Goal: Task Accomplishment & Management: Complete application form

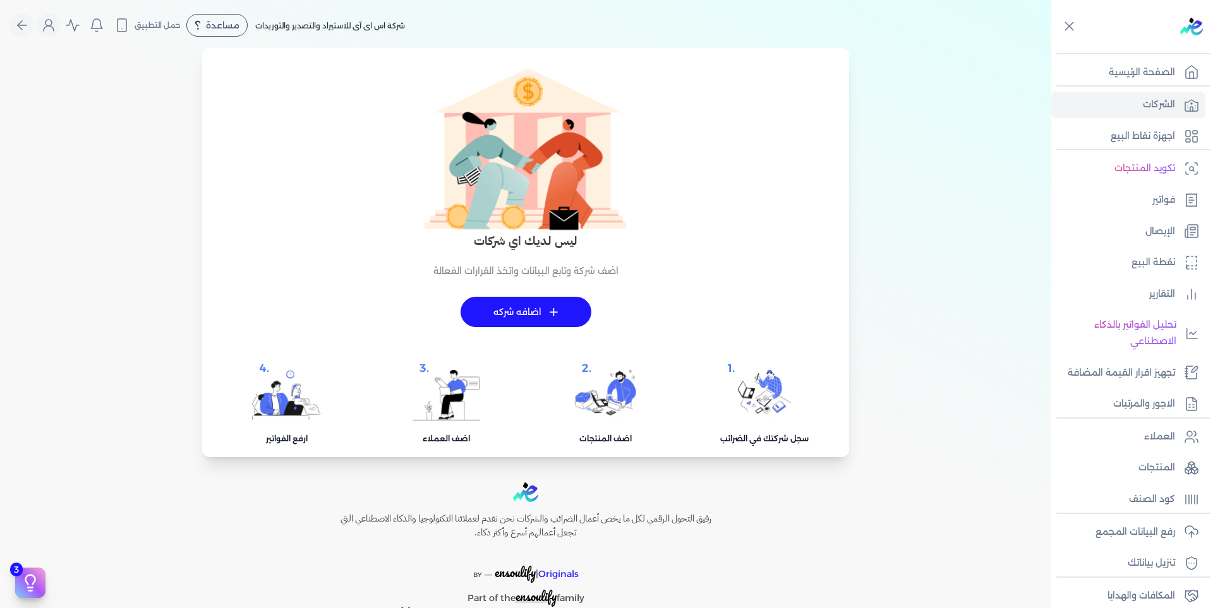
click at [1147, 207] on link "فواتير" at bounding box center [1128, 200] width 154 height 27
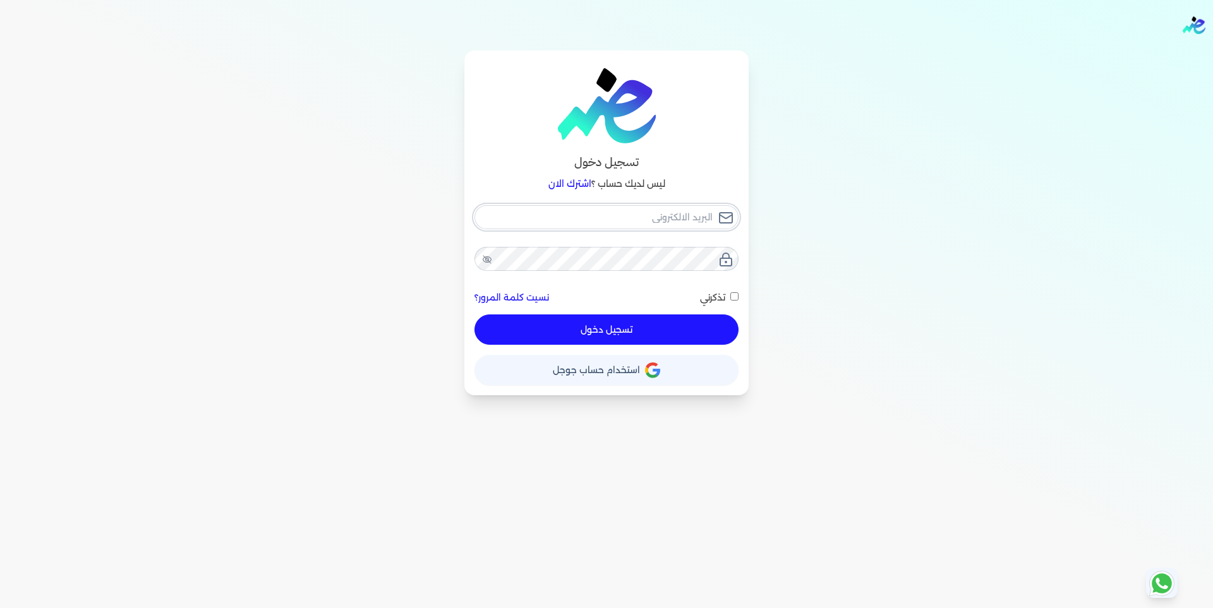
type input "[EMAIL_ADDRESS][DOMAIN_NAME]"
click at [622, 328] on button "تسجيل دخول" at bounding box center [606, 330] width 264 height 30
click at [0, 0] on \(Stroke\) at bounding box center [0, 0] width 0 height 0
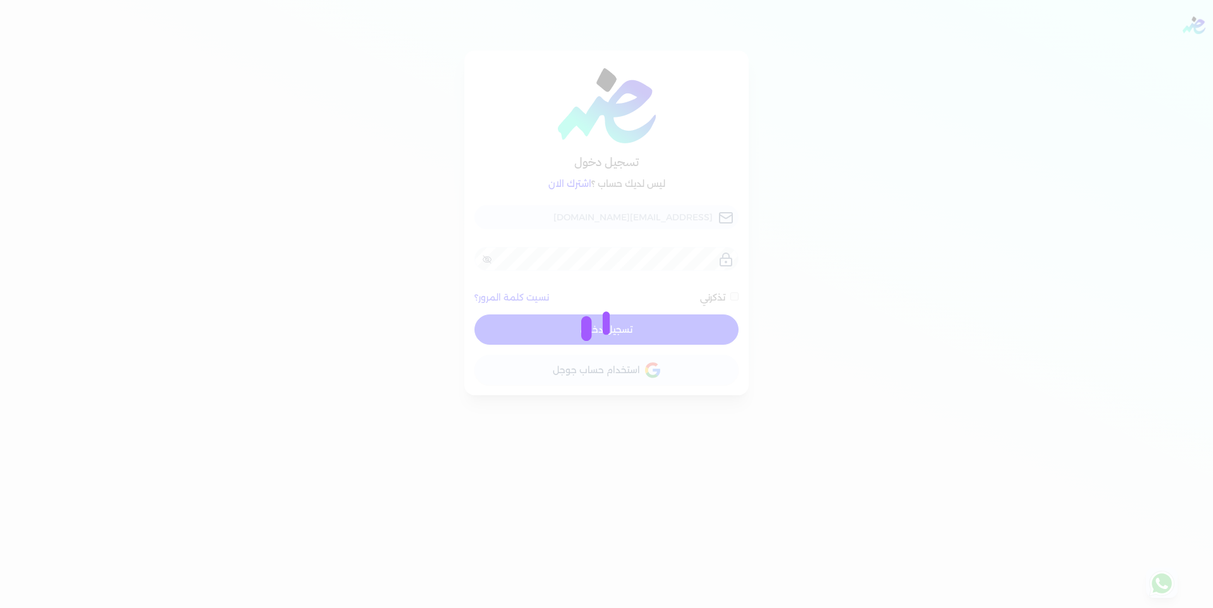
checkbox input "false"
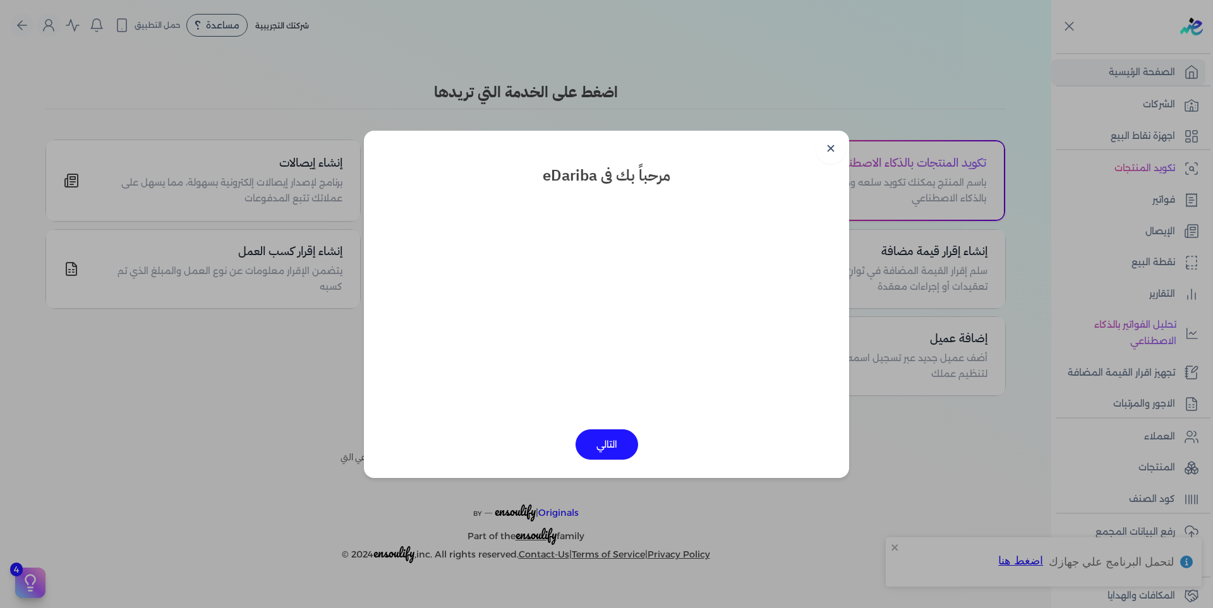
click at [830, 151] on link "✕" at bounding box center [831, 149] width 30 height 30
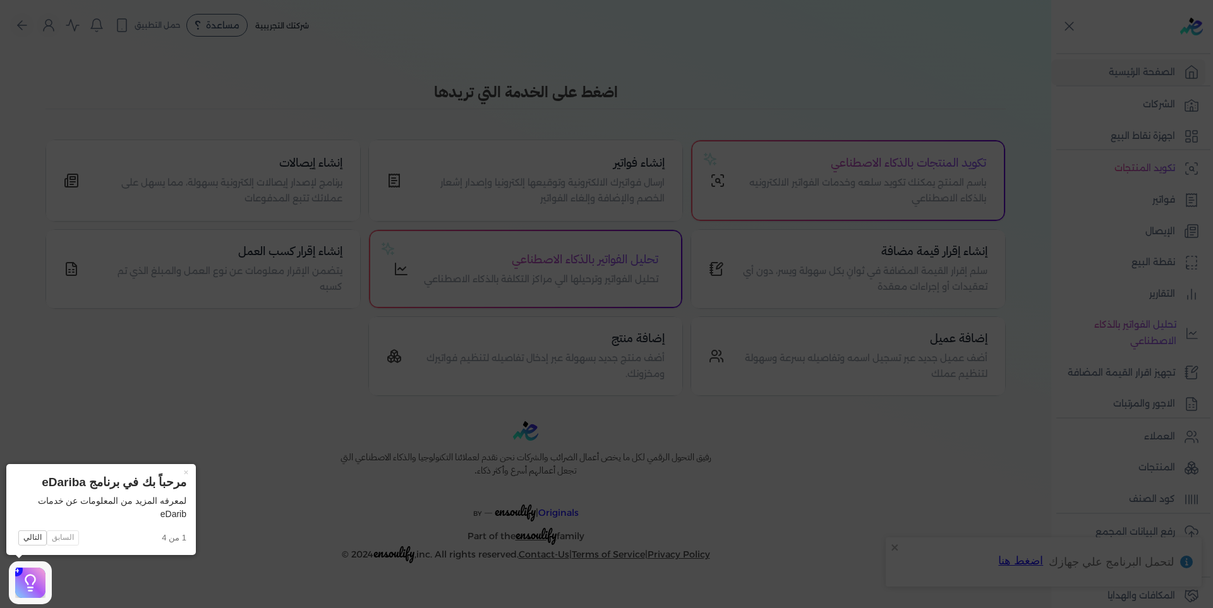
click at [1135, 433] on icon at bounding box center [606, 304] width 1213 height 608
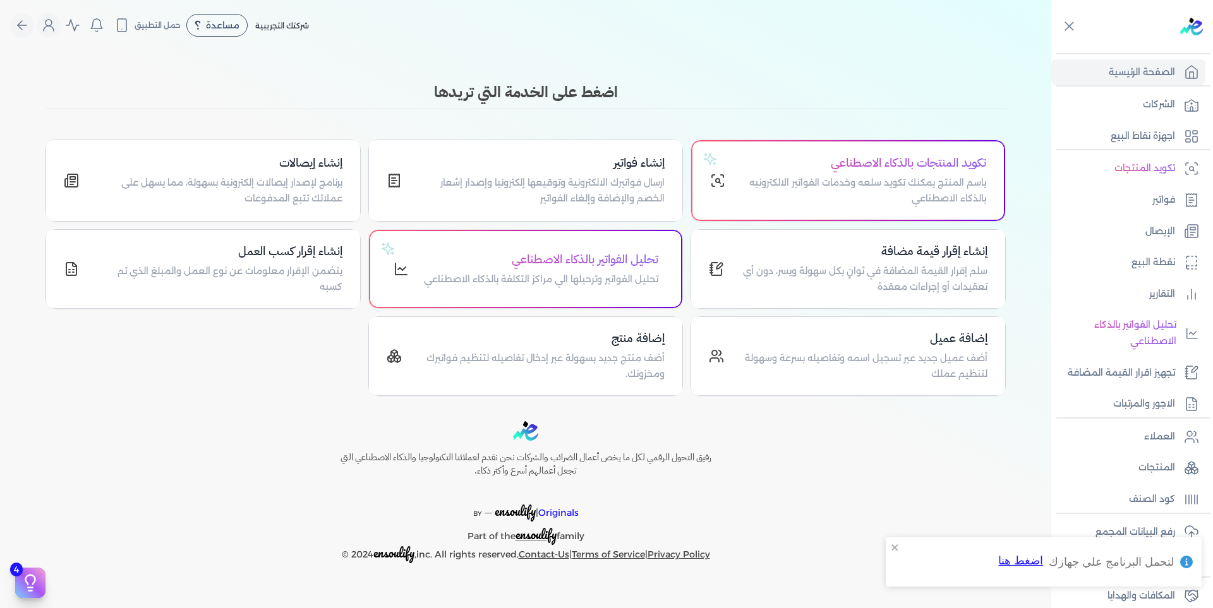
click at [1138, 438] on link "العملاء" at bounding box center [1128, 437] width 154 height 27
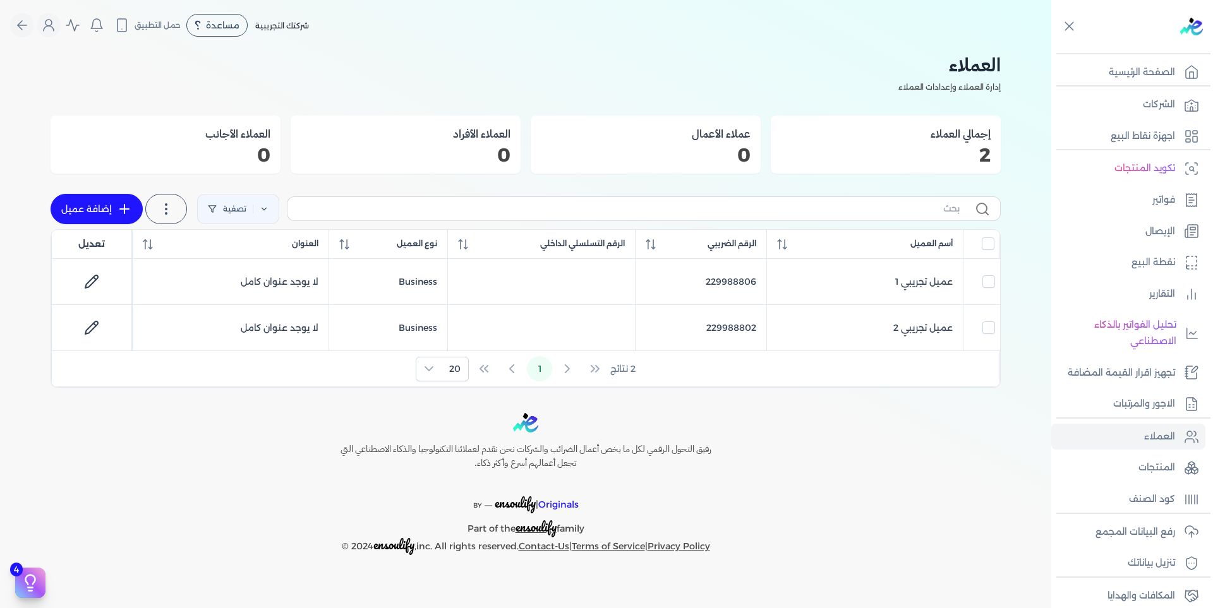
click at [1169, 467] on p "المنتجات" at bounding box center [1156, 468] width 37 height 16
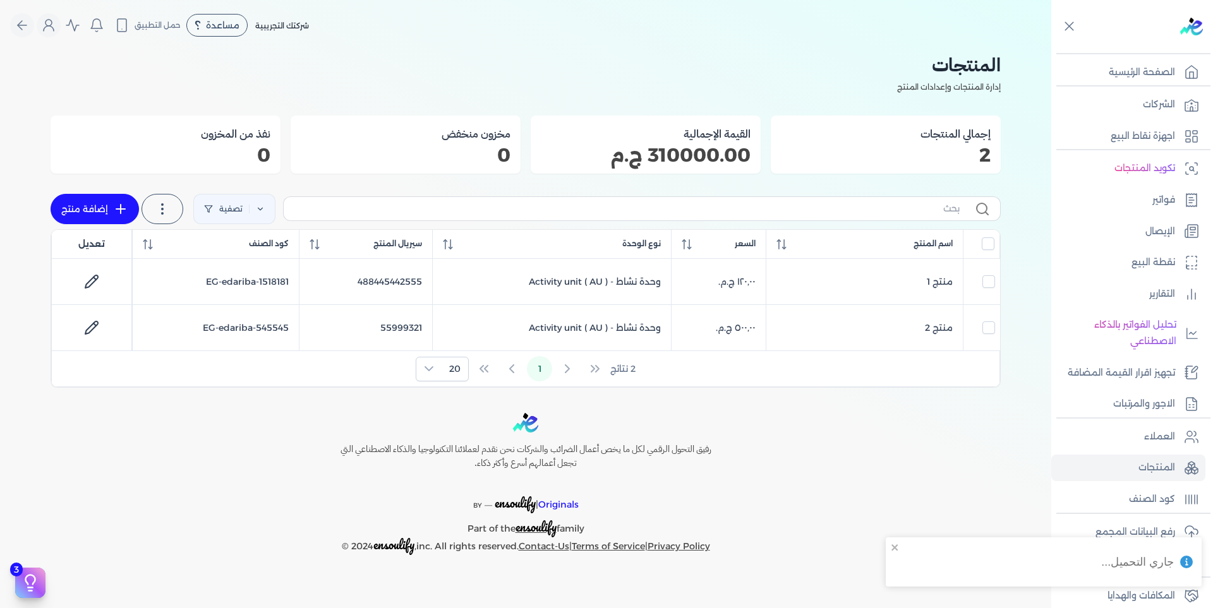
click at [1156, 440] on p "العملاء" at bounding box center [1159, 437] width 31 height 16
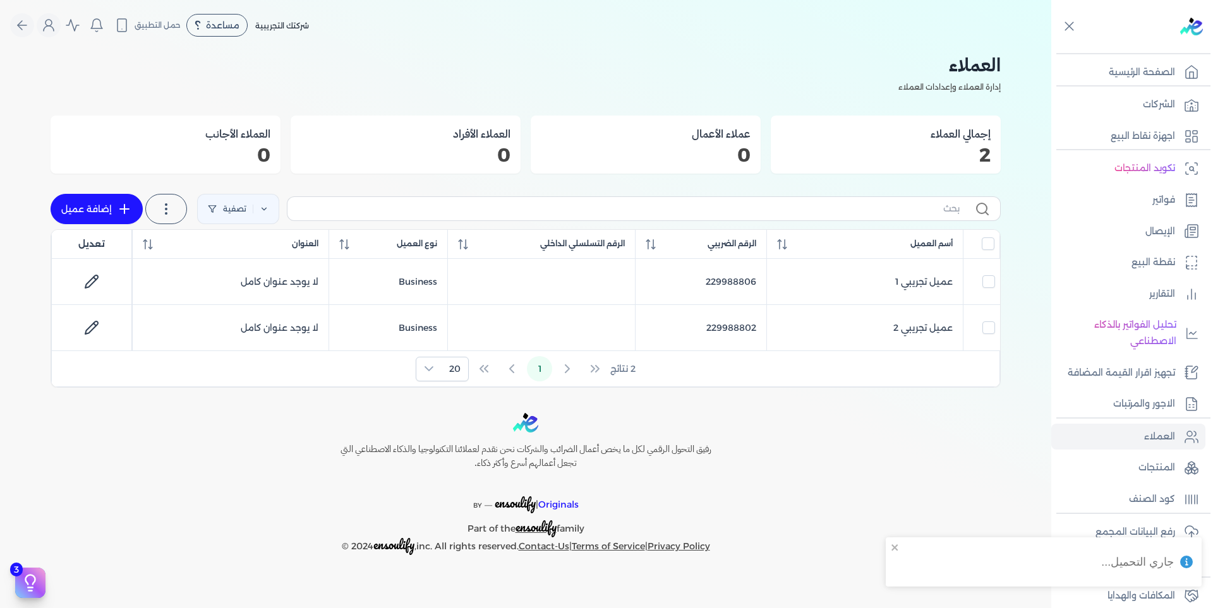
click at [1150, 468] on p "المنتجات" at bounding box center [1156, 468] width 37 height 16
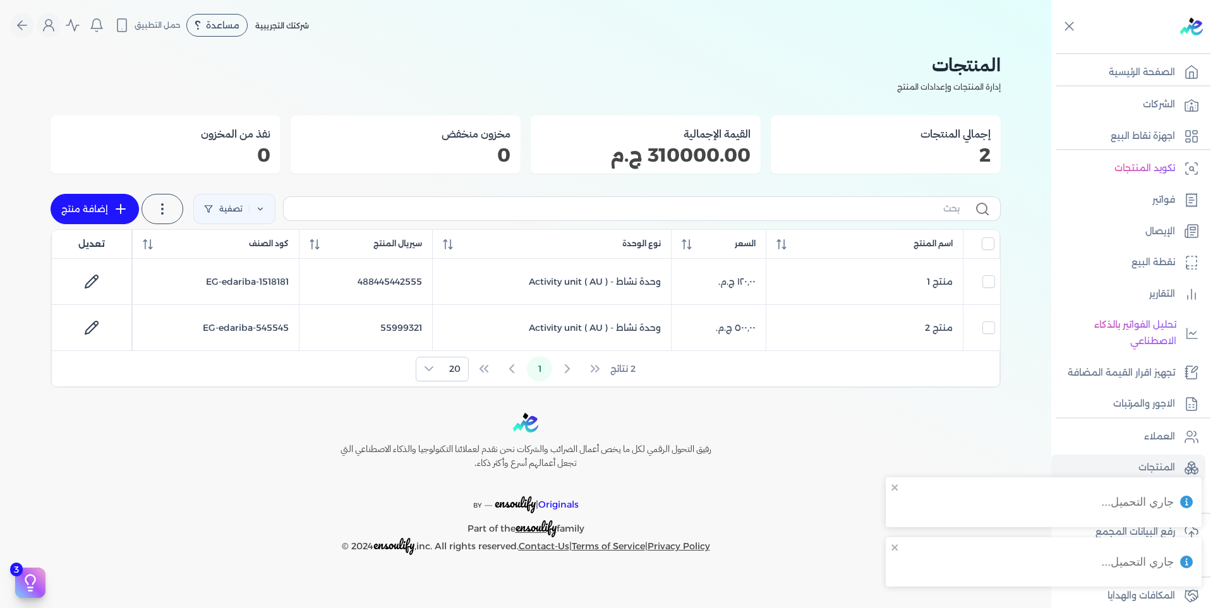
click at [1164, 100] on p "الشركات" at bounding box center [1159, 105] width 32 height 16
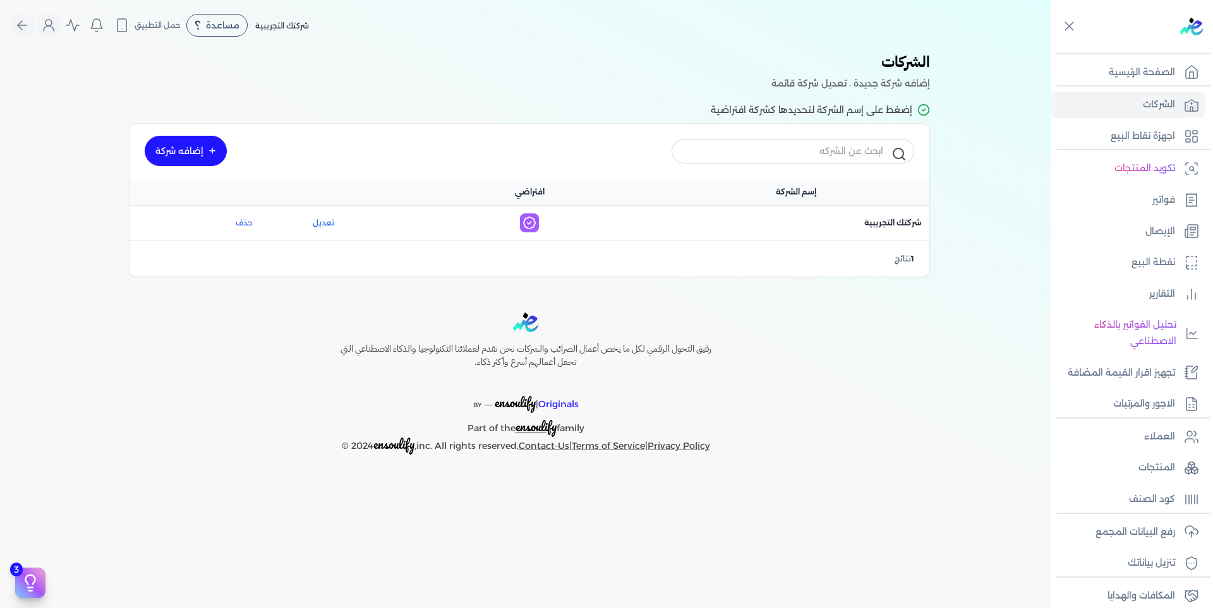
click at [328, 220] on link "تعديل" at bounding box center [323, 222] width 100 height 11
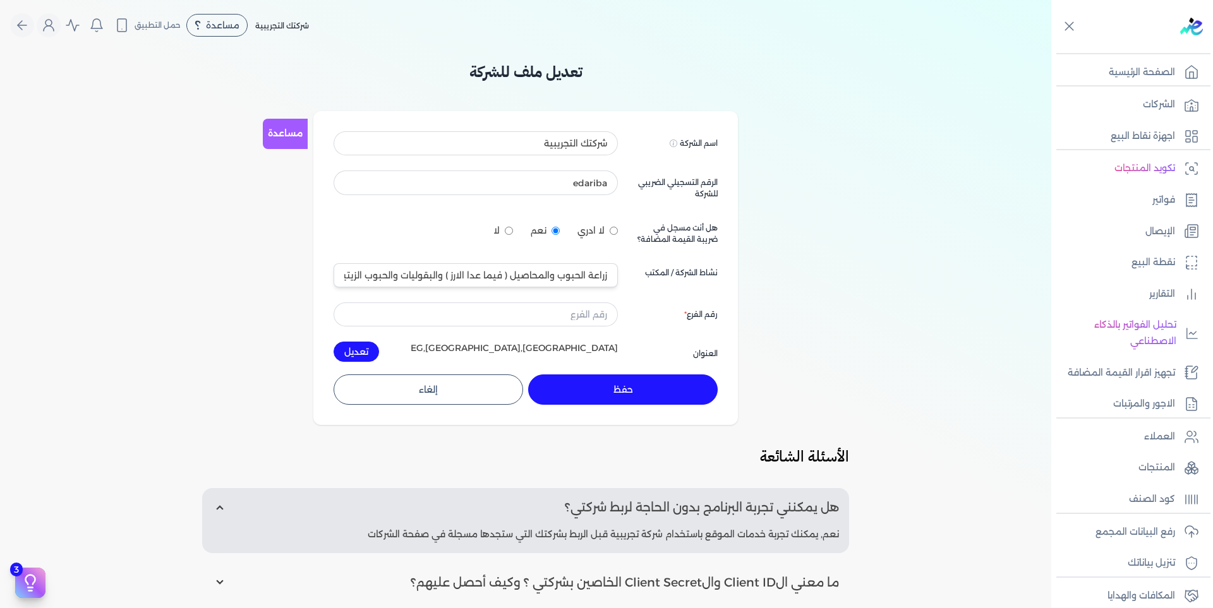
click at [28, 23] on icon "Global" at bounding box center [22, 25] width 15 height 15
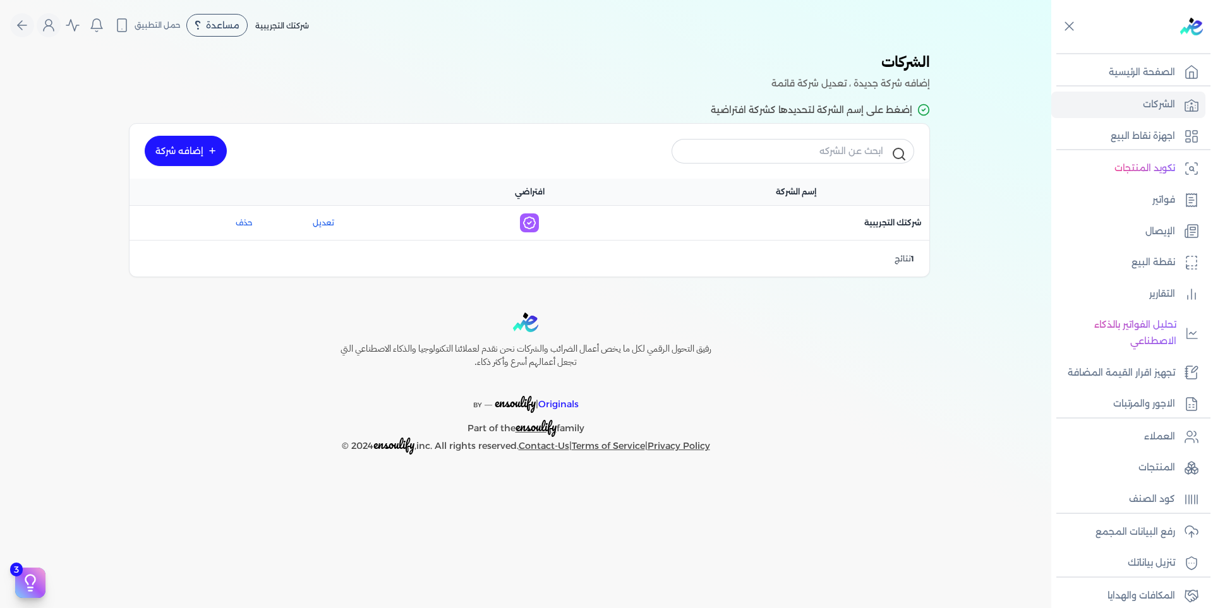
click at [13, 23] on button "Global" at bounding box center [22, 25] width 24 height 24
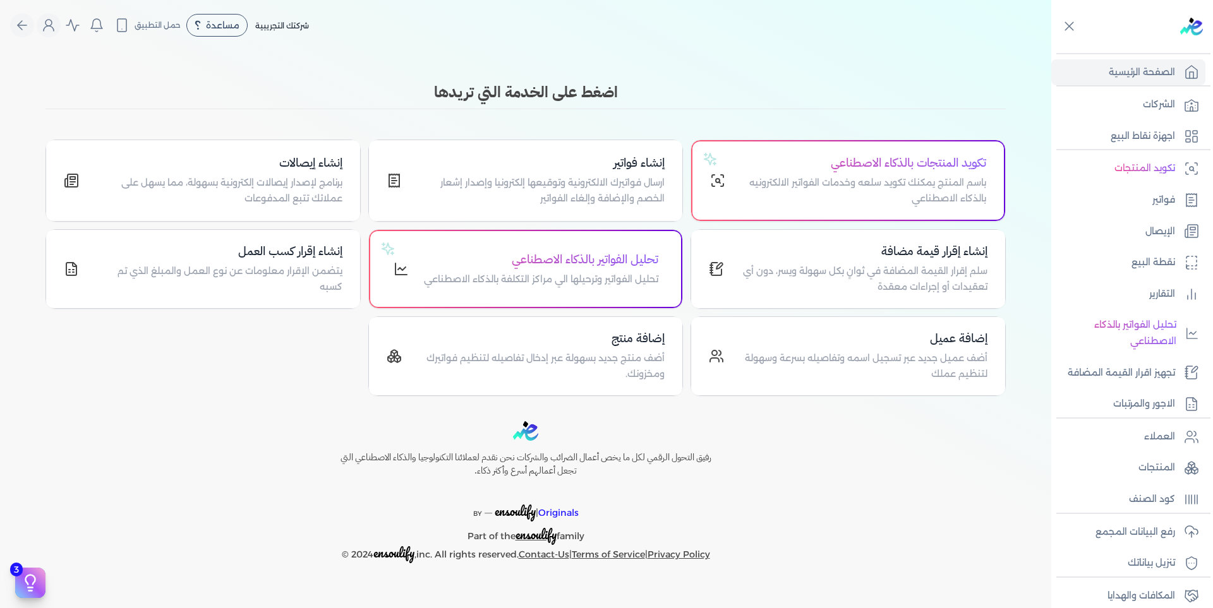
click at [1147, 446] on link "العملاء" at bounding box center [1128, 437] width 154 height 27
click at [1156, 466] on p "المنتجات" at bounding box center [1156, 468] width 37 height 16
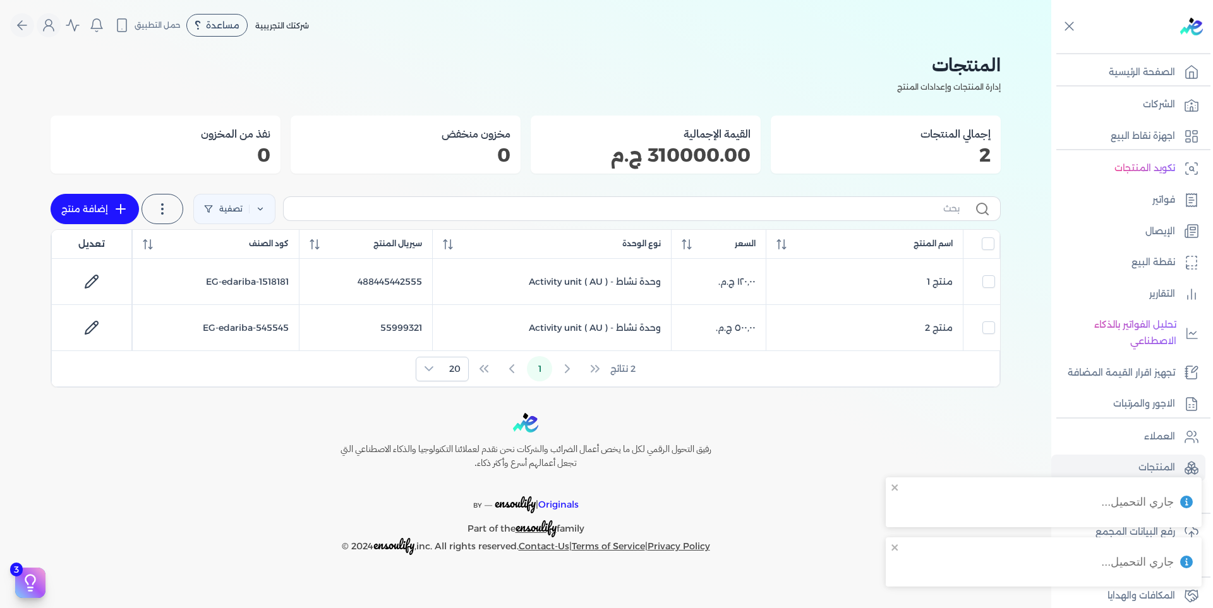
click at [48, 20] on circle "Global" at bounding box center [48, 23] width 6 height 6
click at [25, 19] on icon "Global" at bounding box center [22, 25] width 15 height 15
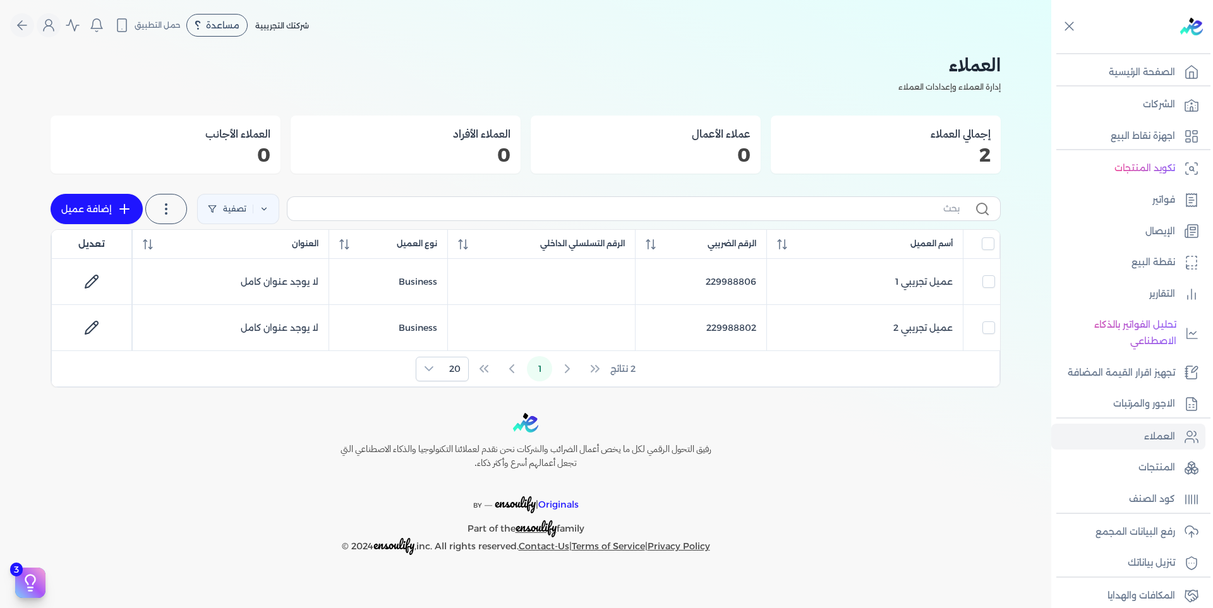
click at [293, 26] on span "شركتك التجريبية" at bounding box center [282, 25] width 54 height 9
click at [47, 32] on icon "Global" at bounding box center [48, 25] width 15 height 15
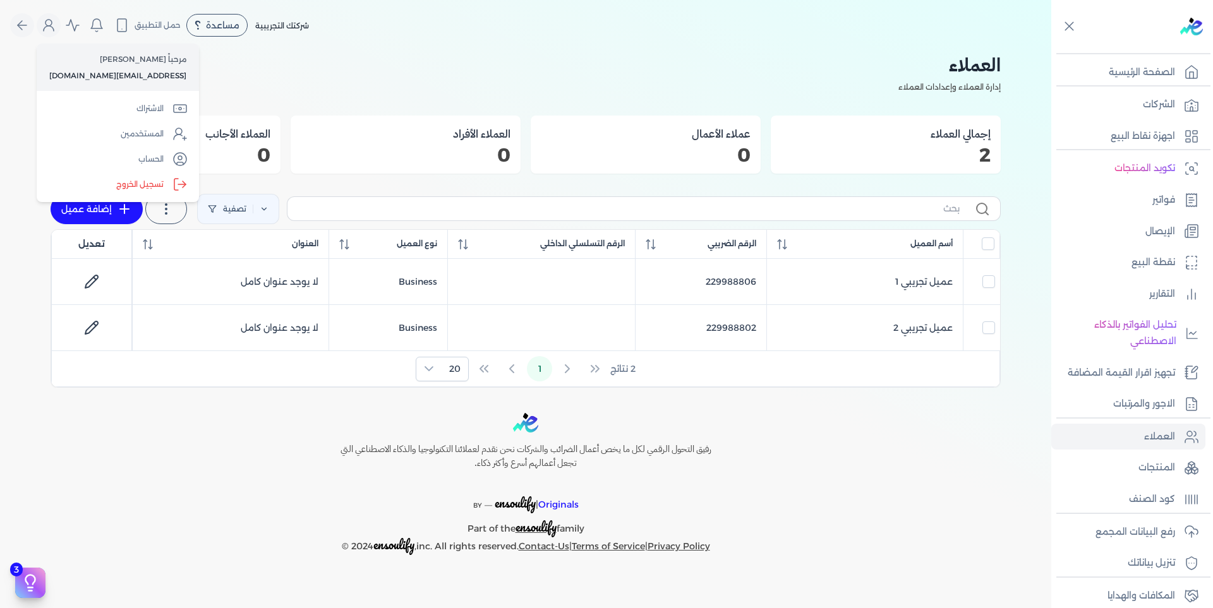
click at [137, 184] on label "تسجيل الخروج" at bounding box center [118, 184] width 152 height 25
click at [1051, 51] on input "Close" at bounding box center [1051, 51] width 0 height 0
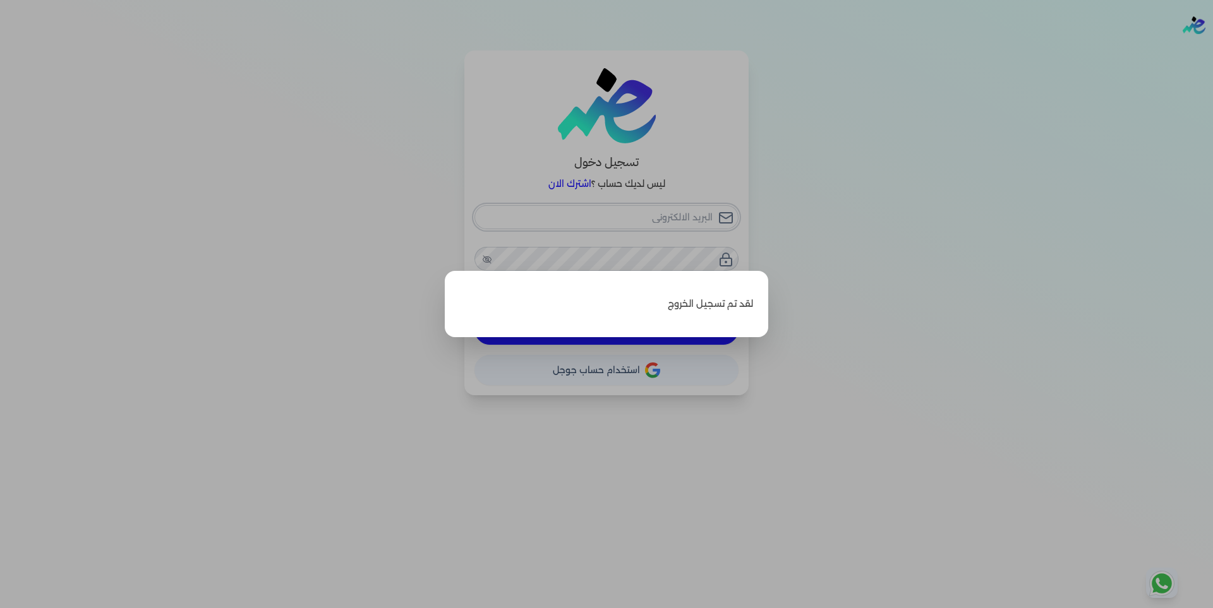
type input "[EMAIL_ADDRESS][DOMAIN_NAME]"
click at [626, 94] on label "Close" at bounding box center [606, 304] width 1213 height 608
click at [1212, 51] on input "Close" at bounding box center [1213, 51] width 0 height 0
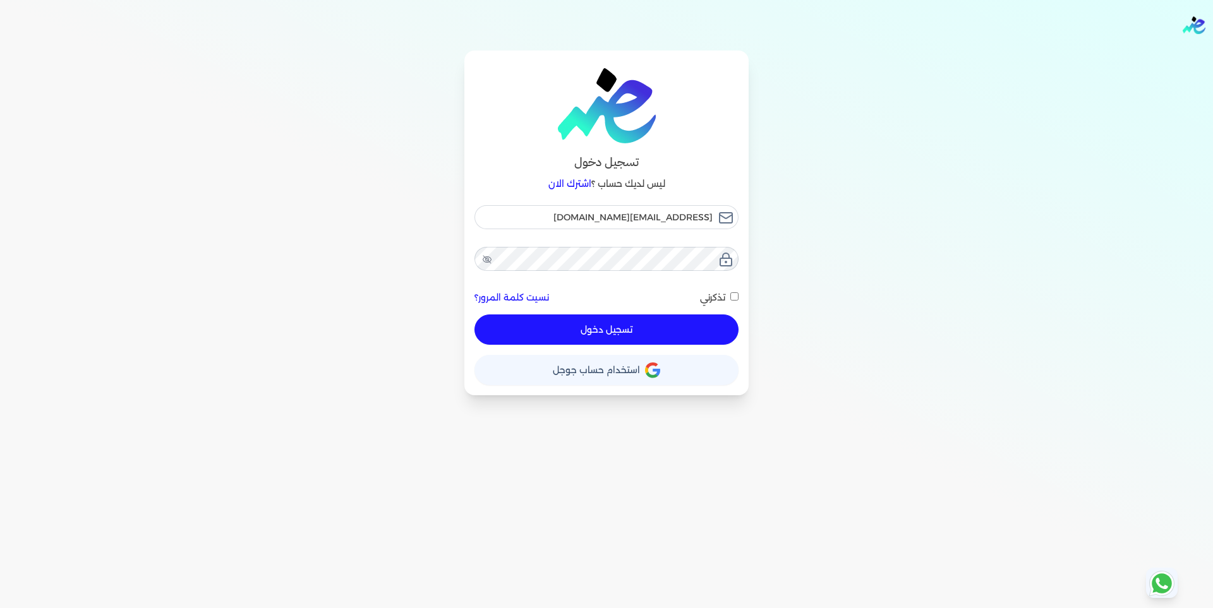
click at [736, 294] on input "تذكرني" at bounding box center [734, 297] width 8 height 8
checkbox input "true"
click at [668, 326] on button "تسجيل دخول" at bounding box center [606, 330] width 264 height 30
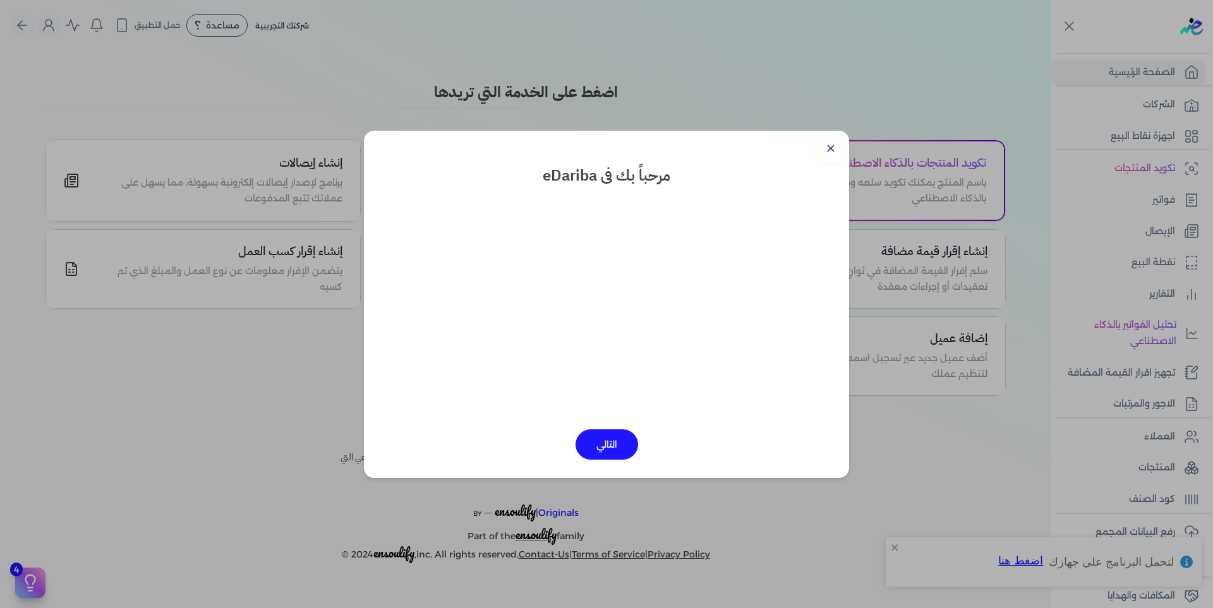
click at [830, 144] on link "✕" at bounding box center [831, 149] width 30 height 30
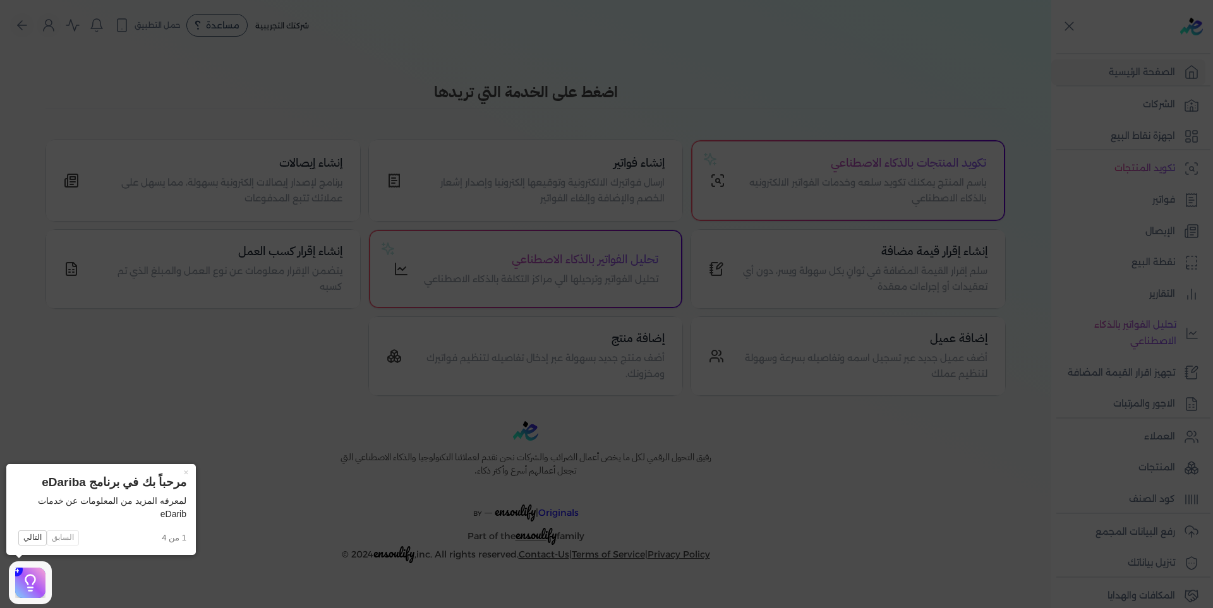
click at [183, 472] on button "×" at bounding box center [186, 473] width 20 height 18
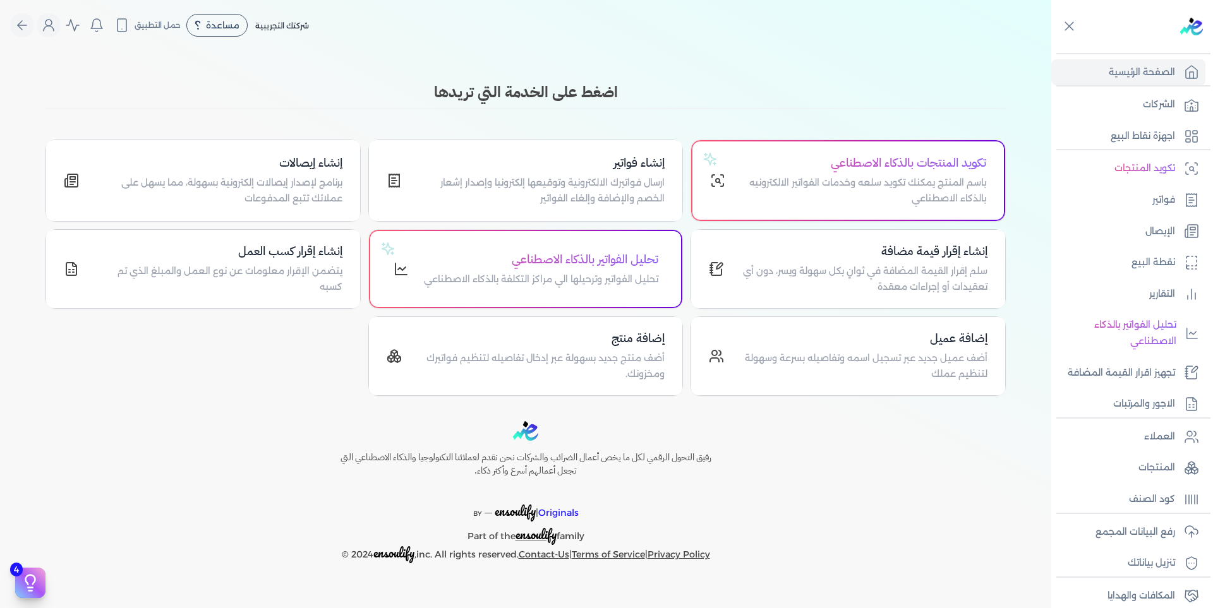
click at [1145, 469] on p "المنتجات" at bounding box center [1156, 468] width 37 height 16
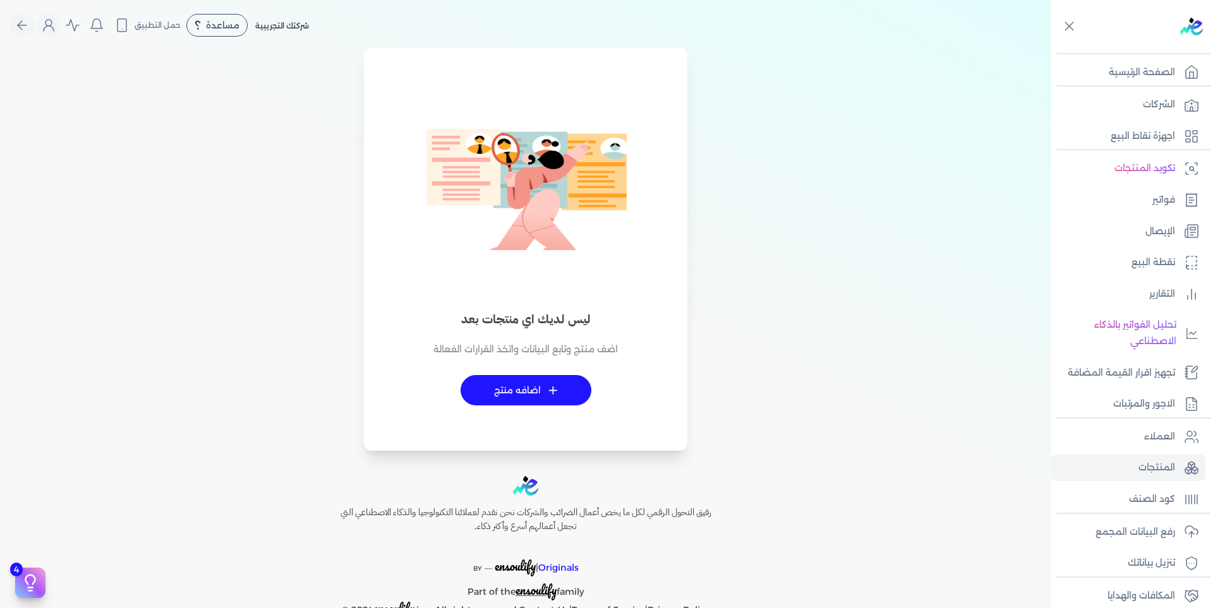
click at [1138, 470] on p "المنتجات" at bounding box center [1156, 468] width 37 height 16
click at [1154, 105] on p "الشركات" at bounding box center [1159, 105] width 32 height 16
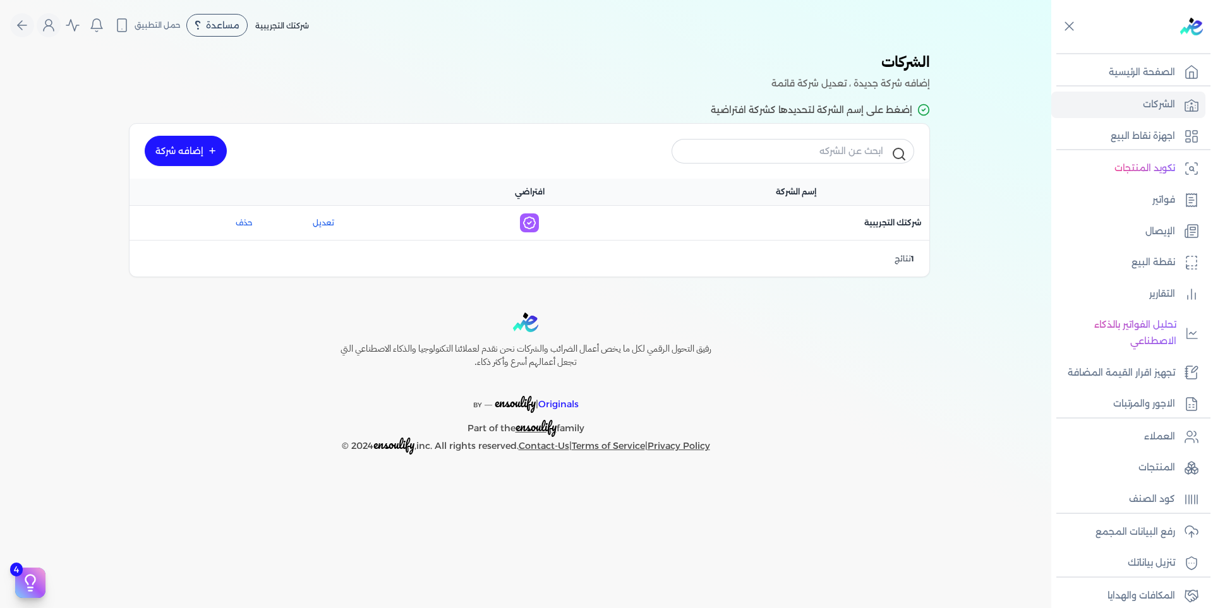
click at [200, 145] on link "إضافه شركة" at bounding box center [186, 151] width 82 height 30
click at [175, 148] on link "إضافه شركة" at bounding box center [186, 151] width 82 height 30
click at [195, 147] on link "إضافه شركة" at bounding box center [186, 151] width 82 height 30
click at [236, 220] on button "حذف" at bounding box center [202, 222] width 100 height 11
click at [0, 0] on div at bounding box center [0, 0] width 0 height 0
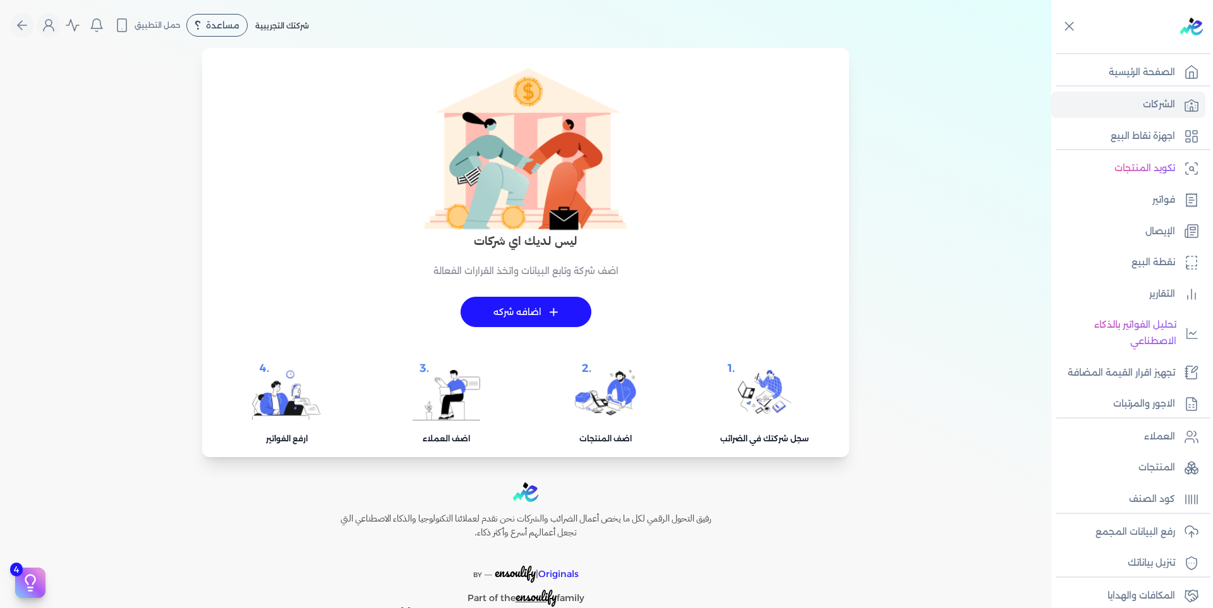
click at [1171, 102] on p "الشركات" at bounding box center [1159, 105] width 32 height 16
click at [1137, 104] on link "الشركات" at bounding box center [1128, 105] width 154 height 27
click at [567, 315] on link "+ اضافه شركه" at bounding box center [526, 312] width 131 height 30
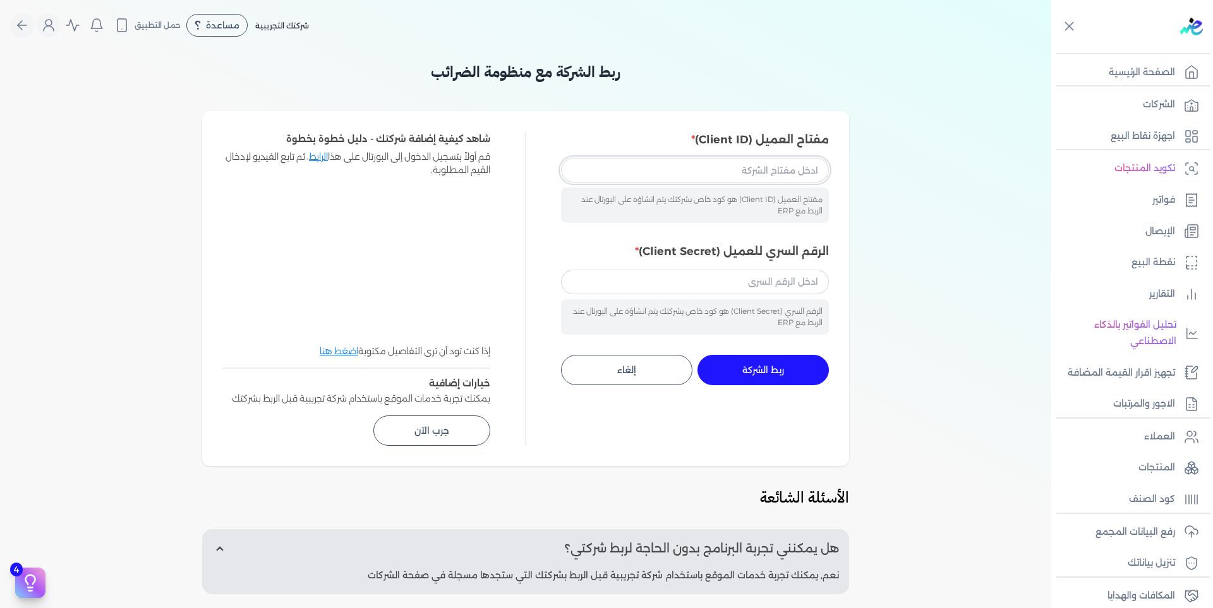
click at [656, 173] on input "مفتاح العميل (Client ID)" at bounding box center [695, 170] width 268 height 24
click at [721, 35] on div "شركتك التجريبية مساعدة خدمة العملاء دليل المستخدم حمل التطبيق لا يوجد اشعارات م…" at bounding box center [530, 25] width 1041 height 24
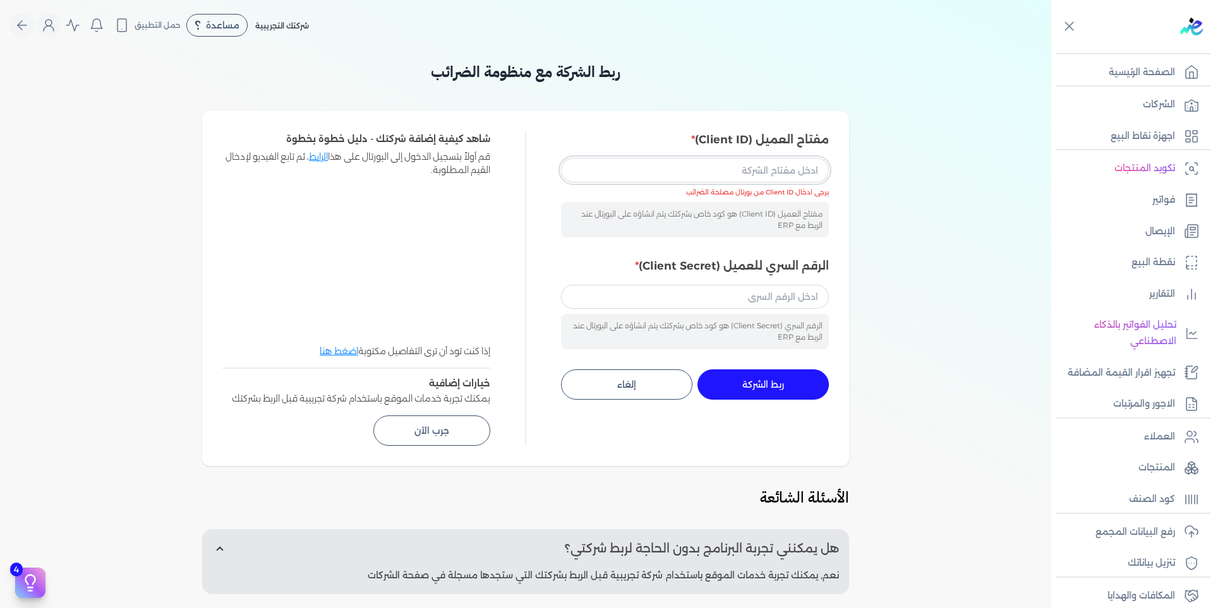
click at [823, 173] on input "مفتاح العميل (Client ID)" at bounding box center [695, 170] width 268 height 24
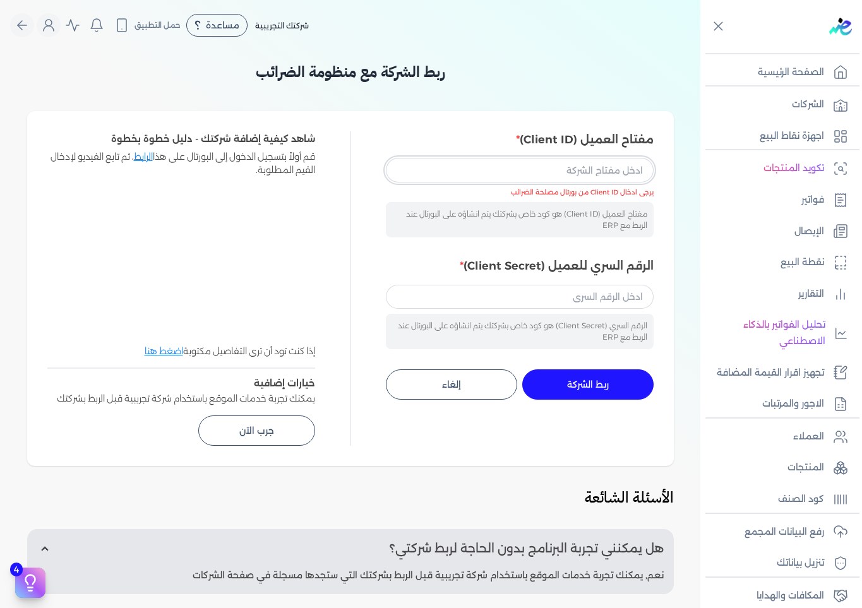
click at [630, 165] on input "مفتاح العميل (Client ID)" at bounding box center [520, 170] width 268 height 24
click at [515, 157] on div "مفتاح العميل (Client ID) مفتاح العميل (Client ID) هو كود خاص بشركتك يتم انشاؤه …" at bounding box center [520, 184] width 268 height 106
click at [518, 170] on input "مفتاح العميل (Client ID)" at bounding box center [520, 170] width 268 height 24
paste input "233cd3e3-afe9-43a4-aab2-0c78c902bb02"
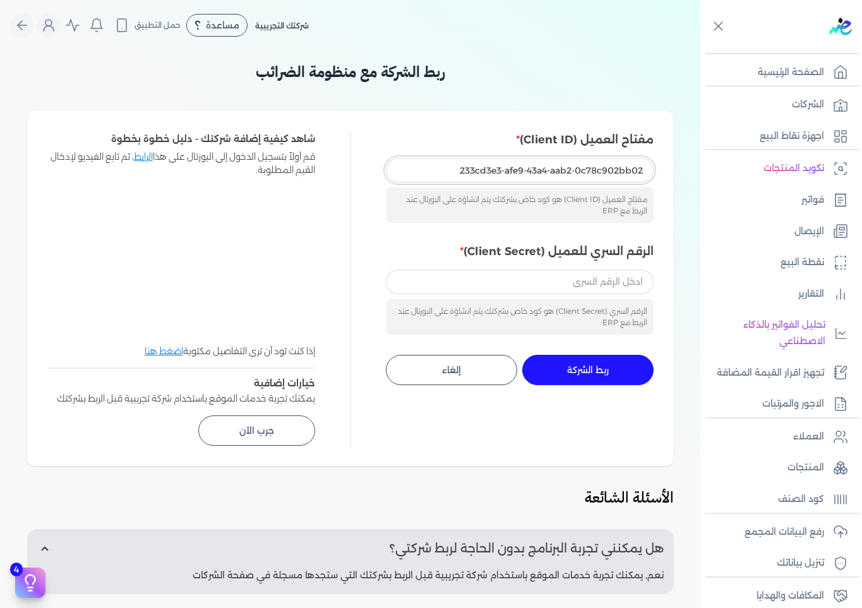
type input "233cd3e3-afe9-43a4-aab2-0c78c902bb02"
click at [560, 281] on input "الرقم السري للعميل (Client Secret)" at bounding box center [520, 282] width 268 height 24
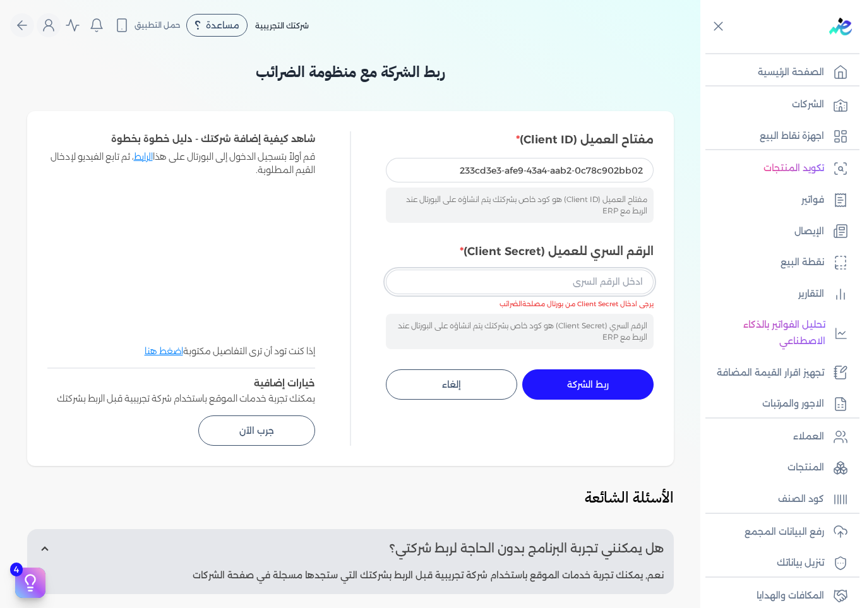
click at [571, 279] on input "الرقم السري للعميل (Client Secret)" at bounding box center [520, 282] width 268 height 24
paste input "126f4c2d-d2cd-449e-8759-4b2ce7cdfa7b"
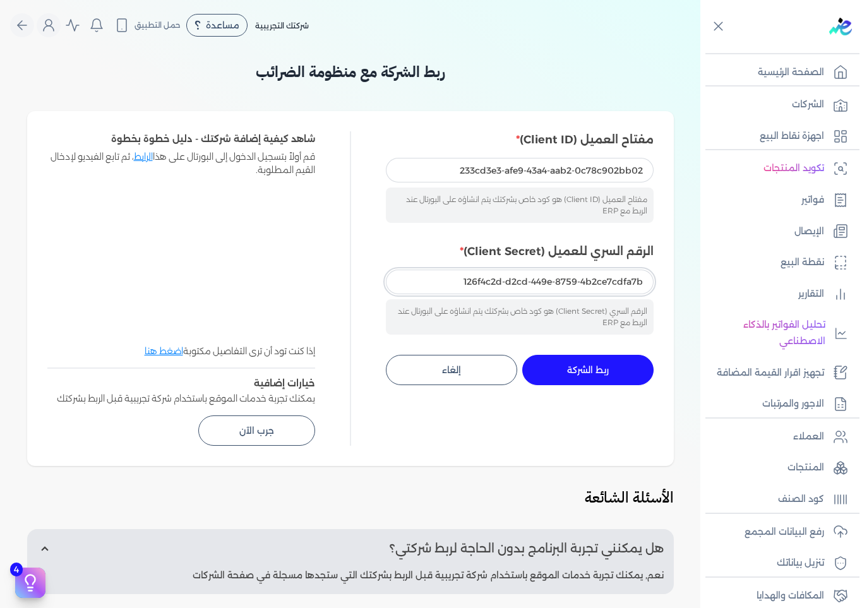
type input "126f4c2d-d2cd-449e-8759-4b2ce7cdfa7b"
click at [600, 367] on span "ربط الشركة" at bounding box center [588, 370] width 42 height 9
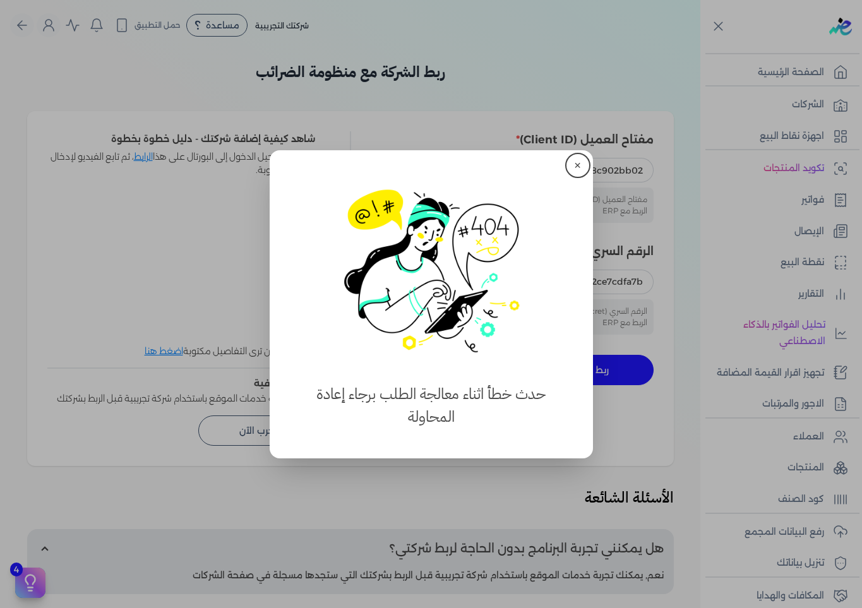
click at [580, 161] on button "✕" at bounding box center [578, 165] width 20 height 20
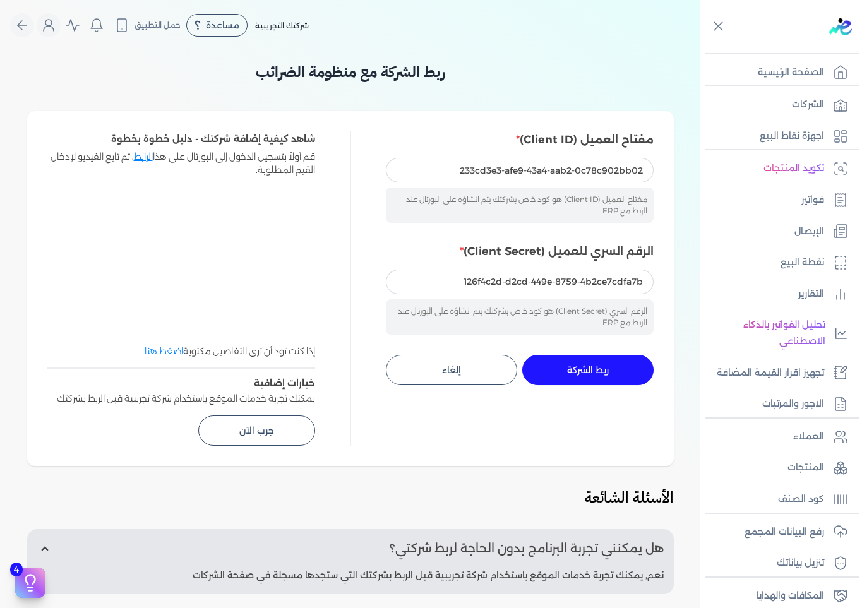
click at [588, 364] on button "ربط الشركة جاري التنفيذ" at bounding box center [587, 370] width 131 height 30
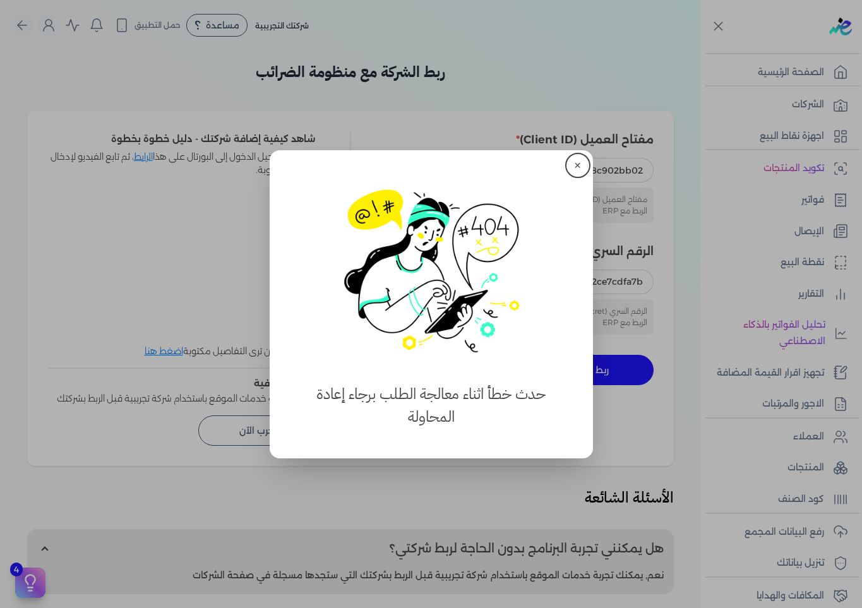
click at [578, 166] on button "✕" at bounding box center [578, 165] width 20 height 20
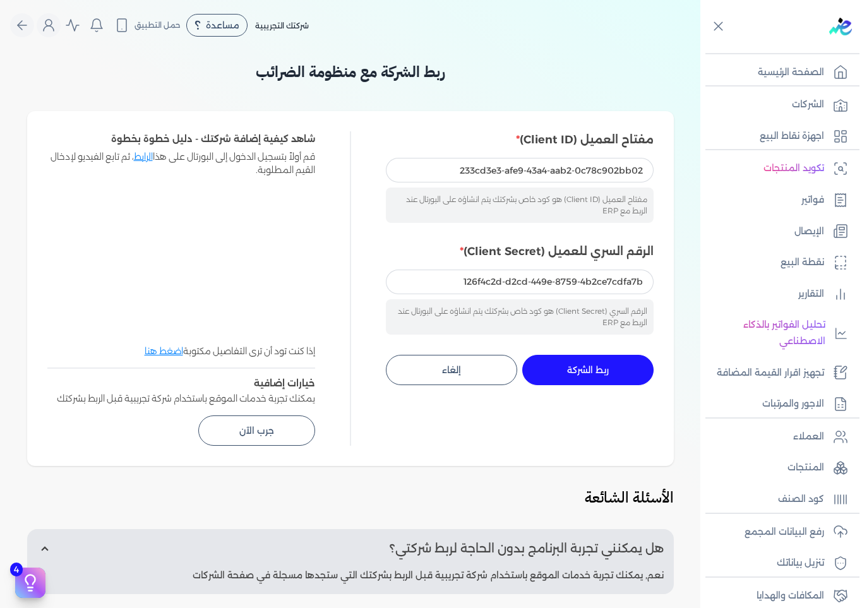
click at [490, 40] on nav "Toggle Navigation الاسعار العمولات مساعدة خدمة العملاء دليل المستخدم تسجيل الدخ…" at bounding box center [350, 25] width 701 height 51
click at [555, 171] on input "مفتاح العميل (Client ID)" at bounding box center [520, 170] width 268 height 24
paste input "233cd3e3-afe9-43a4-aab2-0c78c902bb02"
type input "233cd3e3-afe9-43a4-aab2-0c78c902bb02"
click at [594, 366] on span "ربط الشركة" at bounding box center [588, 370] width 42 height 9
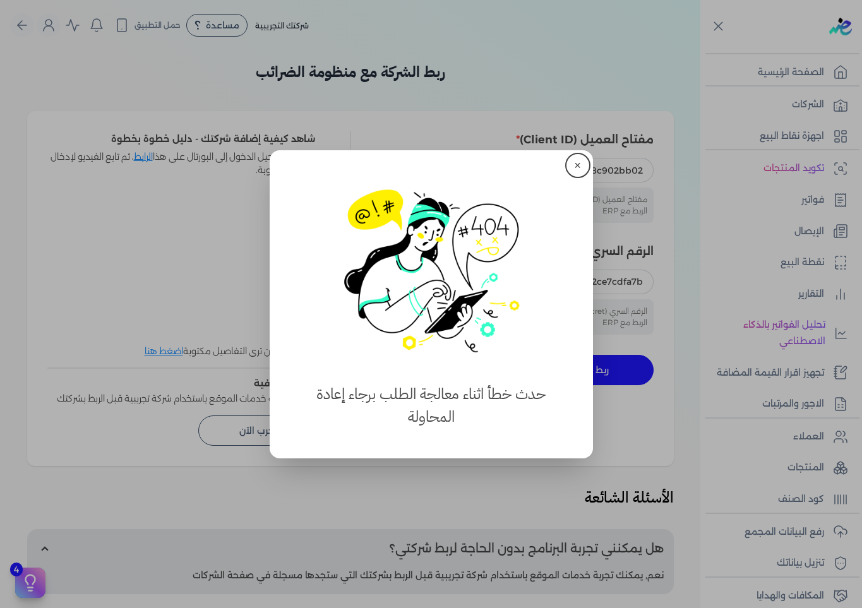
click at [578, 165] on button "✕" at bounding box center [578, 165] width 20 height 20
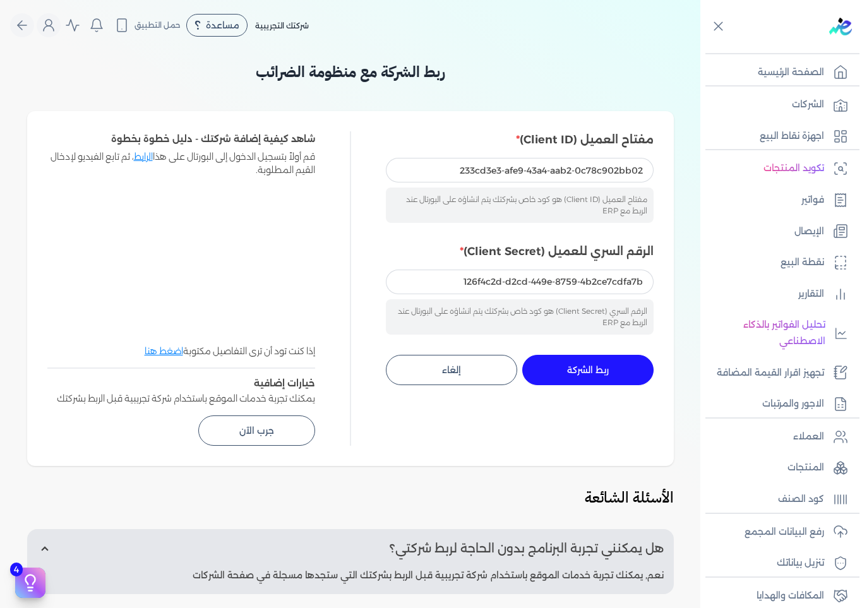
click at [576, 366] on span "ربط الشركة" at bounding box center [588, 370] width 42 height 9
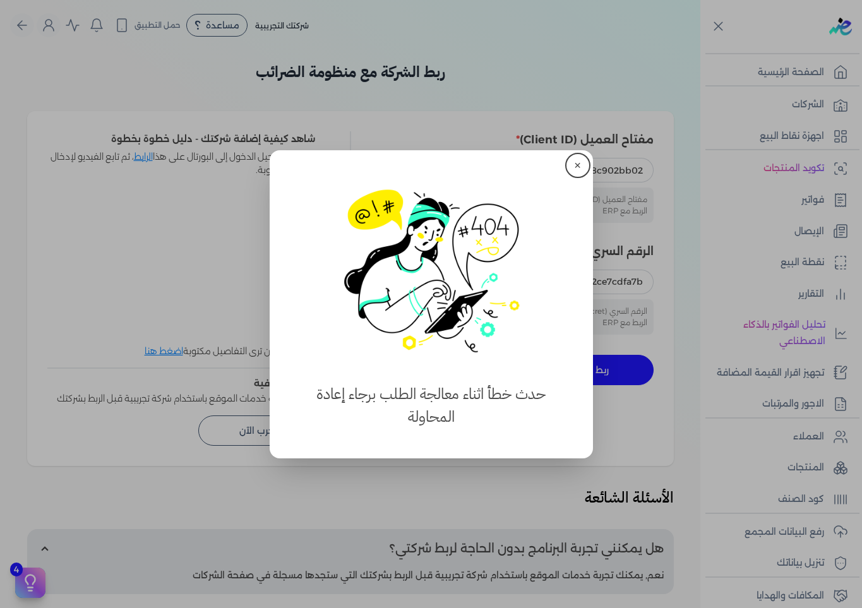
click at [576, 162] on button "✕" at bounding box center [578, 165] width 20 height 20
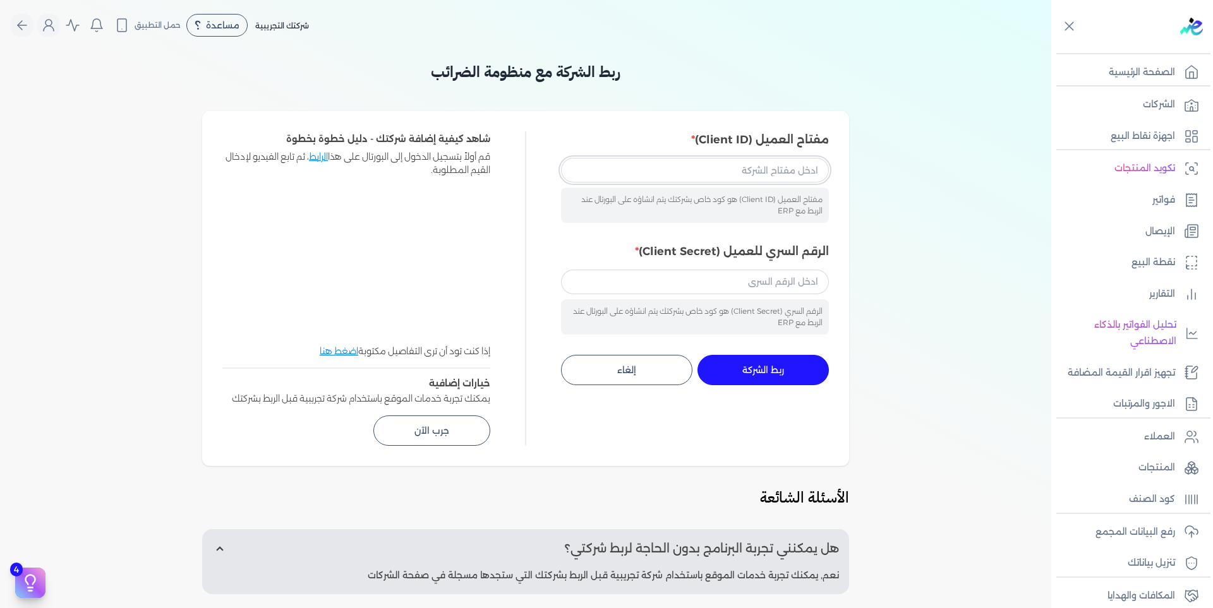
click at [727, 161] on input "مفتاح العميل (Client ID)" at bounding box center [695, 170] width 268 height 24
paste input "233cd3e3-afe9-43a4-aab2-0c78c902bb02"
type input "233cd3e3-afe9-43a4-aab2-0c78c902bb02"
click at [765, 284] on input "الرقم السري للعميل (Client Secret)" at bounding box center [695, 282] width 268 height 24
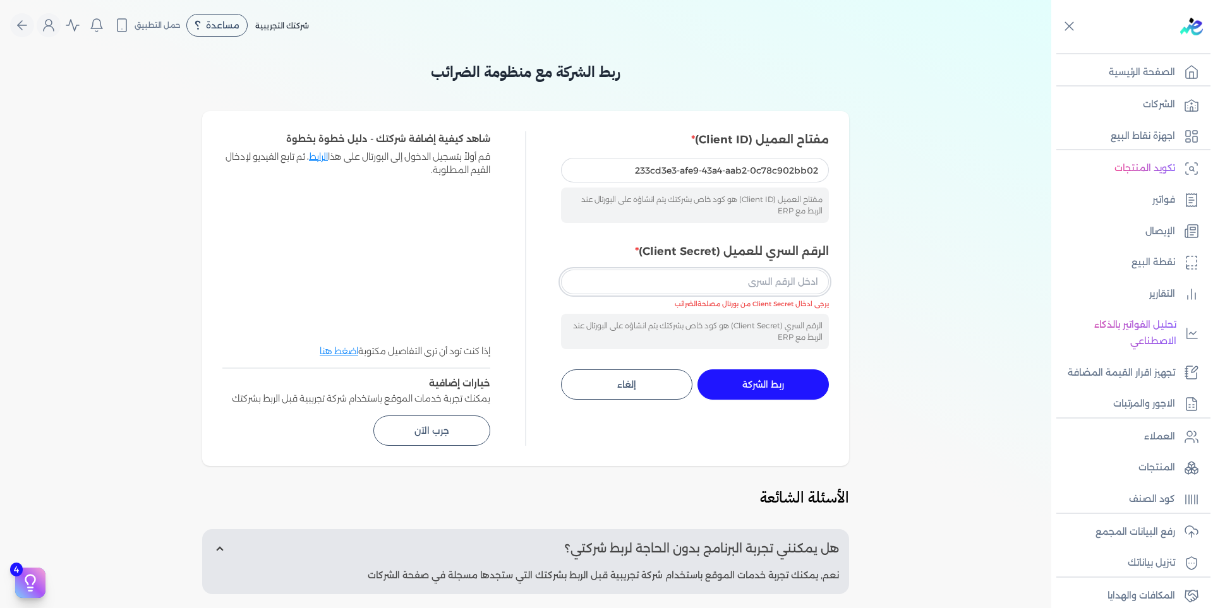
click at [672, 281] on input "الرقم السري للعميل (Client Secret)" at bounding box center [695, 282] width 268 height 24
paste input "126f4c2d-d2cd-449e-8759-4b2ce7cdfa7b"
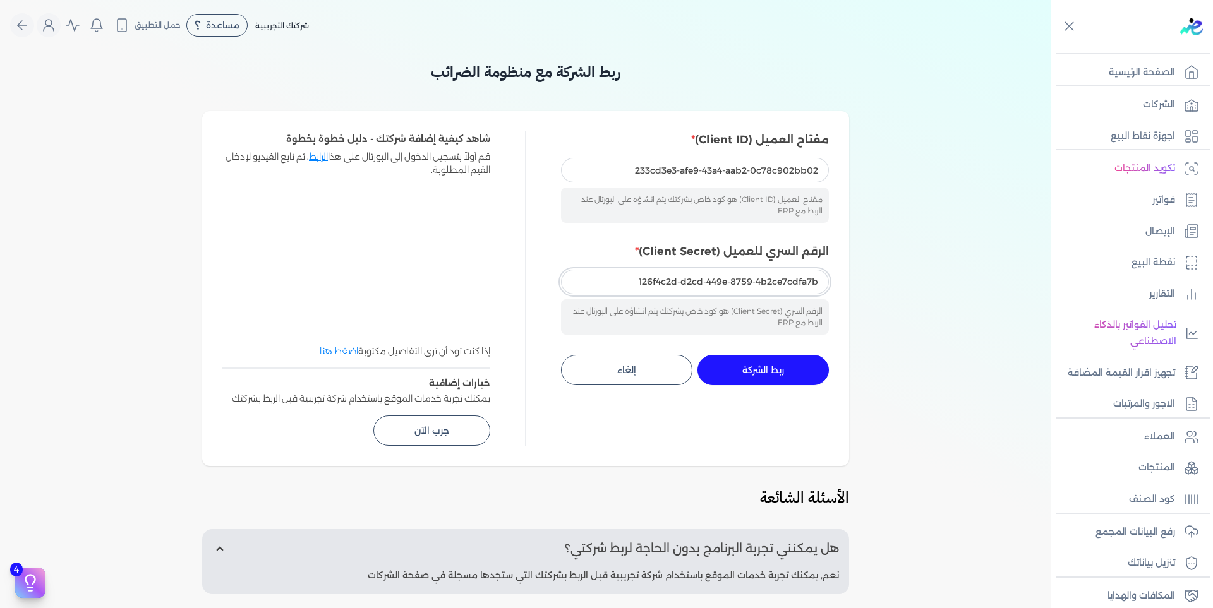
type input "126f4c2d-d2cd-449e-8759-4b2ce7cdfa7b"
click at [757, 369] on span "ربط الشركة" at bounding box center [763, 370] width 42 height 9
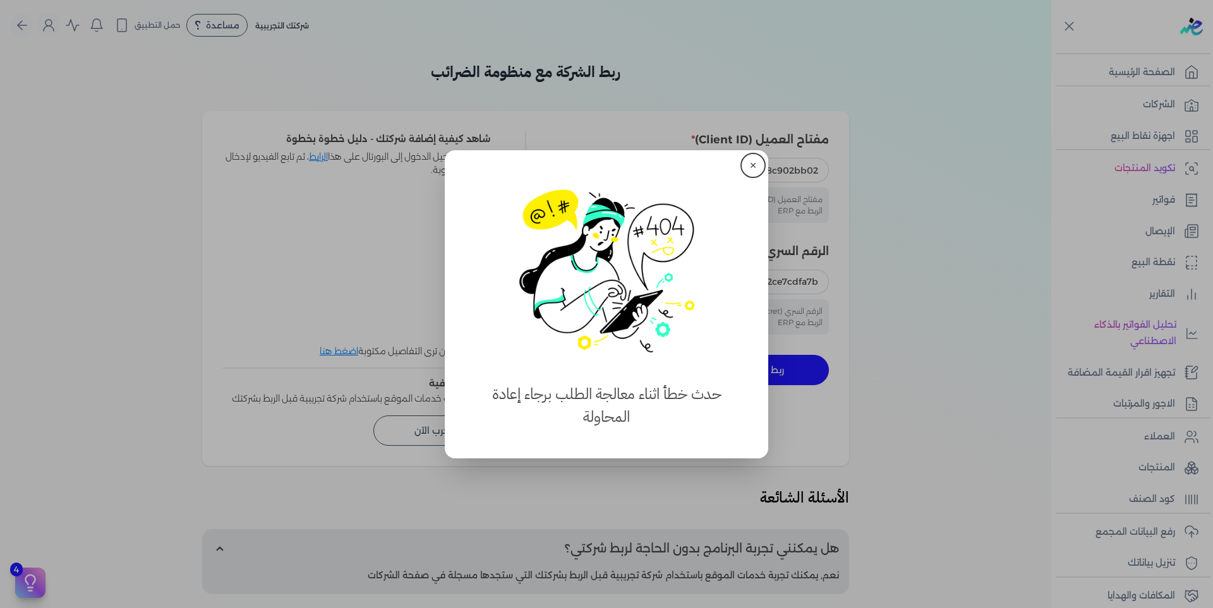
click at [749, 161] on button "✕" at bounding box center [753, 165] width 20 height 20
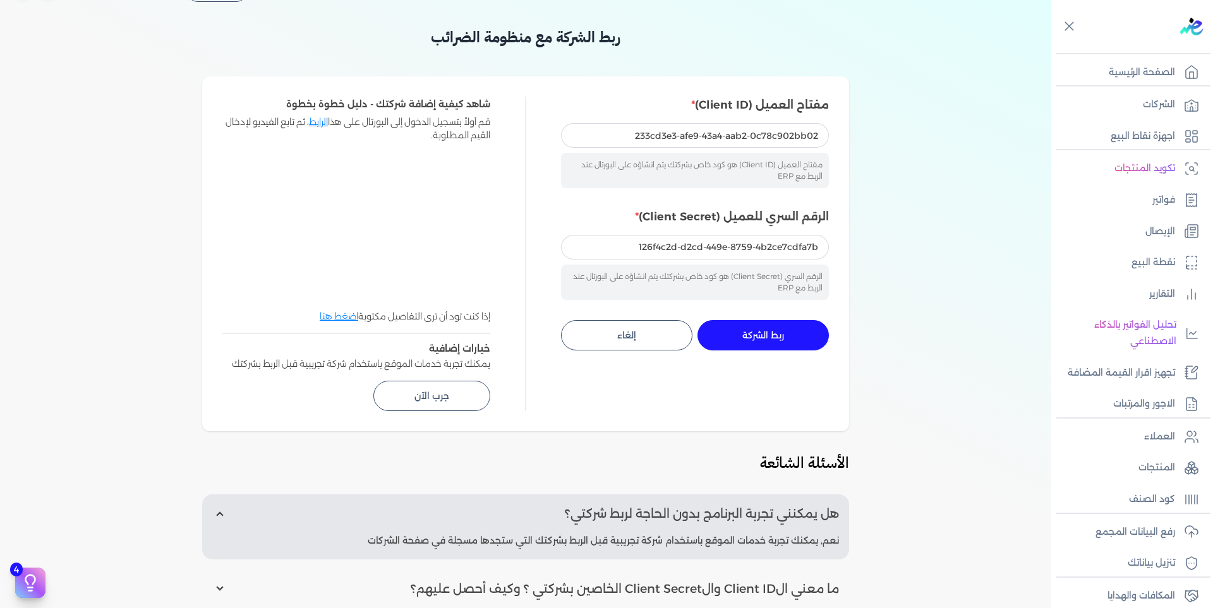
scroll to position [63, 0]
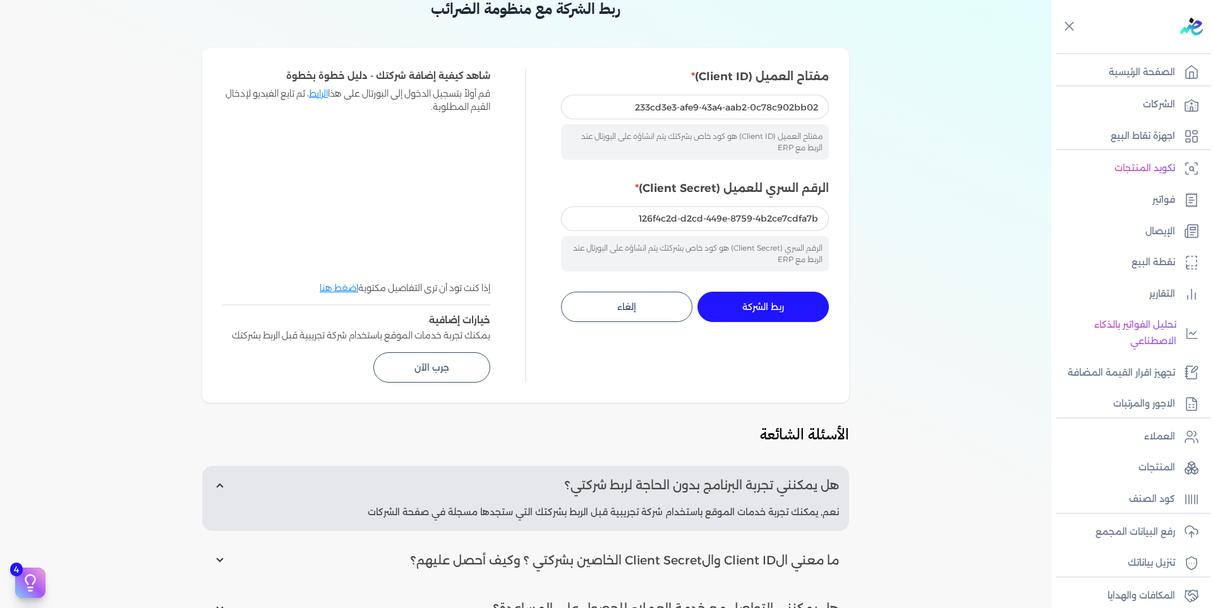
click at [746, 310] on span "ربط الشركة" at bounding box center [763, 307] width 42 height 9
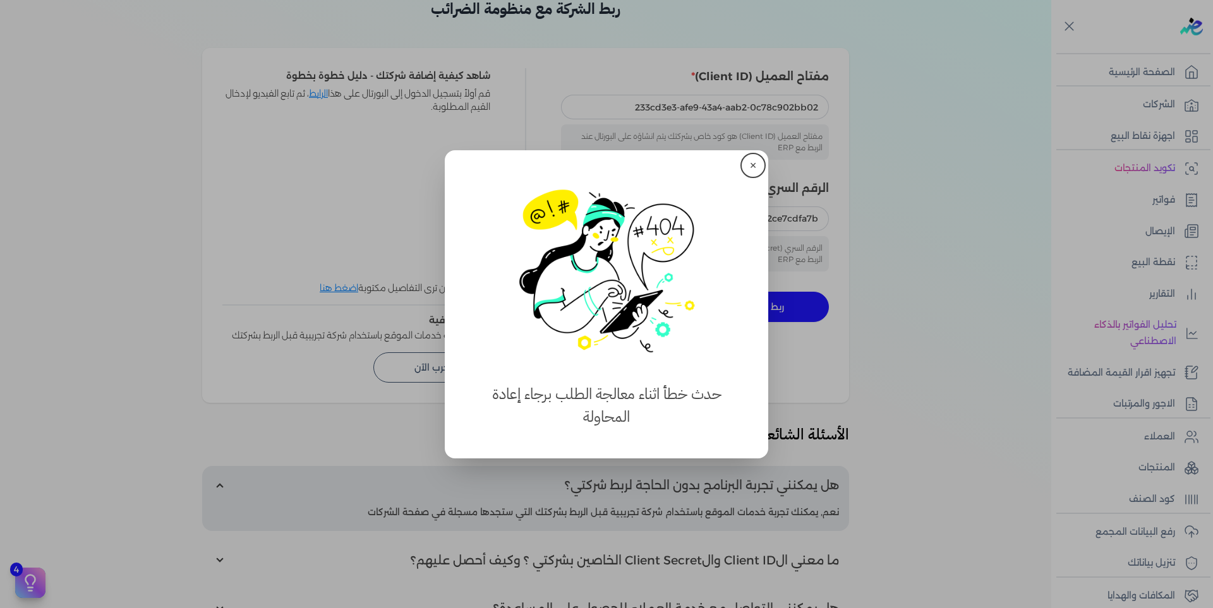
click at [752, 159] on button "✕" at bounding box center [753, 165] width 20 height 20
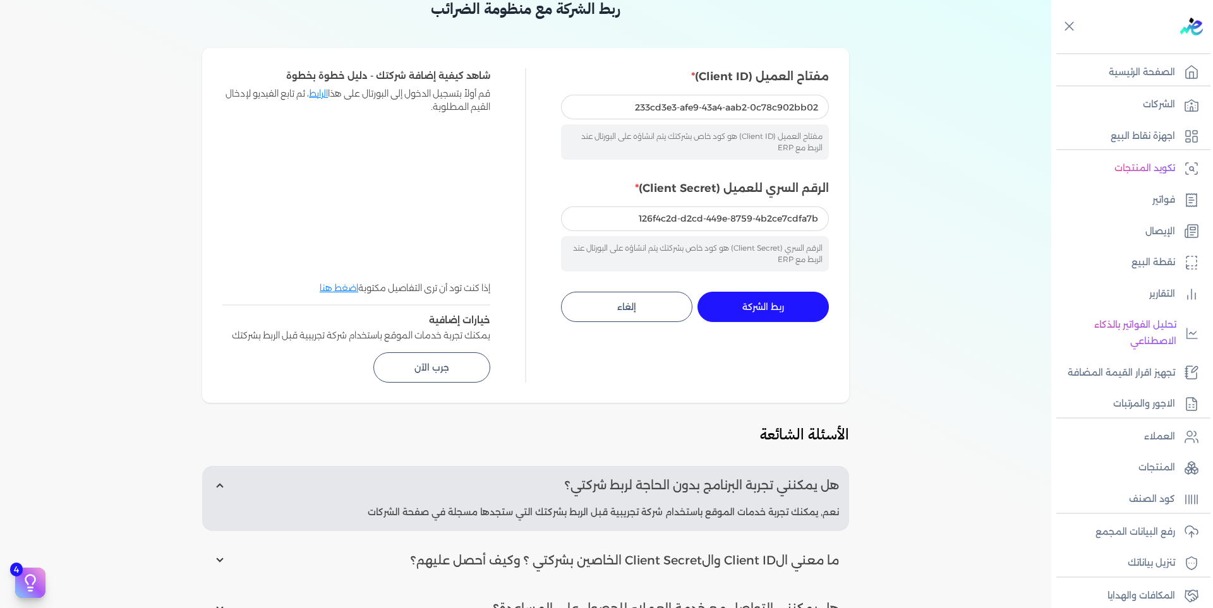
click at [762, 304] on span "ربط الشركة" at bounding box center [763, 307] width 42 height 9
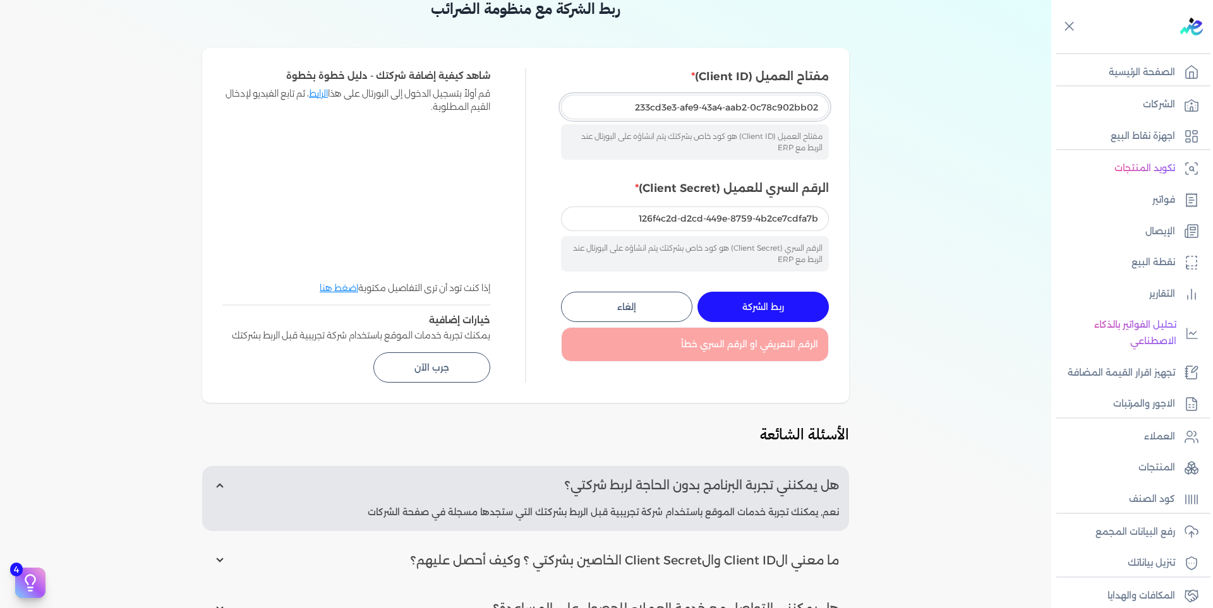
click at [702, 107] on input "233cd3e3-afe9-43a4-aab2-0c78c902bb02" at bounding box center [695, 107] width 268 height 24
drag, startPoint x: 629, startPoint y: 108, endPoint x: 985, endPoint y: 123, distance: 356.0
click at [985, 123] on div "ربط الشركة مع منظومة الضرائب مفتاح العميل (Client ID) 233cd3e3-afe9-43a4-aab2-0…" at bounding box center [525, 361] width 1051 height 728
drag, startPoint x: 622, startPoint y: 219, endPoint x: 960, endPoint y: 243, distance: 338.8
click at [964, 243] on div "ربط الشركة مع منظومة الضرائب مفتاح العميل (Client ID) 233cd3e3-afe9-43a4-aab2-0…" at bounding box center [525, 361] width 1051 height 728
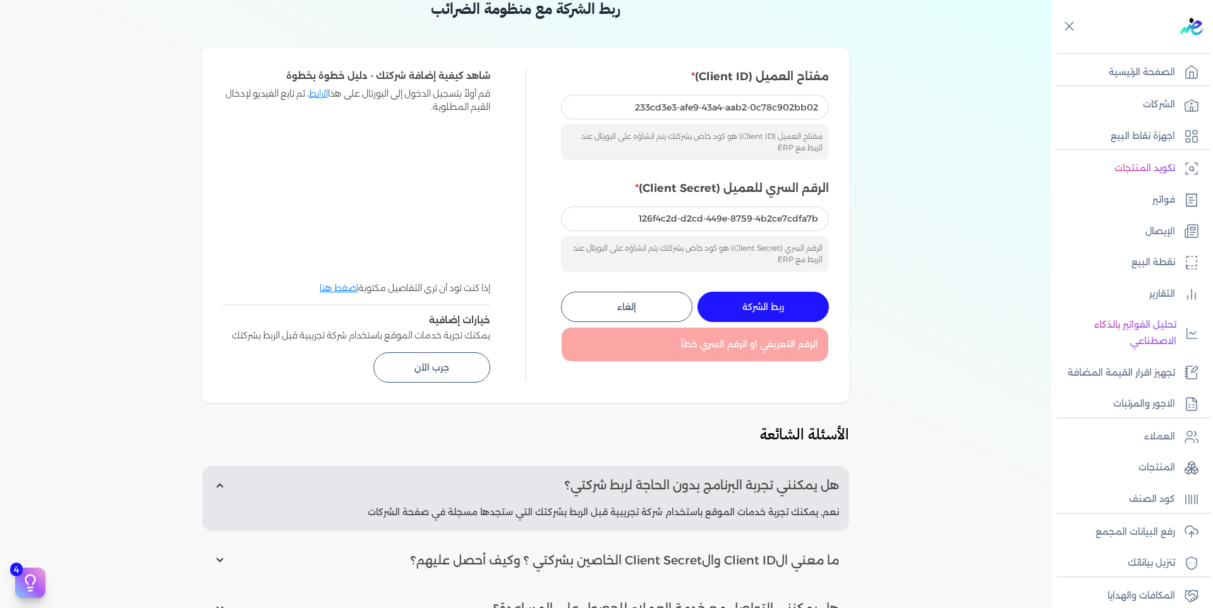
click at [936, 138] on div "ربط الشركة مع منظومة الضرائب مفتاح العميل (Client ID) 233cd3e3-afe9-43a4-aab2-0…" at bounding box center [525, 361] width 1051 height 728
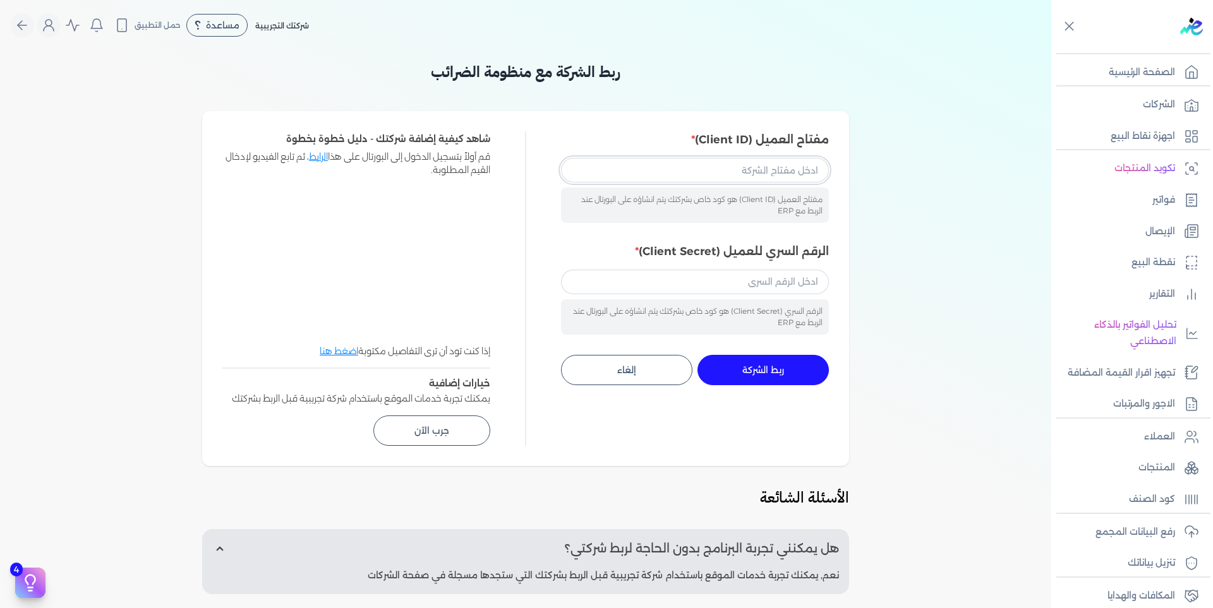
click at [795, 166] on input "مفتاح العميل (Client ID)" at bounding box center [695, 170] width 268 height 24
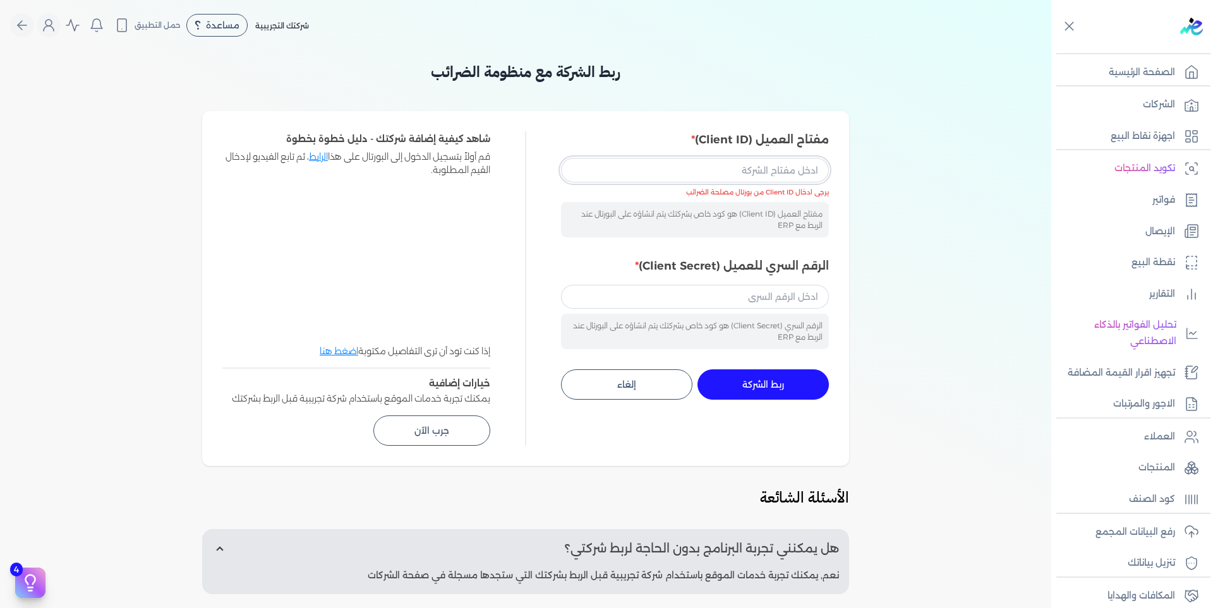
click at [692, 167] on input "مفتاح العميل (Client ID)" at bounding box center [695, 170] width 268 height 24
paste input "233cd3e3-afe9-43a4-aab2-0c78c902bb02"
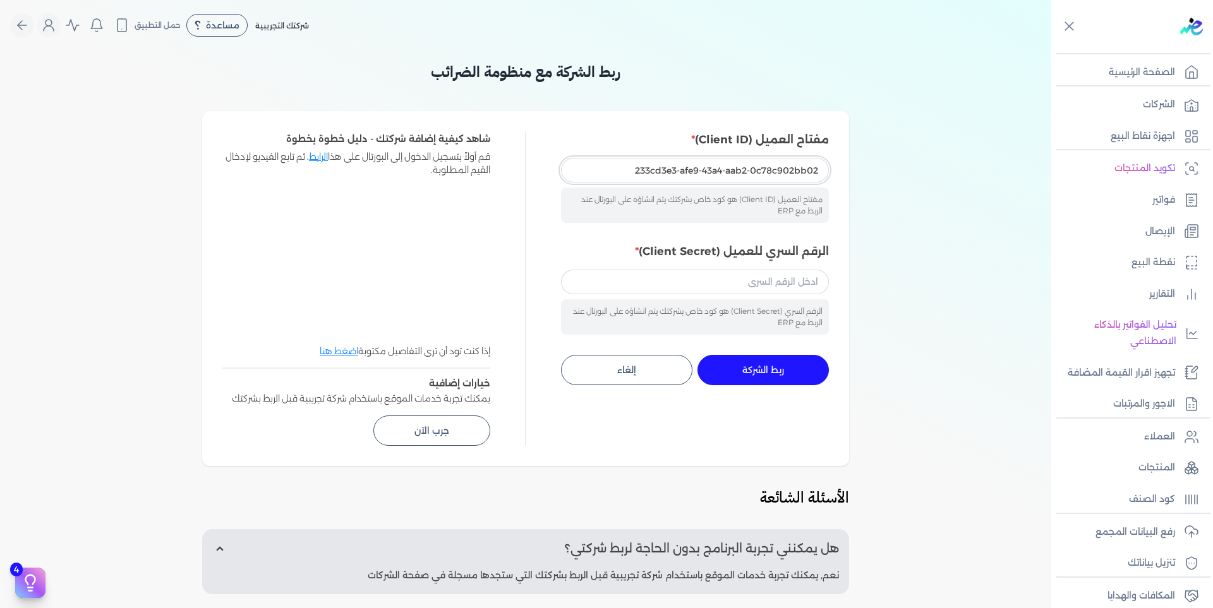
type input "233cd3e3-afe9-43a4-aab2-0c78c902bb02"
click at [788, 281] on input "الرقم السري للعميل (Client Secret)" at bounding box center [695, 282] width 268 height 24
paste input "126f4c2d-d2cd-449e-8759-4b2ce7cdfa7b"
type input "126f4c2d-d2cd-449e-8759-4b2ce7cdfa7b"
click at [792, 366] on button "ربط الشركة جاري التنفيذ" at bounding box center [762, 370] width 131 height 30
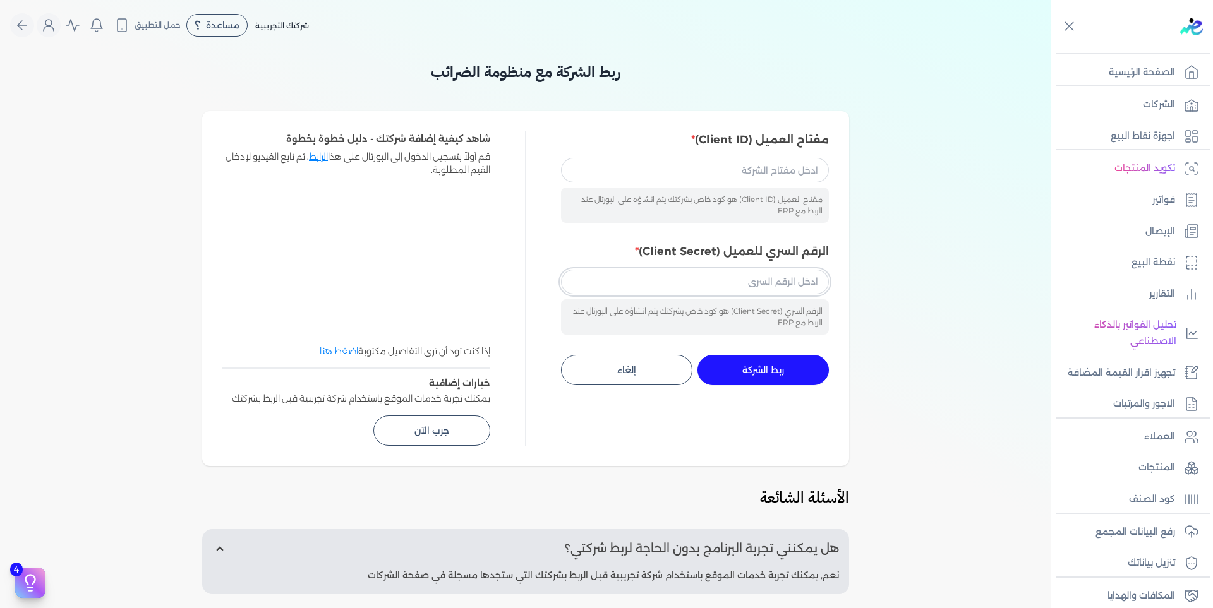
click at [768, 278] on input "الرقم السري للعميل (Client Secret)" at bounding box center [695, 282] width 268 height 24
paste input "126f4c2d-d2cd-449e-8759-4b2ce7cdfa7b"
type input "126f4c2d-d2cd-449e-8759-4b2ce7cdfa7b"
click at [763, 160] on input "مفتاح العميل (Client ID)" at bounding box center [695, 170] width 268 height 24
paste input "233cd3e3-afe9-43a4-aab2-0c78c902bb02"
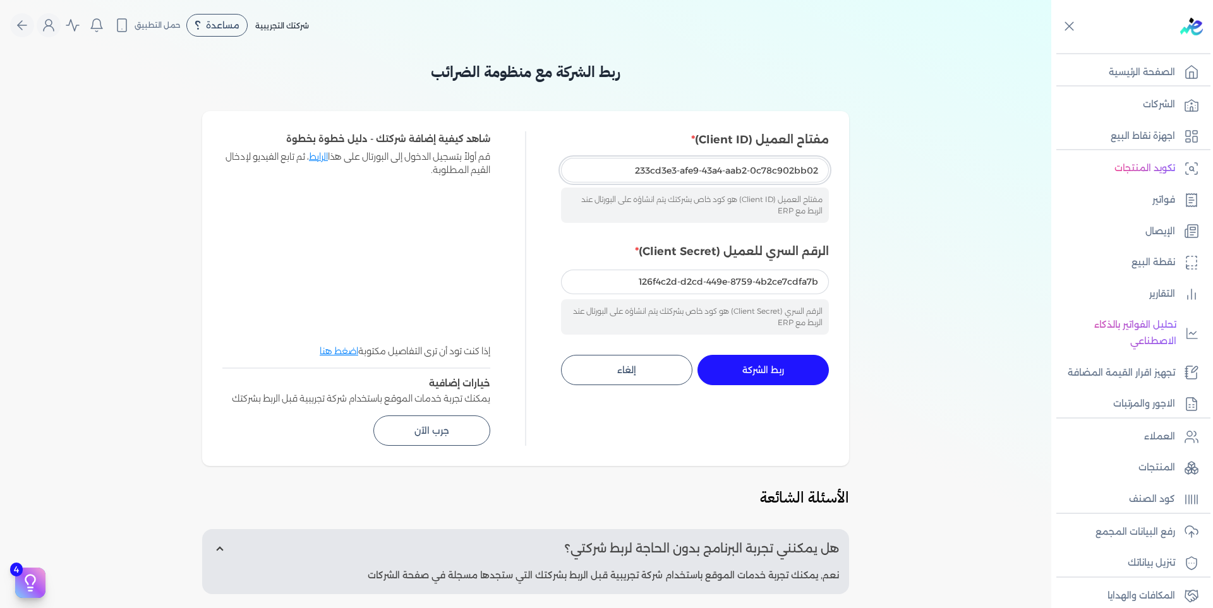
type input "233cd3e3-afe9-43a4-aab2-0c78c902bb02"
click at [781, 367] on span "ربط الشركة" at bounding box center [763, 370] width 42 height 9
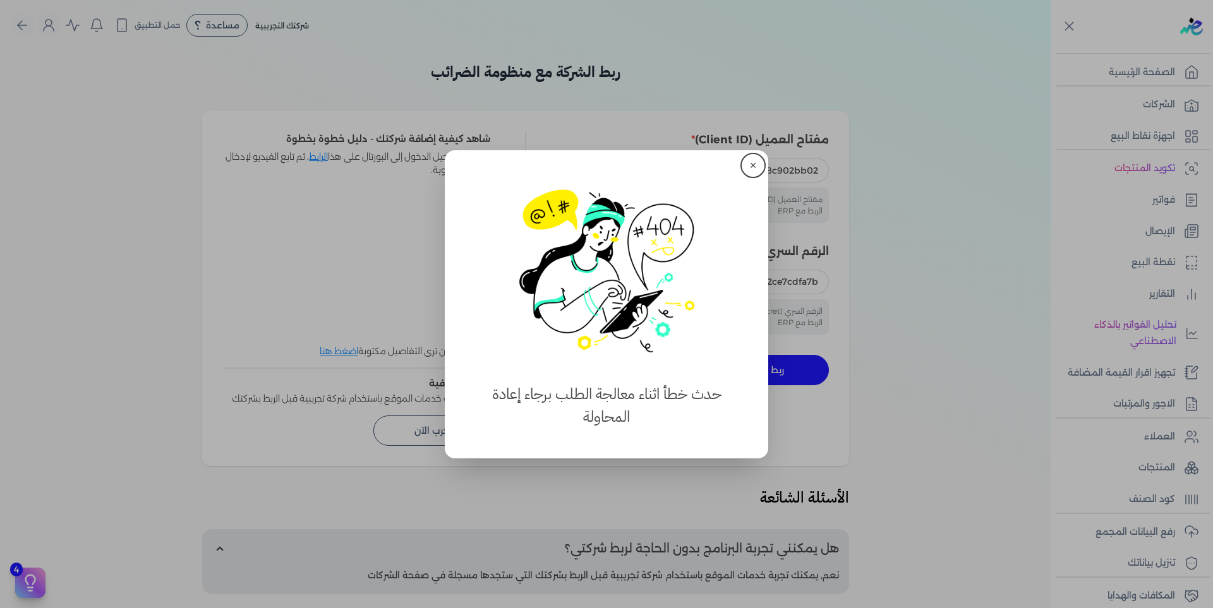
click at [751, 160] on button "✕" at bounding box center [753, 165] width 20 height 20
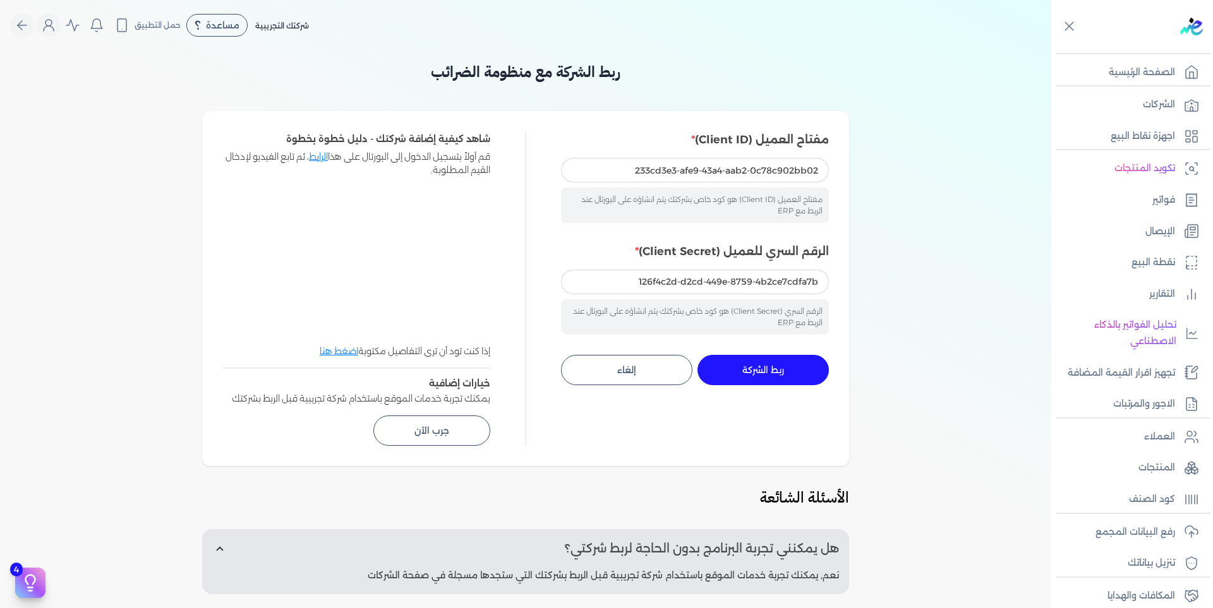
click at [773, 370] on span "ربط الشركة" at bounding box center [763, 370] width 42 height 9
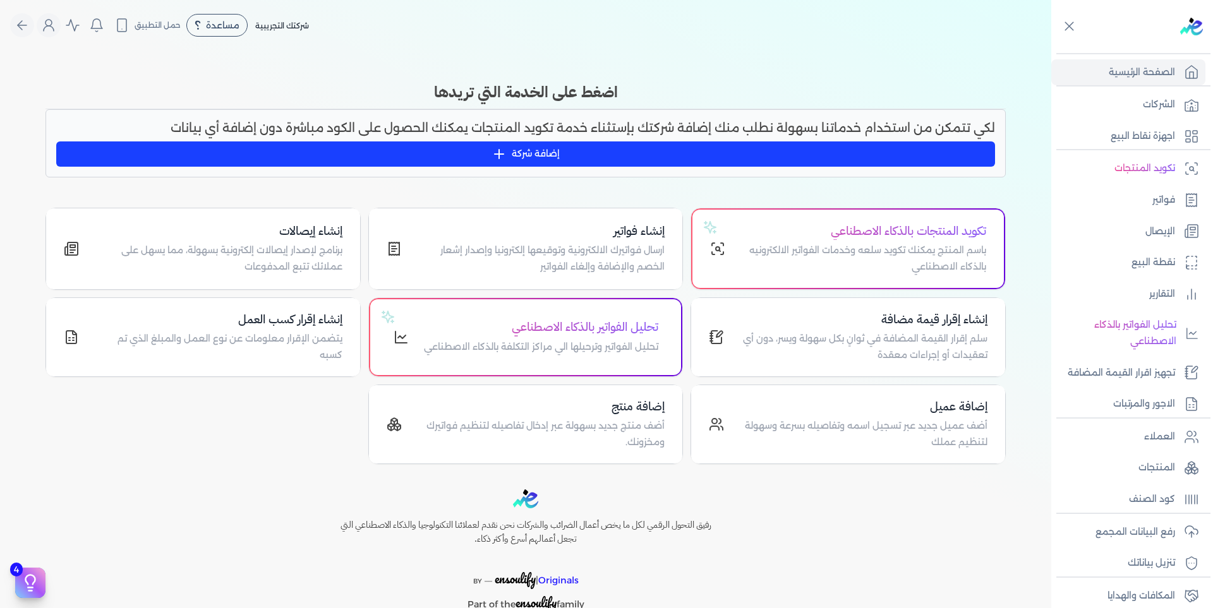
click at [22, 26] on icon "Global" at bounding box center [20, 25] width 4 height 9
click at [40, 26] on div "شركتك التجريبية مساعدة خدمة العملاء دليل المستخدم حمل التطبيق لا يوجد اشعارات م…" at bounding box center [159, 25] width 299 height 24
click at [49, 27] on icon "Global" at bounding box center [48, 25] width 15 height 15
click at [52, 23] on icon "Global" at bounding box center [48, 25] width 15 height 15
click at [46, 31] on icon "Global" at bounding box center [48, 25] width 15 height 15
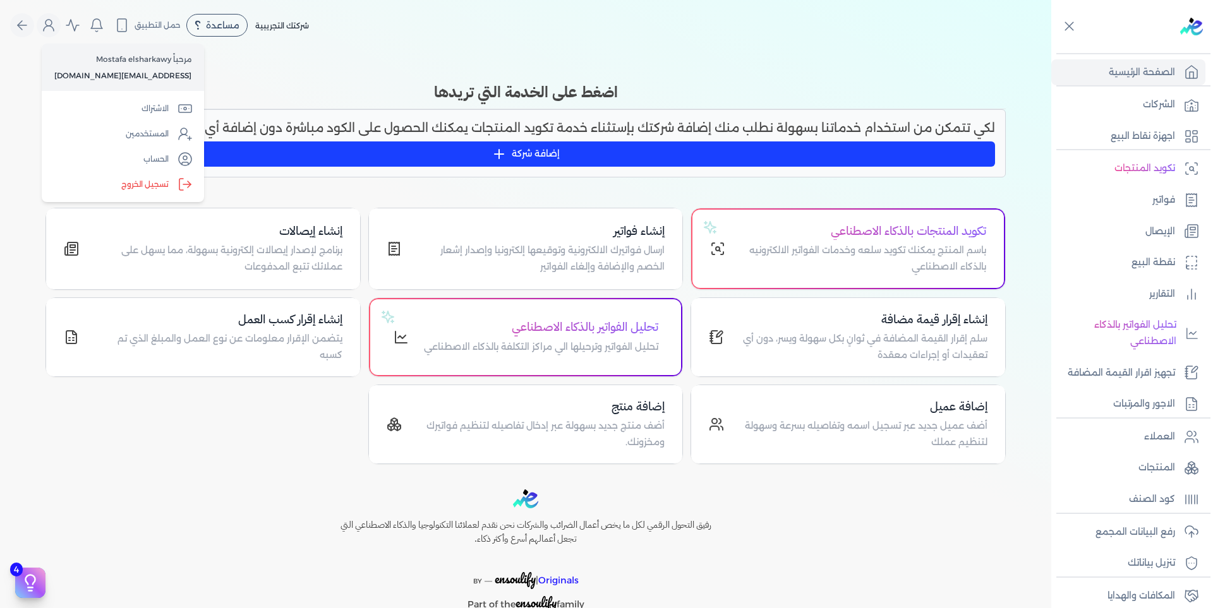
click at [278, 64] on div "Toggle Navigation الاسعار العمولات مساعدة خدمة العملاء دليل المستخدم تسجيل الدخ…" at bounding box center [525, 304] width 1051 height 608
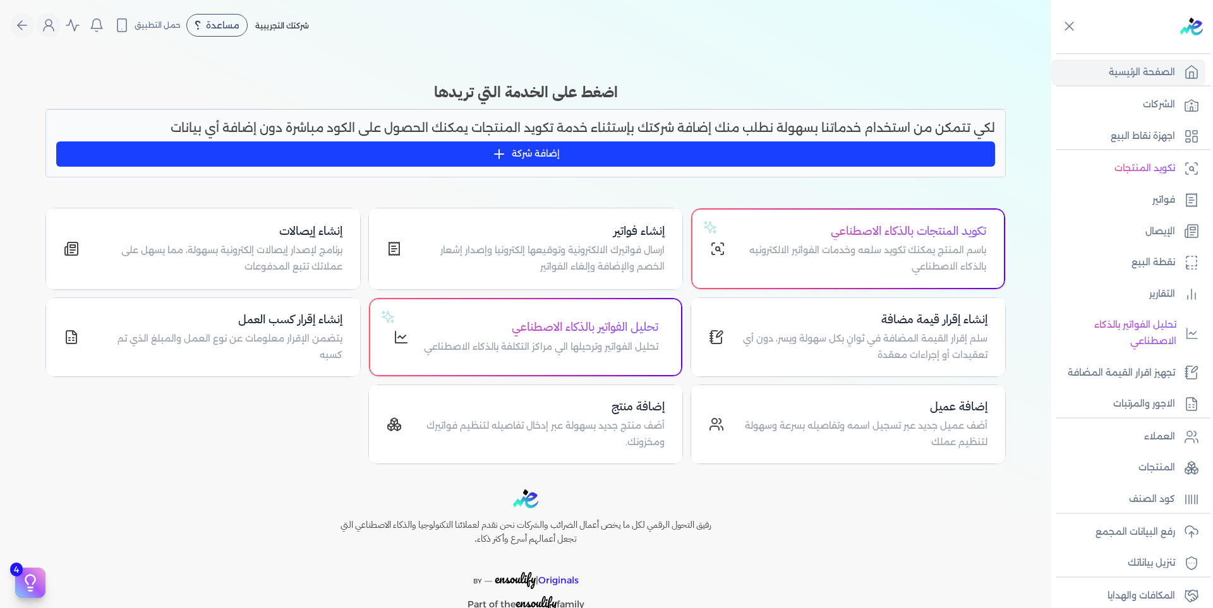
click at [28, 20] on icon "Global" at bounding box center [22, 25] width 15 height 15
click at [1148, 471] on p "المنتجات" at bounding box center [1156, 468] width 37 height 16
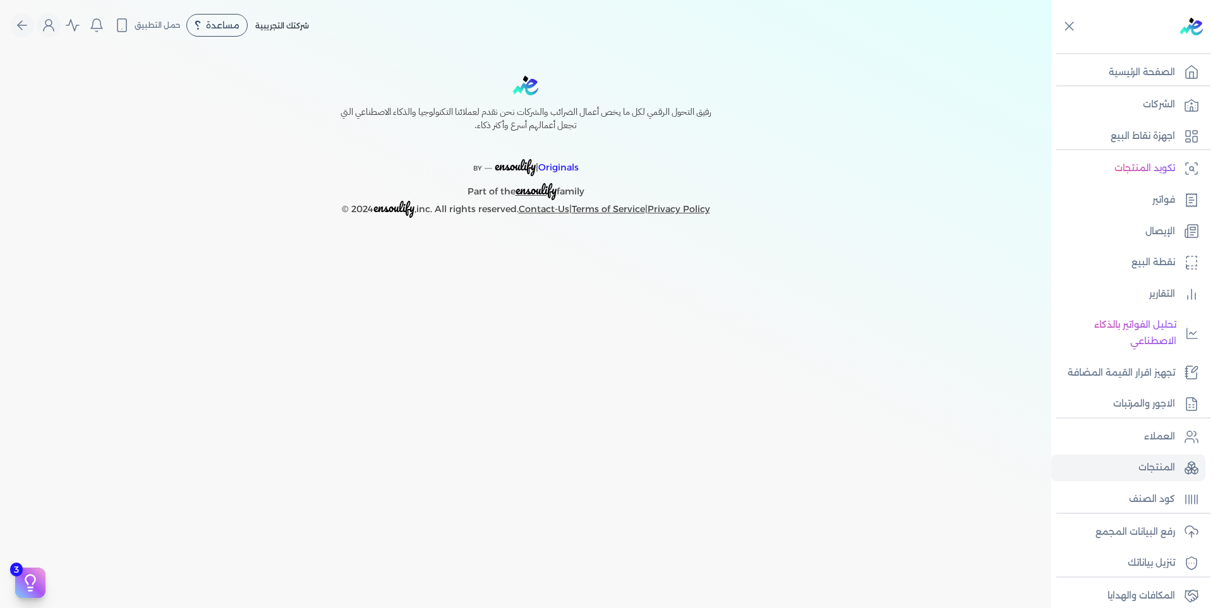
click at [1156, 463] on p "المنتجات" at bounding box center [1156, 468] width 37 height 16
click at [1158, 442] on p "العملاء" at bounding box center [1159, 437] width 31 height 16
click at [1156, 434] on p "العملاء" at bounding box center [1159, 437] width 31 height 16
click at [1152, 498] on p "كود الصنف" at bounding box center [1152, 500] width 46 height 16
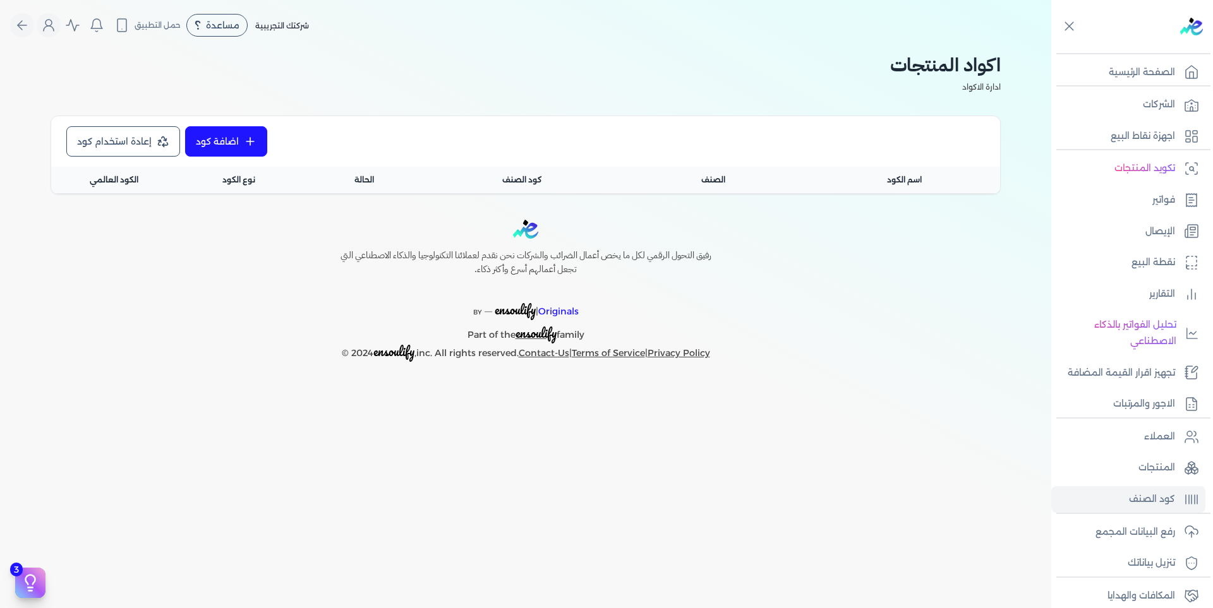
click at [1149, 465] on p "المنتجات" at bounding box center [1156, 468] width 37 height 16
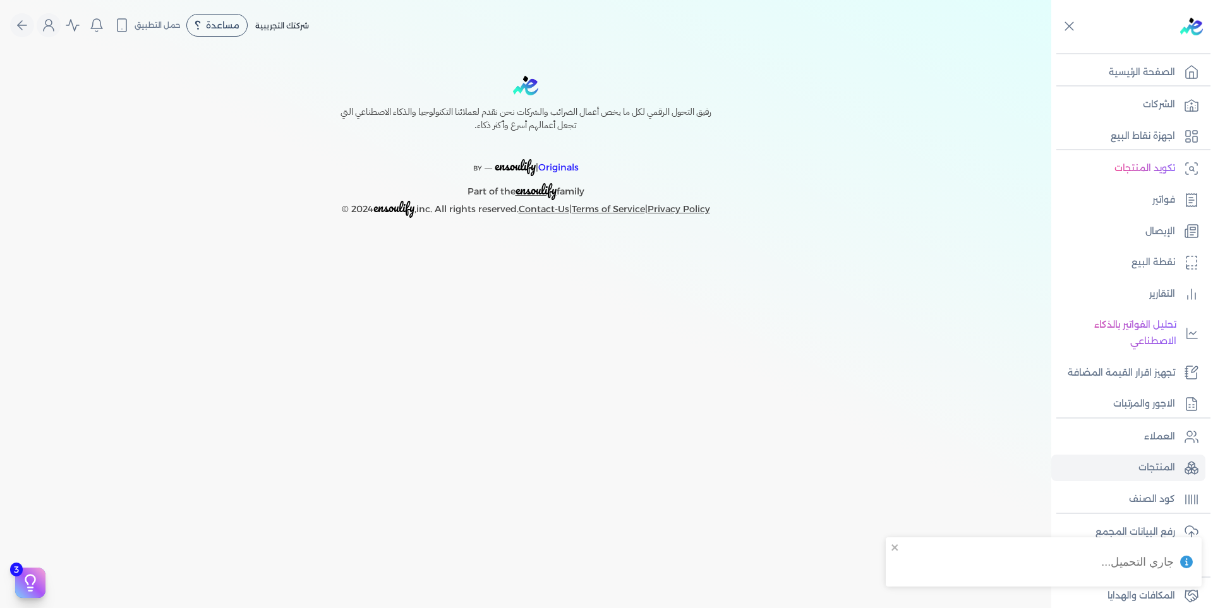
click at [1149, 433] on p "العملاء" at bounding box center [1159, 437] width 31 height 16
click at [1149, 112] on p "الشركات" at bounding box center [1159, 105] width 32 height 16
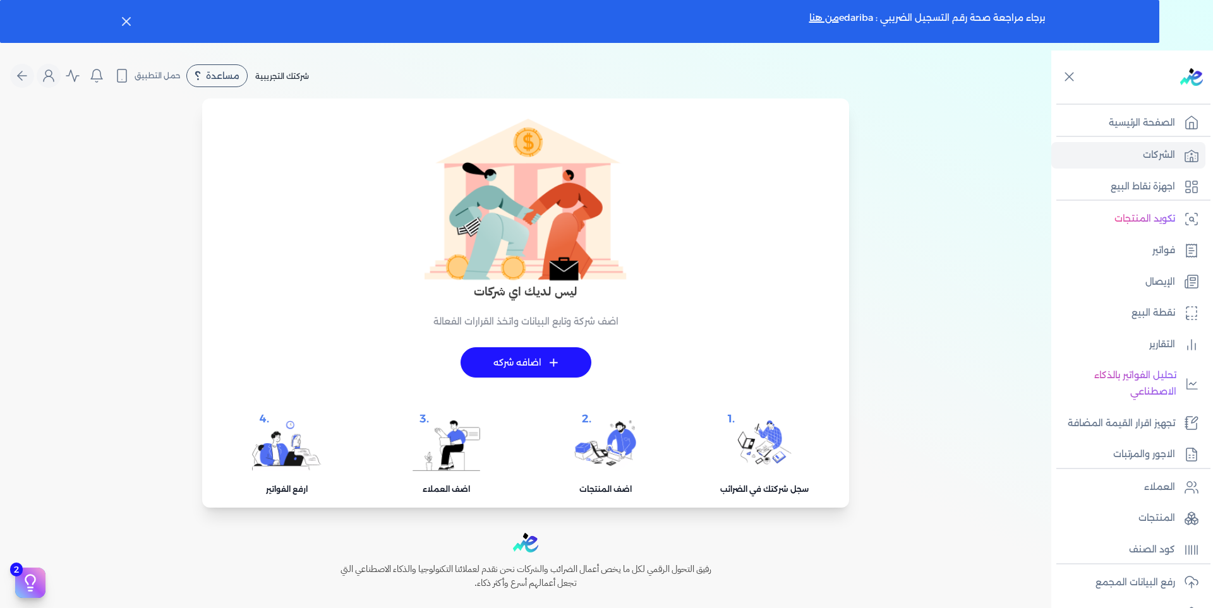
click at [535, 365] on link "+ اضافه شركه" at bounding box center [526, 362] width 131 height 30
click at [1152, 151] on p "الشركات" at bounding box center [1159, 155] width 32 height 16
click at [539, 359] on link "+ اضافه شركه" at bounding box center [526, 362] width 131 height 30
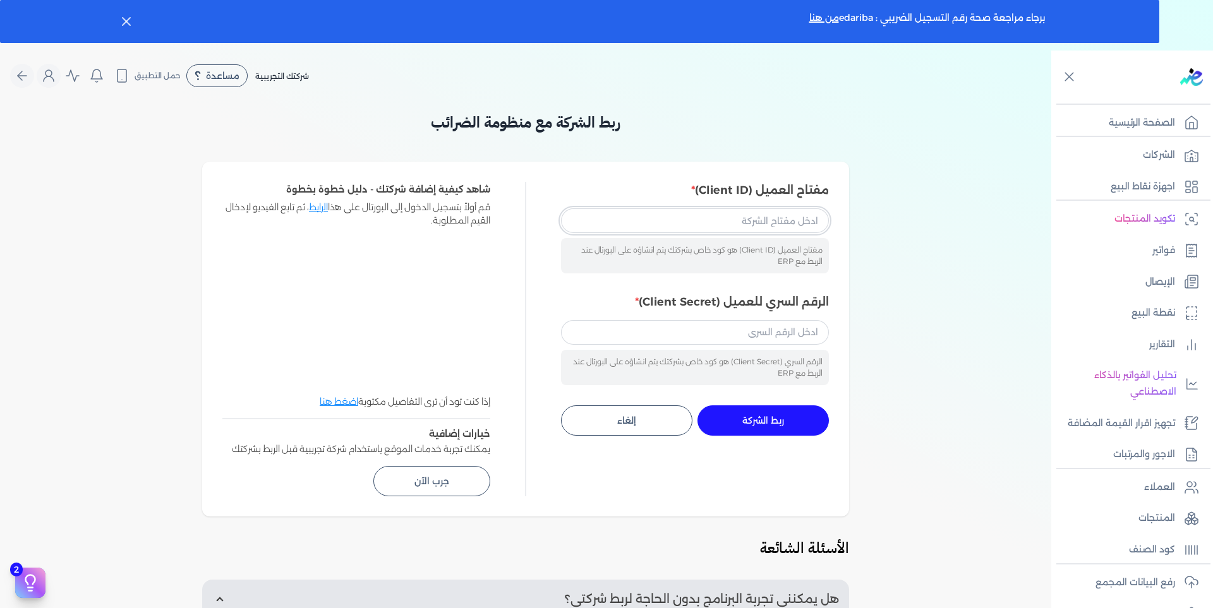
click at [777, 215] on input "مفتاح العميل (Client ID)" at bounding box center [695, 220] width 268 height 24
paste input "233cd3e3-afe9-43a4-aab2-0c78c902bb02"
type input "233cd3e3-afe9-43a4-aab2-0c78c902bb02"
click at [700, 319] on div "الرقم السري للعميل (Client Secret) الرقم السري (Client Secret) هو كود خاص بشركت…" at bounding box center [695, 340] width 268 height 92
click at [701, 324] on input "الرقم السري للعميل (Client Secret)" at bounding box center [695, 332] width 268 height 24
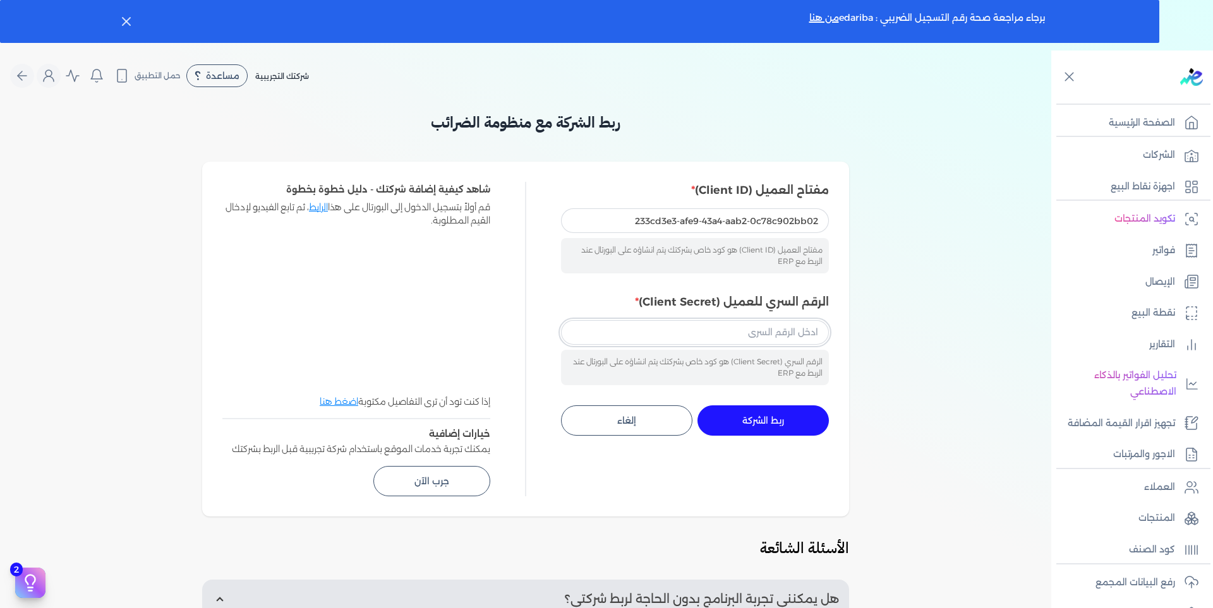
paste input "126f4c2d-d2cd-449e-8759-4b2ce7cdfa7b"
type input "126f4c2d-d2cd-449e-8759-4b2ce7cdfa7b"
click at [772, 426] on button "ربط الشركة جاري التنفيذ" at bounding box center [762, 421] width 131 height 30
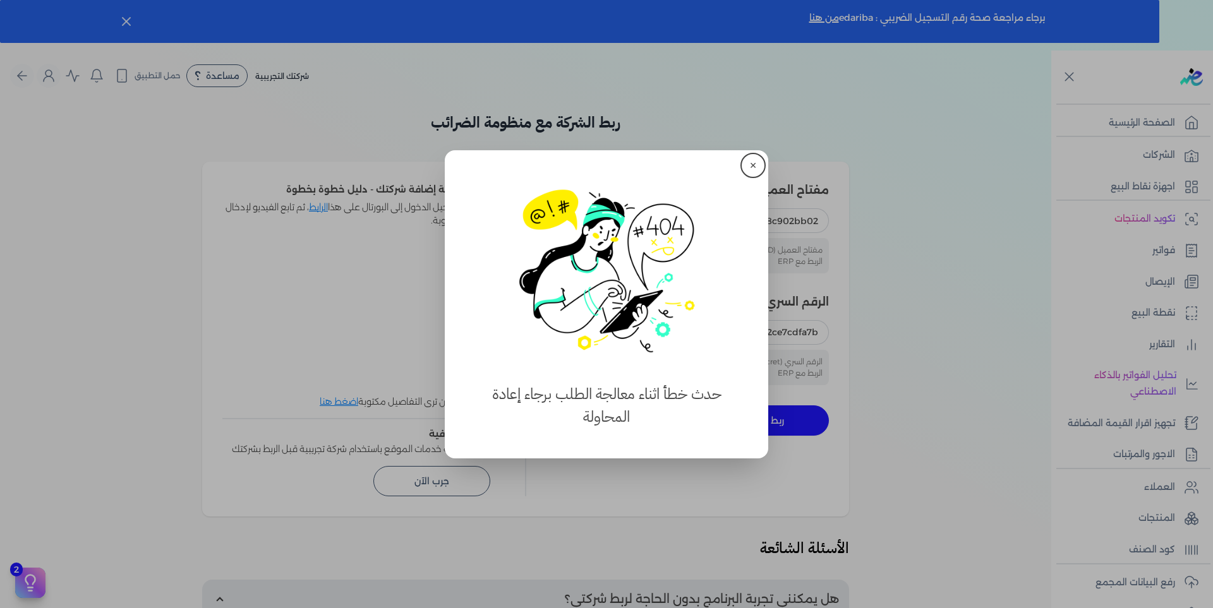
click at [752, 160] on button "✕" at bounding box center [753, 165] width 20 height 20
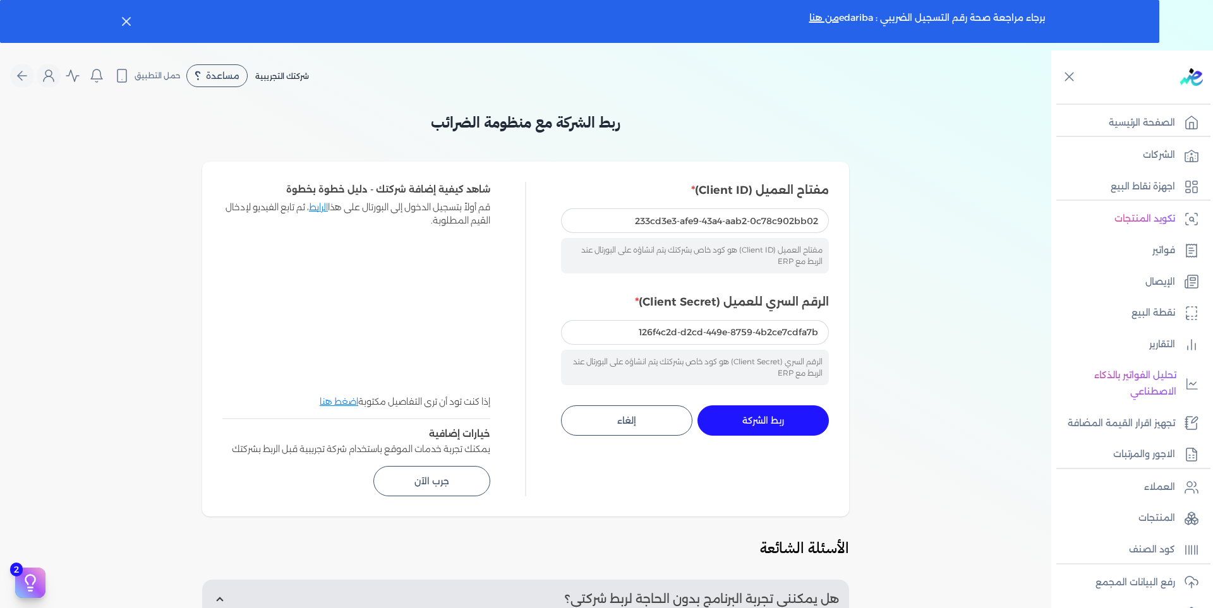
click at [764, 426] on button "ربط الشركة جاري التنفيذ" at bounding box center [762, 421] width 131 height 30
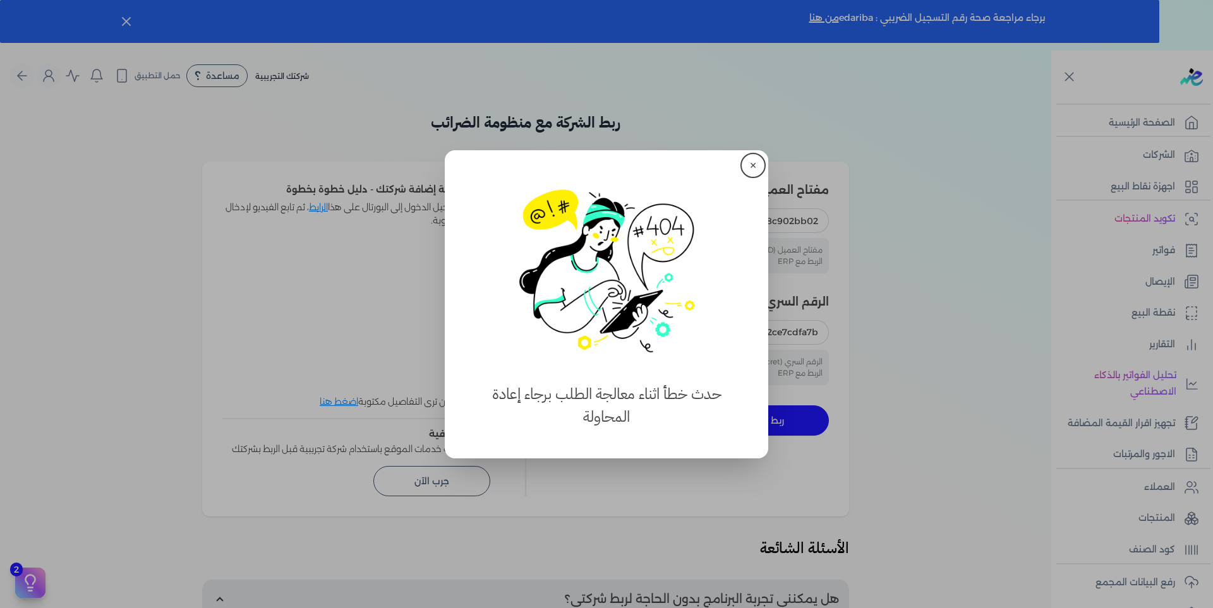
click at [754, 167] on button "✕" at bounding box center [753, 165] width 20 height 20
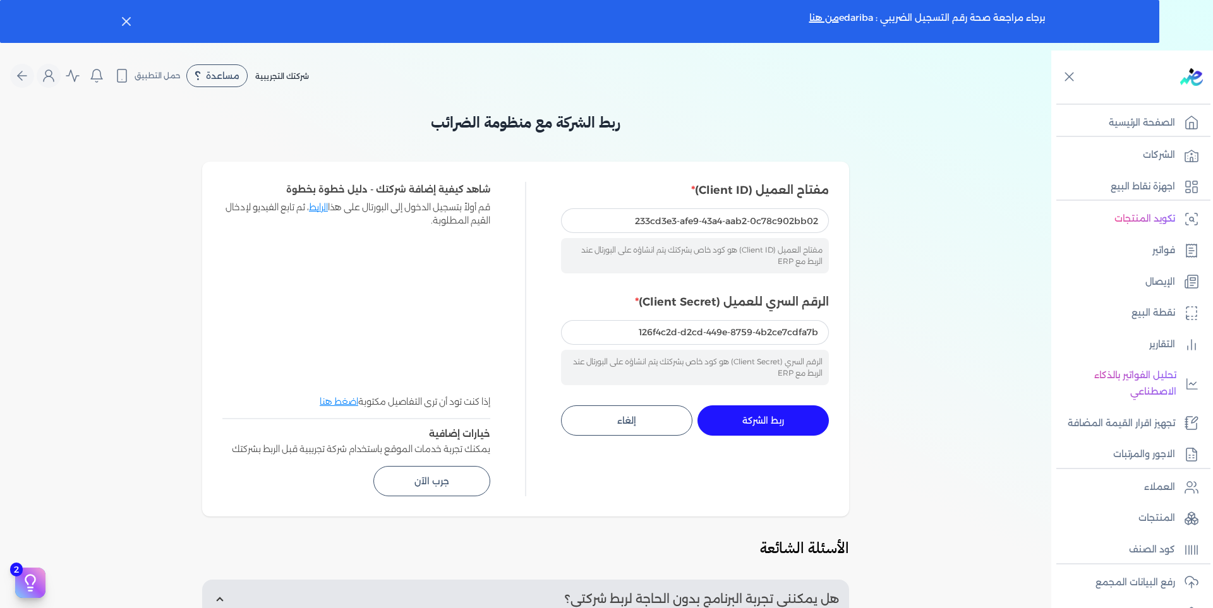
click at [280, 76] on span "شركتك التجريبية" at bounding box center [282, 75] width 54 height 9
click at [284, 76] on span "شركتك التجريبية" at bounding box center [282, 75] width 54 height 9
click at [23, 71] on icon "Global" at bounding box center [22, 75] width 15 height 15
click at [732, 342] on input "الرقم السري للعميل (Client Secret)" at bounding box center [695, 332] width 268 height 24
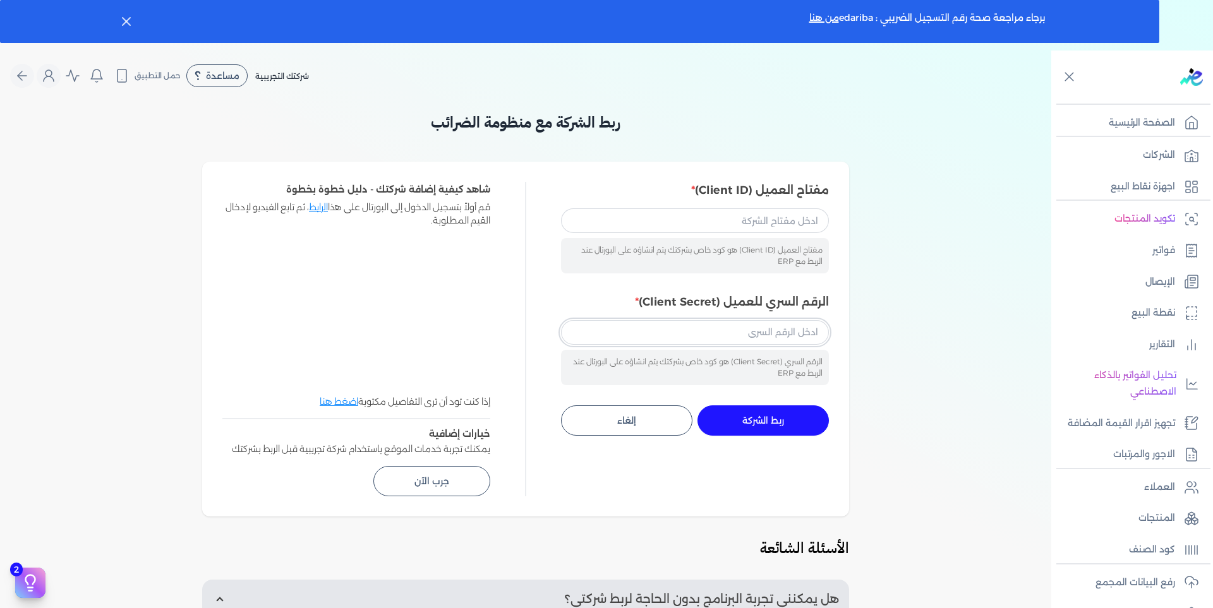
paste input "126f4c2d-d2cd-449e-8759-4b2ce7cdfa7b"
type input "126f4c2d-d2cd-449e-8759-4b2ce7cdfa7b"
click at [788, 222] on input "مفتاح العميل (Client ID)" at bounding box center [695, 220] width 268 height 24
paste input "233cd3e3-afe9-43a4-aab2-0c78c902bb02"
type input "233cd3e3-afe9-43a4-aab2-0c78c902bb02"
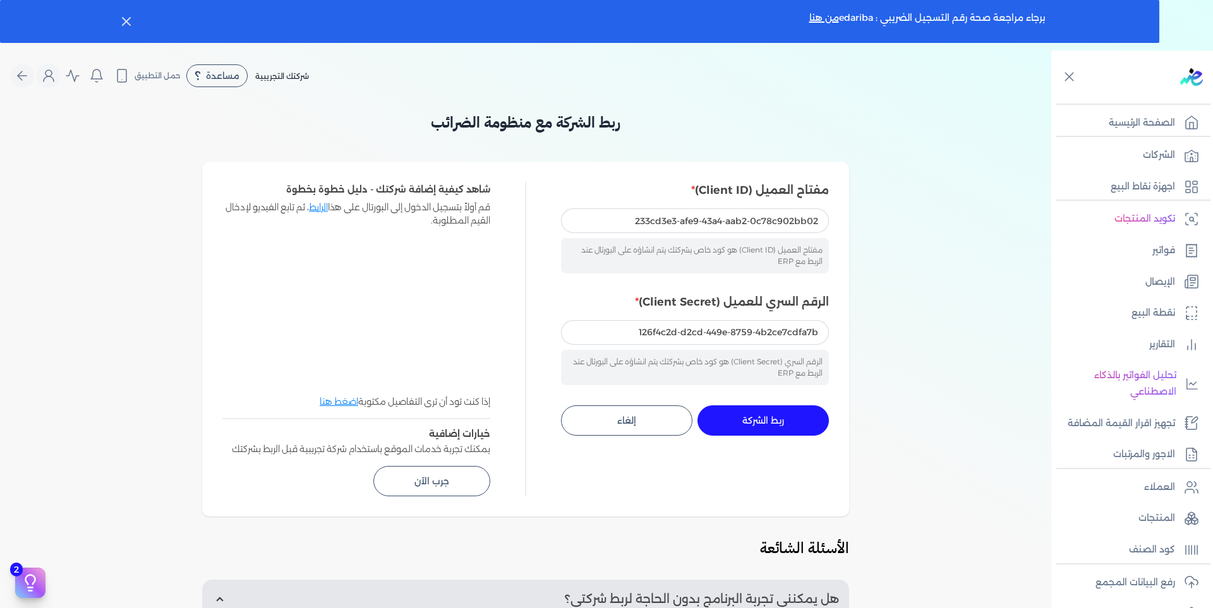
click at [773, 421] on span "ربط الشركة" at bounding box center [763, 420] width 42 height 9
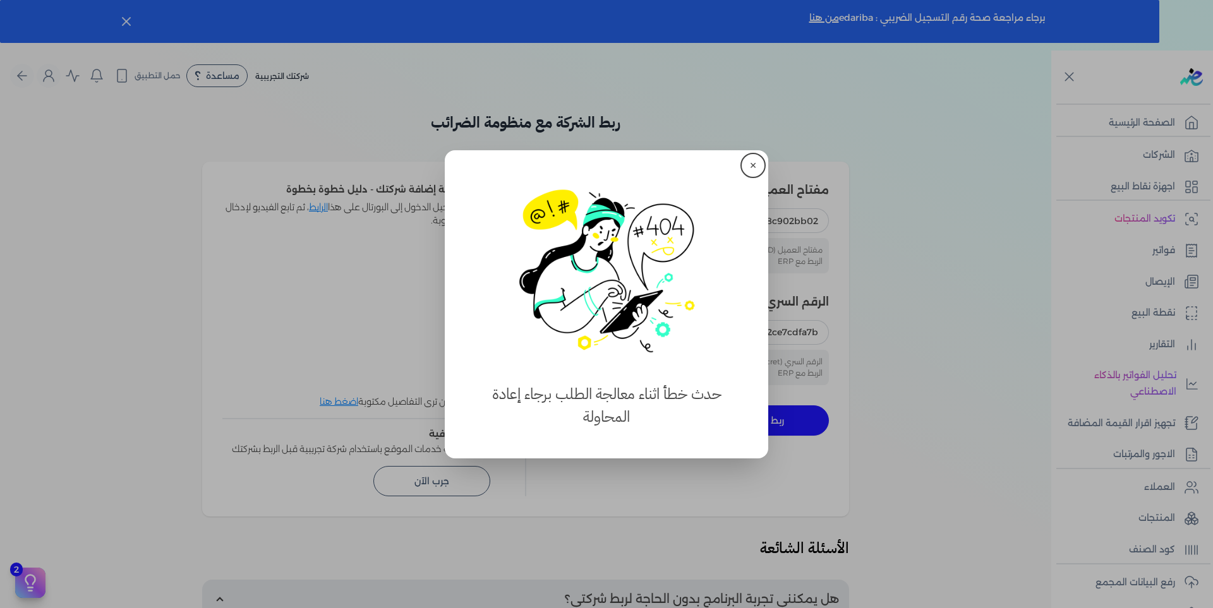
click at [752, 165] on button "✕" at bounding box center [753, 165] width 20 height 20
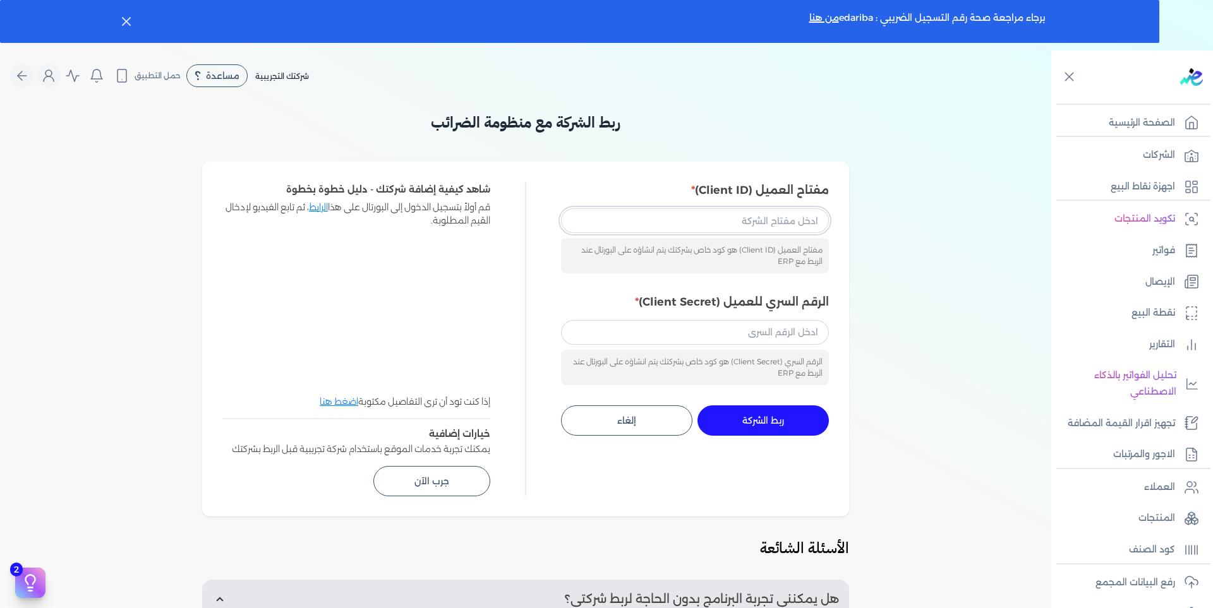
click at [704, 212] on input "مفتاح العميل (Client ID)" at bounding box center [695, 220] width 268 height 24
paste input "233cd3e3-afe9-43a4-aab2-0c78c902bb02"
type input "233cd3e3-afe9-43a4-aab2-0c78c902bb02"
click at [696, 327] on input "الرقم السري للعميل (Client Secret)" at bounding box center [695, 332] width 268 height 24
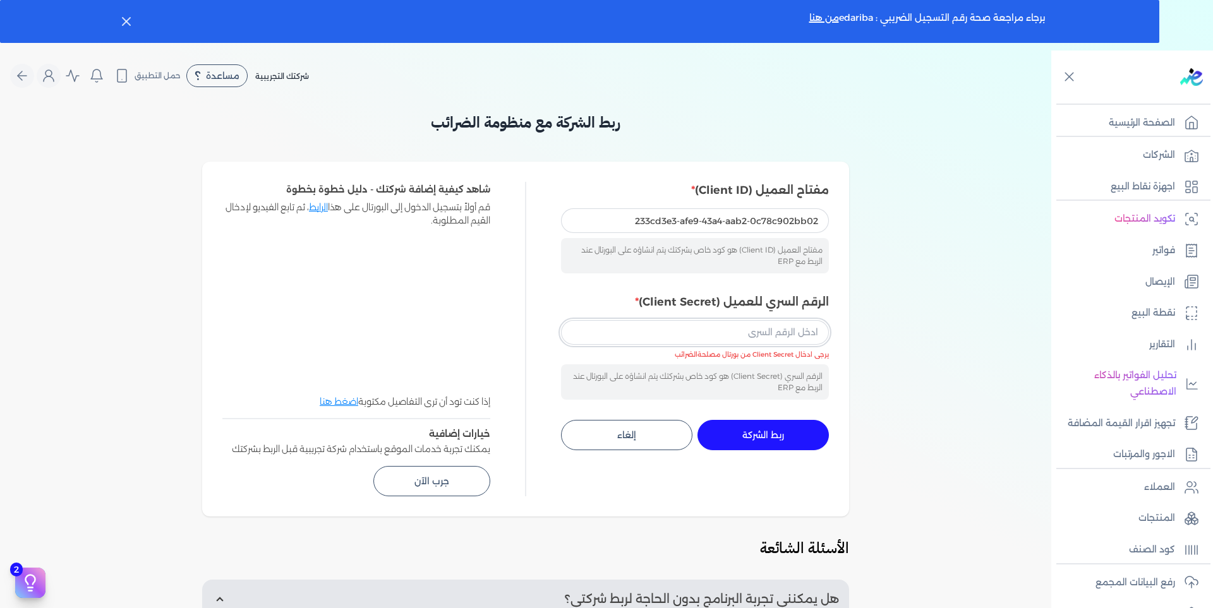
click at [727, 335] on input "الرقم السري للعميل (Client Secret)" at bounding box center [695, 332] width 268 height 24
paste input "126f4c2d-d2cd-449e-8759-4b2ce7cdfa7b"
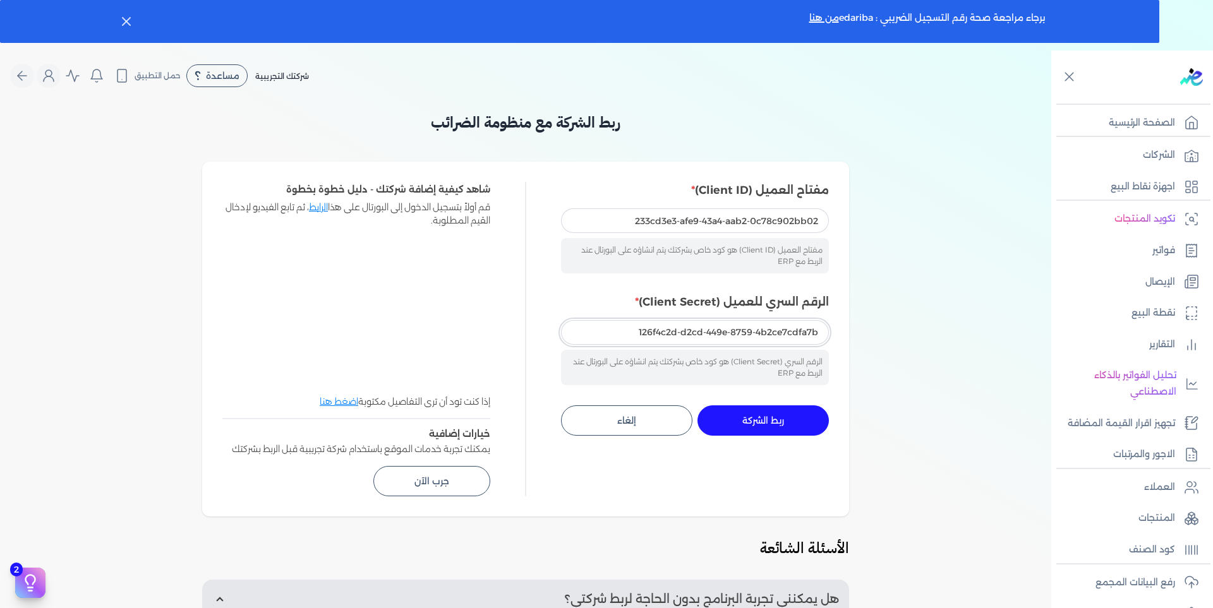
type input "126f4c2d-d2cd-449e-8759-4b2ce7cdfa7b"
click at [768, 420] on span "ربط الشركة" at bounding box center [763, 420] width 42 height 9
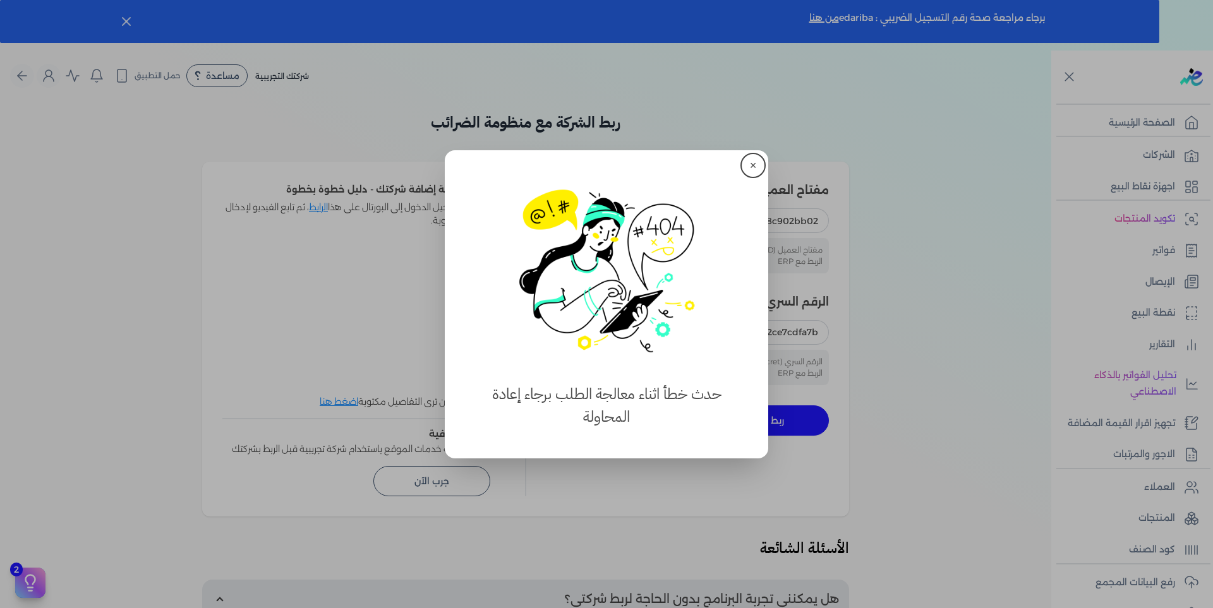
click at [756, 160] on button "✕" at bounding box center [753, 165] width 20 height 20
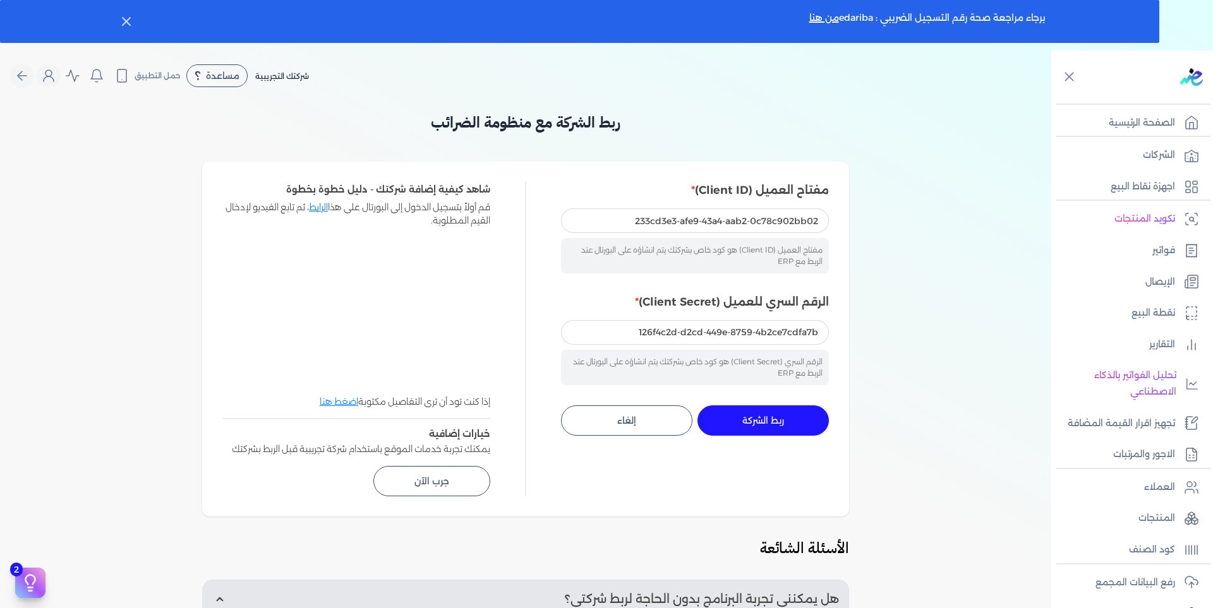
click at [776, 412] on button "ربط الشركة جاري التنفيذ" at bounding box center [762, 421] width 131 height 30
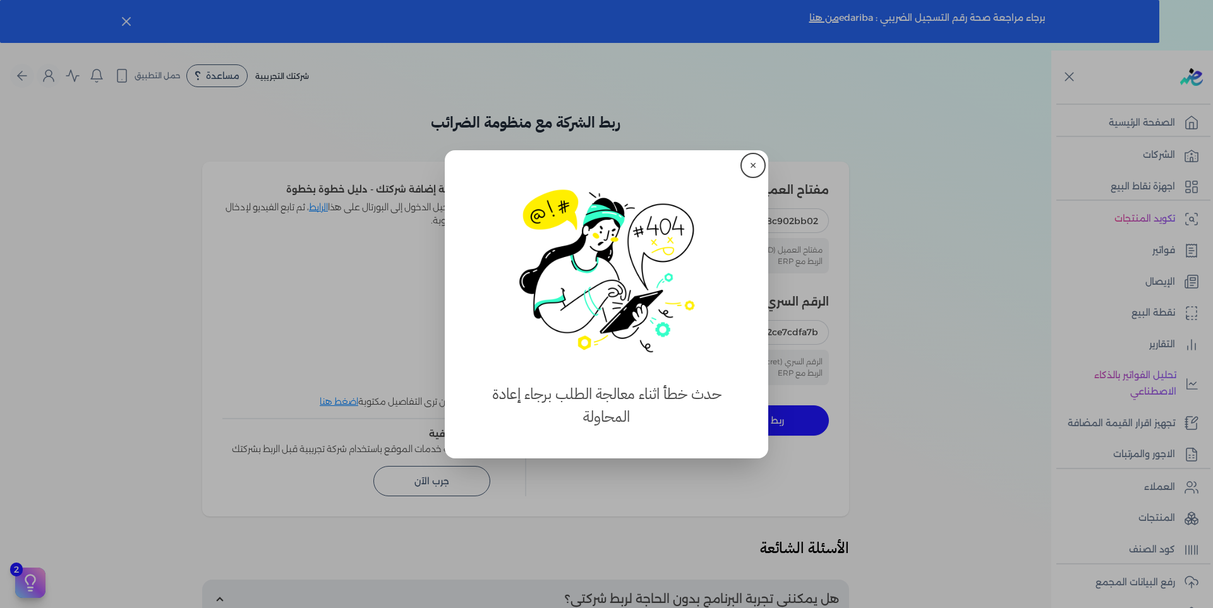
click at [748, 167] on button "✕" at bounding box center [753, 165] width 20 height 20
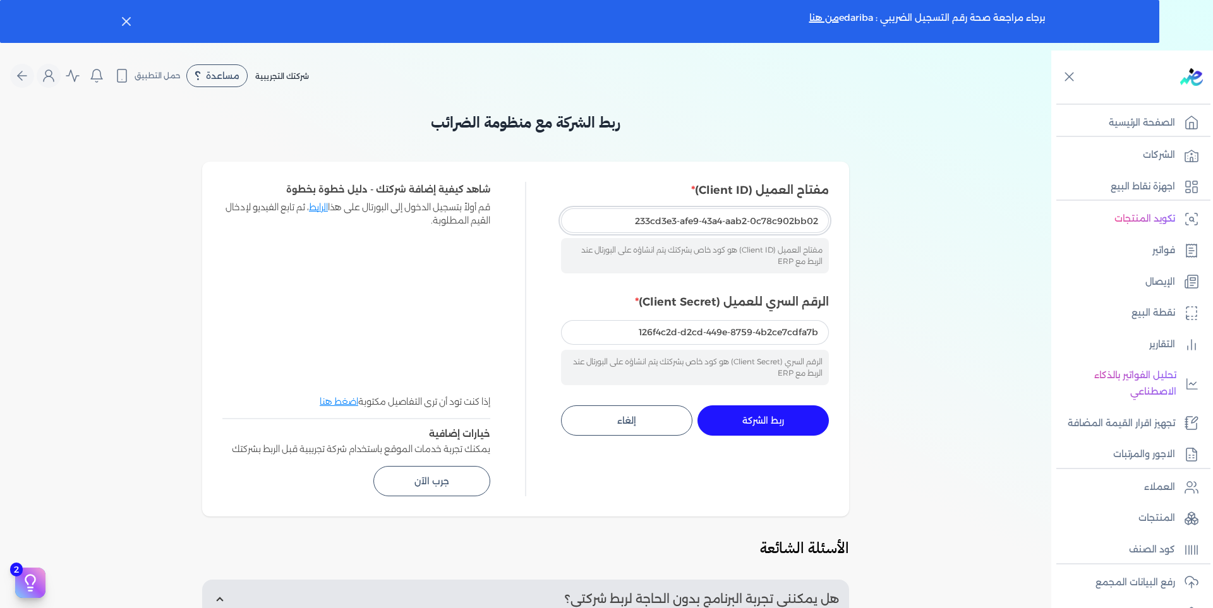
click at [629, 223] on input "233cd3e3-afe9-43a4-aab2-0c78c902bb02" at bounding box center [695, 220] width 268 height 24
click at [745, 425] on span "ربط الشركة" at bounding box center [763, 420] width 42 height 9
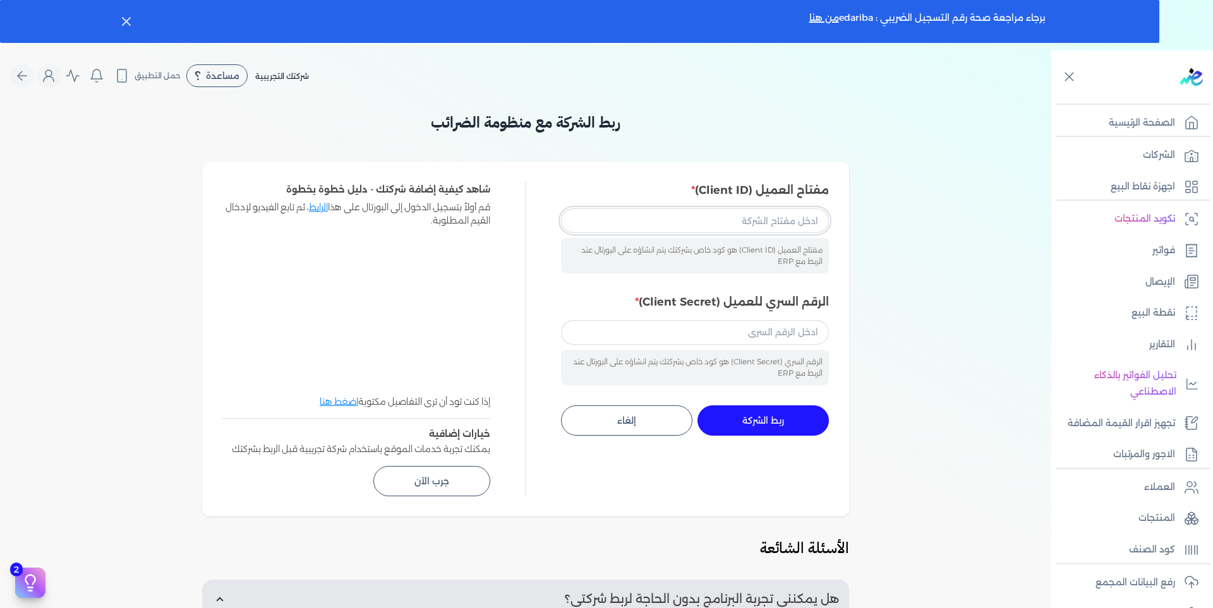
click at [725, 208] on input "مفتاح العميل (Client ID)" at bounding box center [695, 220] width 268 height 24
paste input "233cd3e3-afe9-43a4-aab2-0c78c902bb02"
type input "233cd3e3-afe9-43a4-aab2-0c78c902bb02"
click at [781, 342] on input "الرقم السري للعميل (Client Secret)" at bounding box center [695, 332] width 268 height 24
click at [785, 337] on input "الرقم السري للعميل (Client Secret)" at bounding box center [695, 332] width 268 height 24
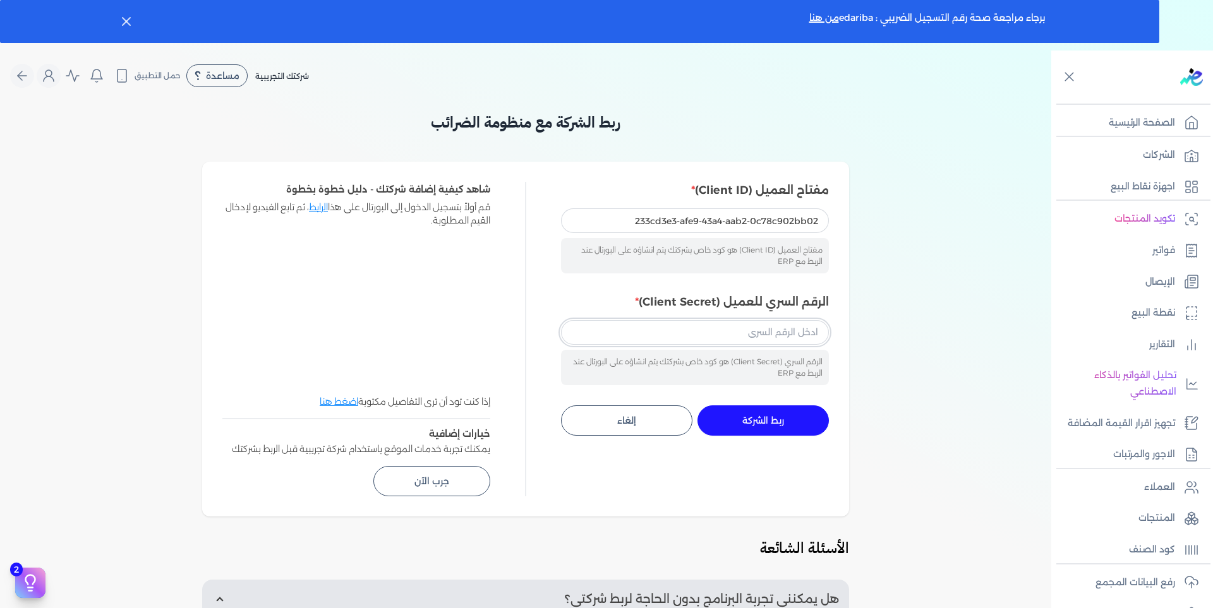
paste input "126f4c2d-d2cd-449e-8759-4b2ce7cdfa7b"
type input "126f4c2d-d2cd-449e-8759-4b2ce7cdfa7b"
click at [797, 422] on button "ربط الشركة جاري التنفيذ" at bounding box center [762, 421] width 131 height 30
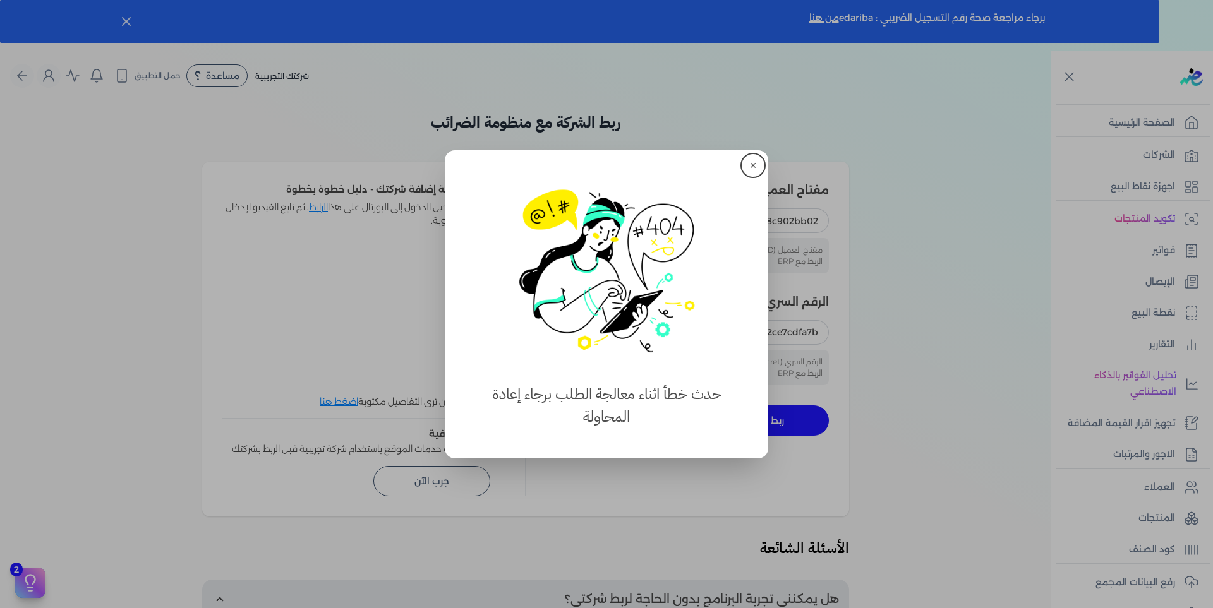
click at [752, 167] on button "✕" at bounding box center [753, 165] width 20 height 20
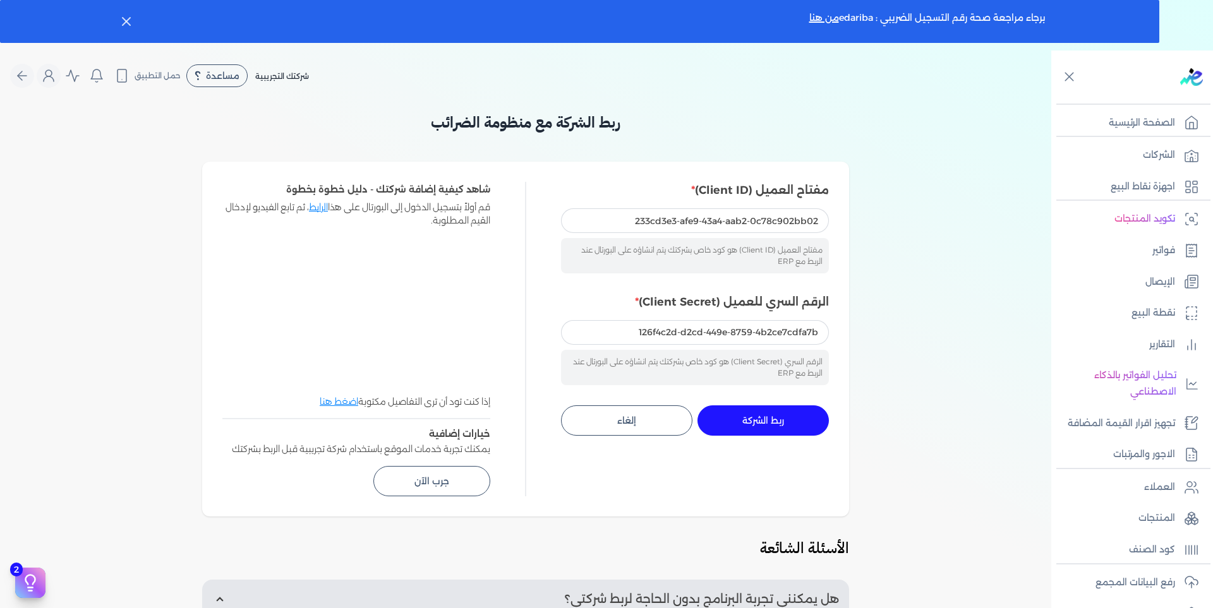
click at [781, 421] on span "ربط الشركة" at bounding box center [763, 420] width 42 height 9
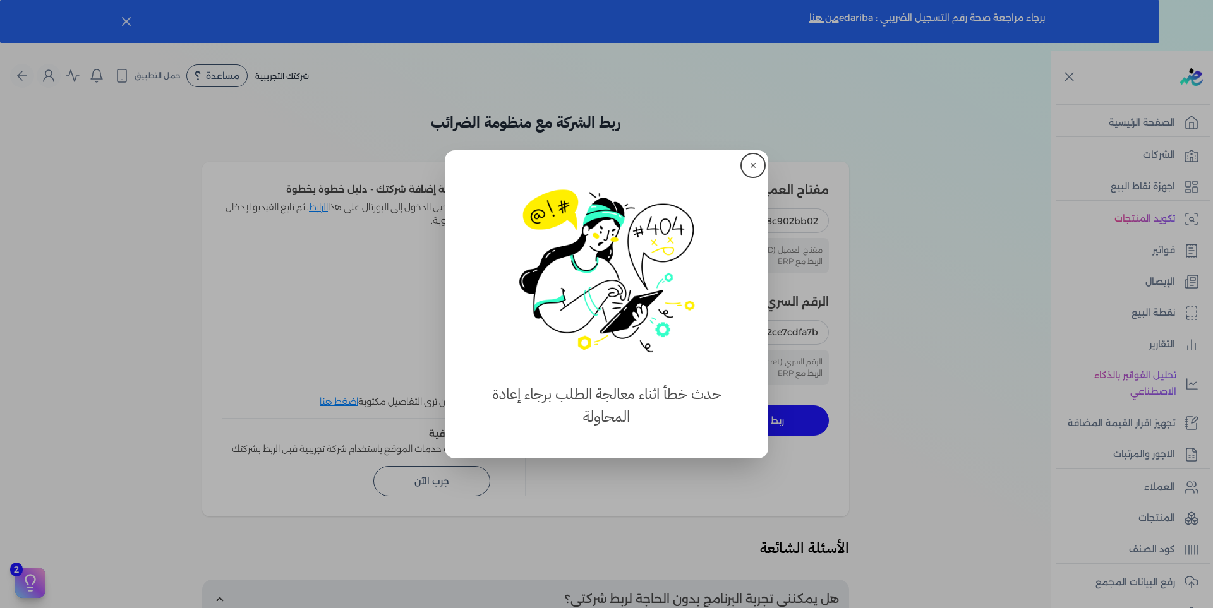
click at [753, 162] on button "✕" at bounding box center [753, 165] width 20 height 20
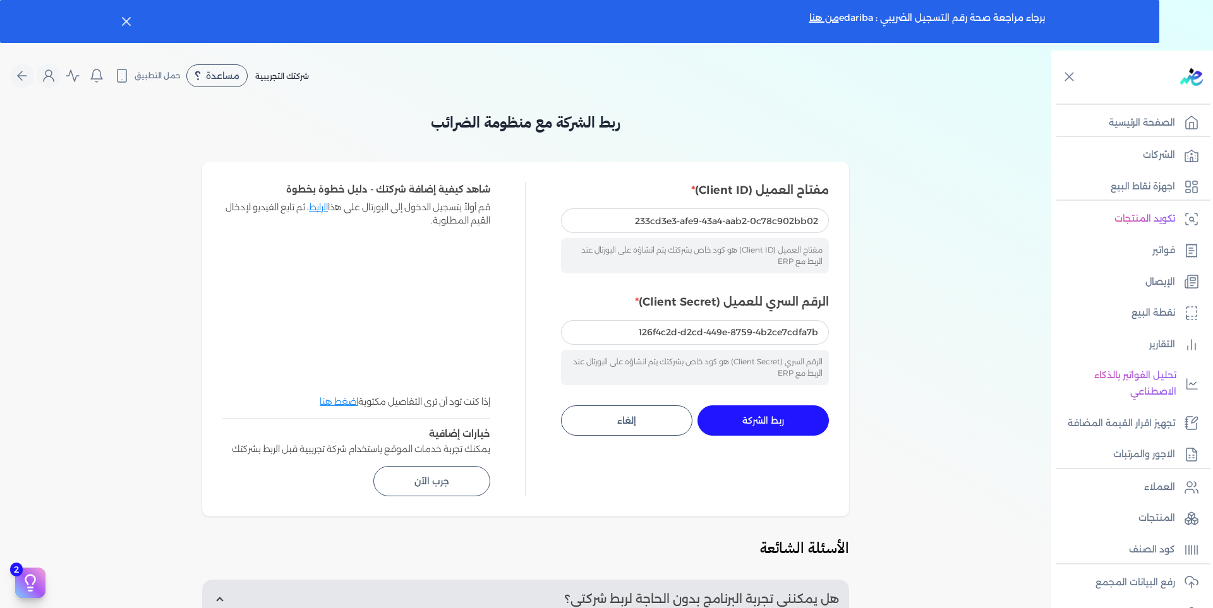
click at [788, 429] on button "ربط الشركة جاري التنفيذ" at bounding box center [762, 421] width 131 height 30
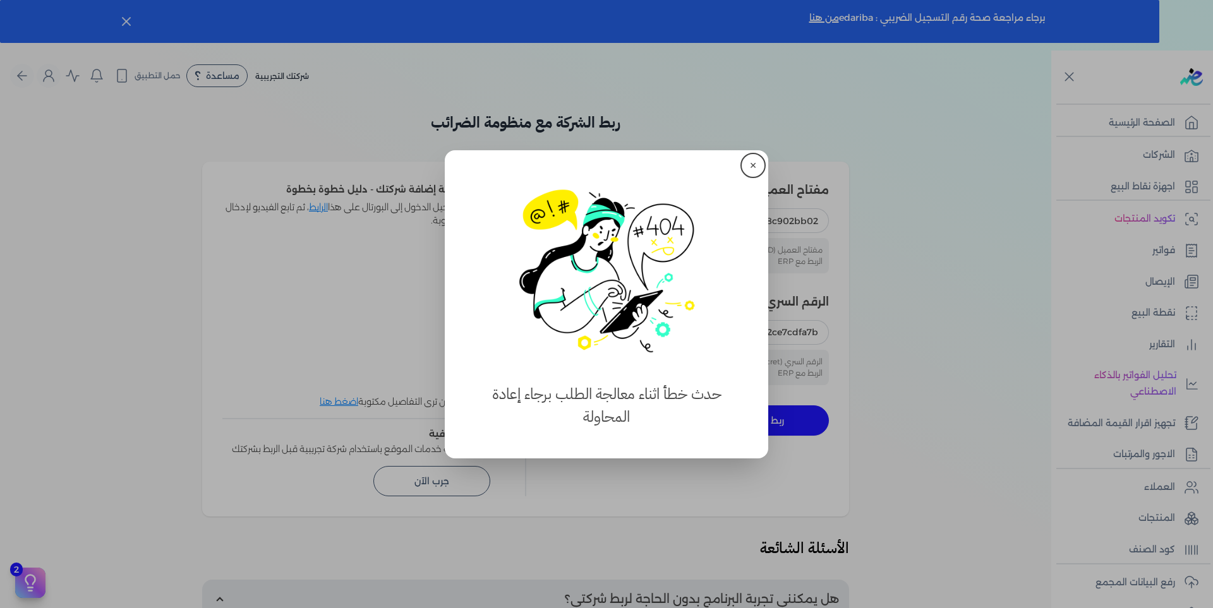
click at [753, 164] on button "✕" at bounding box center [753, 165] width 20 height 20
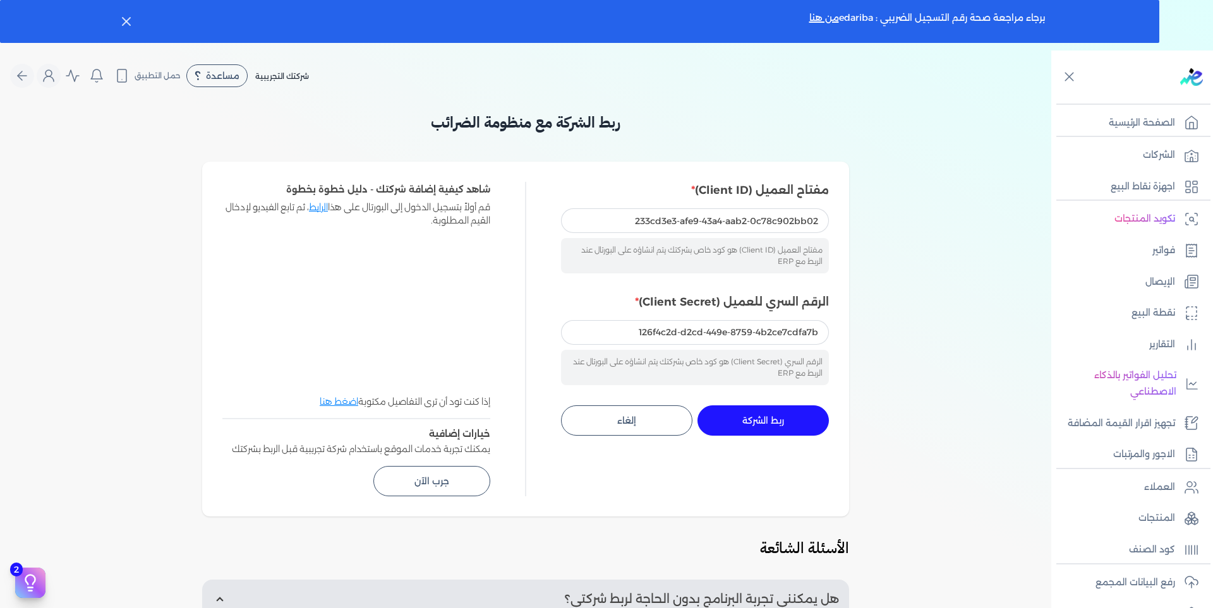
click at [771, 424] on span "ربط الشركة" at bounding box center [763, 420] width 42 height 9
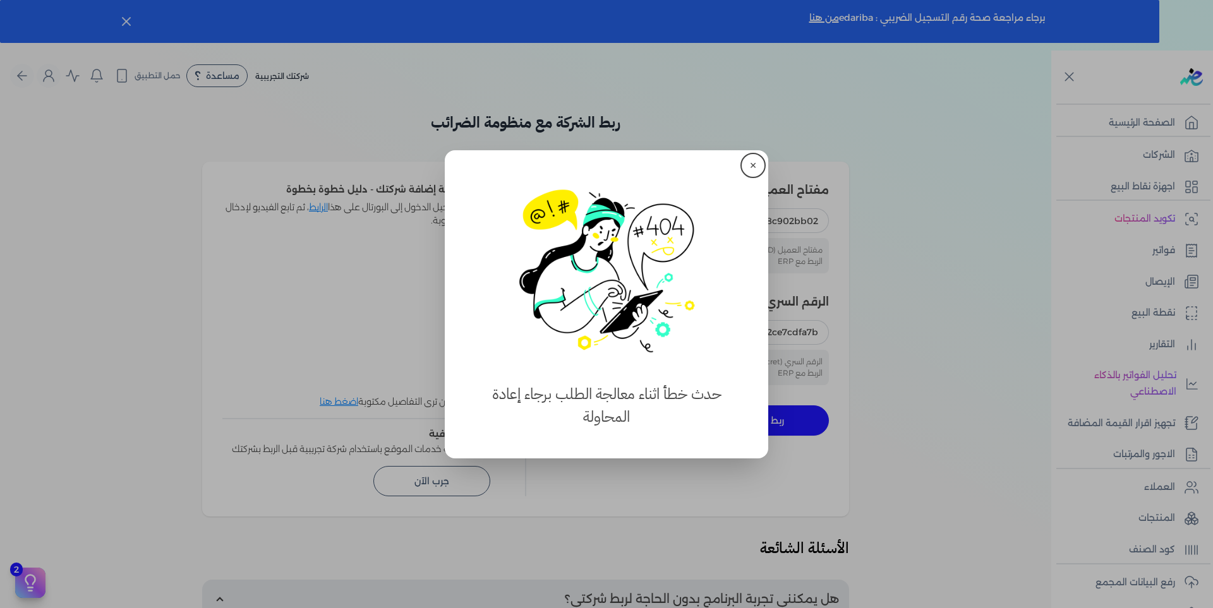
click at [752, 163] on button "✕" at bounding box center [753, 165] width 20 height 20
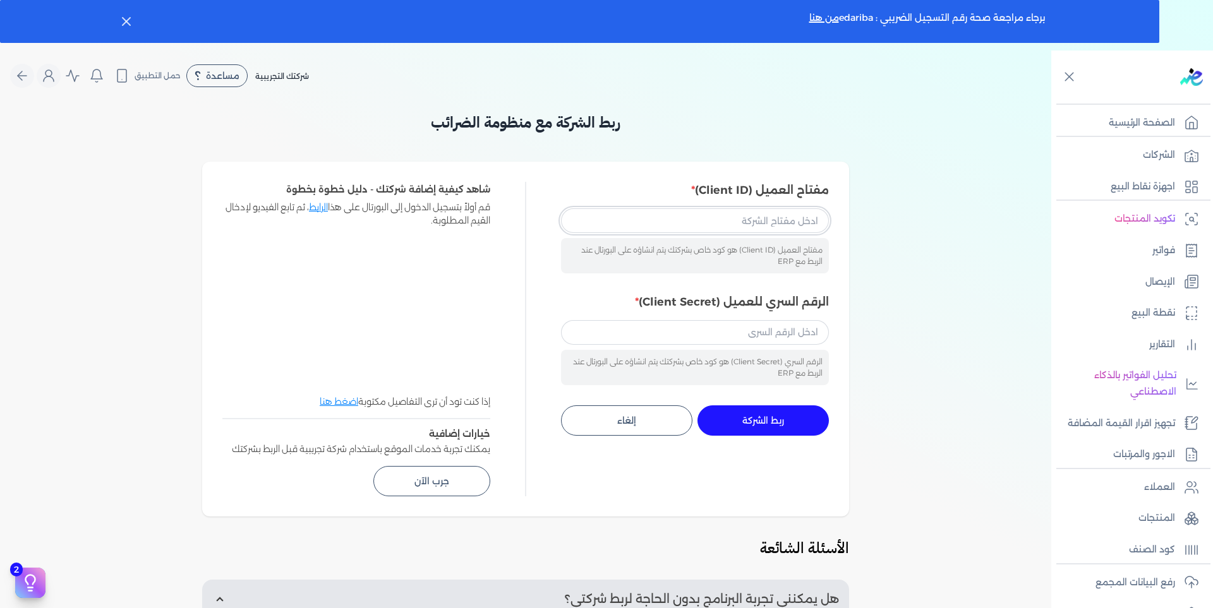
click at [757, 215] on input "مفتاح العميل (Client ID)" at bounding box center [695, 220] width 268 height 24
paste input "233cd3e3-afe9-43a4-aab2-0c78c902bb02"
type input "233cd3e3-afe9-43a4-aab2-0c78c902bb02"
click at [709, 338] on input "الرقم السري للعميل (Client Secret)" at bounding box center [695, 332] width 268 height 24
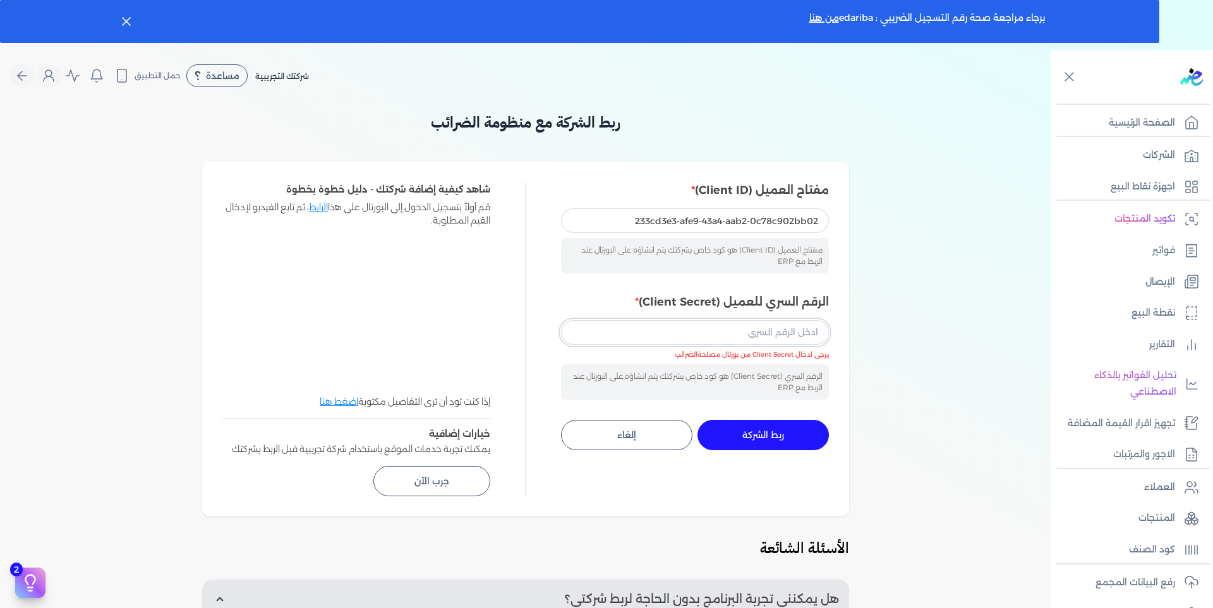
paste input "126f4c2d-d2cd-449e-8759-4b2ce7cdfa7b"
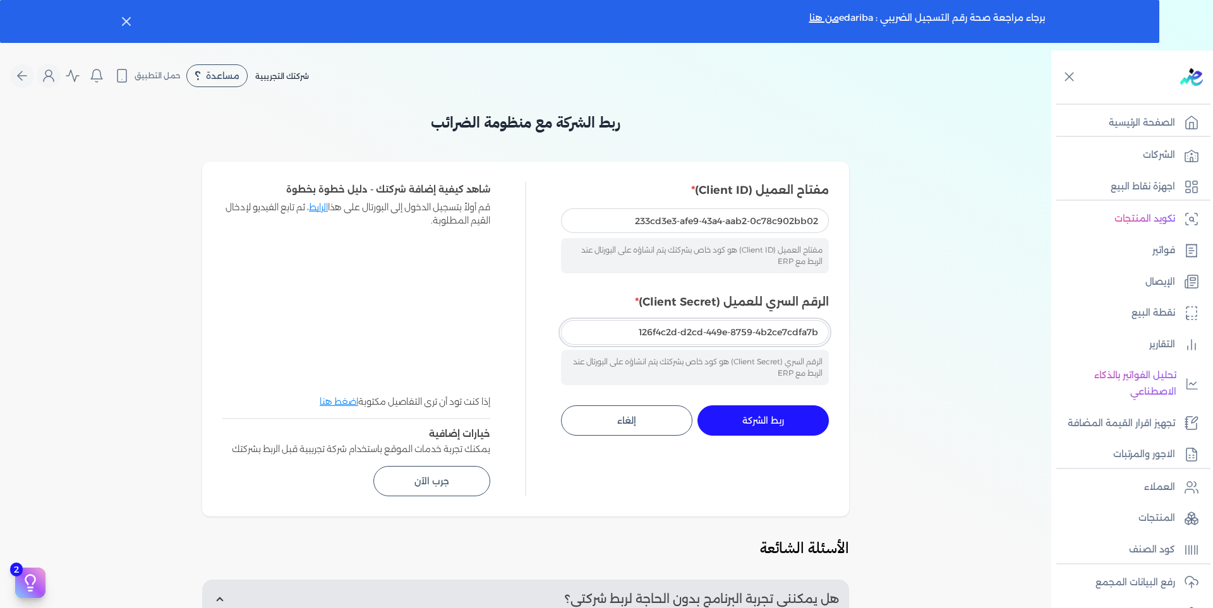
type input "126f4c2d-d2cd-449e-8759-4b2ce7cdfa7b"
click at [783, 413] on button "ربط الشركة جاري التنفيذ" at bounding box center [762, 421] width 131 height 30
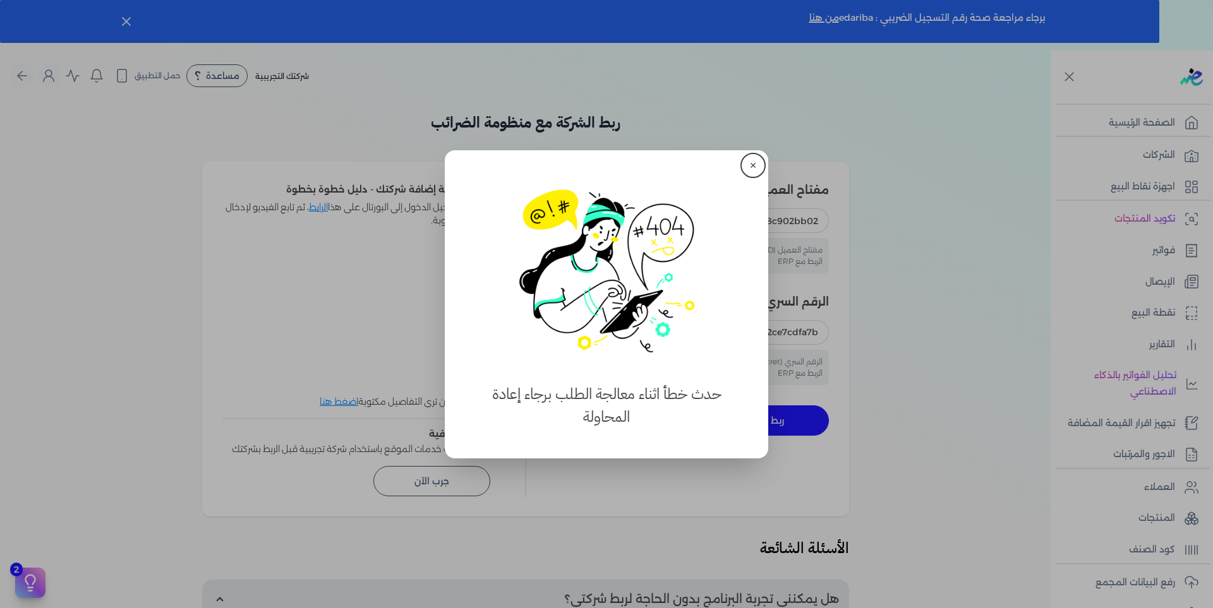
click at [754, 168] on button "✕" at bounding box center [753, 165] width 20 height 20
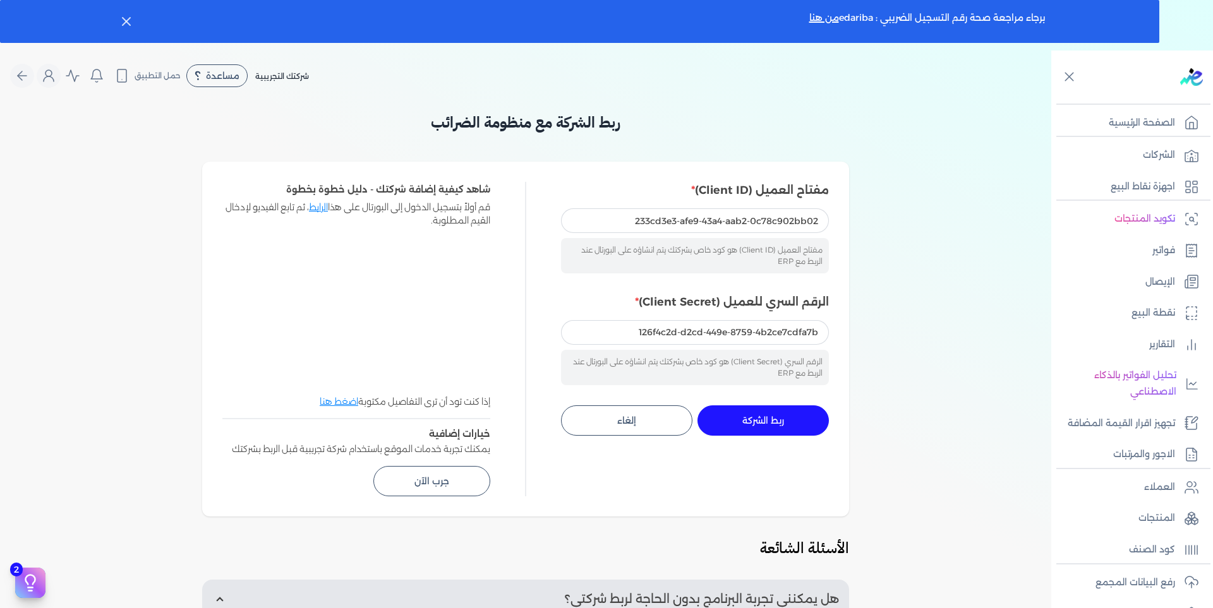
click at [779, 413] on button "ربط الشركة جاري التنفيذ" at bounding box center [762, 421] width 131 height 30
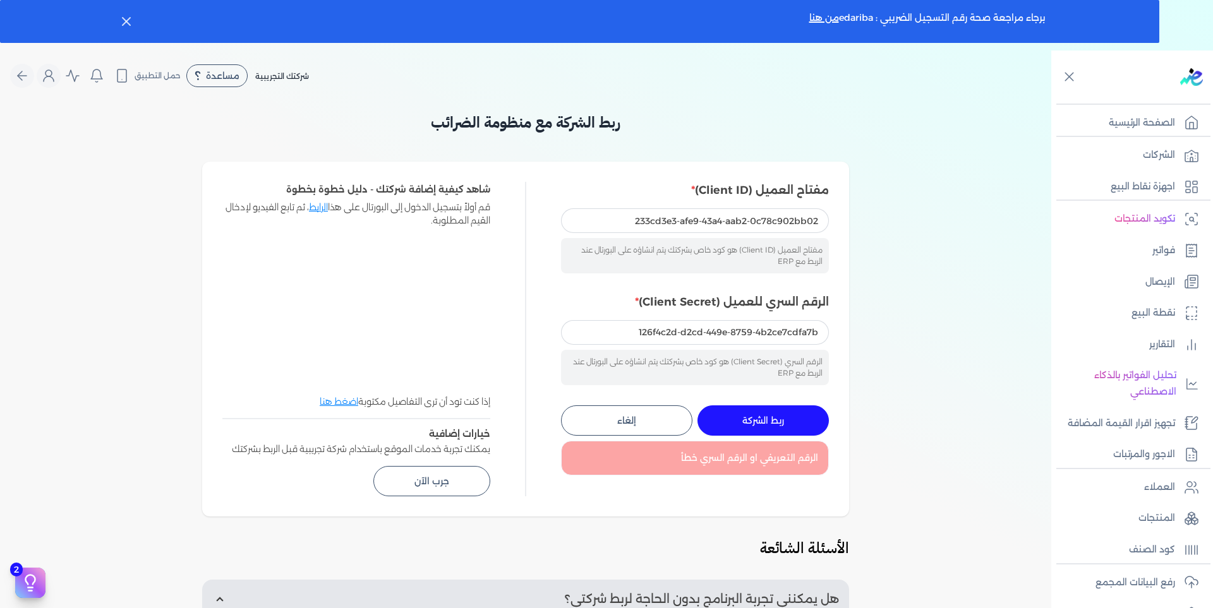
click at [788, 418] on button "ربط الشركة جاري التنفيذ" at bounding box center [762, 421] width 131 height 30
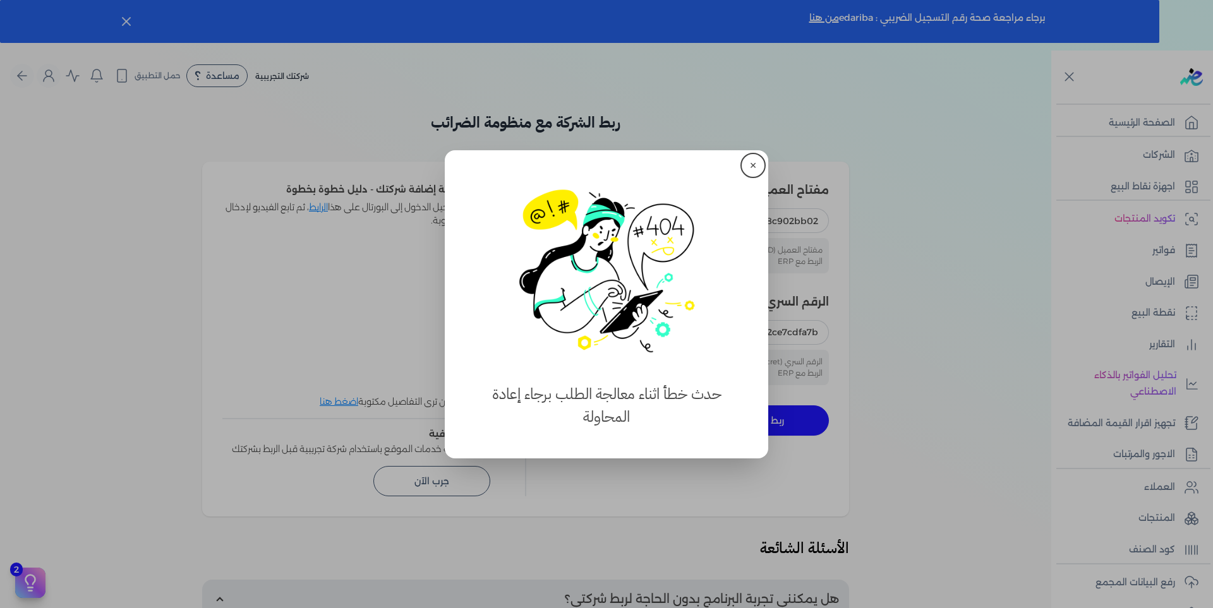
click at [753, 165] on button "✕" at bounding box center [753, 165] width 20 height 20
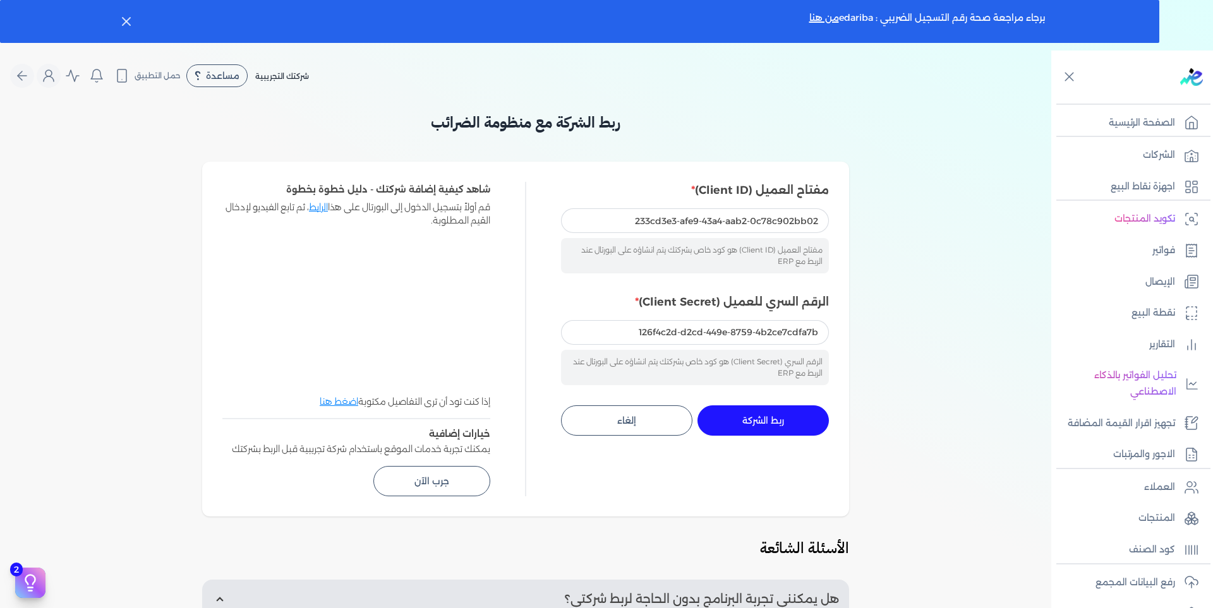
click at [782, 420] on span "ربط الشركة" at bounding box center [763, 420] width 42 height 9
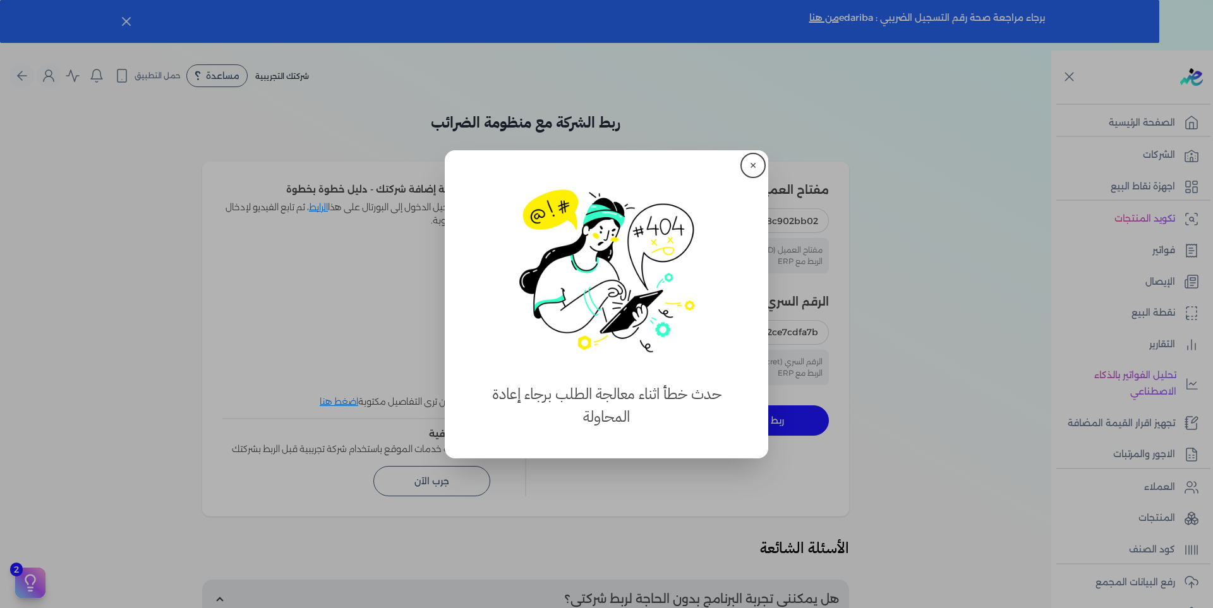
click at [750, 164] on button "✕" at bounding box center [753, 165] width 20 height 20
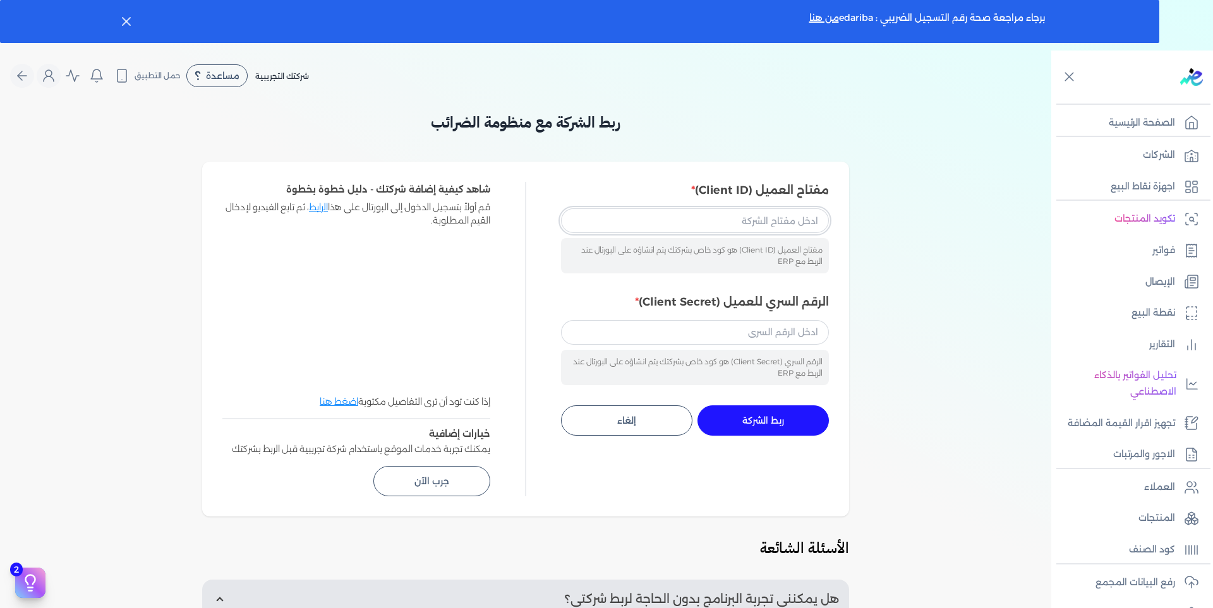
click at [763, 226] on input "مفتاح العميل (Client ID)" at bounding box center [695, 220] width 268 height 24
paste input "233cd3e3-afe9-43a4-aab2-0c78c902bb02"
type input "233cd3e3-afe9-43a4-aab2-0c78c902bb02"
click at [712, 330] on input "الرقم السري للعميل (Client Secret)" at bounding box center [695, 332] width 268 height 24
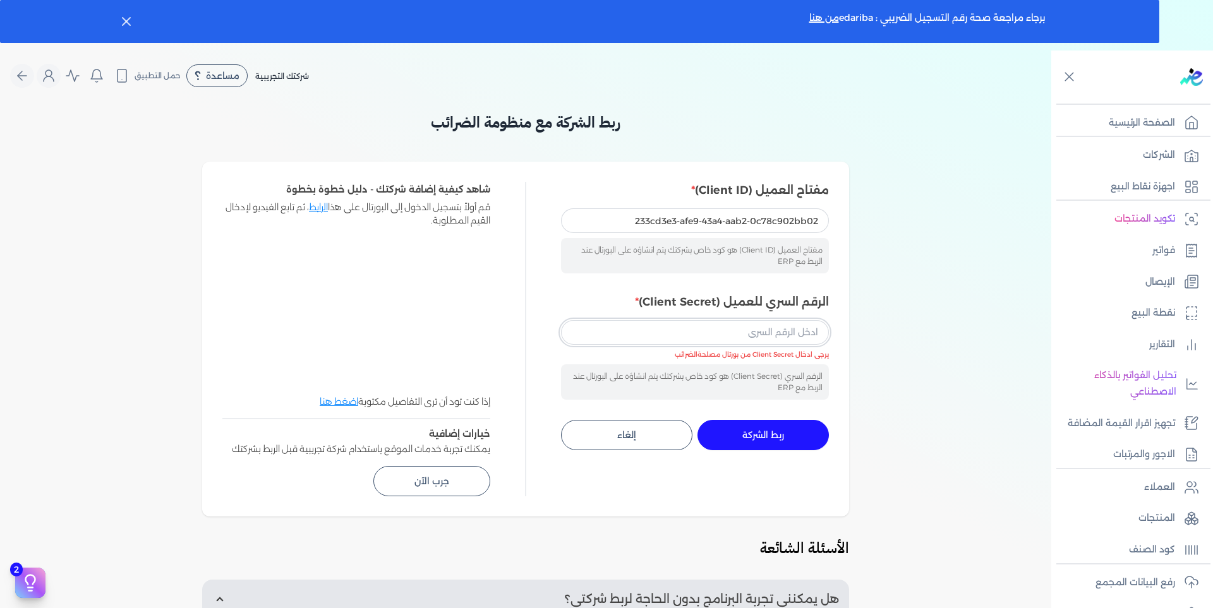
click at [716, 323] on input "الرقم السري للعميل (Client Secret)" at bounding box center [695, 332] width 268 height 24
paste input "126f4c2d-d2cd-449e-8759-4b2ce7cdfa7b"
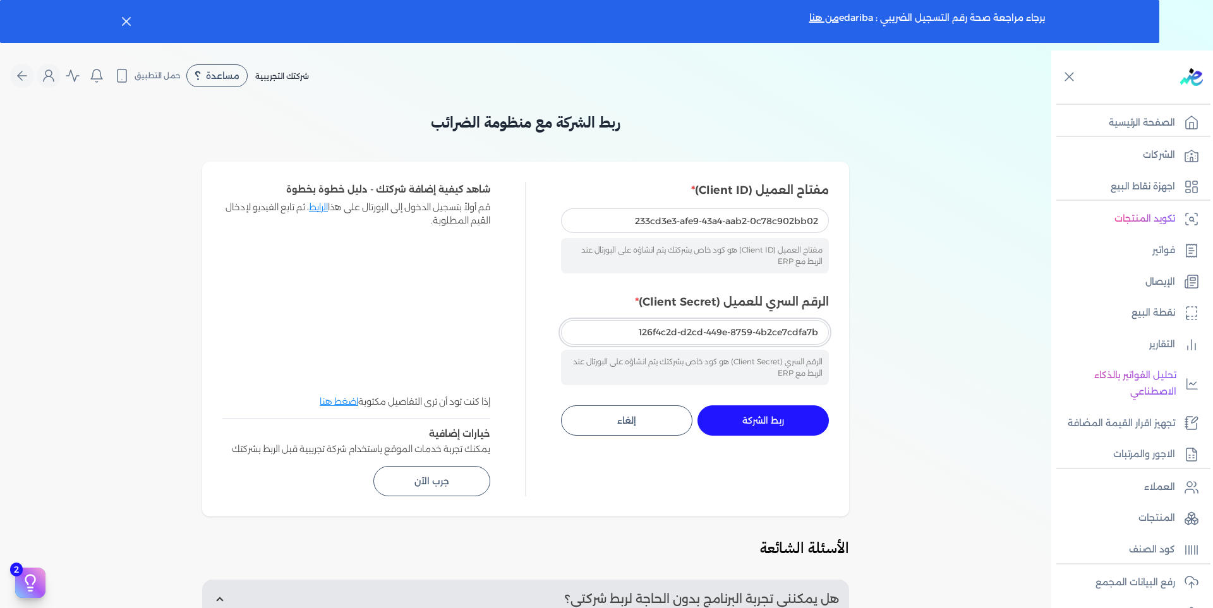
type input "126f4c2d-d2cd-449e-8759-4b2ce7cdfa7b"
click at [803, 425] on button "ربط الشركة جاري التنفيذ" at bounding box center [762, 421] width 131 height 30
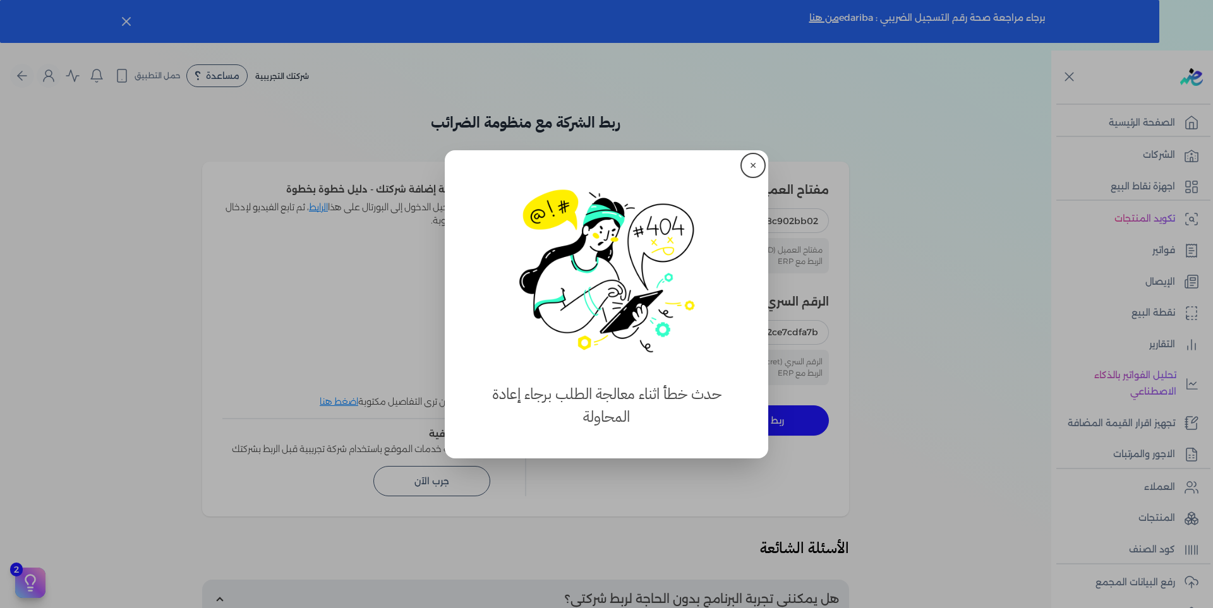
click at [756, 163] on button "✕" at bounding box center [753, 165] width 20 height 20
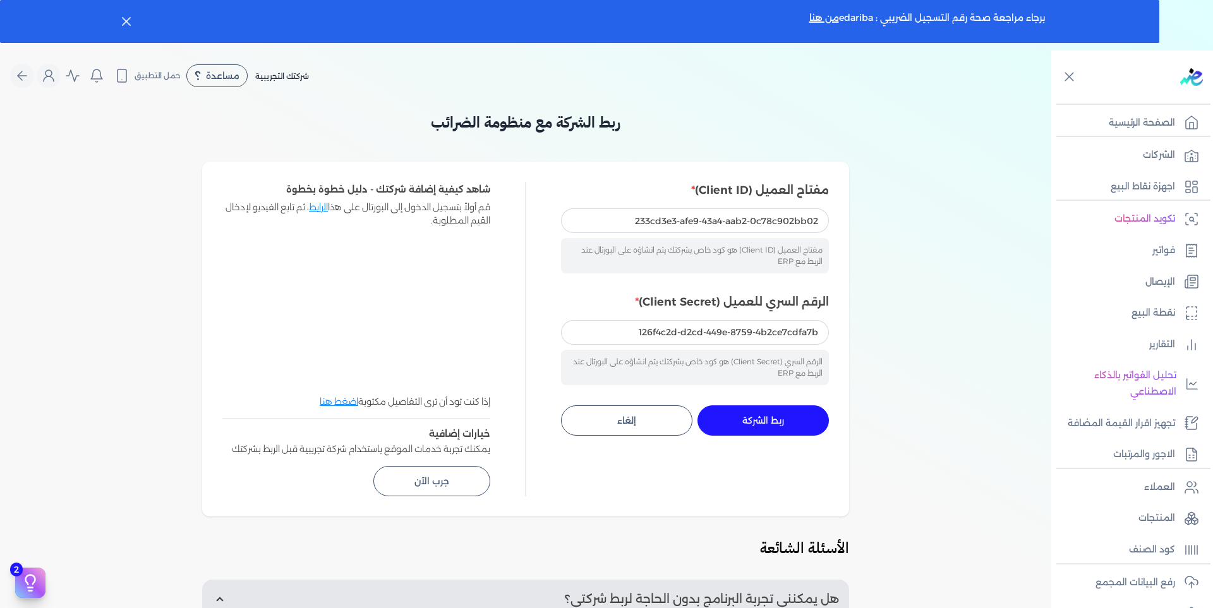
click at [769, 416] on span "ربط الشركة" at bounding box center [763, 420] width 42 height 9
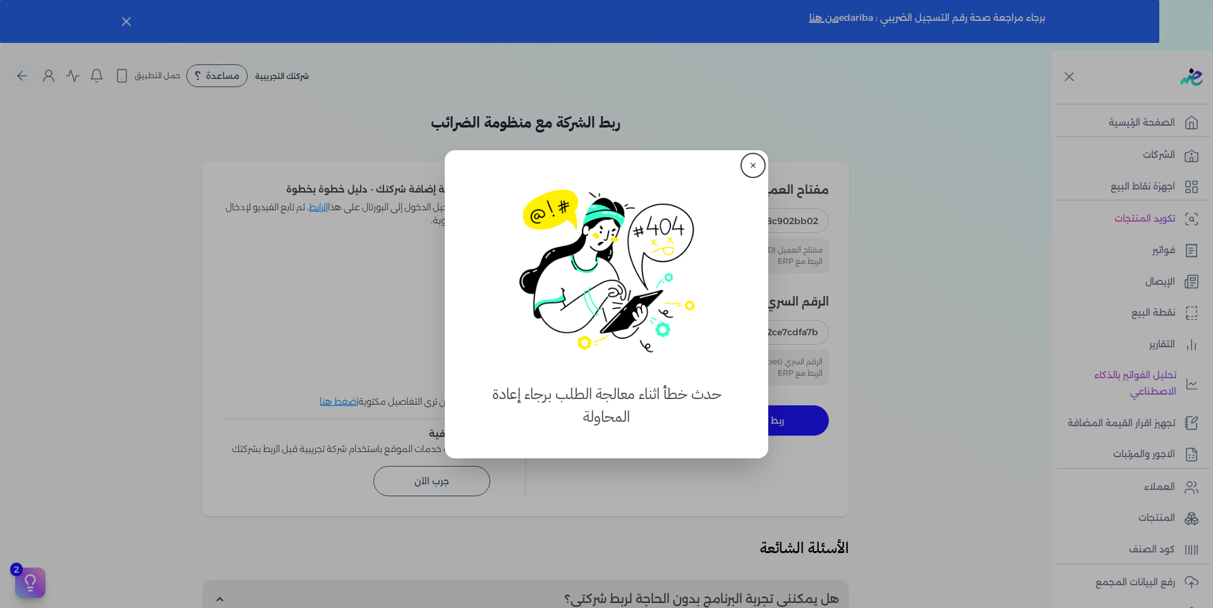
click at [751, 164] on button "✕" at bounding box center [753, 165] width 20 height 20
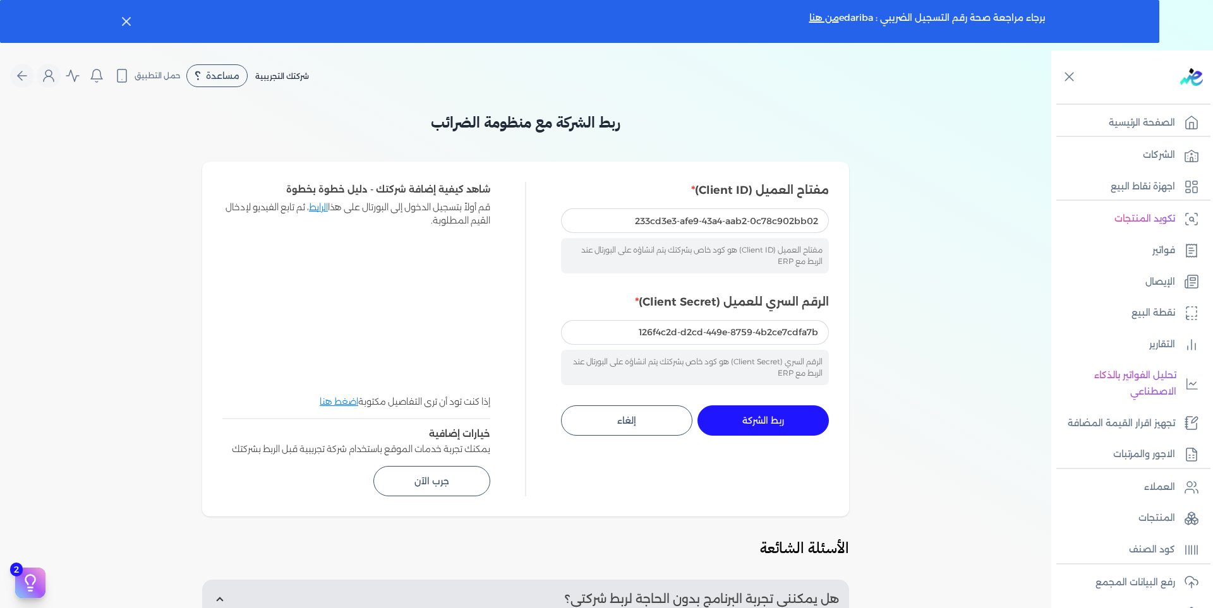
click at [773, 417] on span "ربط الشركة" at bounding box center [763, 420] width 42 height 9
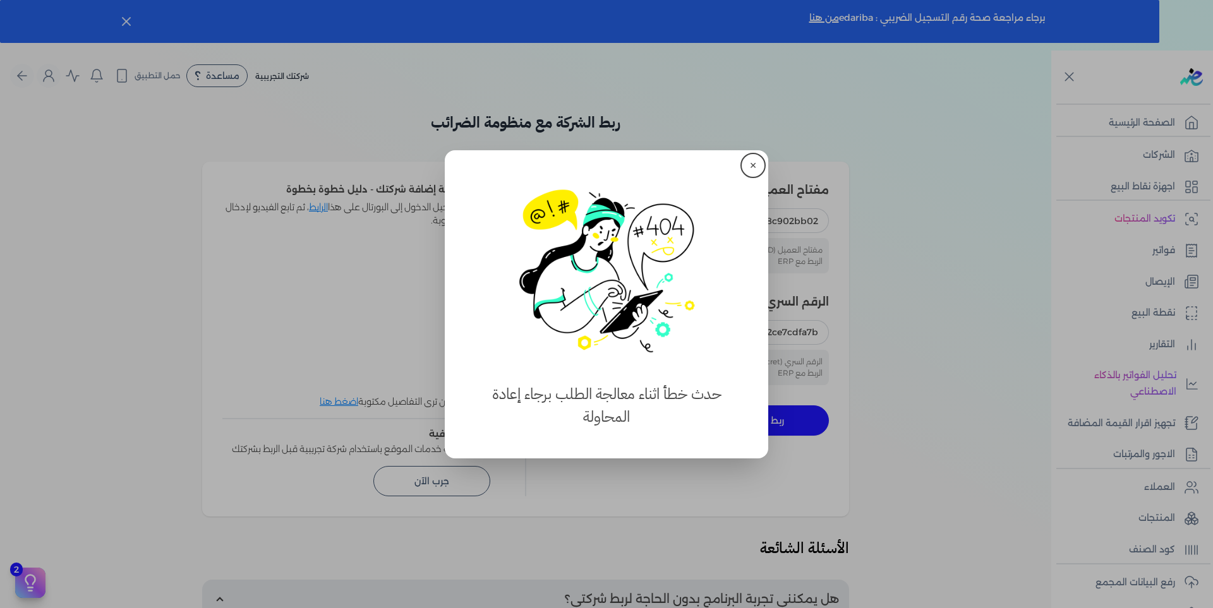
click at [750, 171] on button "✕" at bounding box center [753, 165] width 20 height 20
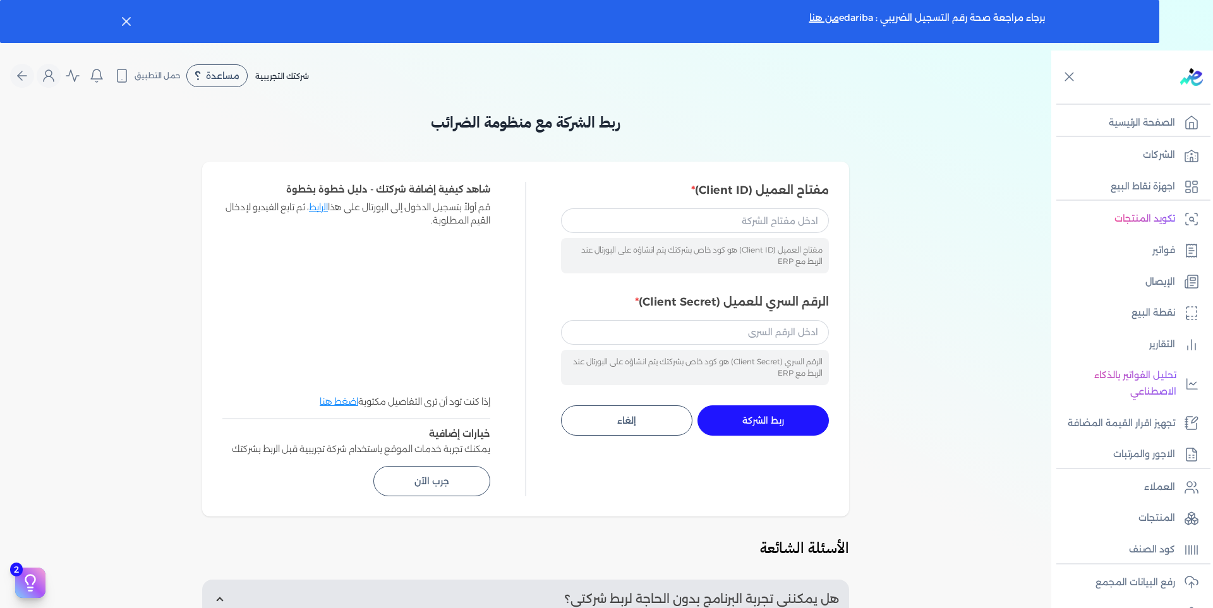
click at [57, 294] on div "ربط الشركة مع منظومة الضرائب مفتاح العميل (Client ID) مفتاح العميل (Client ID) …" at bounding box center [525, 475] width 1051 height 728
click at [649, 214] on input "مفتاح العميل (Client ID)" at bounding box center [695, 220] width 268 height 24
paste input "233cd3e3-afe9-43a4-aab2-0c78c902bb02"
type input "233cd3e3-afe9-43a4-aab2-0c78c902bb02"
click at [676, 333] on input "الرقم السري للعميل (Client Secret)" at bounding box center [695, 332] width 268 height 24
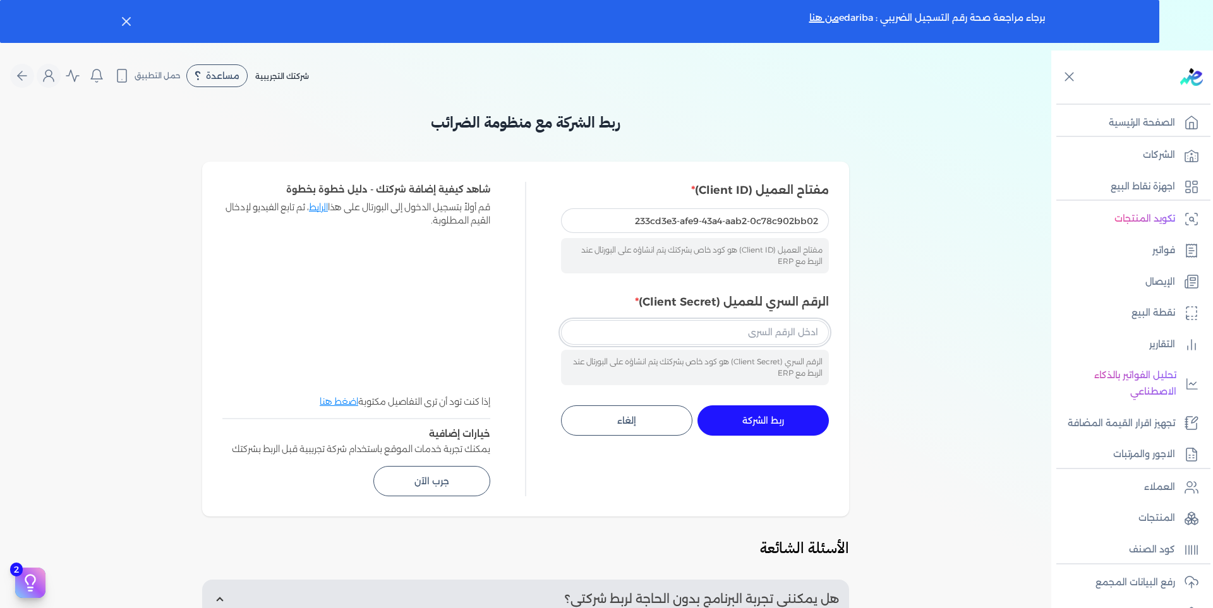
paste input "126f4c2d-d2cd-449e-8759-4b2ce7cdfa7b"
type input "126f4c2d-d2cd-449e-8759-4b2ce7cdfa7b"
click at [787, 419] on button "ربط الشركة جاري التنفيذ" at bounding box center [762, 421] width 131 height 30
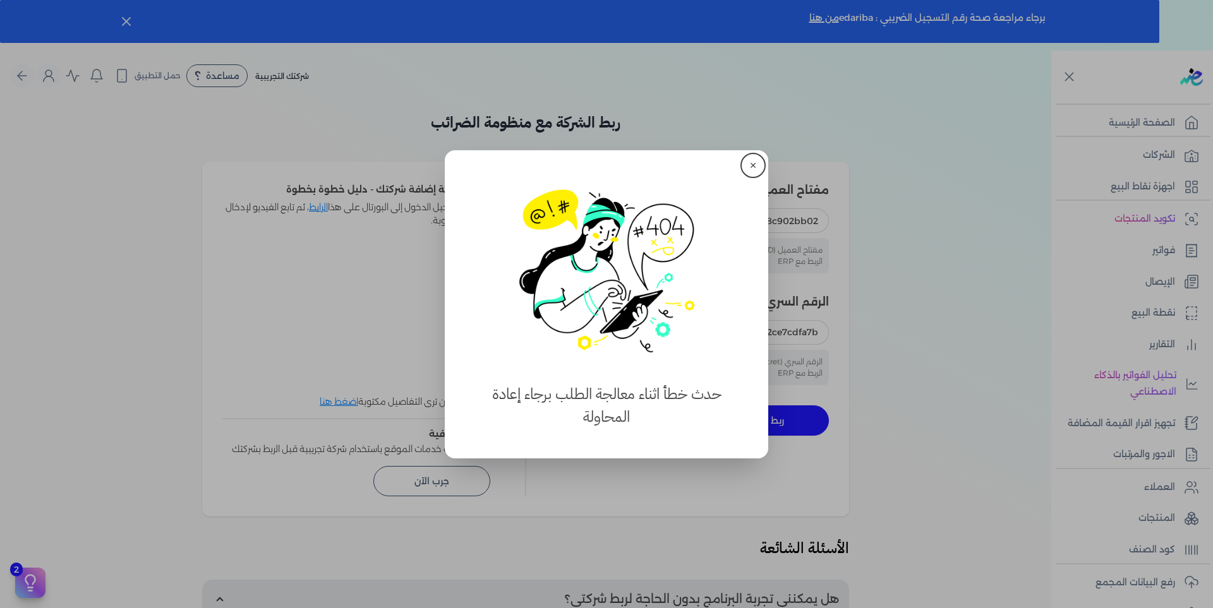
click at [758, 162] on button "✕" at bounding box center [753, 165] width 20 height 20
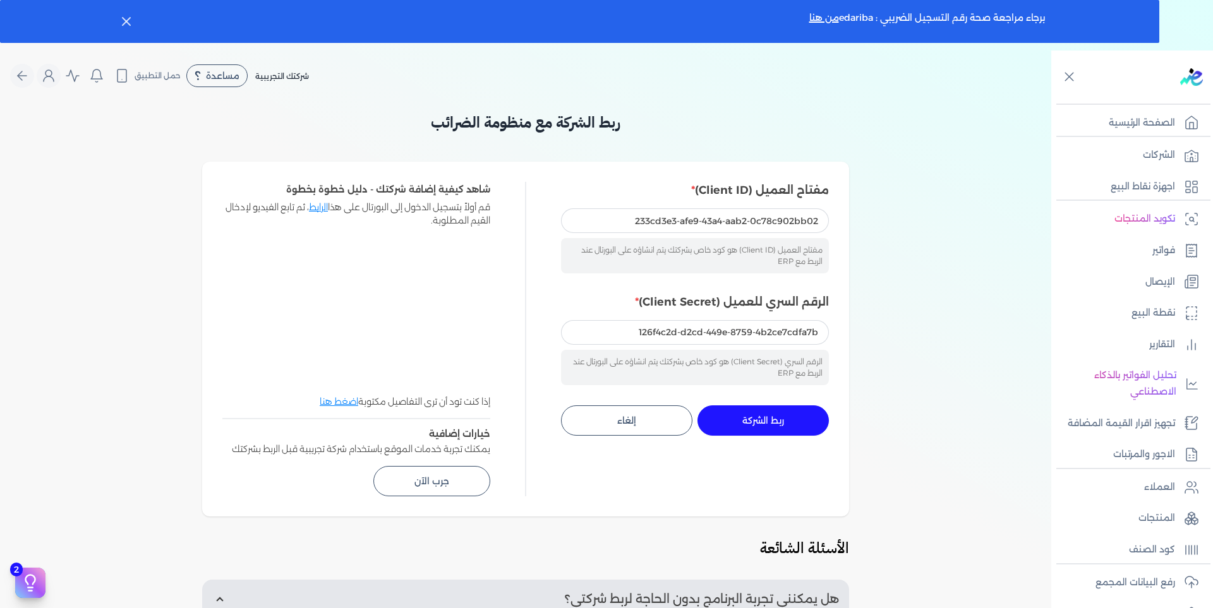
click at [784, 416] on span "ربط الشركة" at bounding box center [763, 420] width 42 height 9
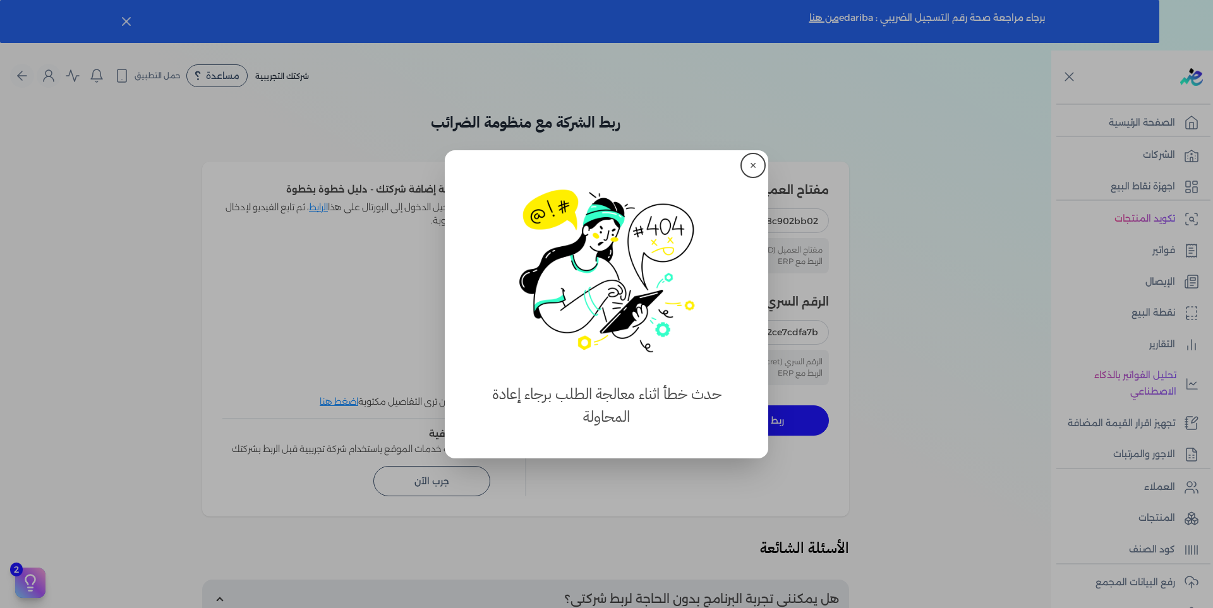
click at [756, 159] on button "✕" at bounding box center [753, 165] width 20 height 20
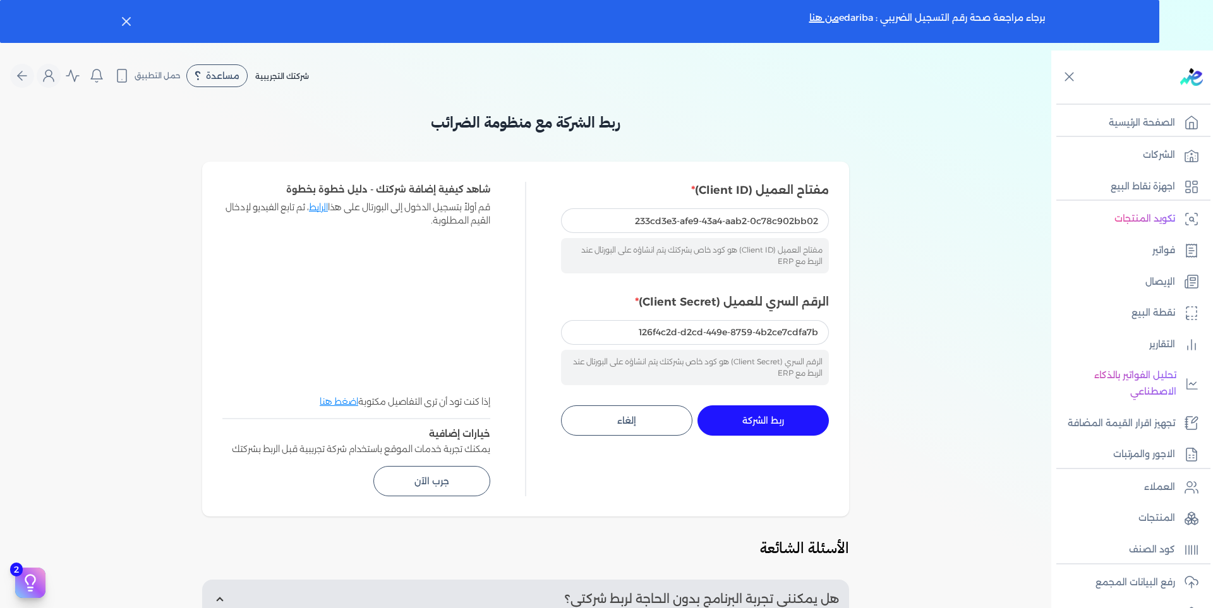
click at [770, 406] on div "ربط الشركة جاري التنفيذ إلغاء" at bounding box center [695, 421] width 268 height 30
click at [780, 420] on span "ربط الشركة" at bounding box center [763, 420] width 42 height 9
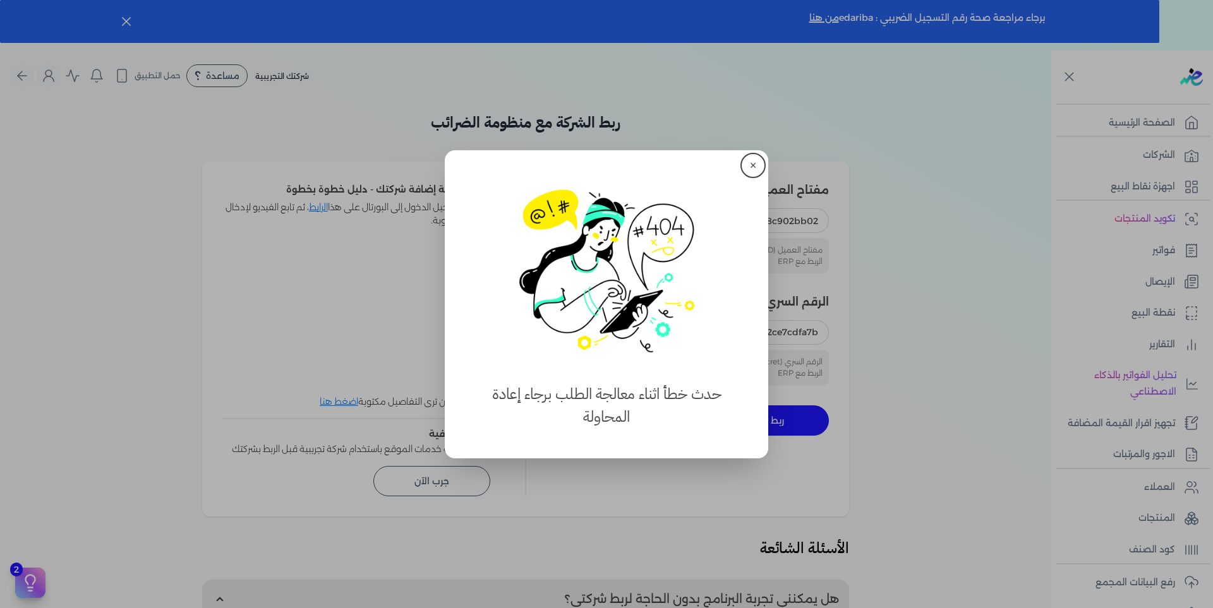
click at [750, 170] on button "✕" at bounding box center [753, 165] width 20 height 20
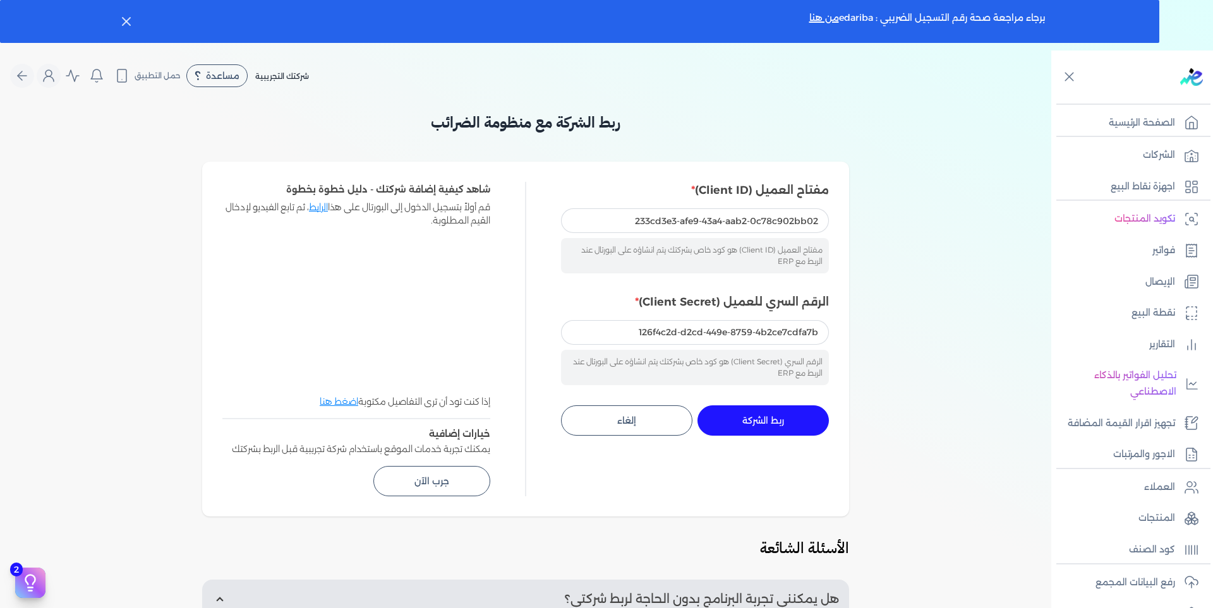
click at [789, 92] on nav "Toggle Navigation الاسعار العمولات مساعدة خدمة العملاء دليل المستخدم تسجيل الدخ…" at bounding box center [525, 76] width 1051 height 51
click at [753, 417] on span "ربط الشركة" at bounding box center [763, 420] width 42 height 9
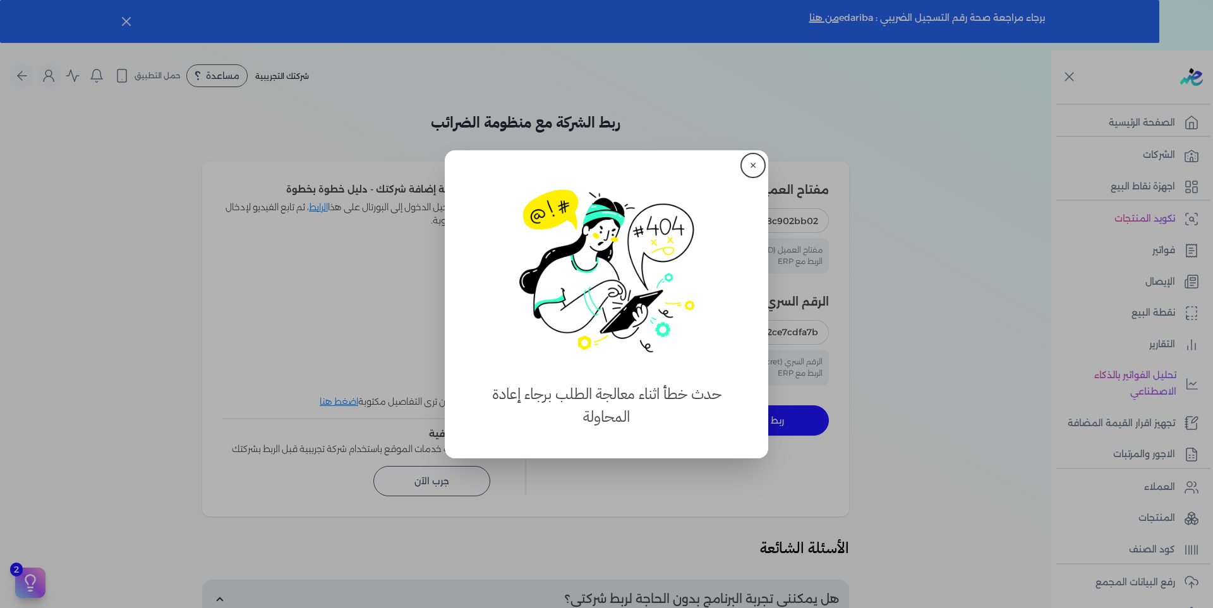
click at [751, 163] on button "✕" at bounding box center [753, 165] width 20 height 20
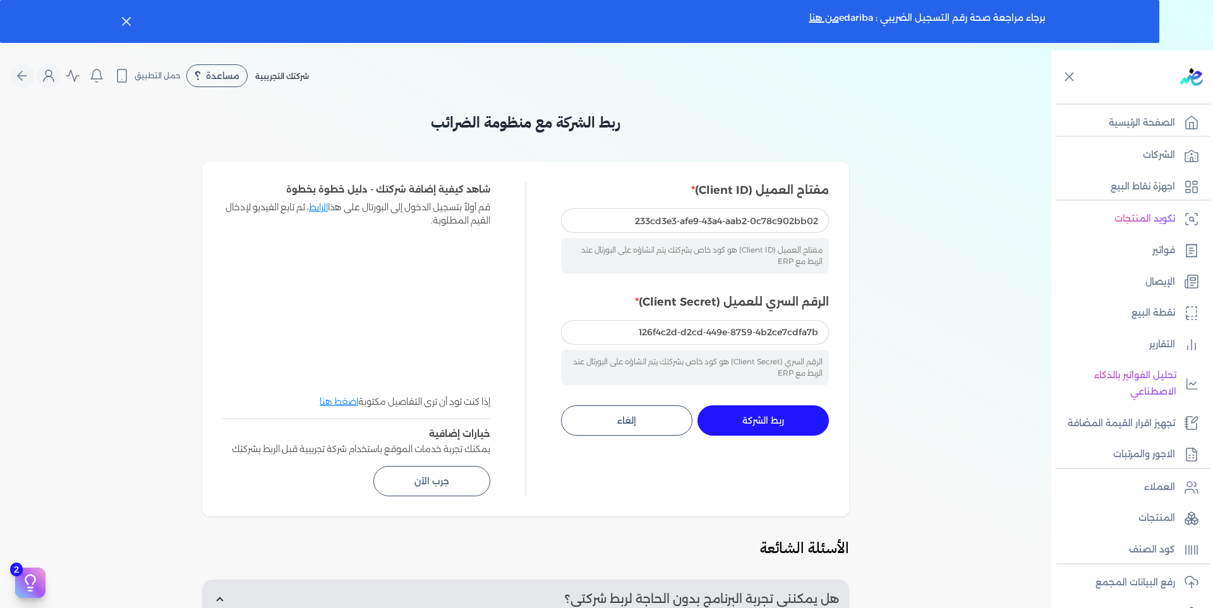
click at [769, 419] on span "ربط الشركة" at bounding box center [763, 420] width 42 height 9
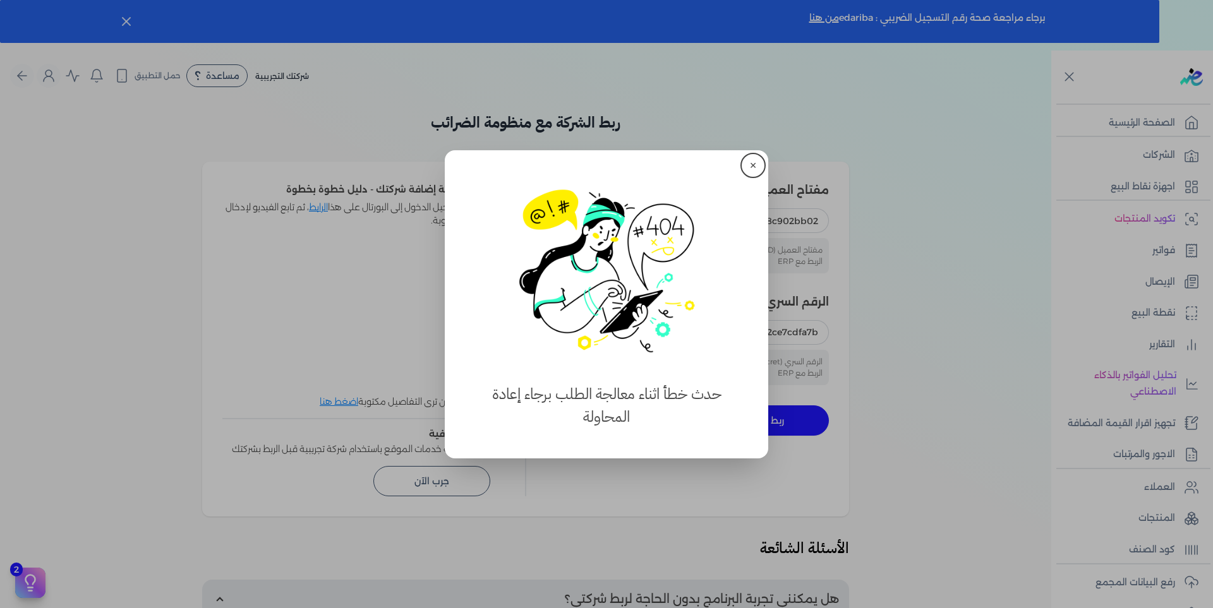
click at [752, 163] on button "✕" at bounding box center [753, 165] width 20 height 20
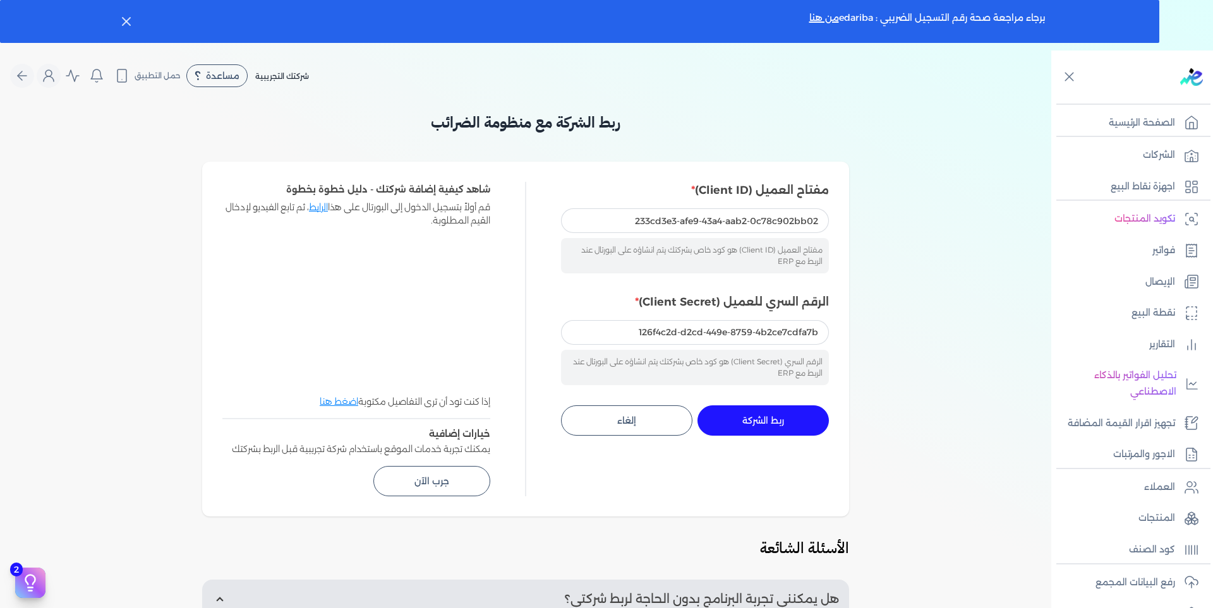
click at [764, 408] on button "ربط الشركة جاري التنفيذ" at bounding box center [762, 421] width 131 height 30
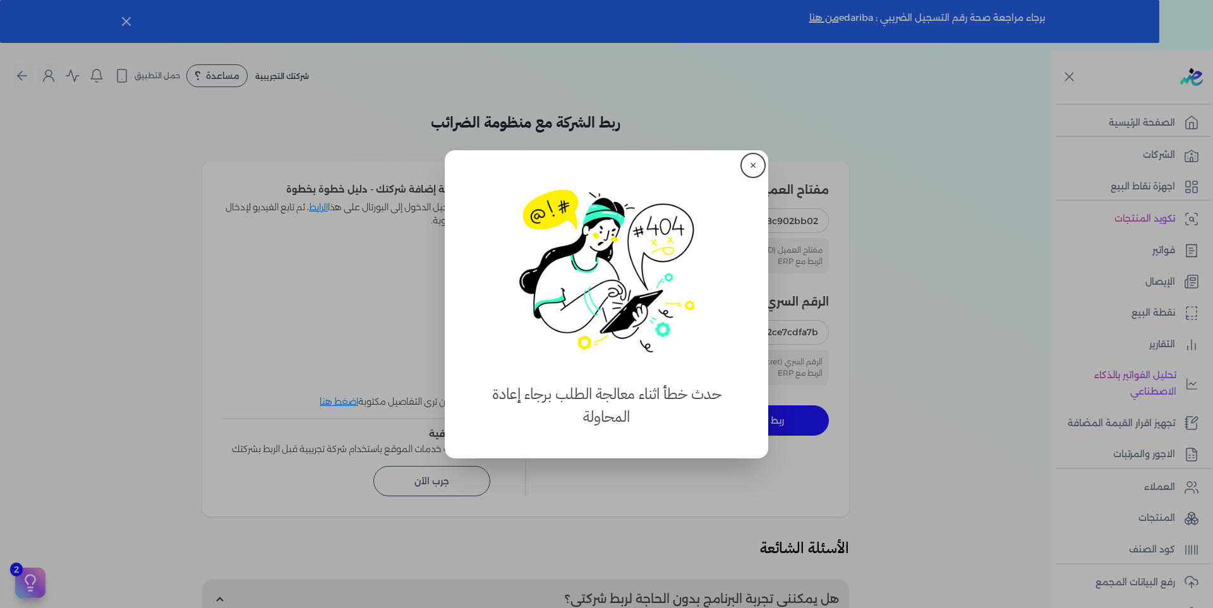
click at [749, 169] on button "✕" at bounding box center [753, 165] width 20 height 20
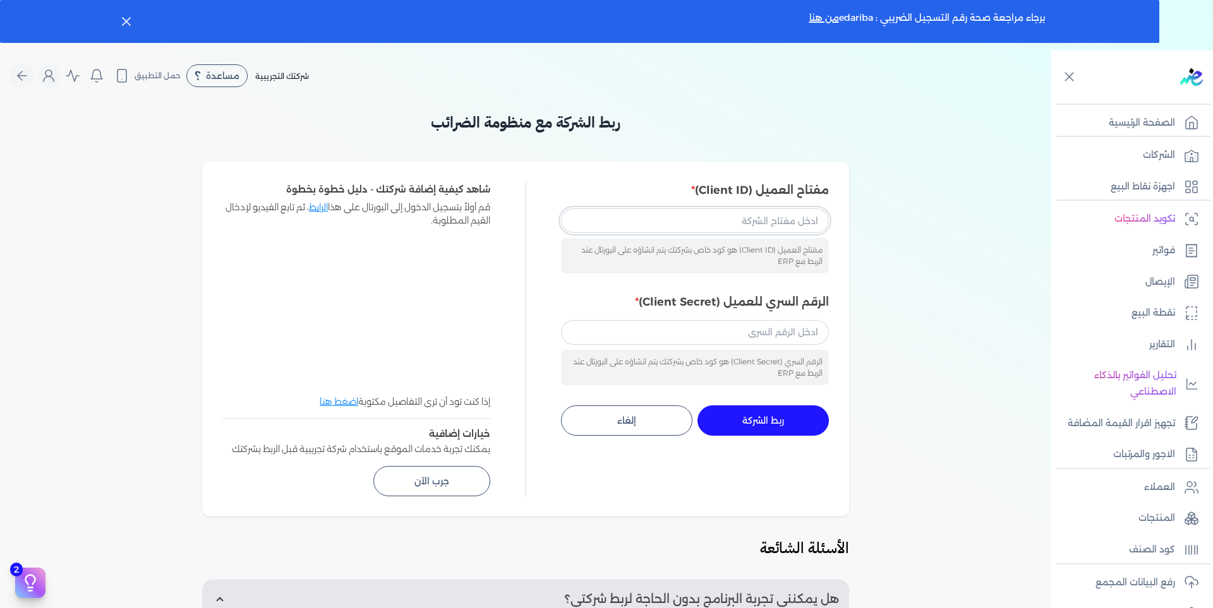
click at [735, 222] on input "مفتاح العميل (Client ID)" at bounding box center [695, 220] width 268 height 24
paste input "126f4c2d-d2cd-449e-8759-4b2ce7cdfa7b"
type input "126f4c2d-d2cd-449e-8759-4b2ce7cdfa7b"
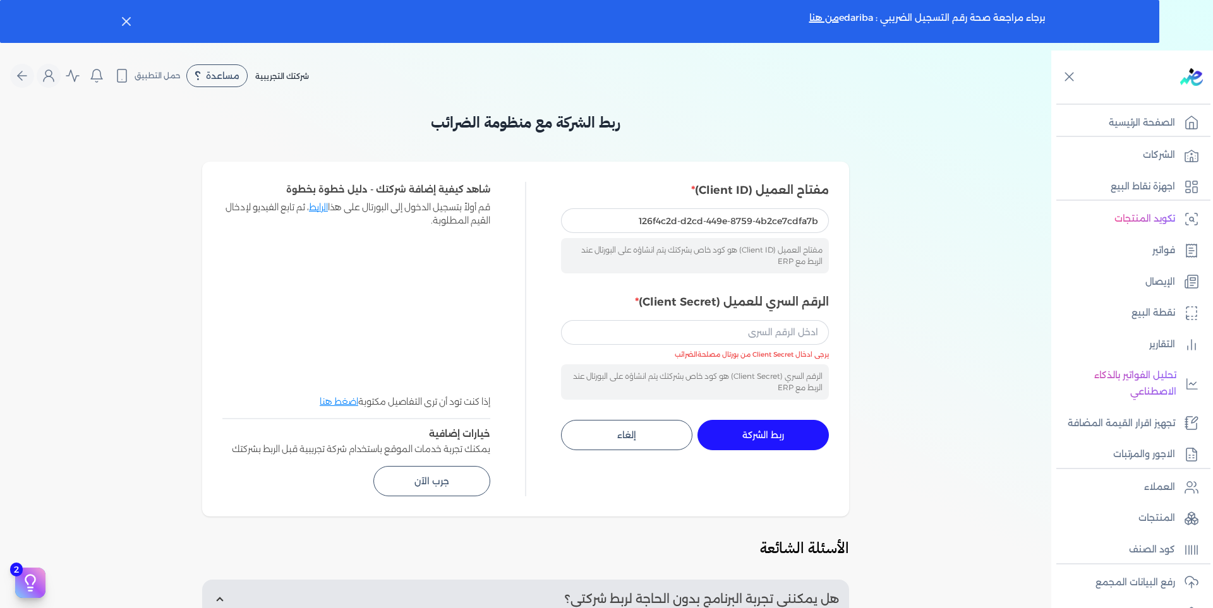
click at [23, 186] on div "ربط الشركة مع منظومة الضرائب مفتاح العميل (Client ID) 126f4c2d-d2cd-449e-8759-4…" at bounding box center [525, 475] width 1051 height 728
click at [758, 329] on input "الرقم السري للعميل (Client Secret)" at bounding box center [695, 332] width 268 height 24
paste input "126f4c2d-d2cd-449e-8759-4b2ce7cdfa7b"
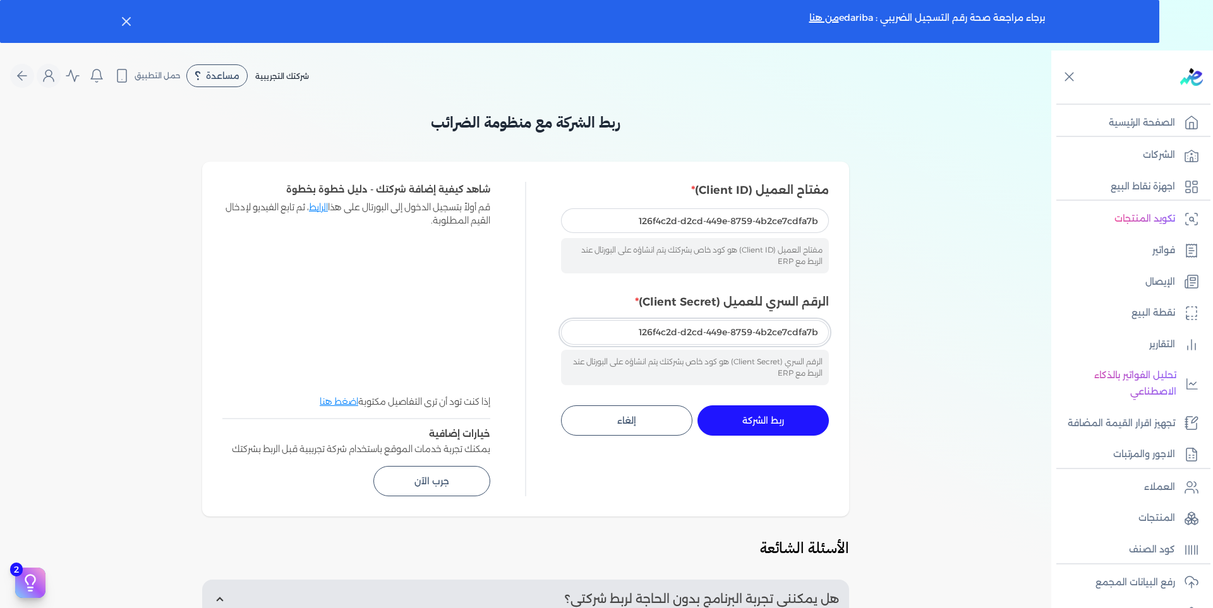
type input "126f4c2d-d2cd-449e-8759-4b2ce7cdfa7b"
click at [764, 421] on span "ربط الشركة" at bounding box center [763, 420] width 42 height 9
click at [721, 220] on input "مفتاح العميل (Client ID)" at bounding box center [695, 220] width 268 height 24
paste input "233cd3e3-afe9-43a4-aab2-0c78c902bb02"
type input "233cd3e3-afe9-43a4-aab2-0c78c902bb02"
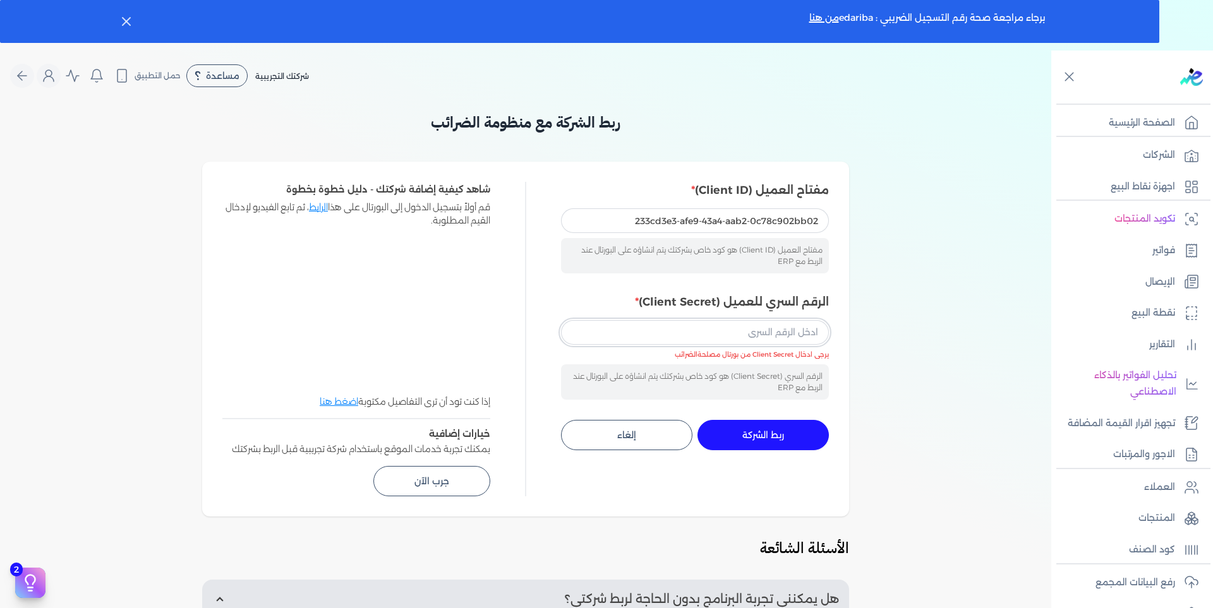
paste input "126f4c2d-d2cd-449e-8759-4b2ce7cdfa7b"
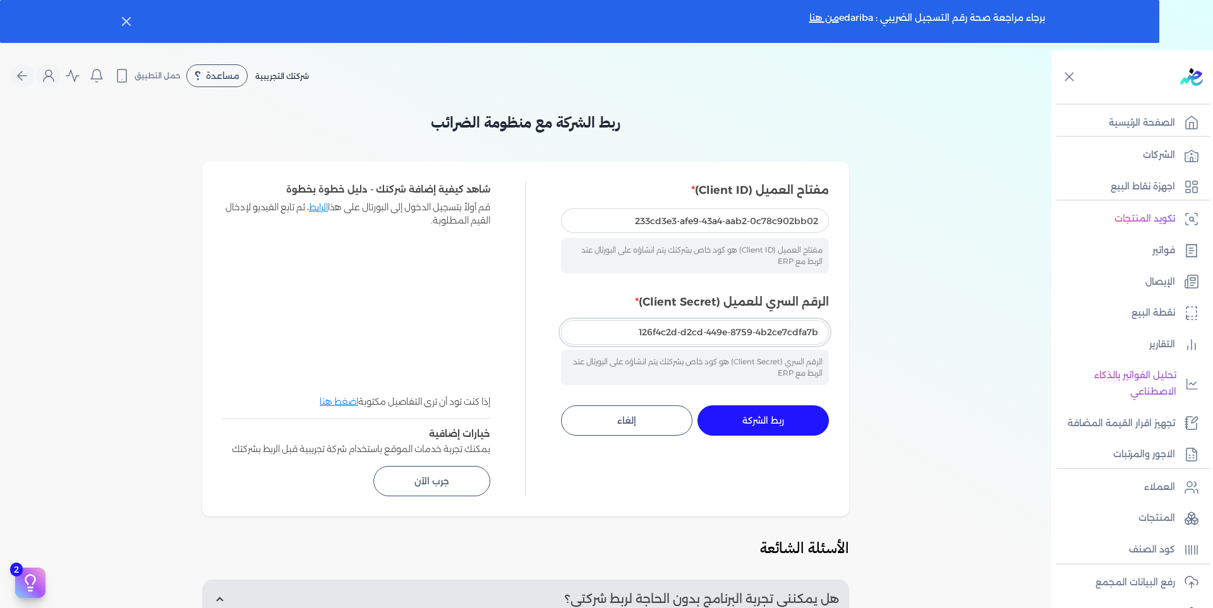
type input "126f4c2d-d2cd-449e-8759-4b2ce7cdfa7b"
click at [766, 420] on span "ربط الشركة" at bounding box center [763, 420] width 42 height 9
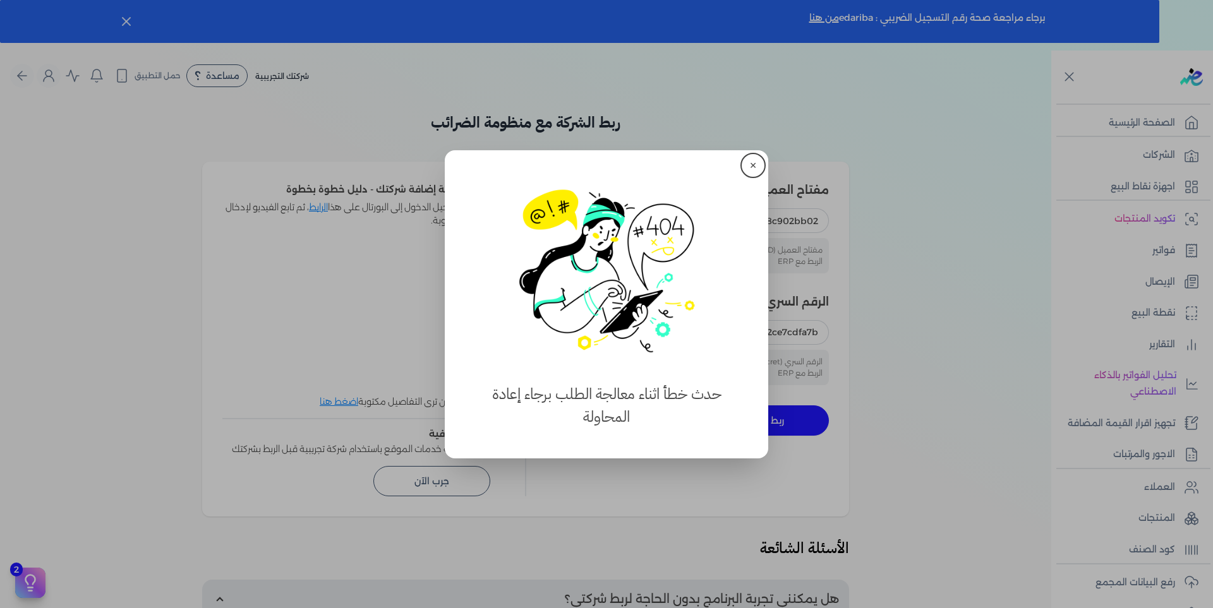
click at [751, 169] on button "✕" at bounding box center [753, 165] width 20 height 20
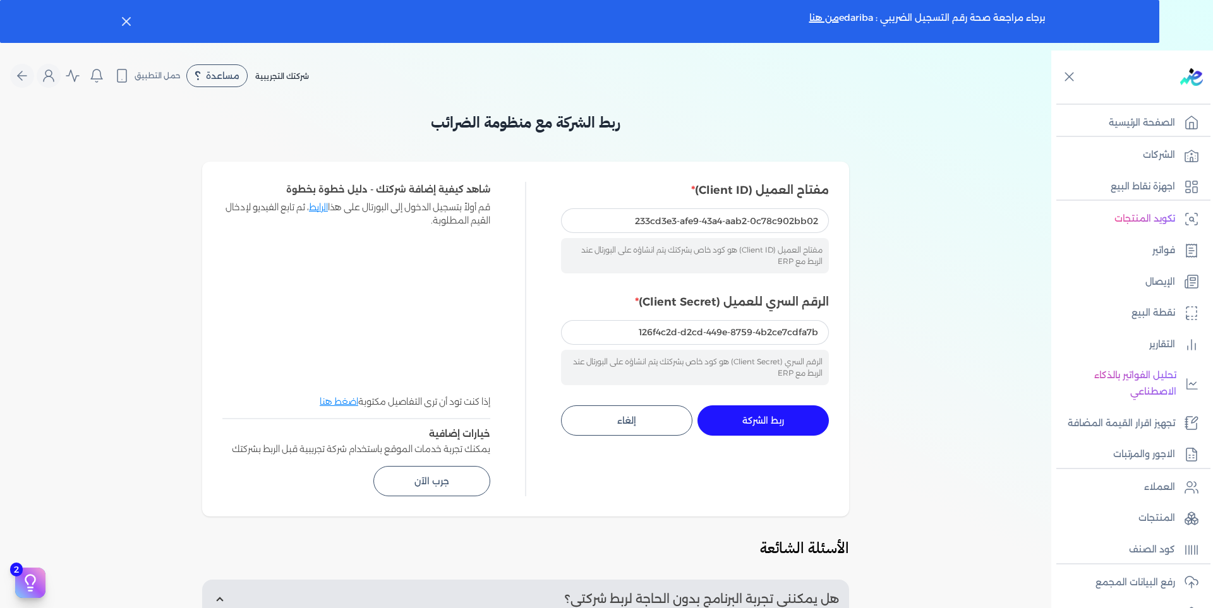
click at [780, 424] on span "ربط الشركة" at bounding box center [763, 420] width 42 height 9
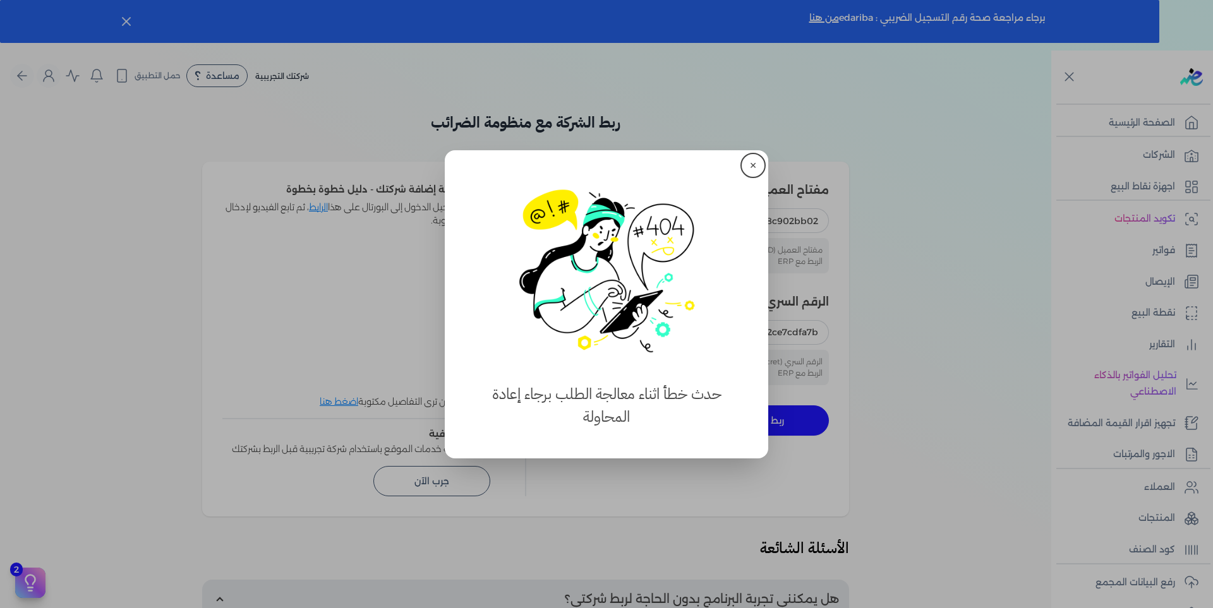
click at [750, 166] on button "✕" at bounding box center [753, 165] width 20 height 20
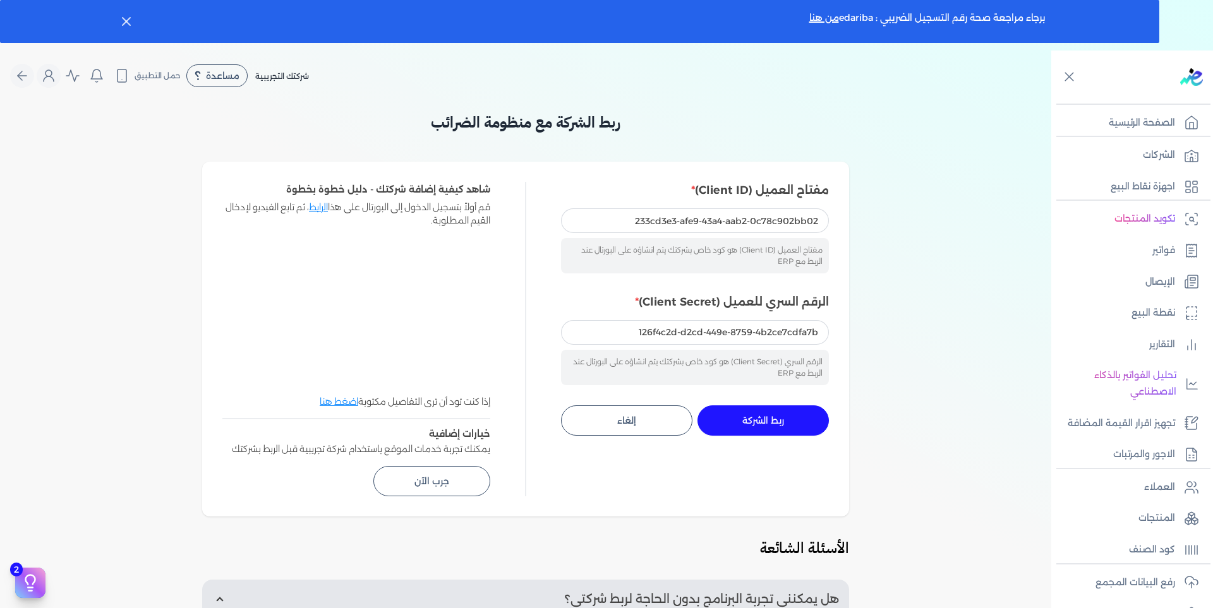
click at [810, 422] on button "ربط الشركة جاري التنفيذ" at bounding box center [762, 421] width 131 height 30
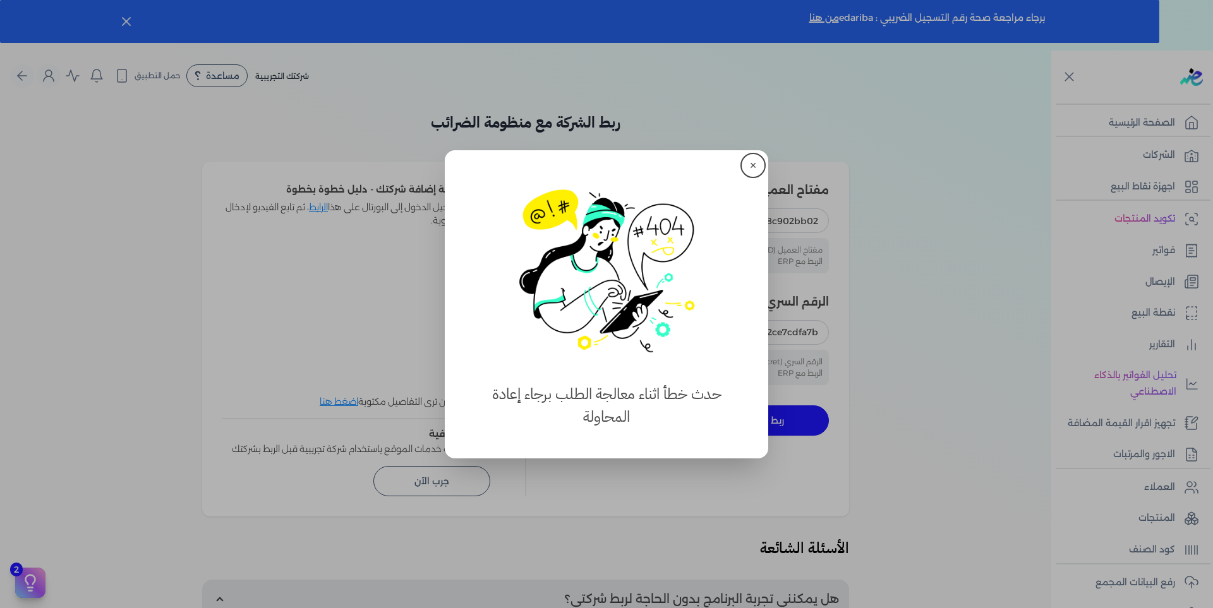
click at [752, 160] on button "✕" at bounding box center [753, 165] width 20 height 20
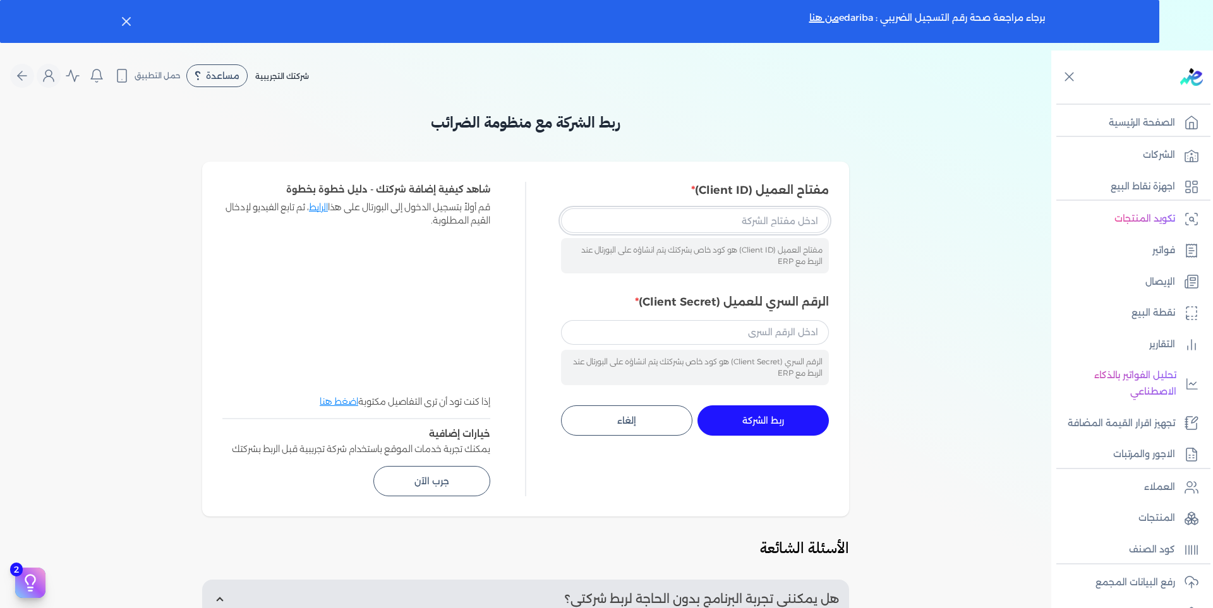
click at [663, 227] on input "مفتاح العميل (Client ID)" at bounding box center [695, 220] width 268 height 24
paste input "233cd3e3-afe9-43a4-aab2-0c78c902bb02"
type input "233cd3e3-afe9-43a4-aab2-0c78c902bb02"
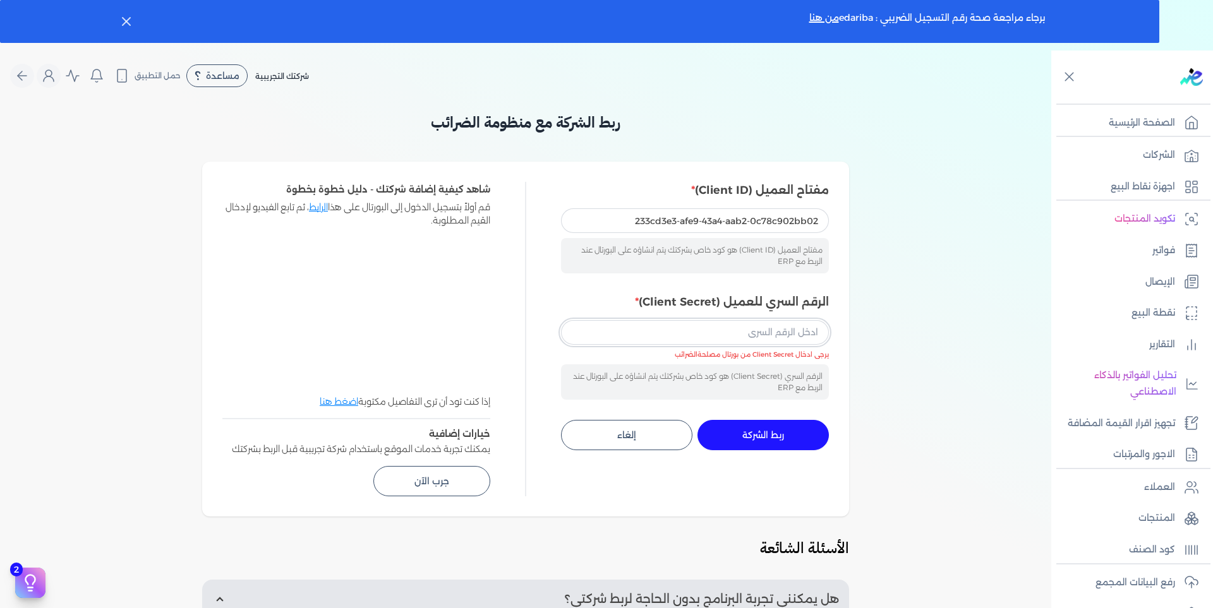
click at [630, 330] on input "الرقم السري للعميل (Client Secret)" at bounding box center [695, 332] width 268 height 24
paste input "126f4c2d-d2cd-449e-8759-4b2ce7cdfa7b"
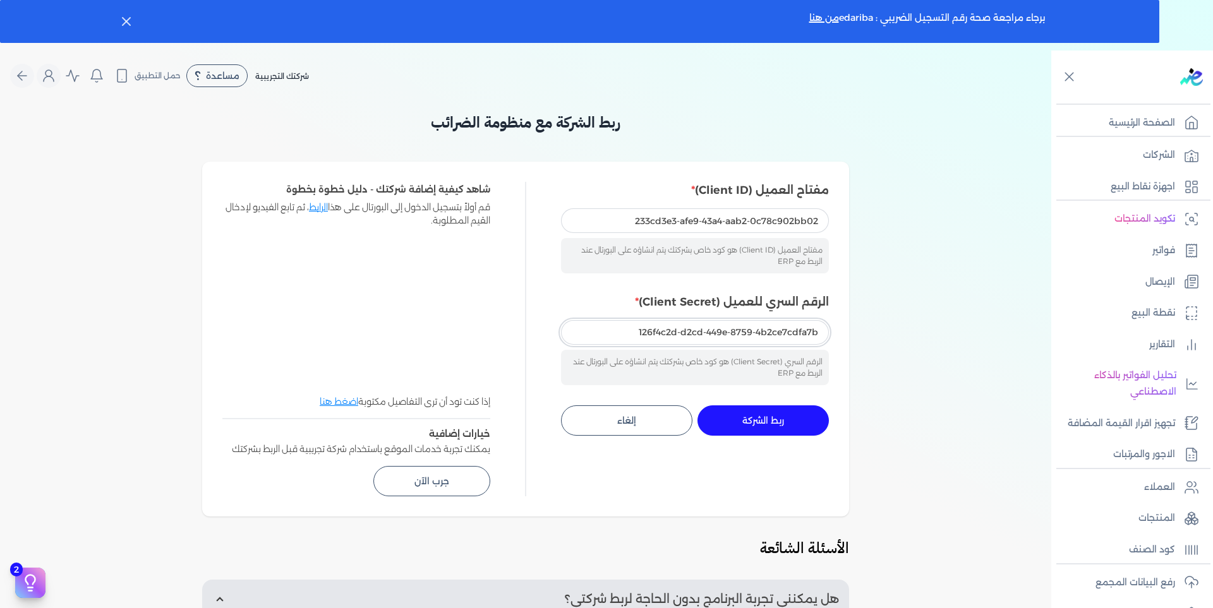
type input "126f4c2d-d2cd-449e-8759-4b2ce7cdfa7b"
click at [805, 423] on button "ربط الشركة جاري التنفيذ" at bounding box center [762, 421] width 131 height 30
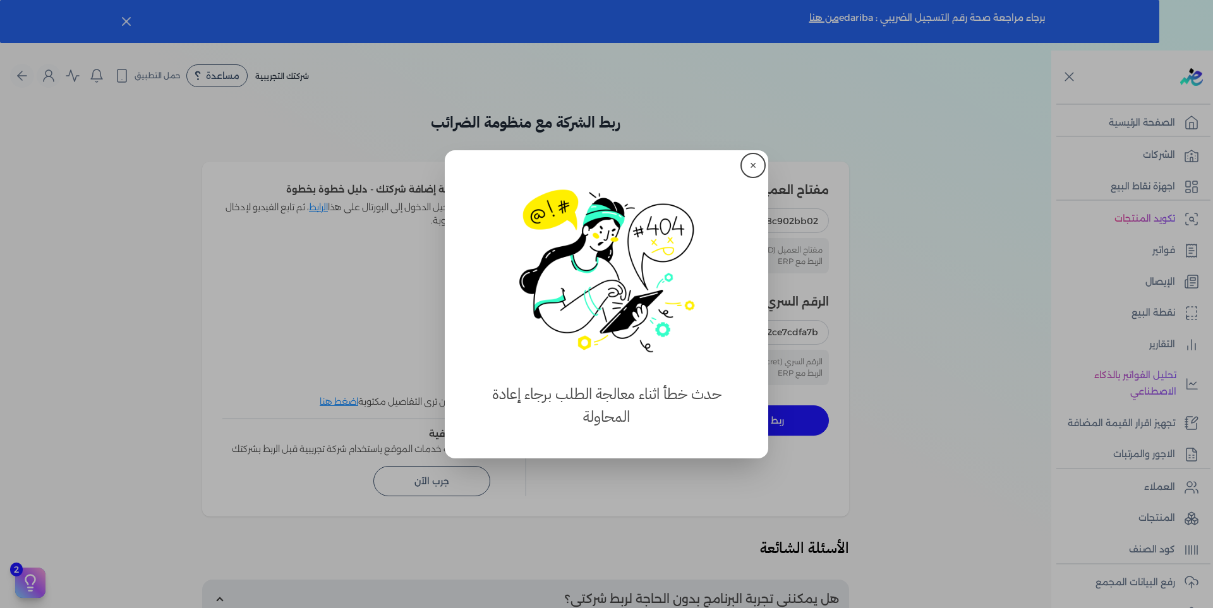
click at [751, 164] on button "✕" at bounding box center [753, 165] width 20 height 20
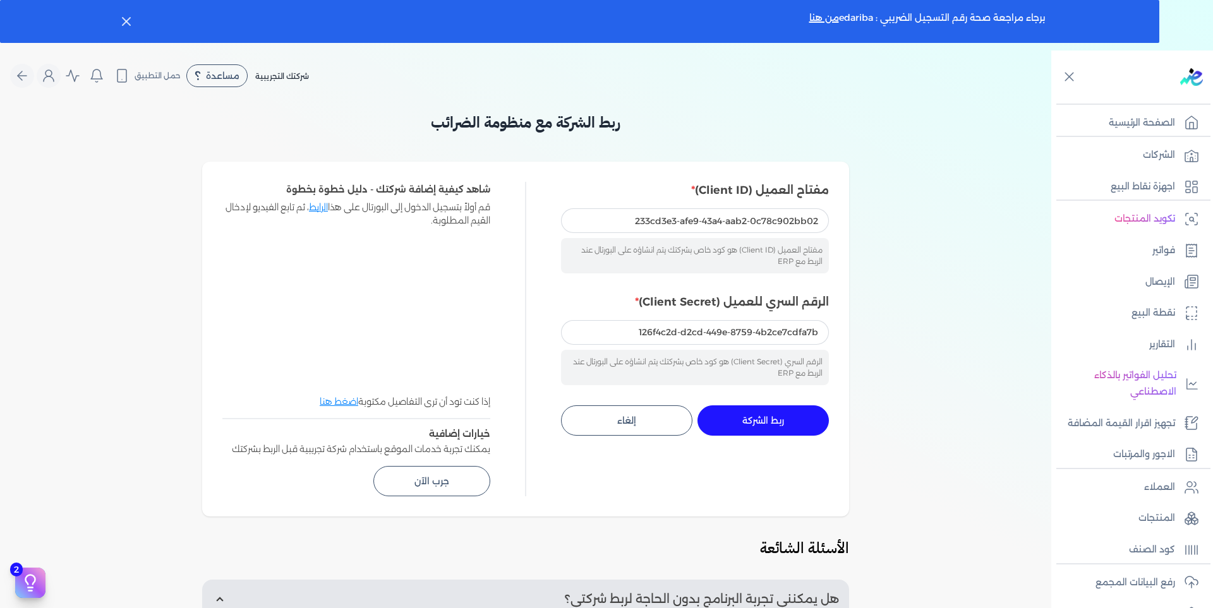
click at [765, 417] on span "ربط الشركة" at bounding box center [763, 420] width 42 height 9
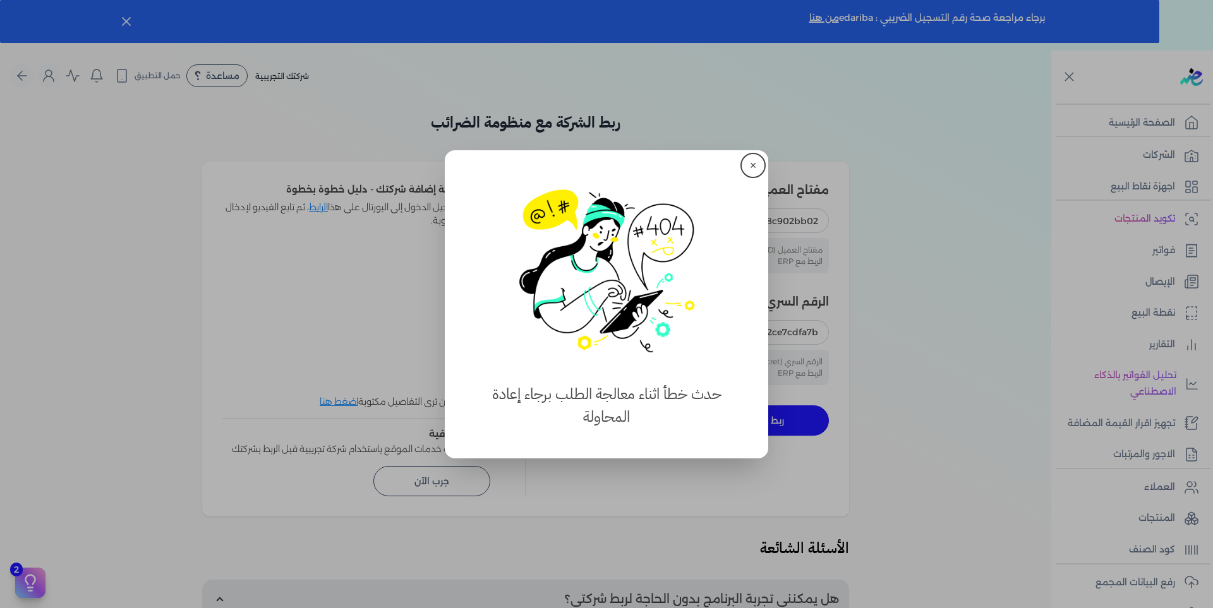
click at [750, 164] on button "✕" at bounding box center [753, 165] width 20 height 20
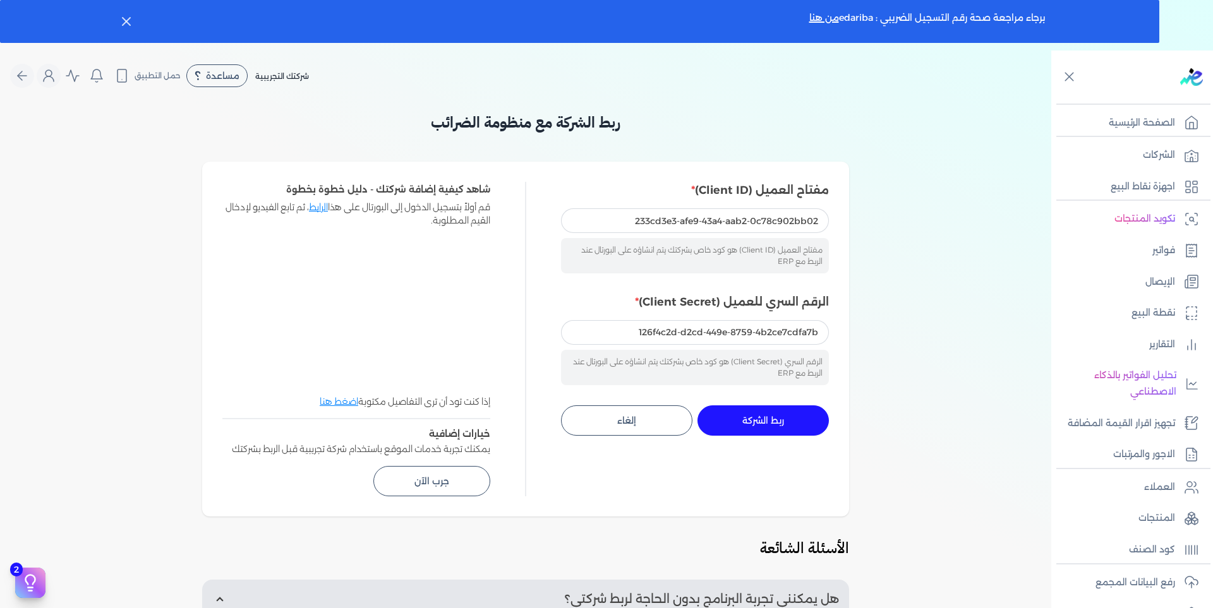
click at [750, 421] on span "ربط الشركة" at bounding box center [763, 420] width 42 height 9
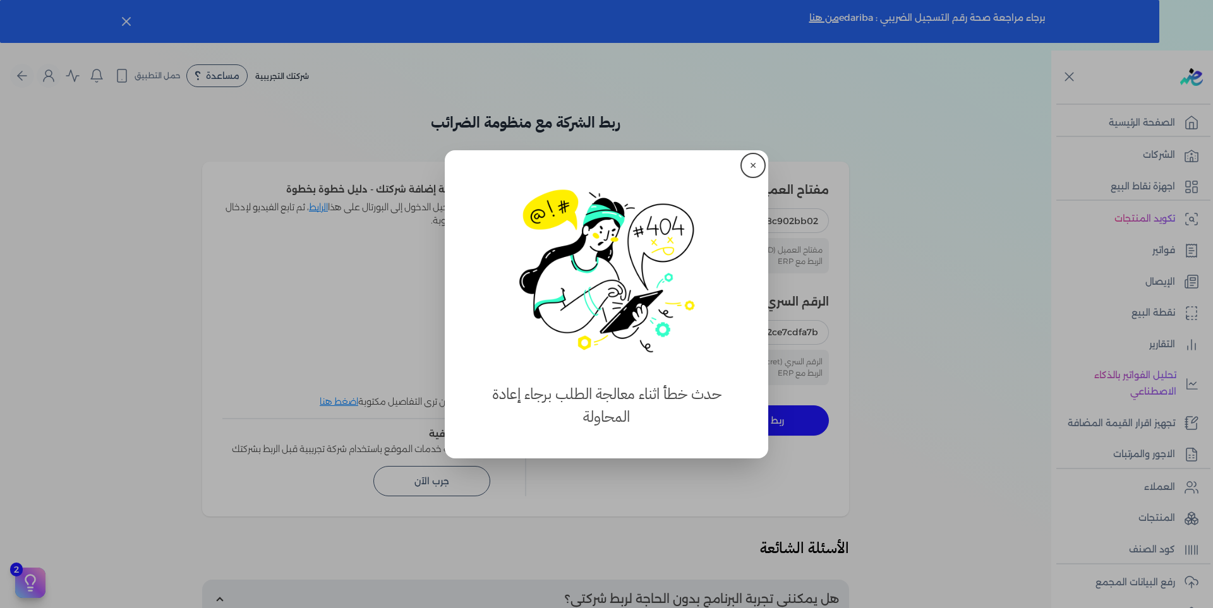
click at [752, 163] on button "✕" at bounding box center [753, 165] width 20 height 20
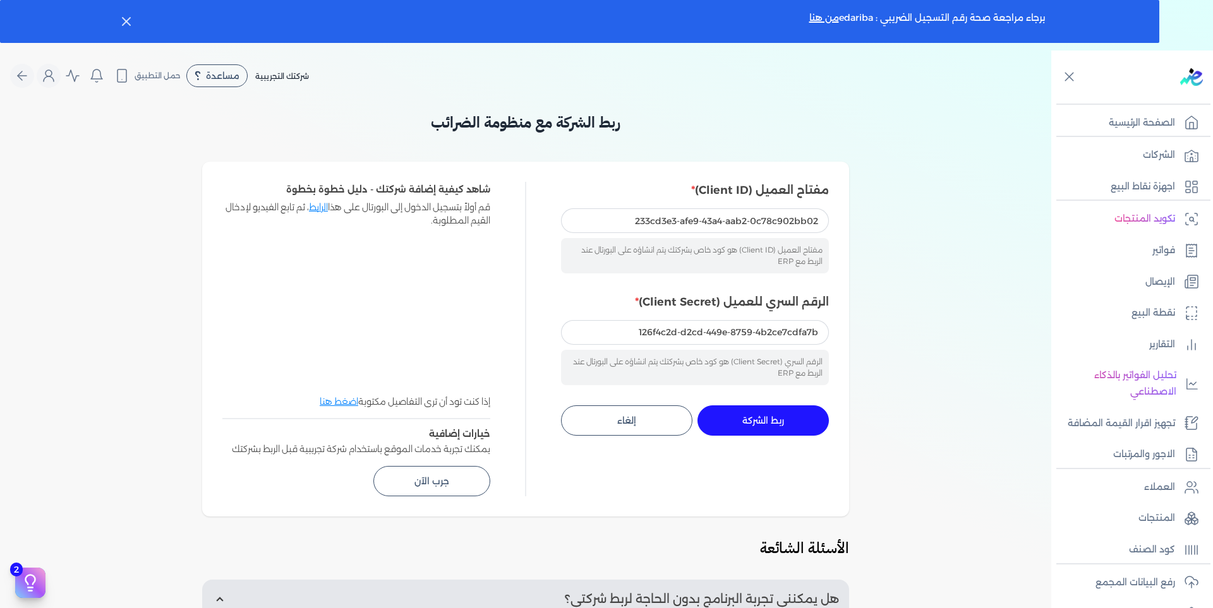
click at [761, 420] on span "ربط الشركة" at bounding box center [763, 420] width 42 height 9
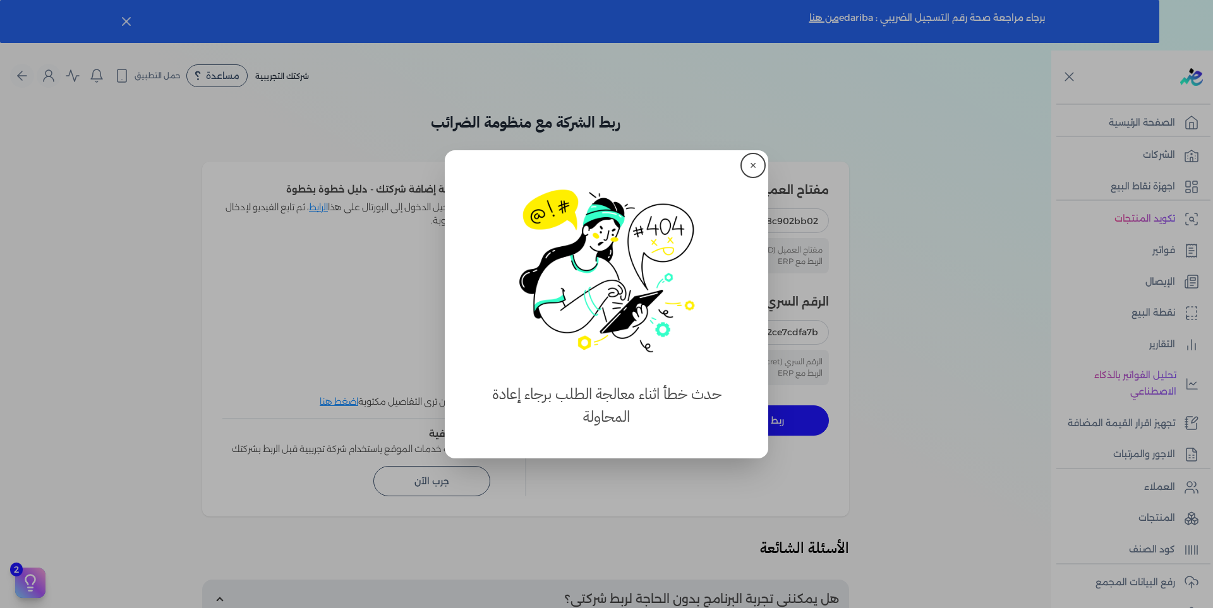
click at [749, 166] on button "✕" at bounding box center [753, 165] width 20 height 20
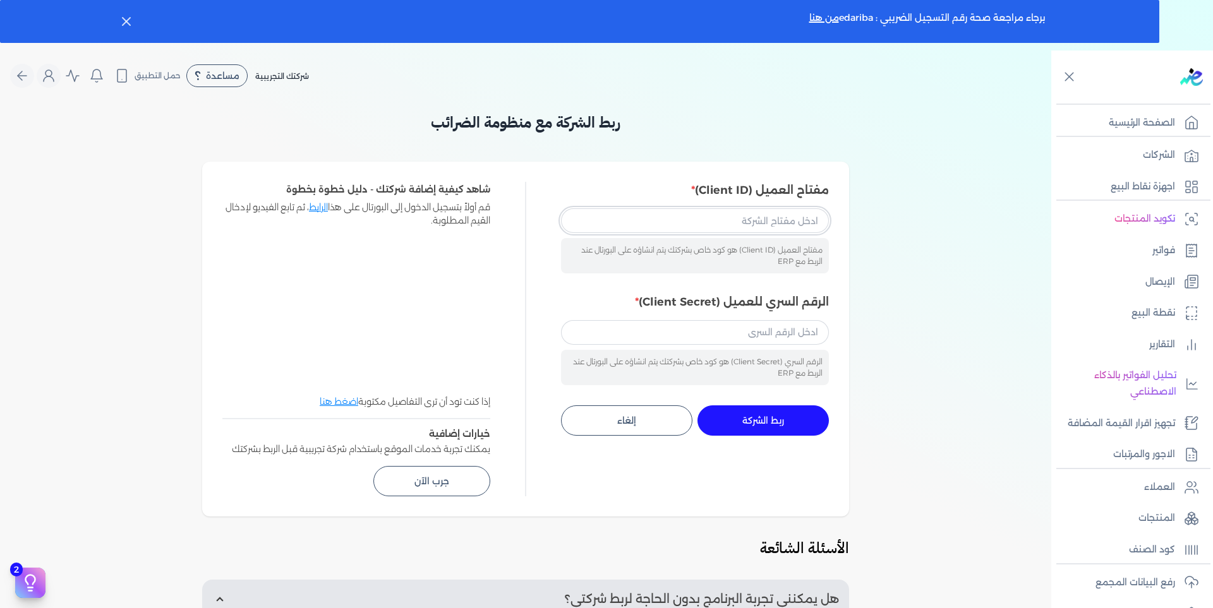
click at [729, 224] on input "مفتاح العميل (Client ID)" at bounding box center [695, 220] width 268 height 24
paste input "233cd3e3-afe9-43a4-aab2-0c78c902bb02"
type input "233cd3e3-afe9-43a4-aab2-0c78c902bb02"
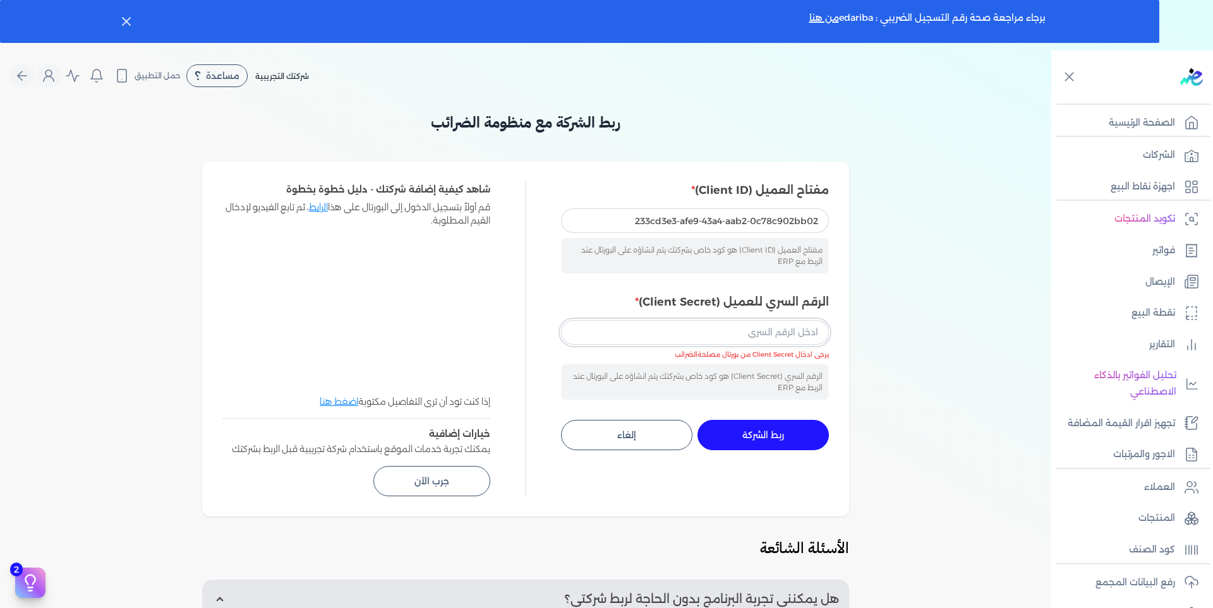
paste input "126f4c2d-d2cd-449e-8759-4b2ce7cdfa7b"
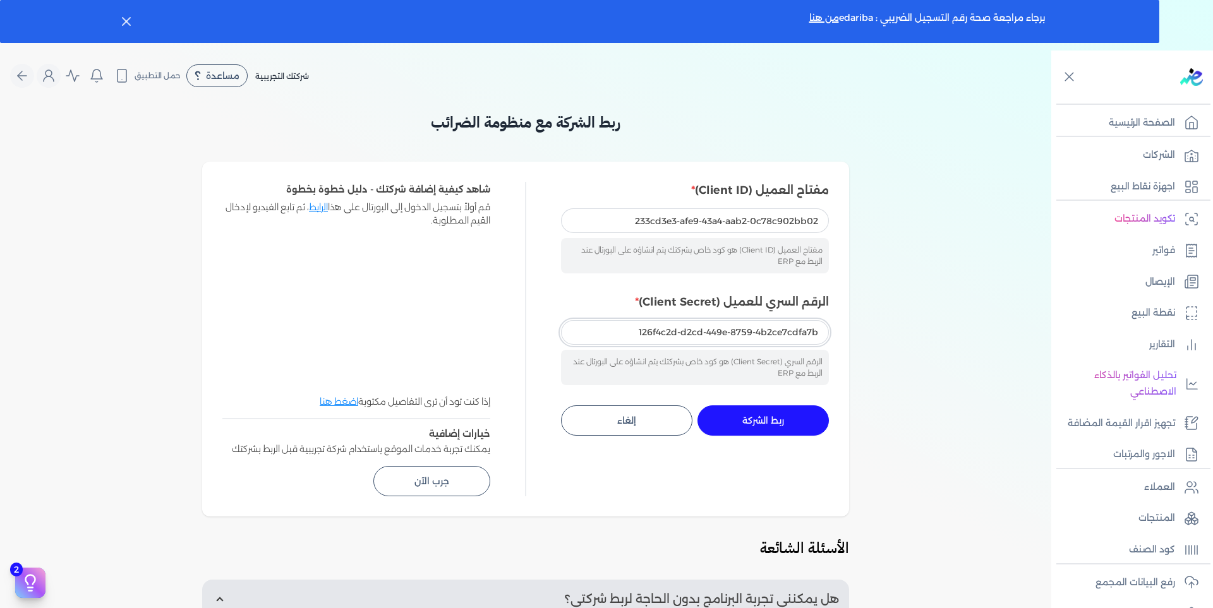
type input "126f4c2d-d2cd-449e-8759-4b2ce7cdfa7b"
click at [760, 421] on span "ربط الشركة" at bounding box center [763, 420] width 42 height 9
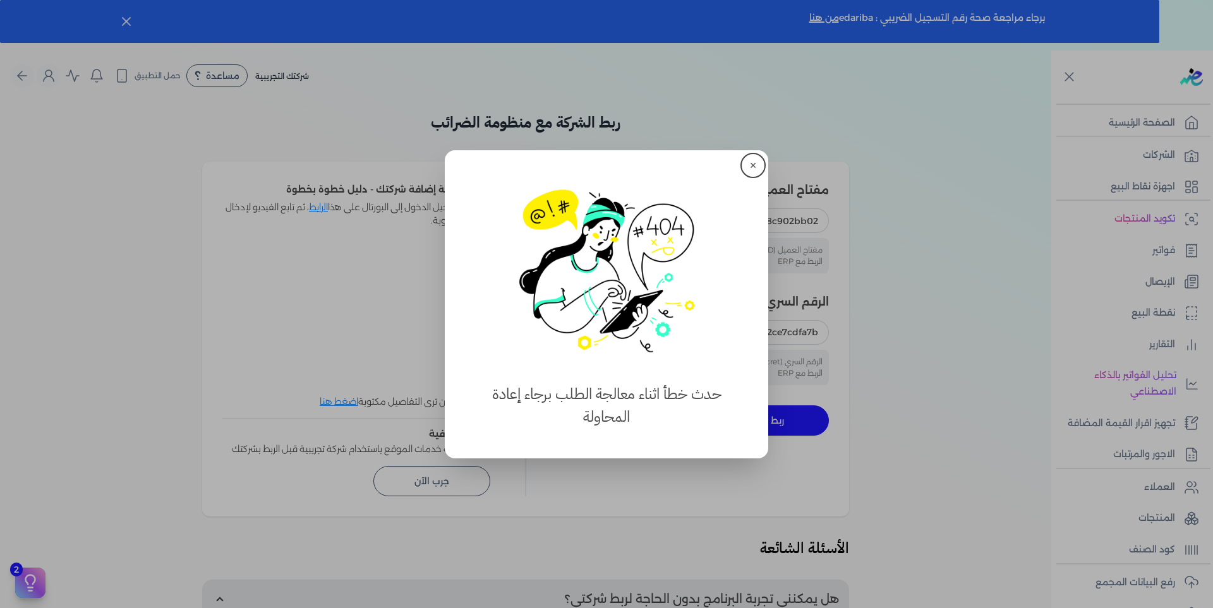
click at [755, 159] on button "✕" at bounding box center [753, 165] width 20 height 20
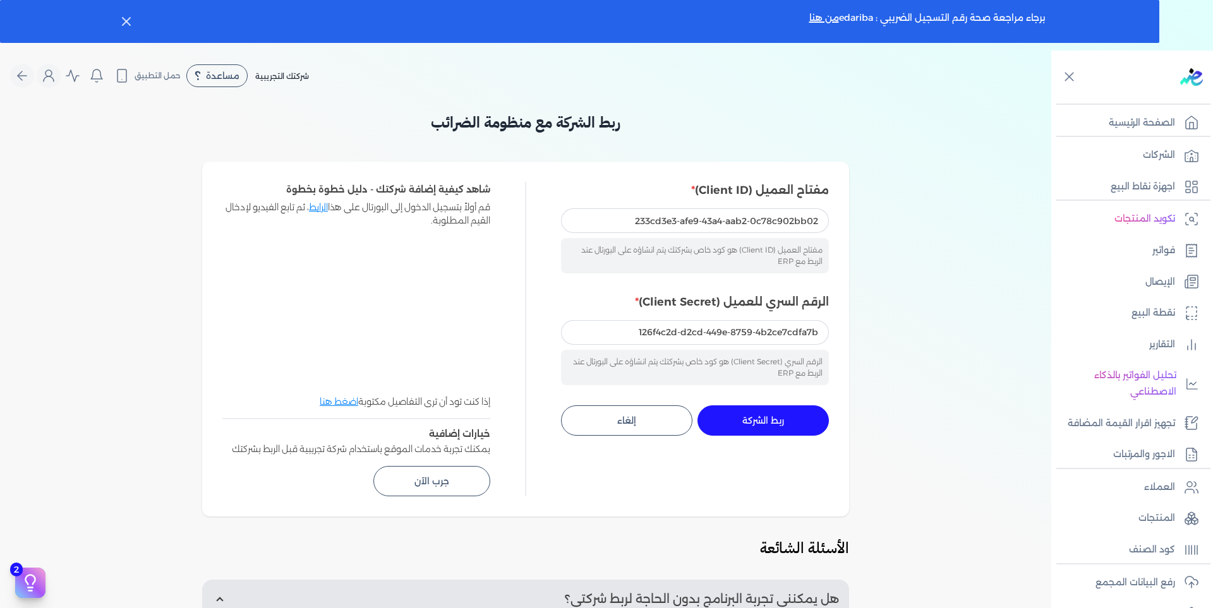
click at [757, 414] on button "ربط الشركة جاري التنفيذ" at bounding box center [762, 421] width 131 height 30
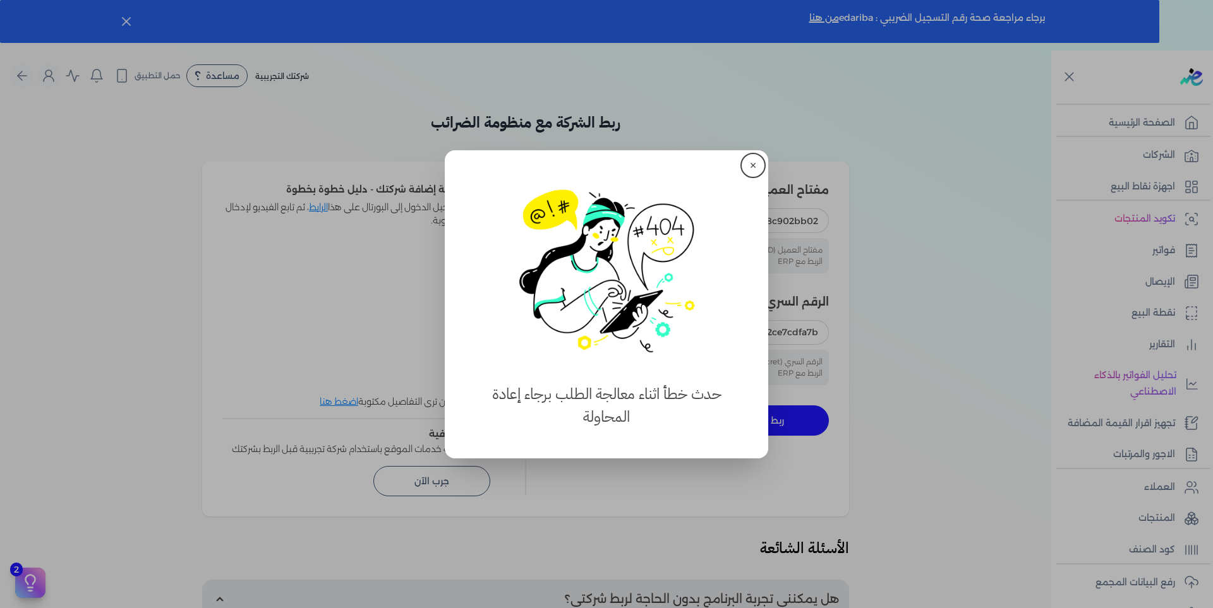
click at [750, 165] on button "✕" at bounding box center [753, 165] width 20 height 20
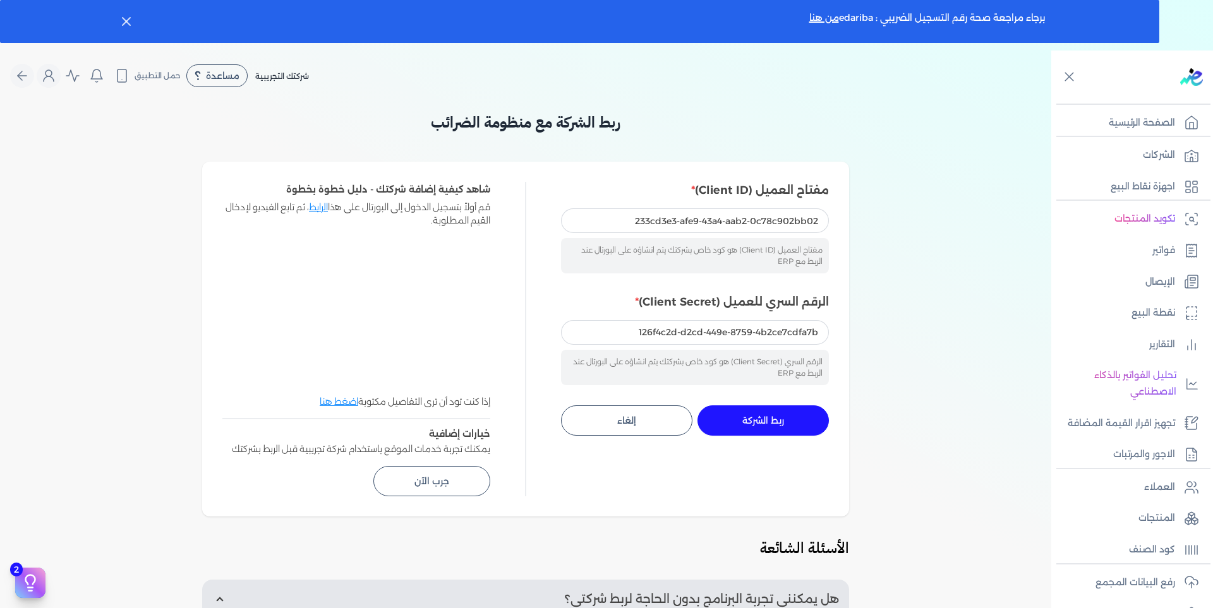
click at [776, 416] on span "ربط الشركة" at bounding box center [763, 420] width 42 height 9
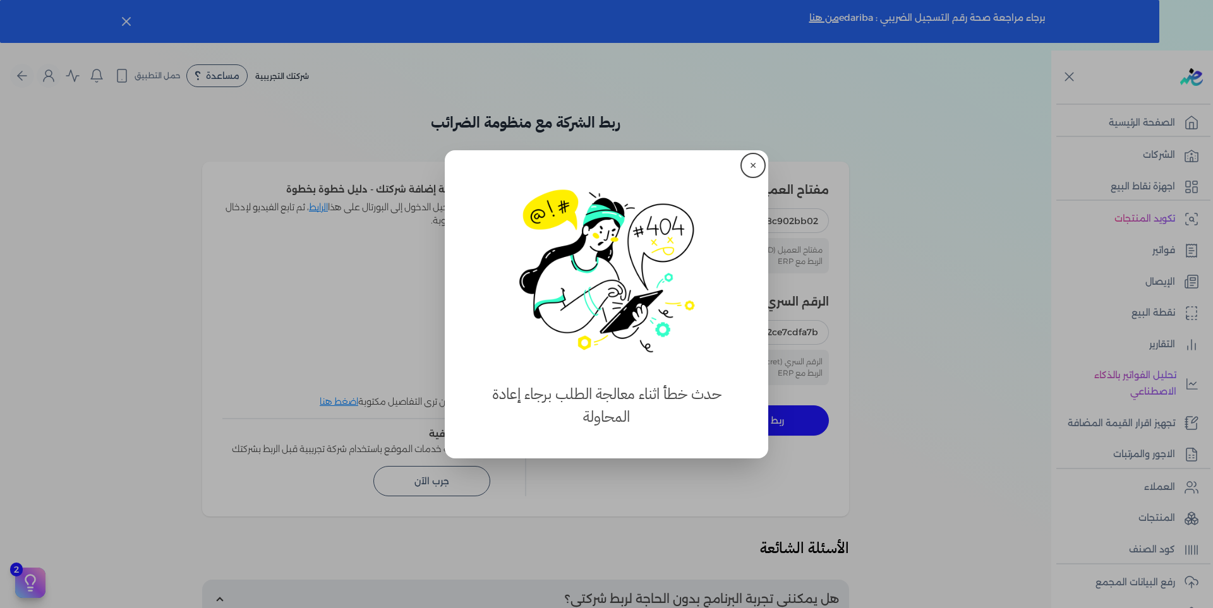
click at [757, 160] on button "✕" at bounding box center [753, 165] width 20 height 20
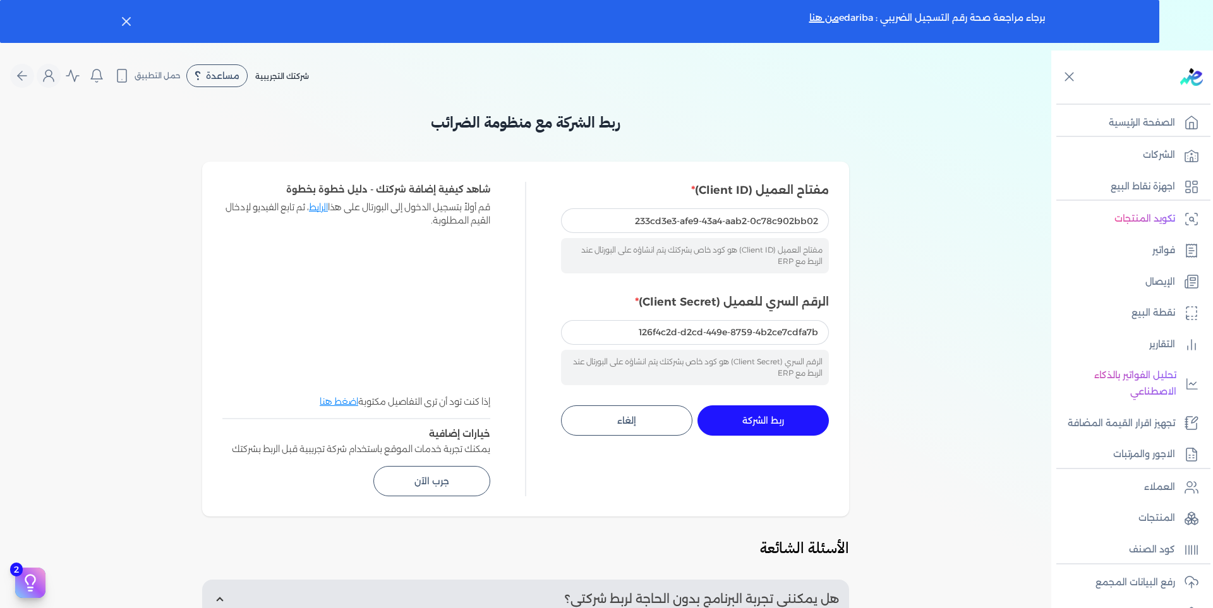
click at [778, 413] on button "ربط الشركة جاري التنفيذ" at bounding box center [762, 421] width 131 height 30
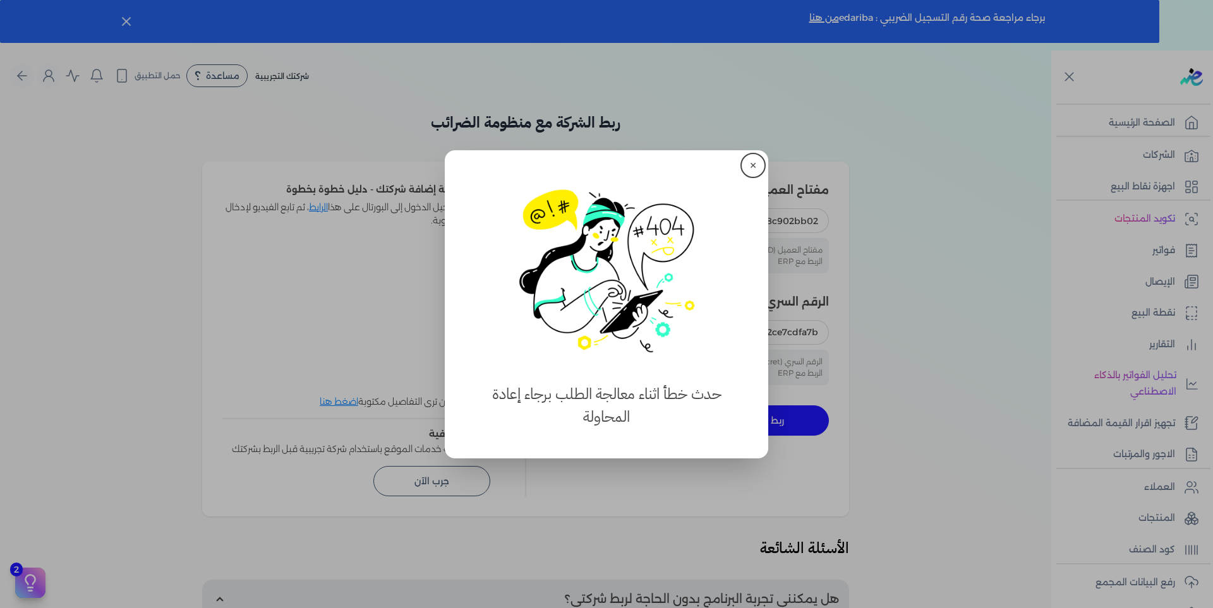
click at [751, 163] on button "✕" at bounding box center [753, 165] width 20 height 20
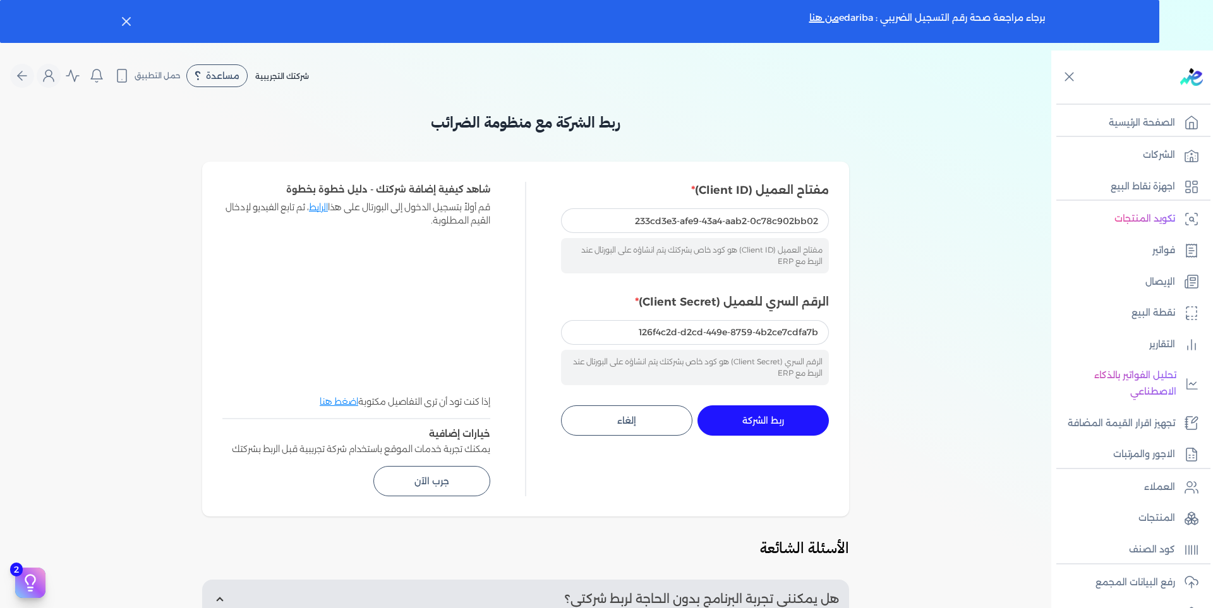
click at [776, 407] on button "ربط الشركة جاري التنفيذ" at bounding box center [762, 421] width 131 height 30
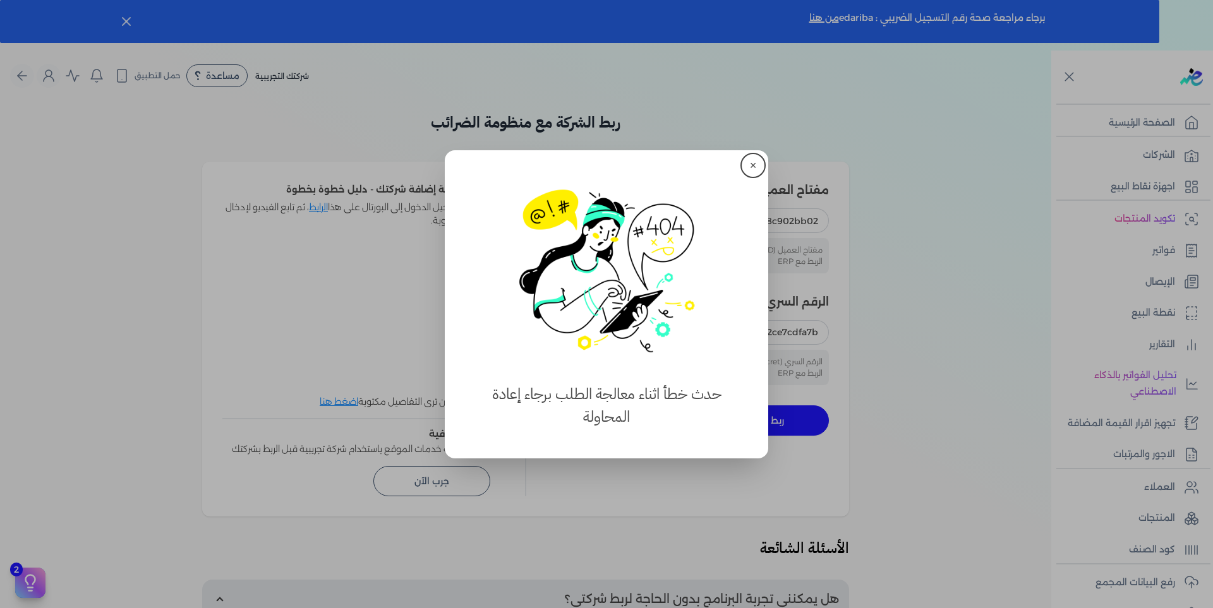
click at [752, 161] on button "✕" at bounding box center [753, 165] width 20 height 20
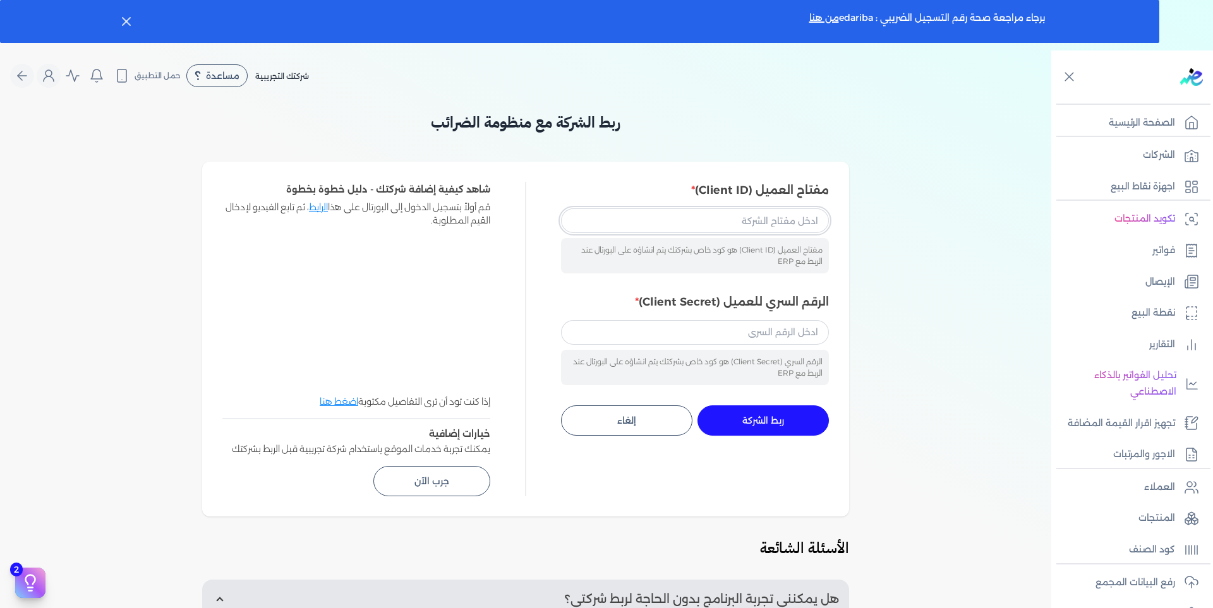
click at [581, 226] on input "مفتاح العميل (Client ID)" at bounding box center [695, 220] width 268 height 24
paste input "233cd3e3-afe9-43a4-aab2-0c78c902bb02"
type input "233cd3e3-afe9-43a4-aab2-0c78c902bb02"
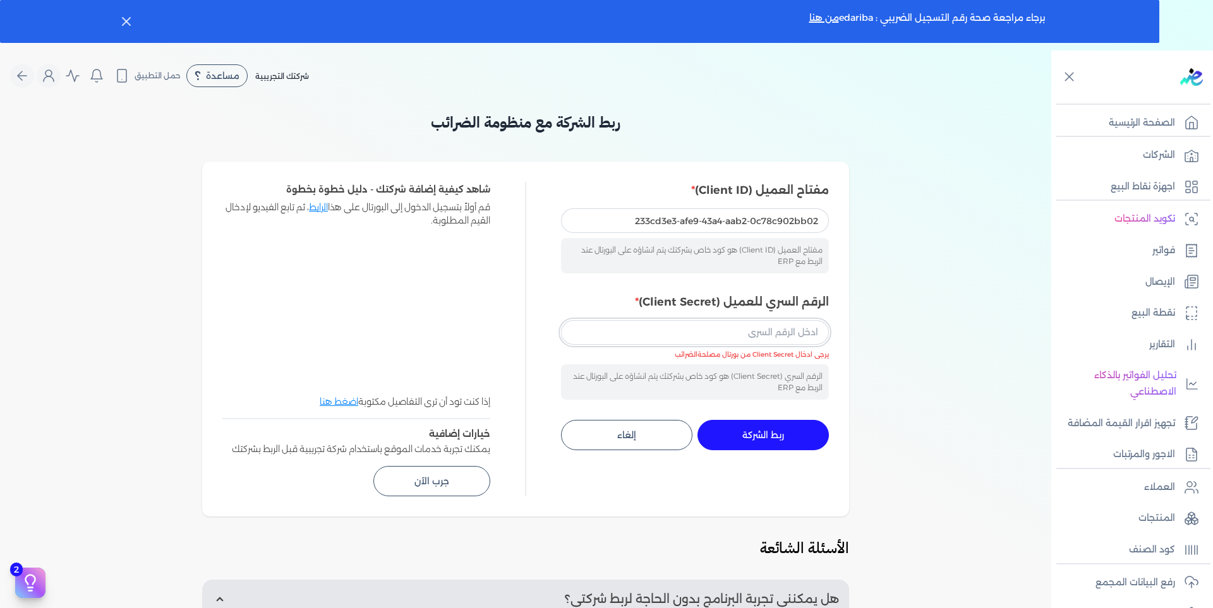
paste input "126f4c2d-d2cd-449e-8759-4b2ce7cdfa7b"
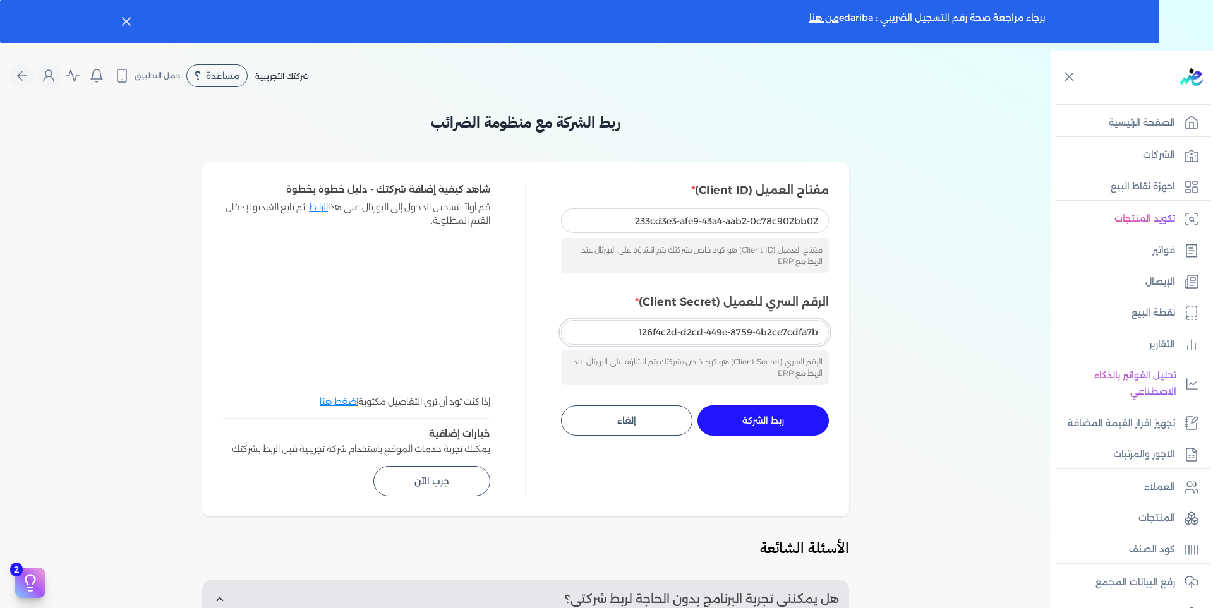
type input "126f4c2d-d2cd-449e-8759-4b2ce7cdfa7b"
click at [767, 414] on button "ربط الشركة جاري التنفيذ" at bounding box center [762, 421] width 131 height 30
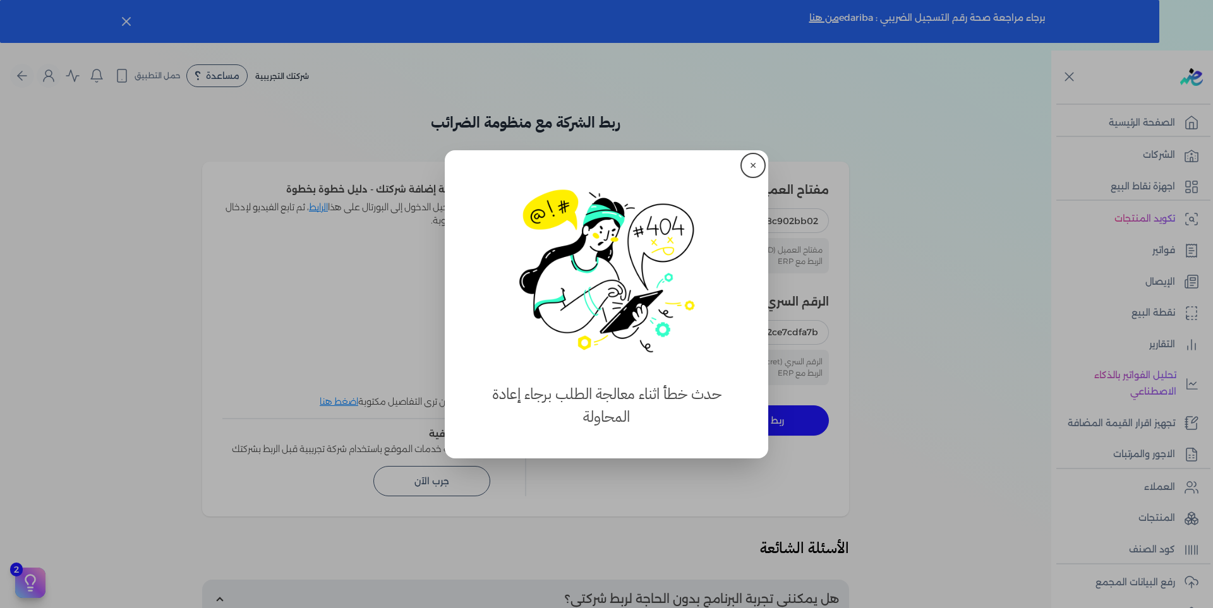
click at [756, 162] on button "✕" at bounding box center [753, 165] width 20 height 20
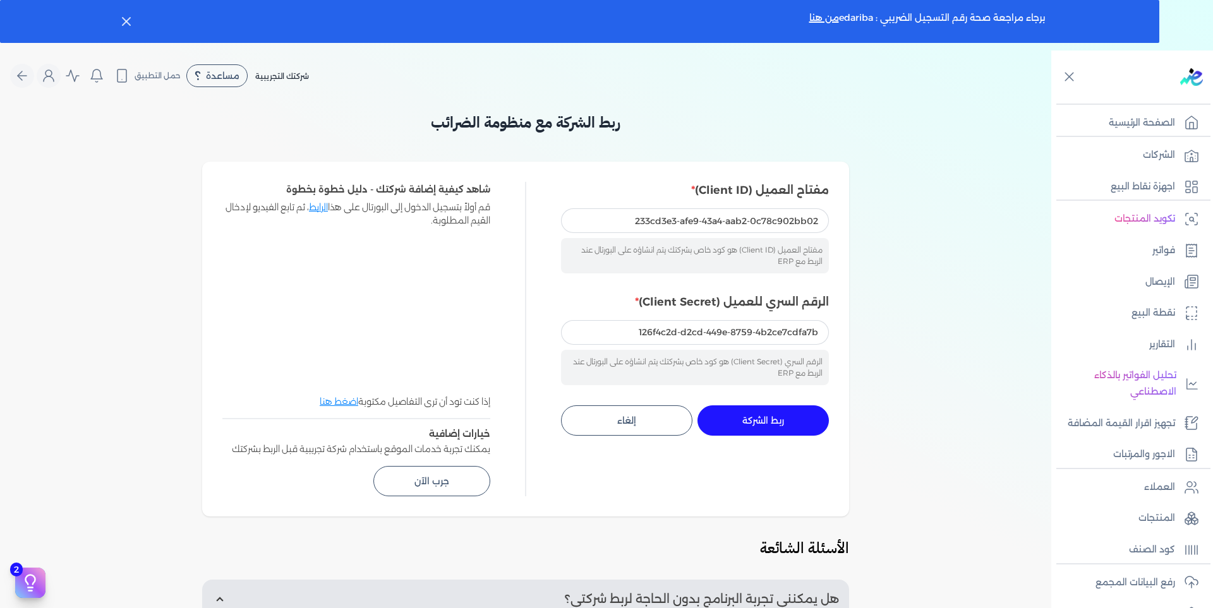
drag, startPoint x: 796, startPoint y: 438, endPoint x: 795, endPoint y: 429, distance: 8.9
click at [795, 437] on div "مفتاح العميل (Client ID) 233cd3e3-afe9-43a4-aab2-0c78c902bb02 مفتاح العميل (Cli…" at bounding box center [695, 339] width 268 height 315
click at [795, 427] on button "ربط الشركة جاري التنفيذ" at bounding box center [762, 421] width 131 height 30
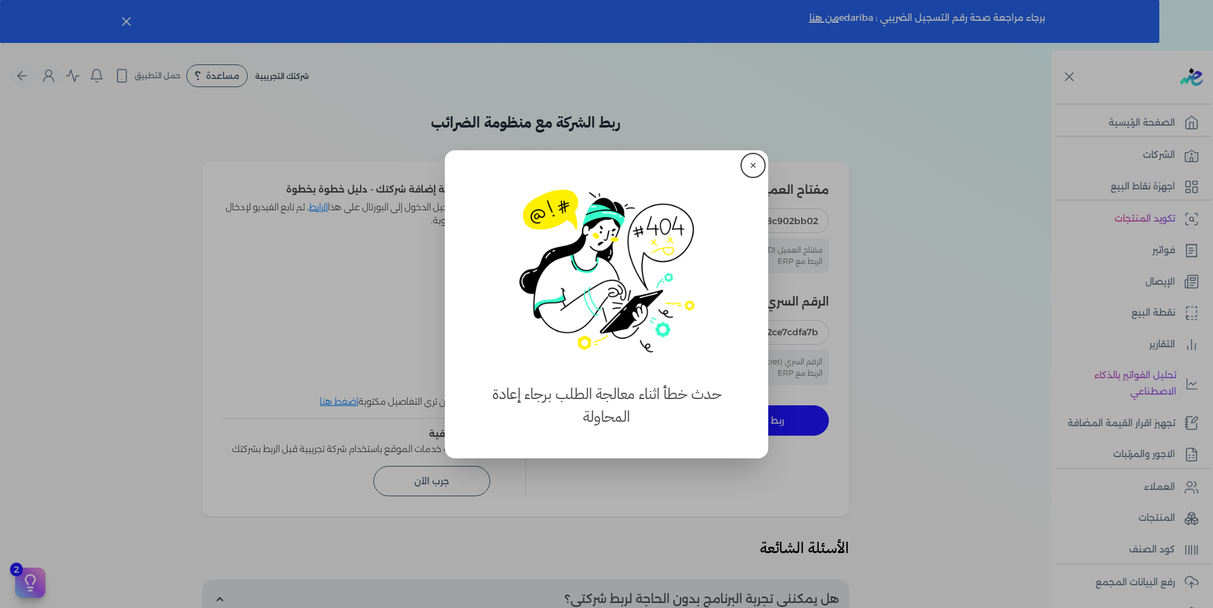
click at [759, 164] on button "✕" at bounding box center [753, 165] width 20 height 20
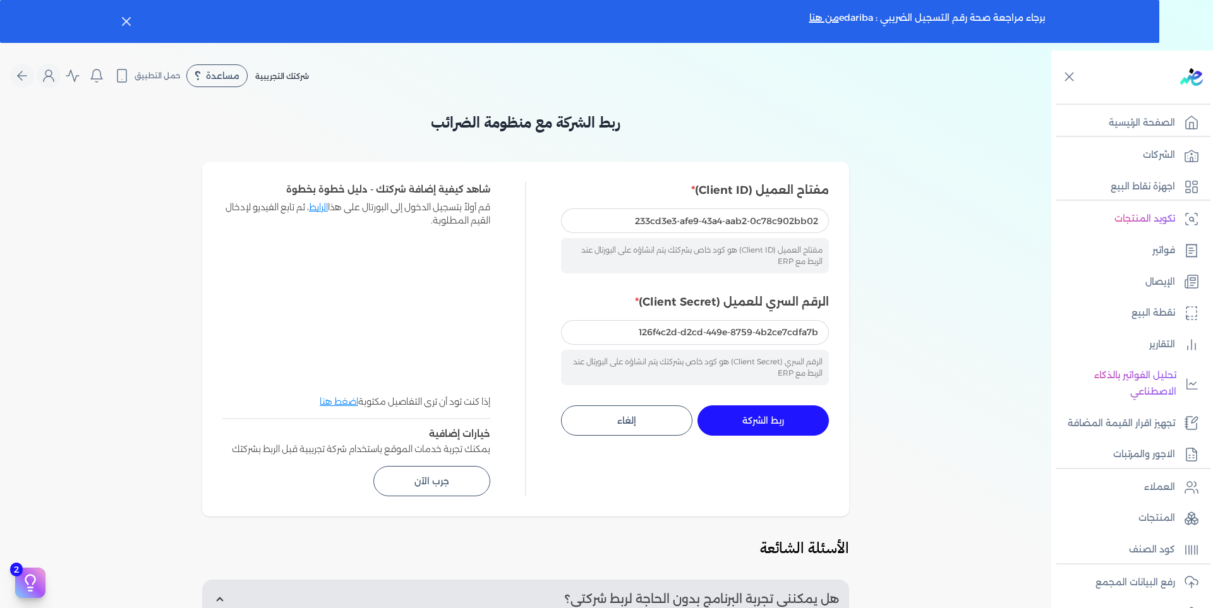
click at [773, 413] on button "ربط الشركة جاري التنفيذ" at bounding box center [762, 421] width 131 height 30
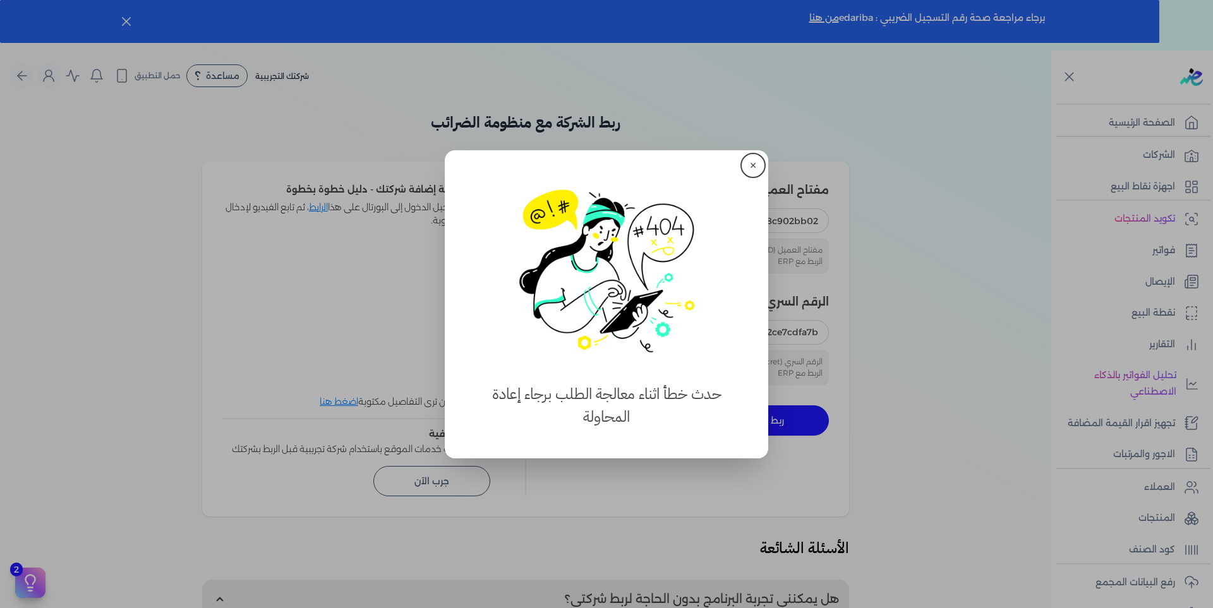
click at [742, 159] on div "✕ استهلكت 100% من الباقة حدث خطأ اثناء معالجة الطلب برجاء إعادة المحاولة" at bounding box center [606, 304] width 323 height 308
click at [753, 163] on button "✕" at bounding box center [753, 165] width 20 height 20
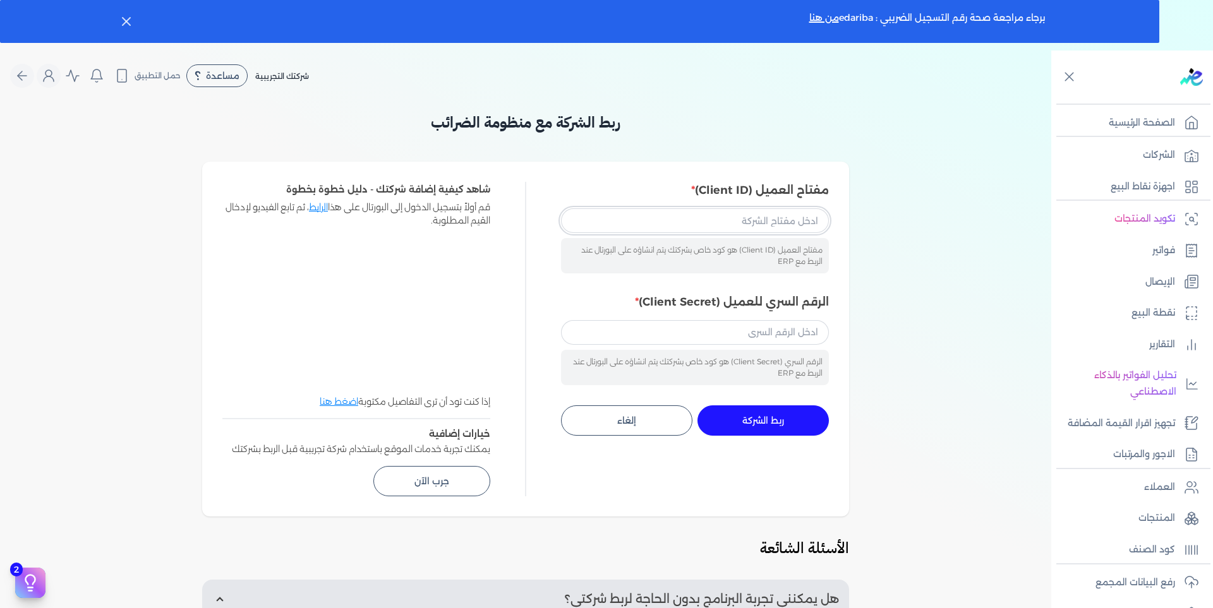
click at [747, 217] on input "مفتاح العميل (Client ID)" at bounding box center [695, 220] width 268 height 24
paste input "233cd3e3-afe9-43a4-aab2-0c78c902bb02"
type input "233cd3e3-afe9-43a4-aab2-0c78c902bb02"
click at [781, 332] on input "الرقم السري للعميل (Client Secret)" at bounding box center [695, 332] width 268 height 24
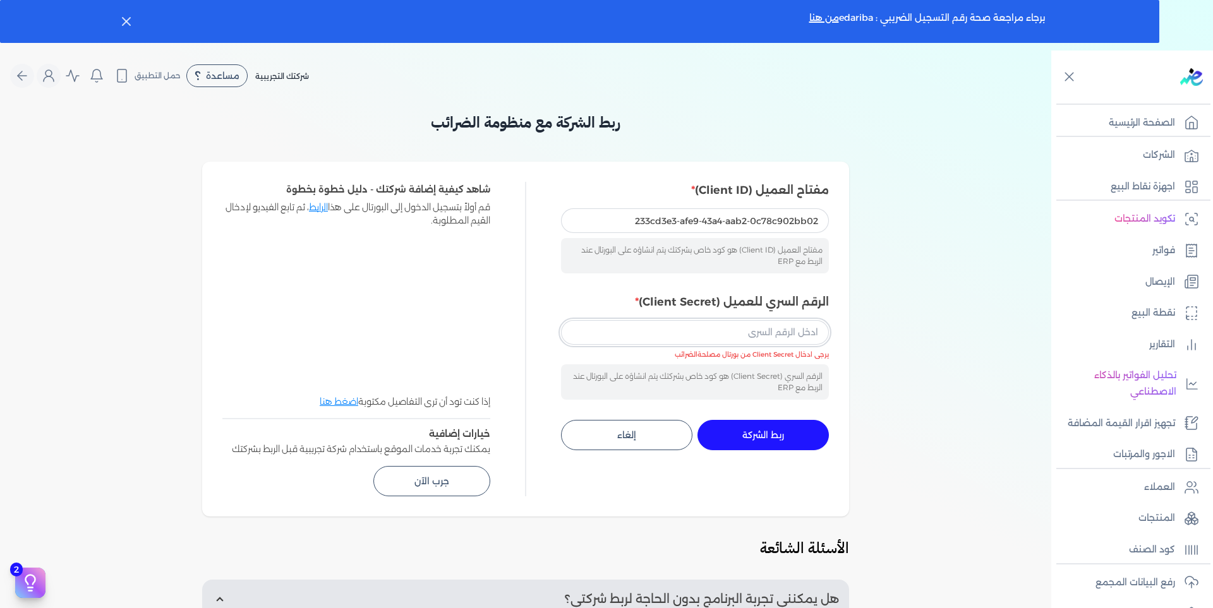
click at [665, 335] on input "الرقم السري للعميل (Client Secret)" at bounding box center [695, 332] width 268 height 24
paste input "126f4c2d-d2cd-449e-8759-4b2ce7cdfa7b"
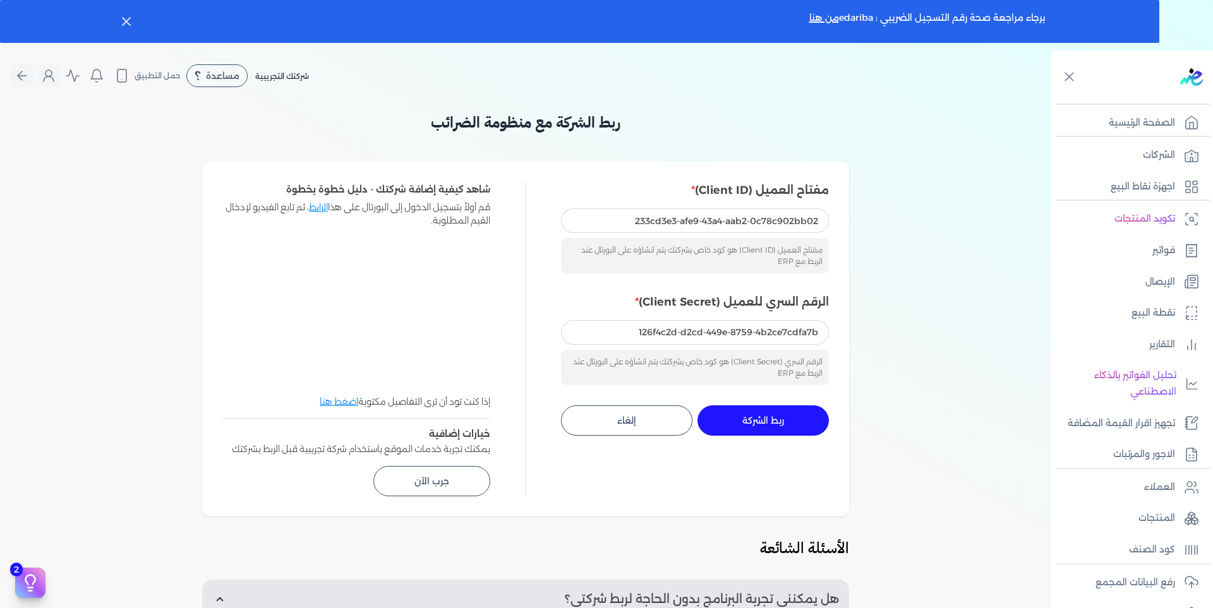
click at [775, 430] on button "ربط الشركة جاري التنفيذ" at bounding box center [762, 421] width 131 height 30
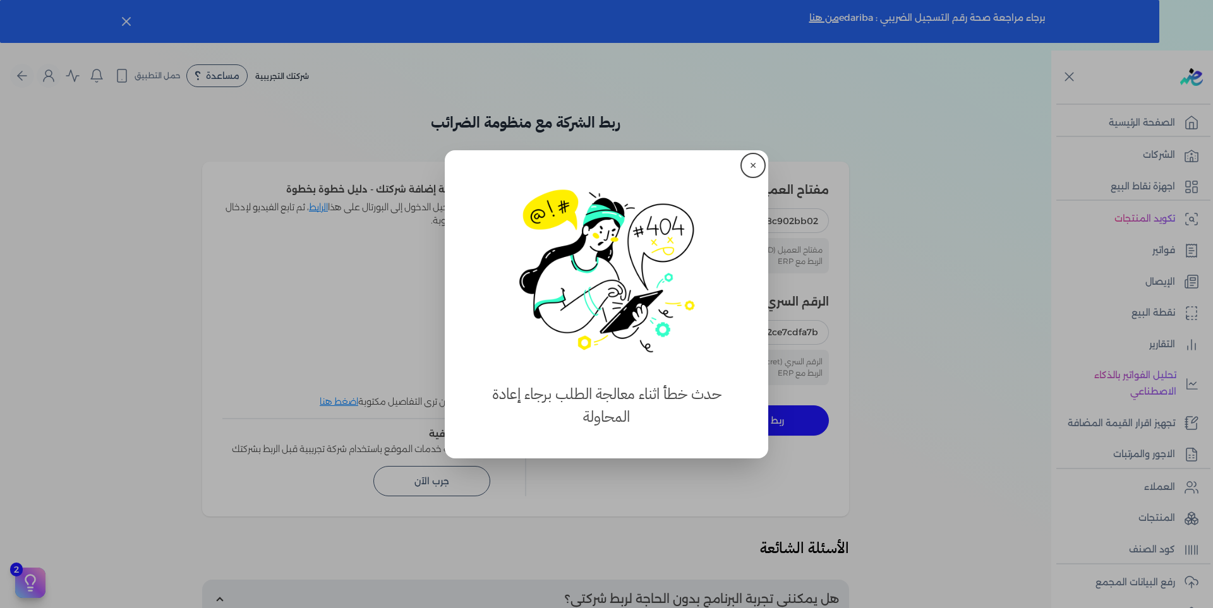
click at [747, 160] on button "✕" at bounding box center [753, 165] width 20 height 20
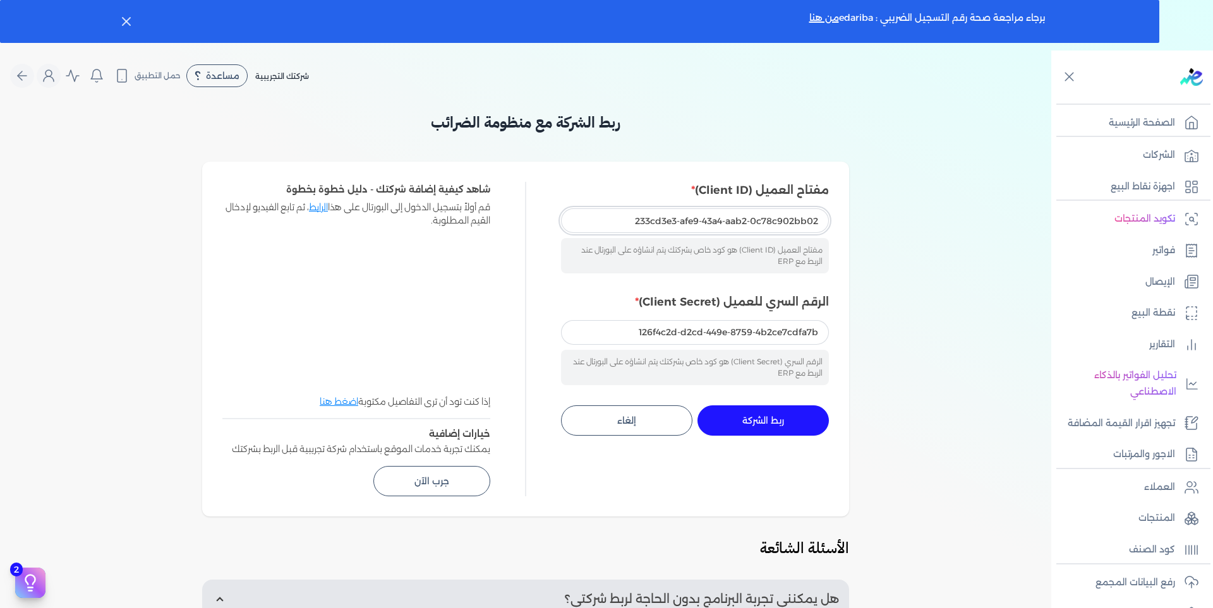
click at [621, 223] on input "233cd3e3-afe9-43a4-aab2-0c78c902bb02" at bounding box center [695, 220] width 268 height 24
click at [630, 330] on input "126f4c2d-d2cd-449e-8759-4b2ce7cdfa7b" at bounding box center [695, 332] width 268 height 24
paste input "233cd3e3-afe9-43a4-aab2-0c78c902bb02"
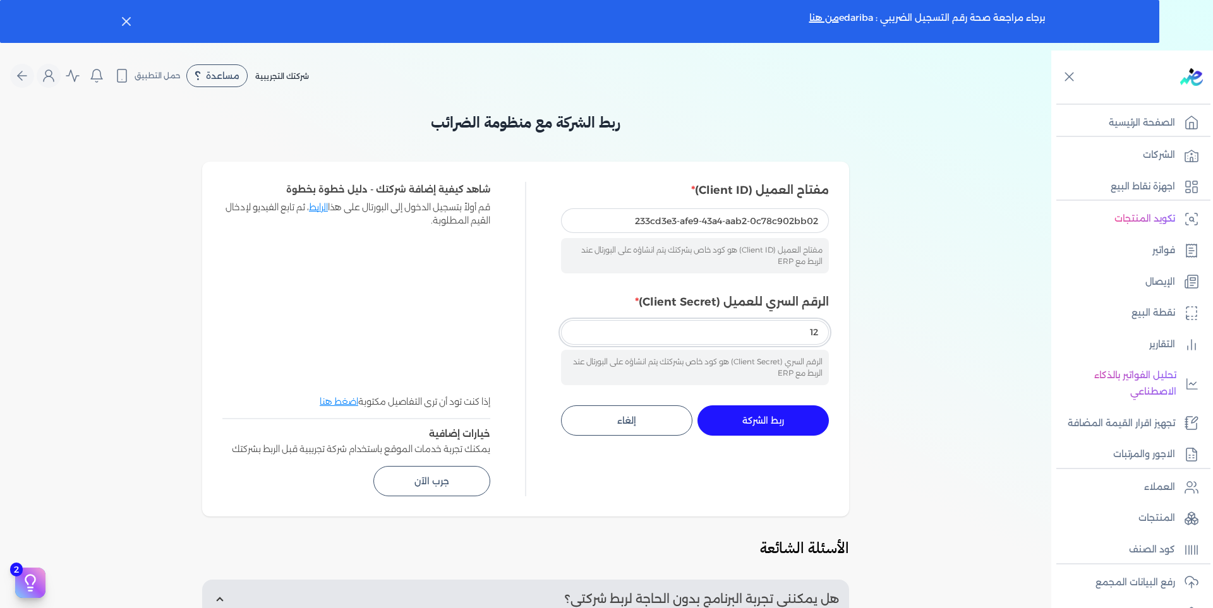
type input "1"
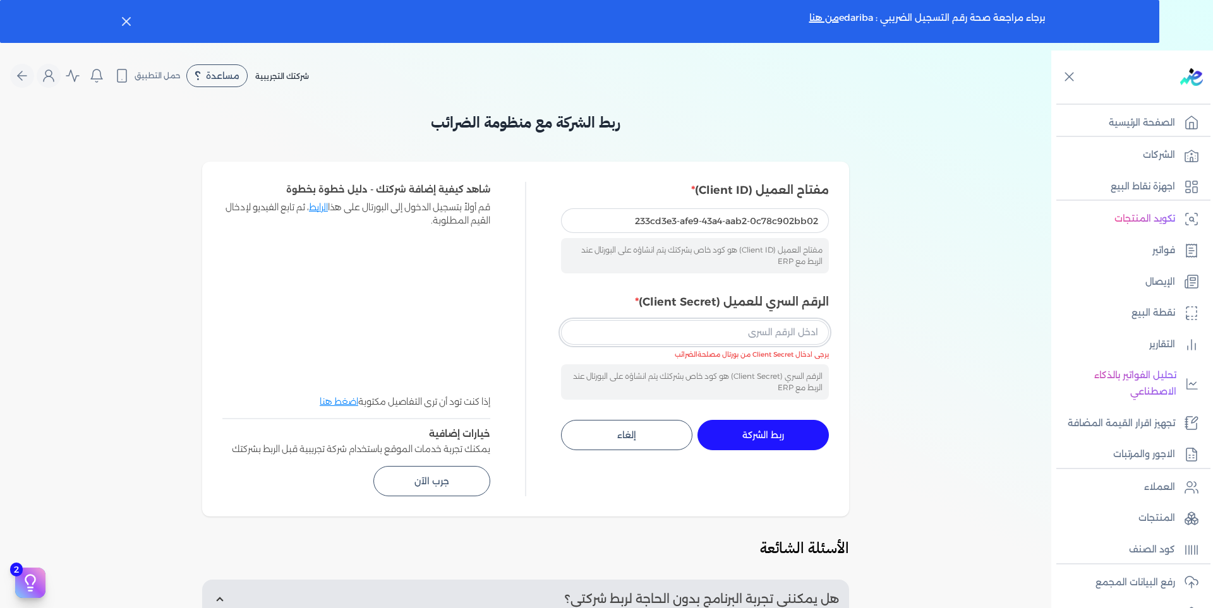
paste input "233cd3e3-afe9-43a4-aab2-0c78c902bb02"
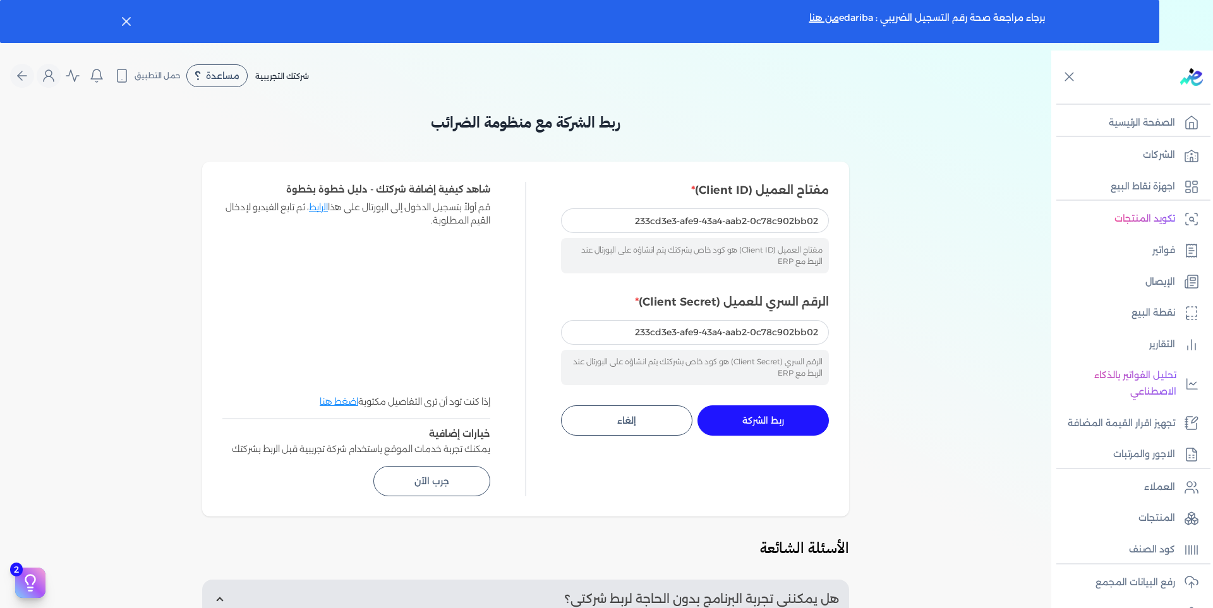
click at [738, 411] on button "ربط الشركة جاري التنفيذ" at bounding box center [762, 421] width 131 height 30
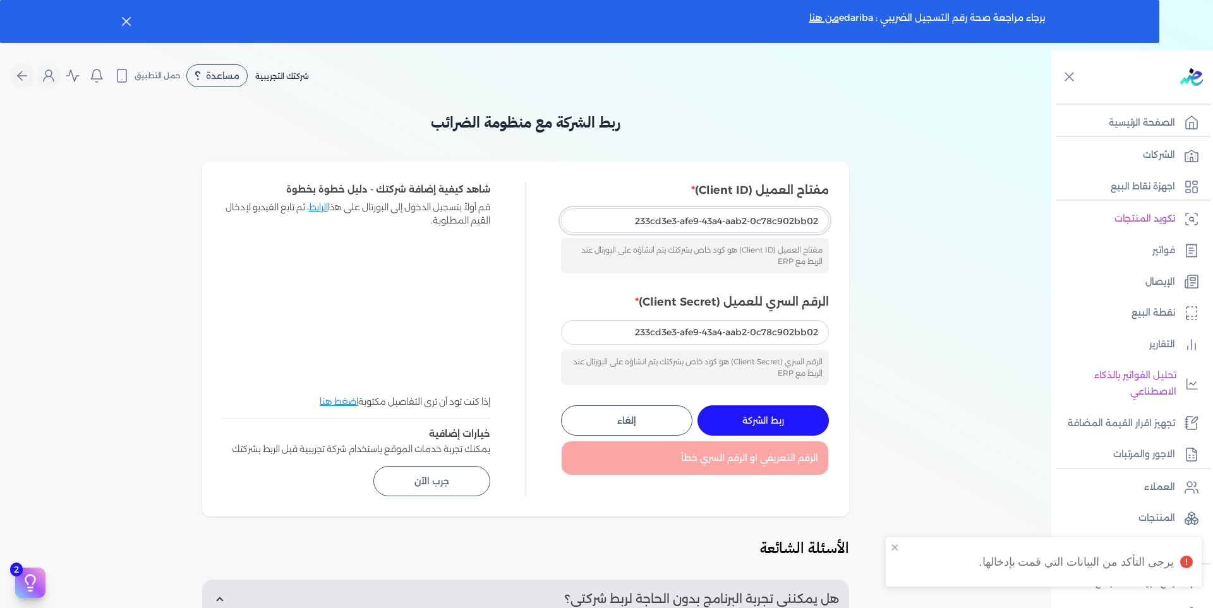
click at [632, 220] on input "233cd3e3-afe9-43a4-aab2-0c78c902bb02" at bounding box center [695, 220] width 268 height 24
paste input "126f4c2d-d2cd-449e-8759-4b2ce7cdfa7b"
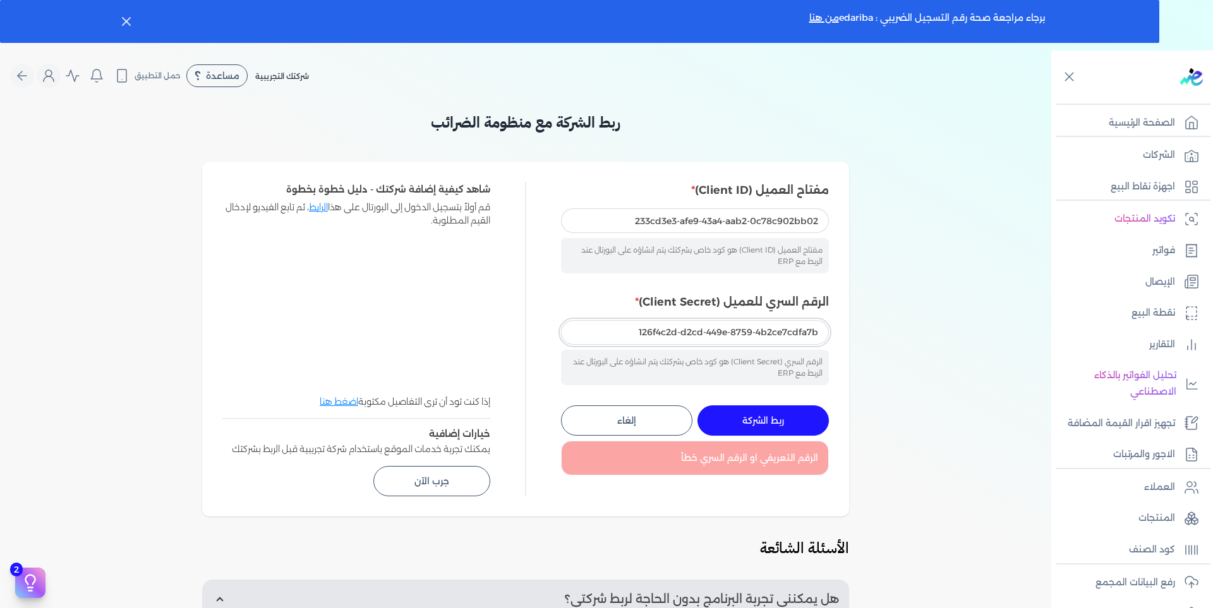
type input "126f4c2d-d2cd-449e-8759-4b2ce7cdfa7b"
click at [789, 421] on button "ربط الشركة جاري التنفيذ" at bounding box center [762, 421] width 131 height 30
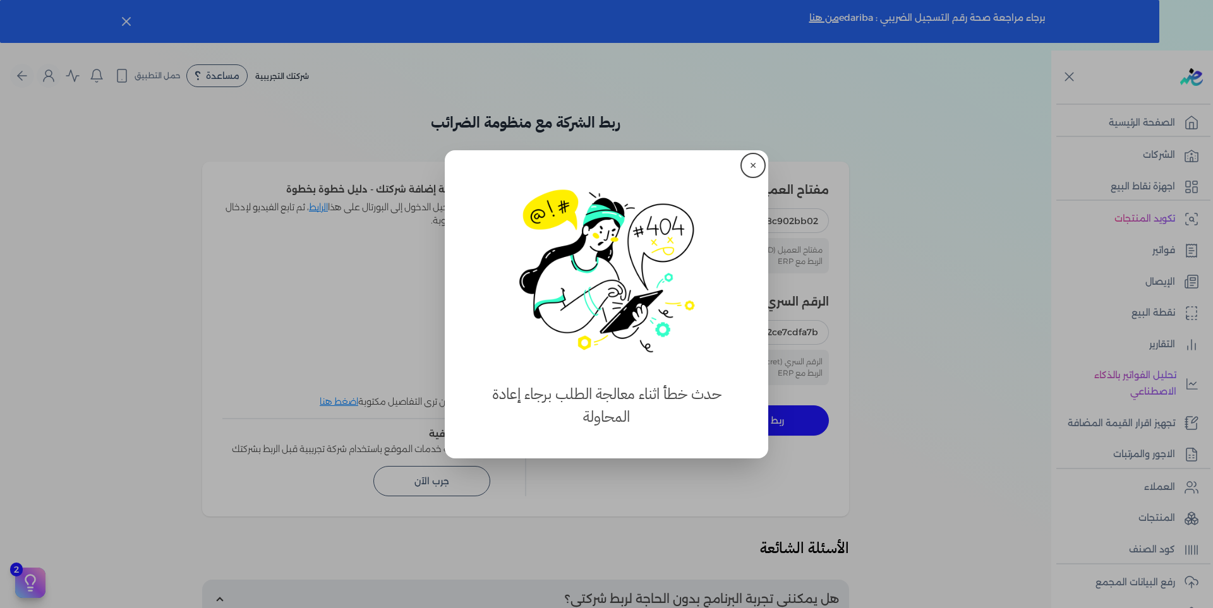
click at [748, 162] on button "✕" at bounding box center [753, 165] width 20 height 20
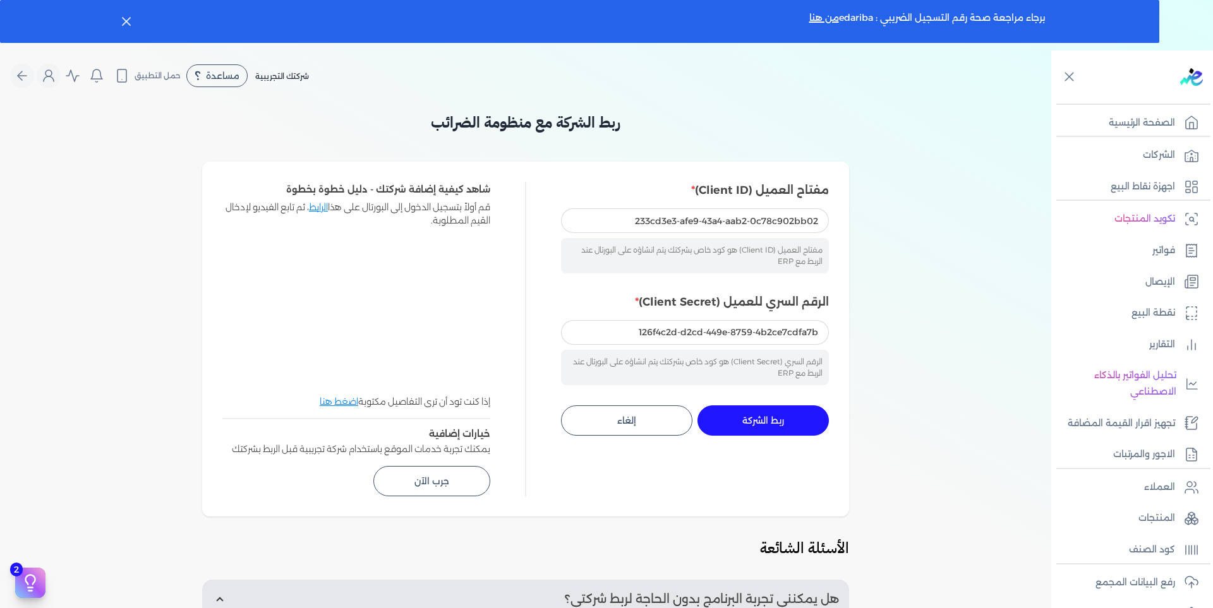
click at [773, 406] on div "ربط الشركة جاري التنفيذ إلغاء" at bounding box center [695, 421] width 268 height 30
click at [752, 416] on span "ربط الشركة" at bounding box center [763, 420] width 42 height 9
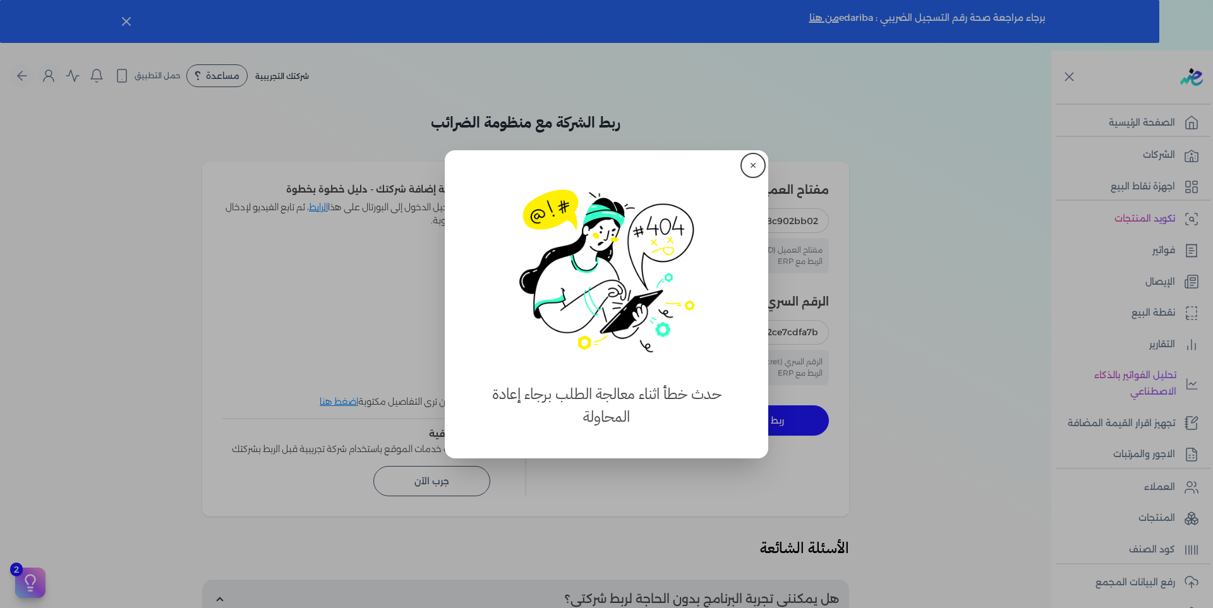
click at [752, 158] on button "✕" at bounding box center [753, 165] width 20 height 20
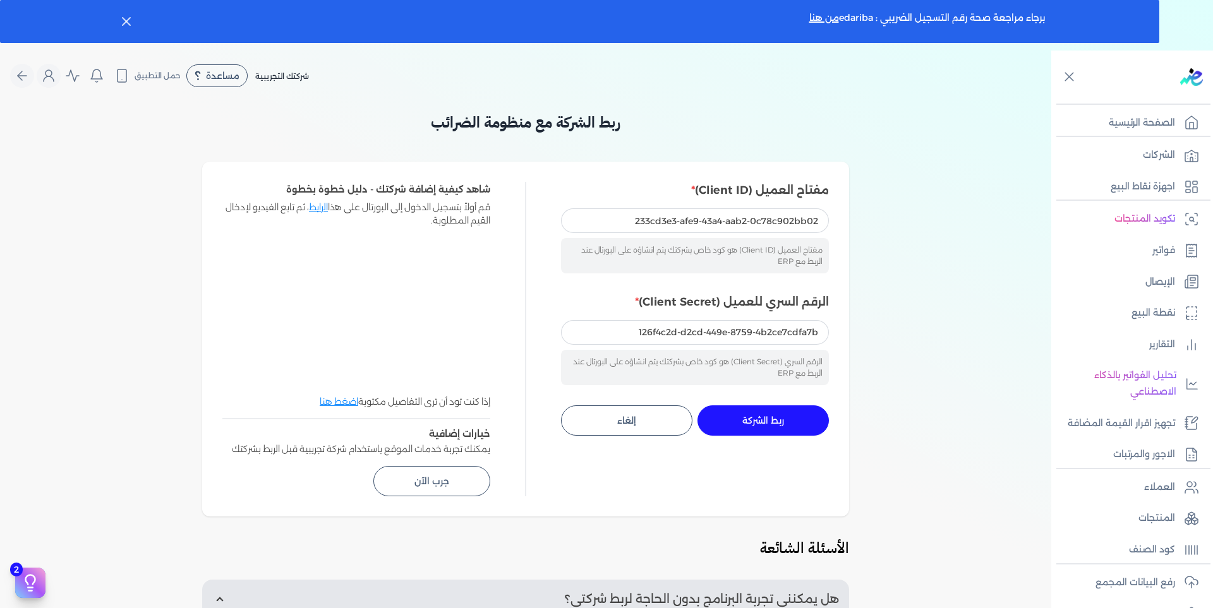
click at [792, 423] on button "ربط الشركة جاري التنفيذ" at bounding box center [762, 421] width 131 height 30
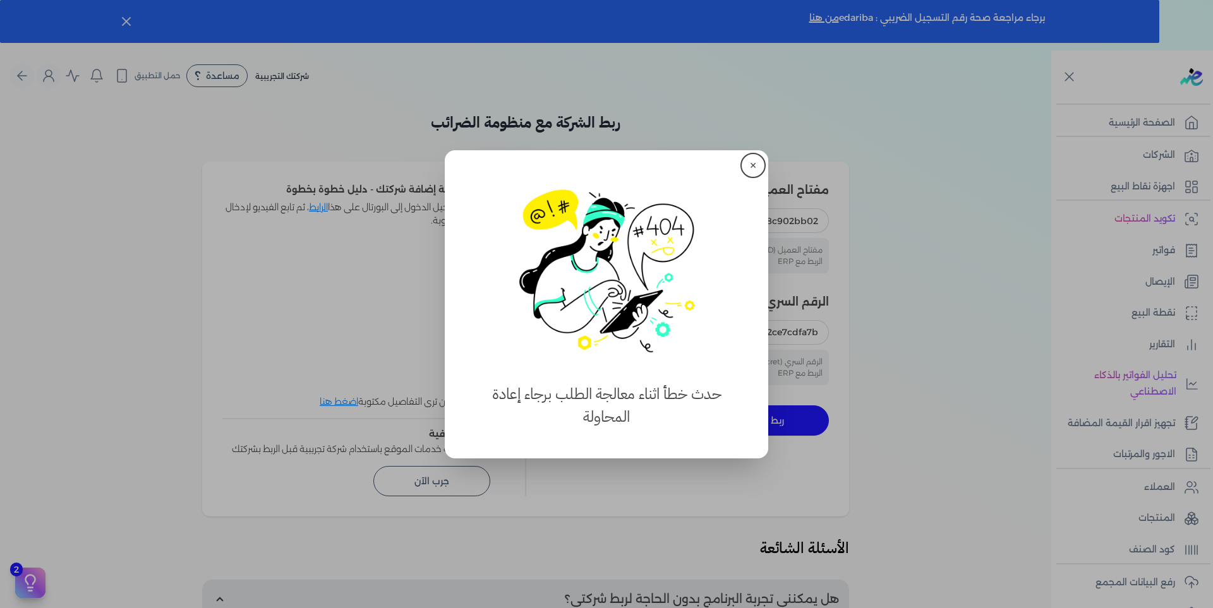
click at [752, 161] on button "✕" at bounding box center [753, 165] width 20 height 20
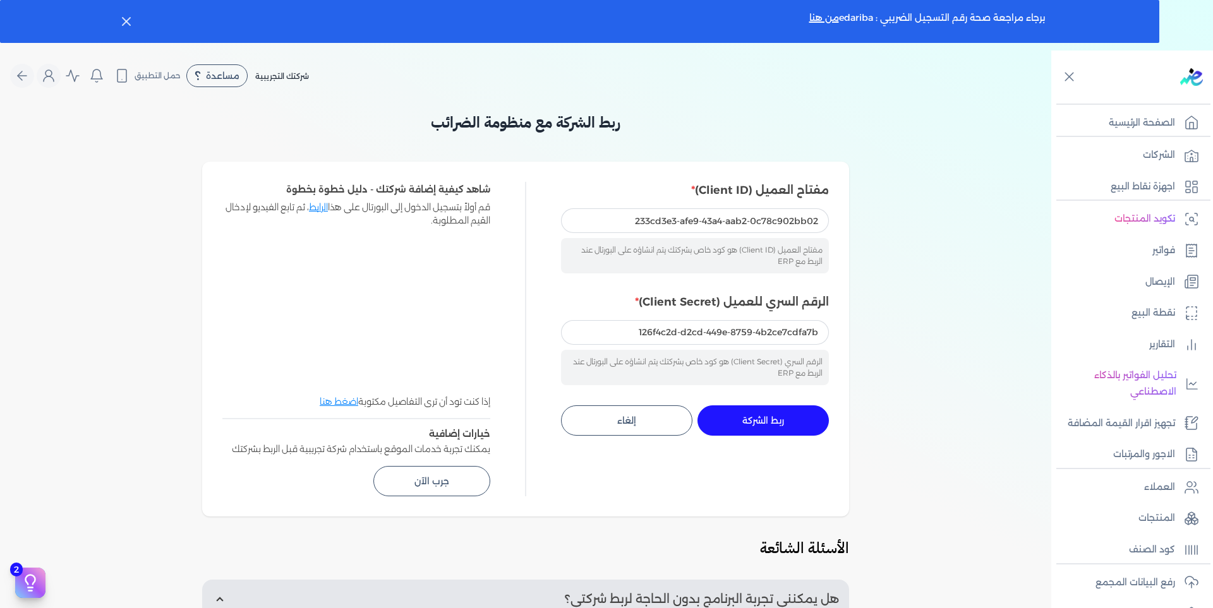
click at [790, 423] on button "ربط الشركة جاري التنفيذ" at bounding box center [762, 421] width 131 height 30
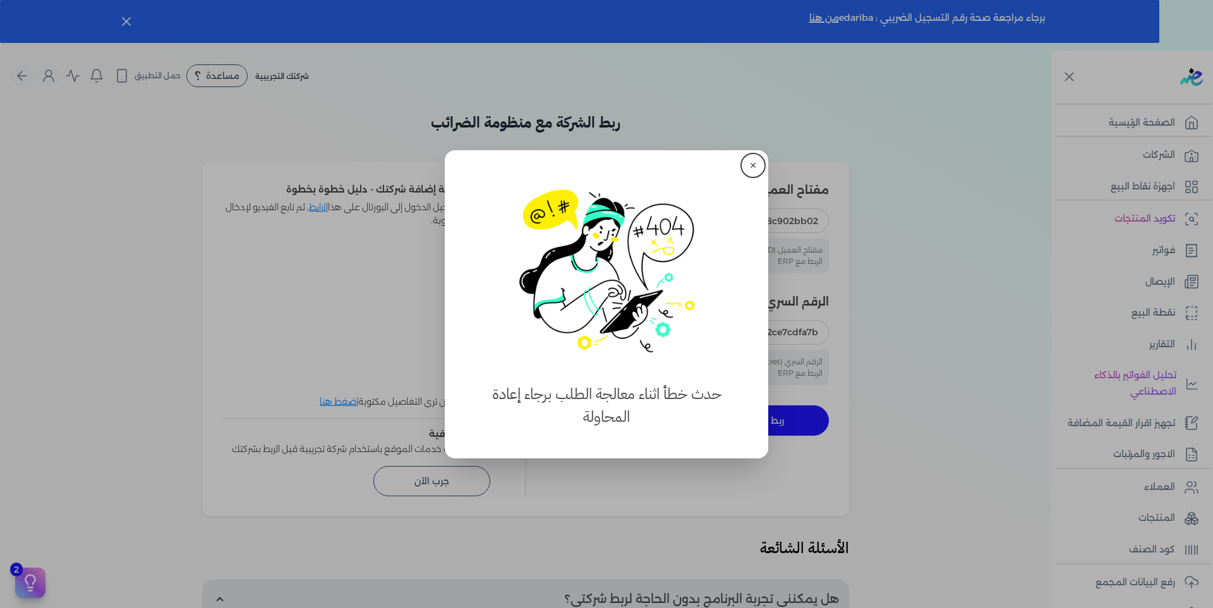
click at [751, 155] on button "✕" at bounding box center [753, 165] width 20 height 20
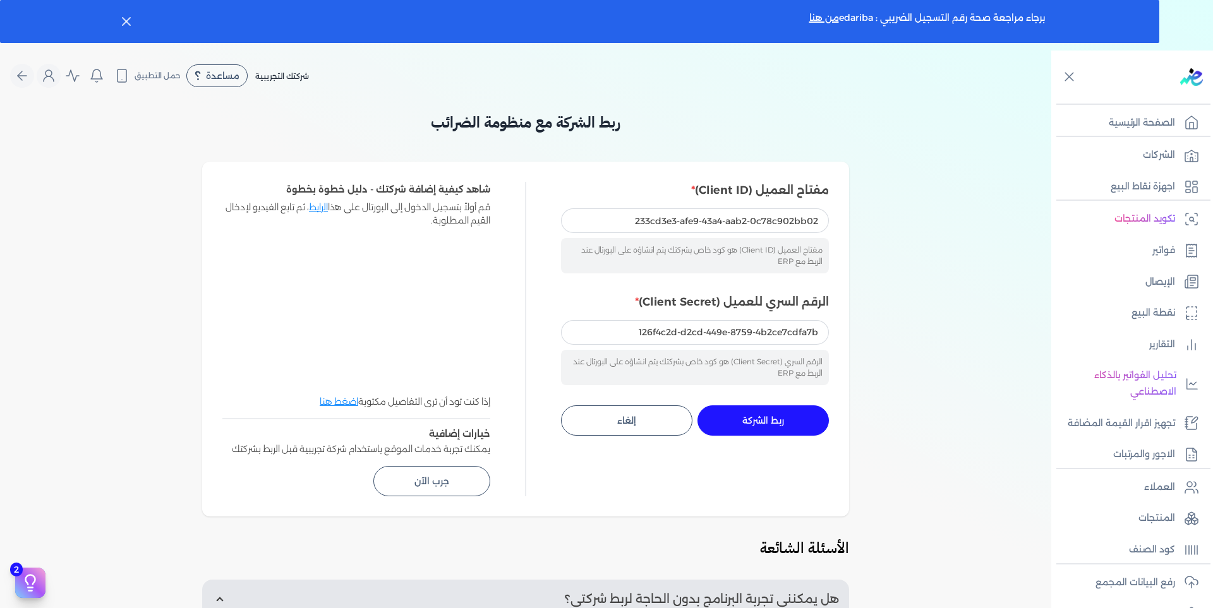
click at [775, 423] on span "ربط الشركة" at bounding box center [763, 420] width 42 height 9
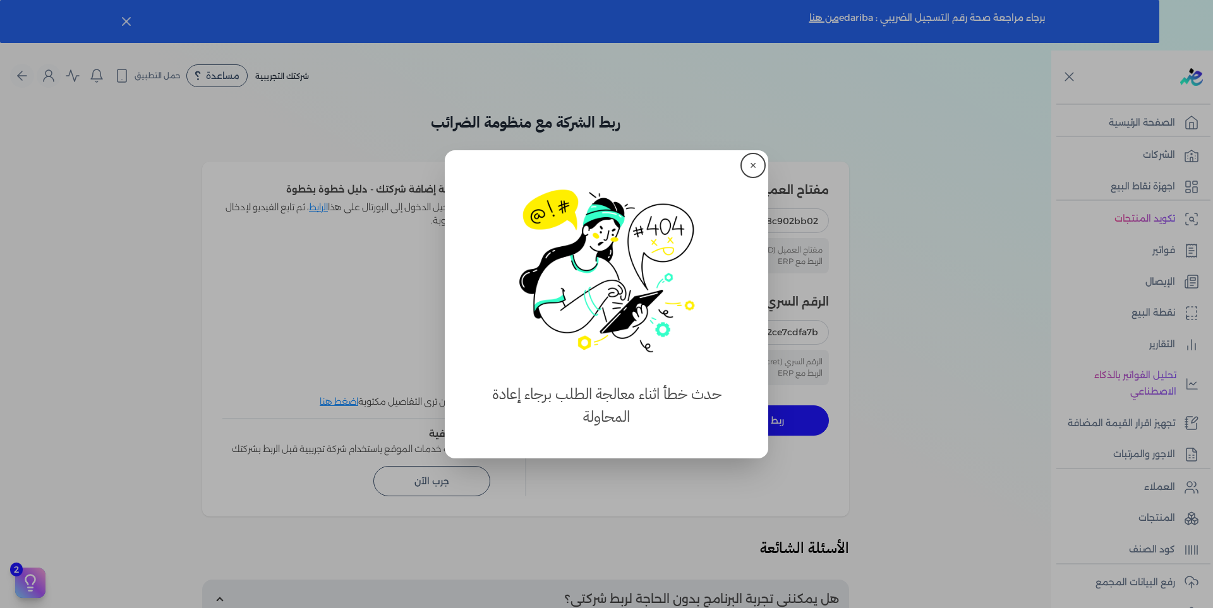
click at [755, 166] on button "✕" at bounding box center [753, 165] width 20 height 20
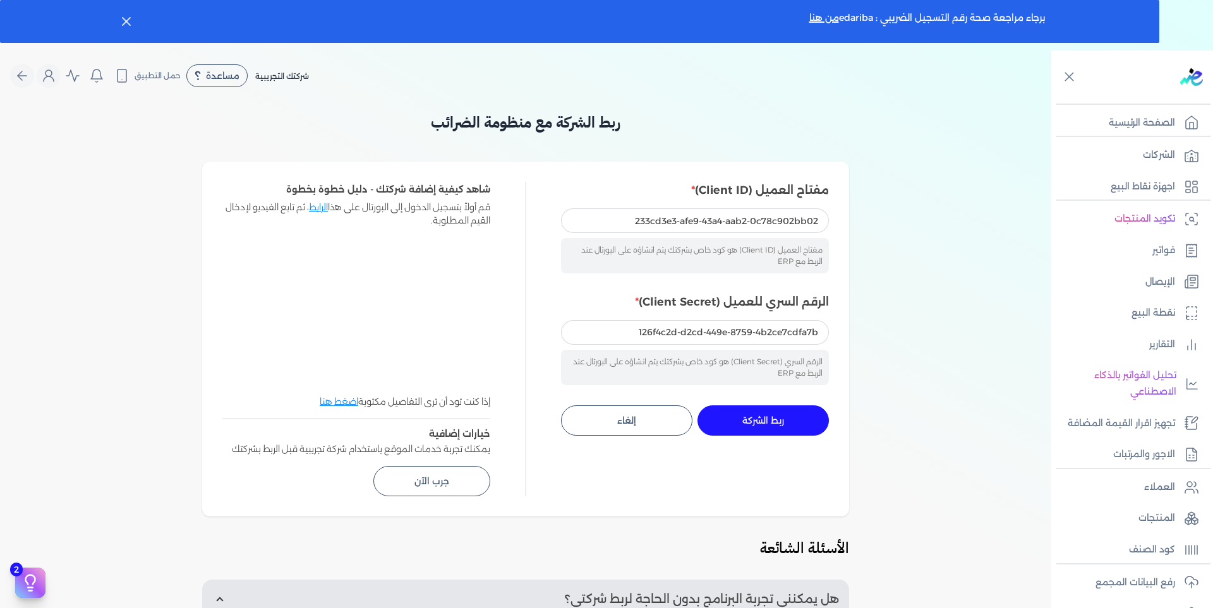
click at [788, 427] on button "ربط الشركة جاري التنفيذ" at bounding box center [762, 421] width 131 height 30
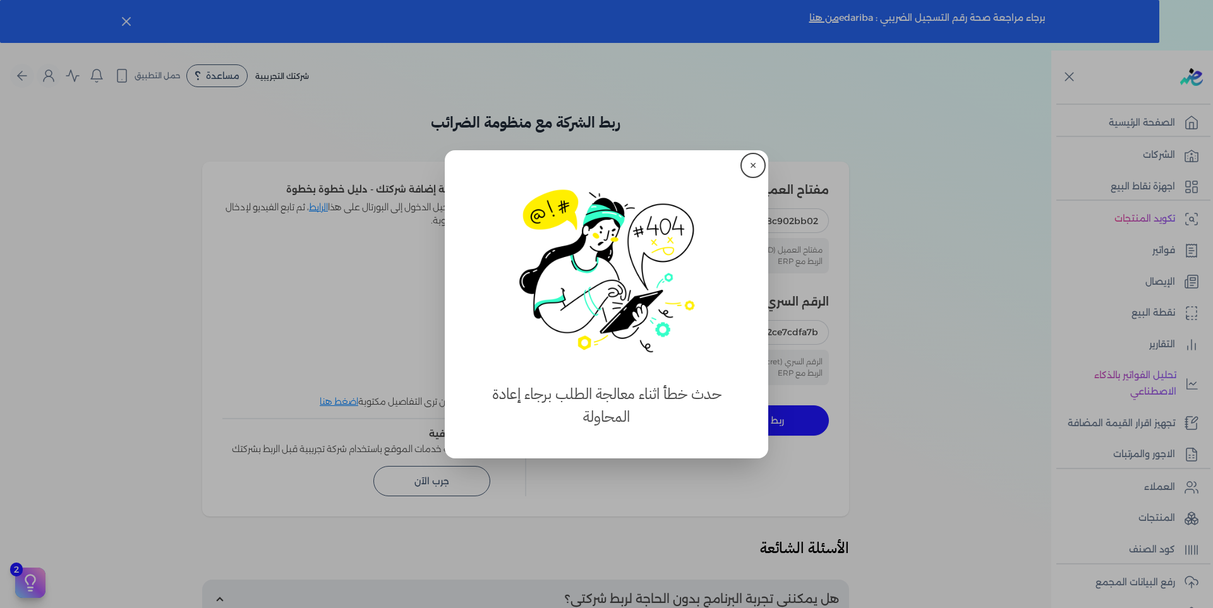
click at [754, 165] on button "✕" at bounding box center [753, 165] width 20 height 20
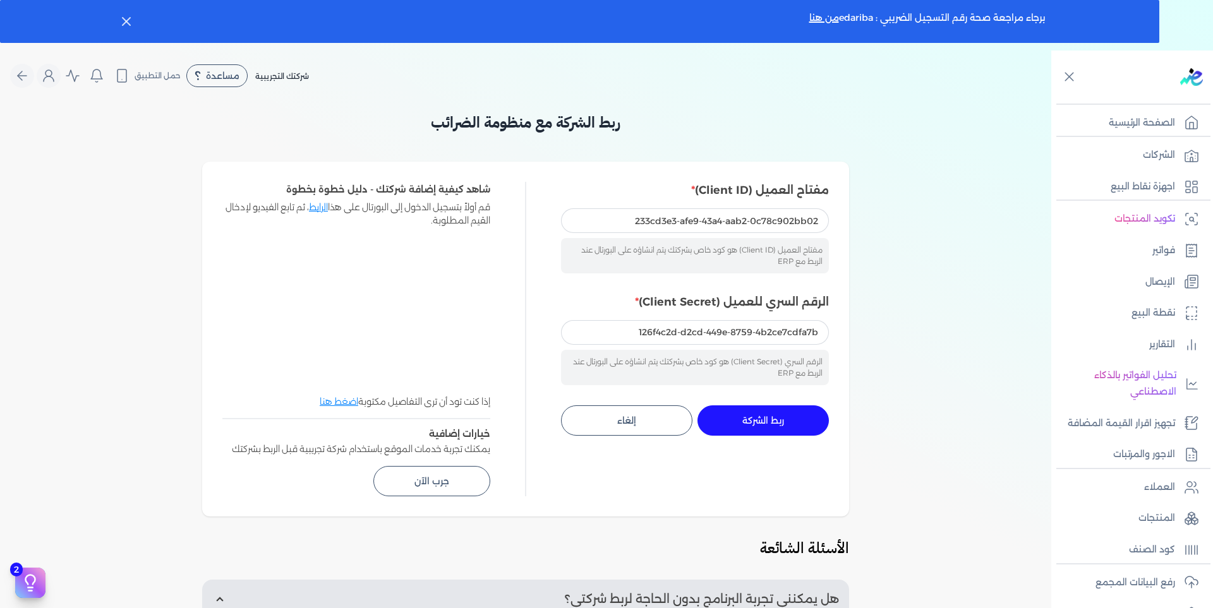
click at [816, 436] on div "مفتاح العميل (Client ID) 233cd3e3-afe9-43a4-aab2-0c78c902bb02 مفتاح العميل (Cli…" at bounding box center [695, 339] width 268 height 315
click at [817, 431] on button "ربط الشركة جاري التنفيذ" at bounding box center [762, 421] width 131 height 30
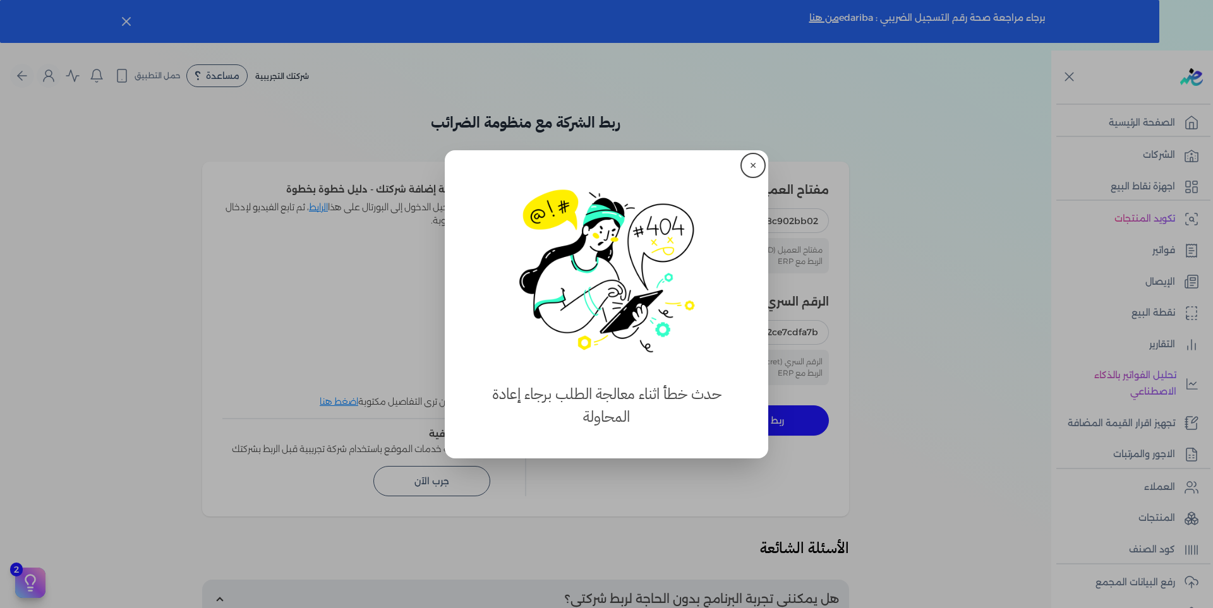
click at [757, 162] on button "✕" at bounding box center [753, 165] width 20 height 20
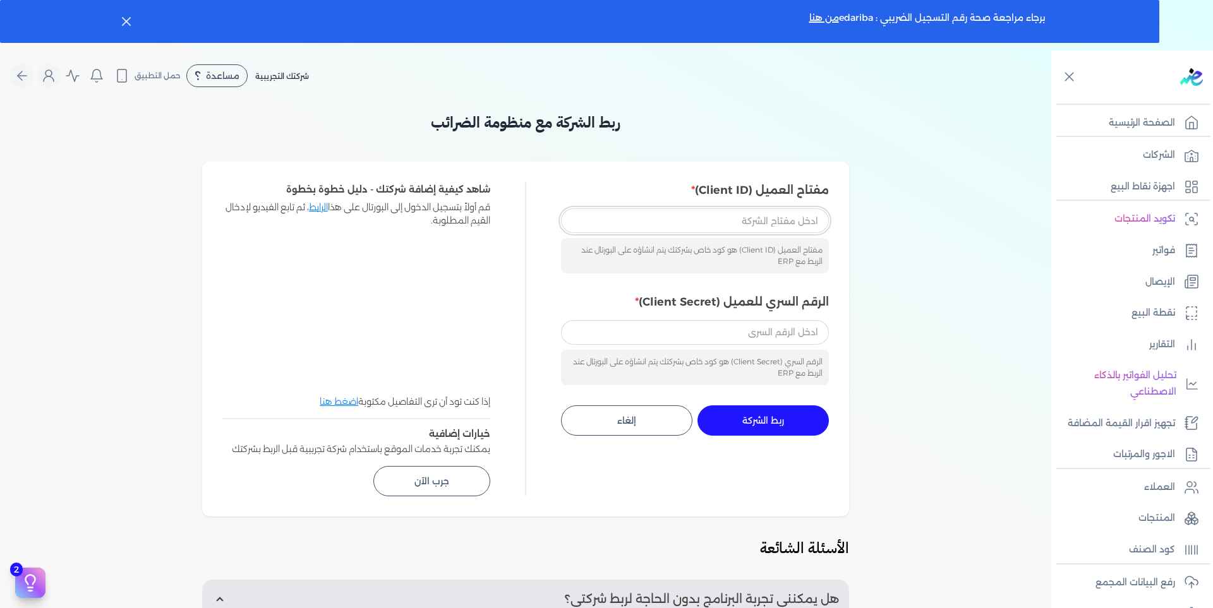
click at [780, 213] on input "مفتاح العميل (Client ID)" at bounding box center [695, 220] width 268 height 24
paste input "233cd3e3-afe9-43a4-aab2-0c78c902bb02"
type input "233cd3e3-afe9-43a4-aab2-0c78c902bb02"
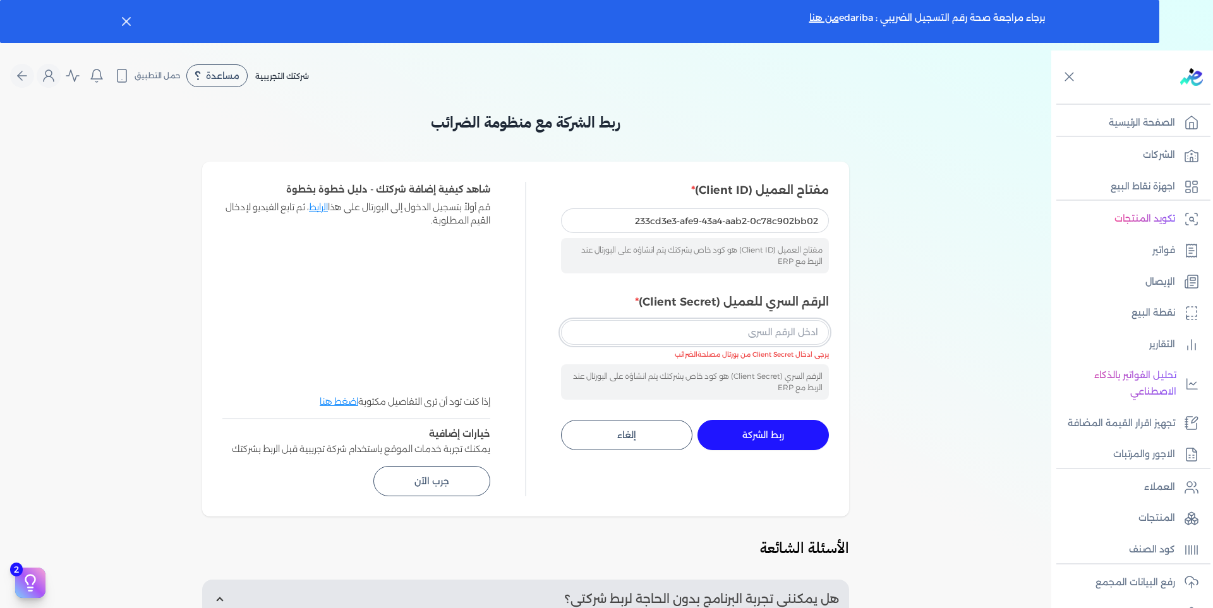
click at [763, 329] on input "الرقم السري للعميل (Client Secret)" at bounding box center [695, 332] width 268 height 24
paste input "126f4c2d-d2cd-449e-8759-4b2ce7cdfa7b"
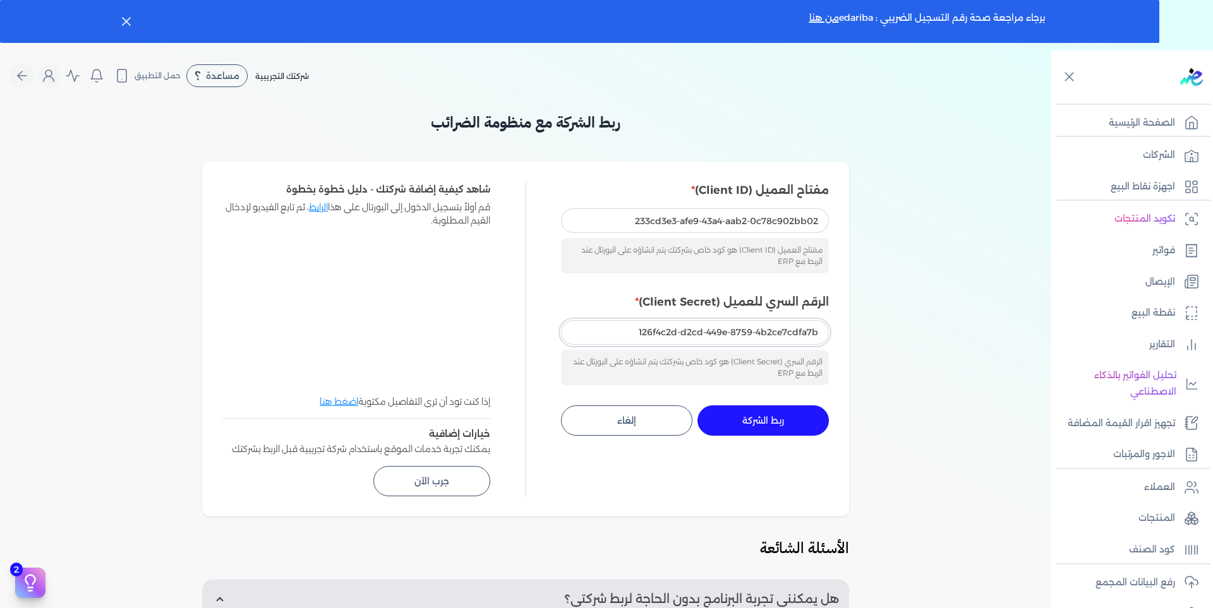
type input "126f4c2d-d2cd-449e-8759-4b2ce7cdfa7b"
click at [779, 416] on span "ربط الشركة" at bounding box center [763, 420] width 42 height 9
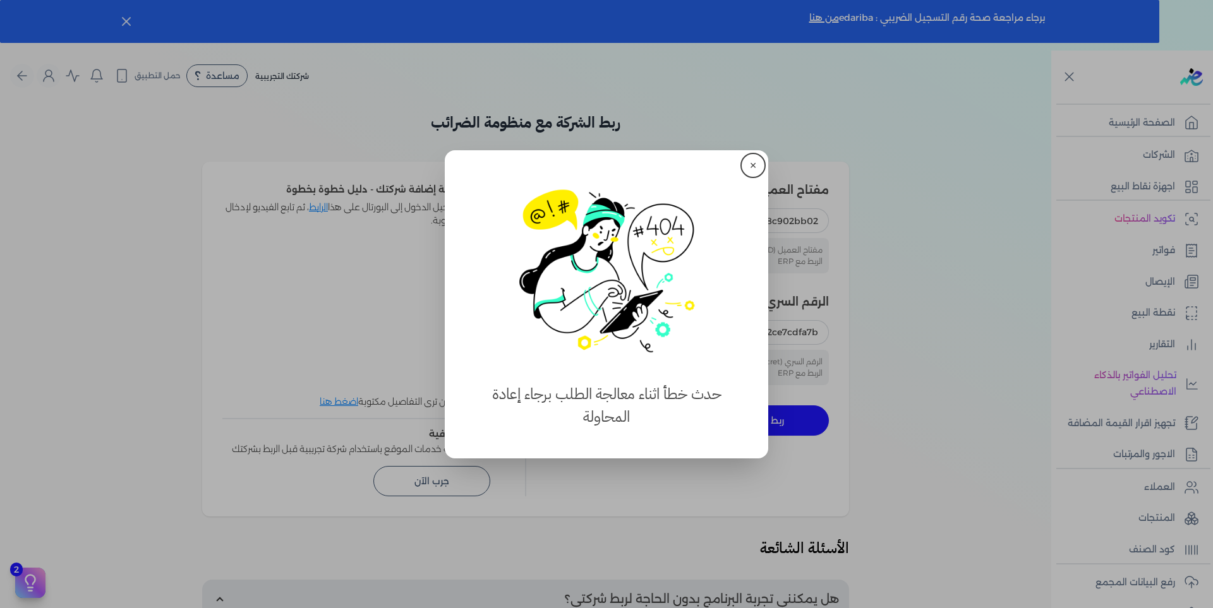
click at [754, 164] on button "✕" at bounding box center [753, 165] width 20 height 20
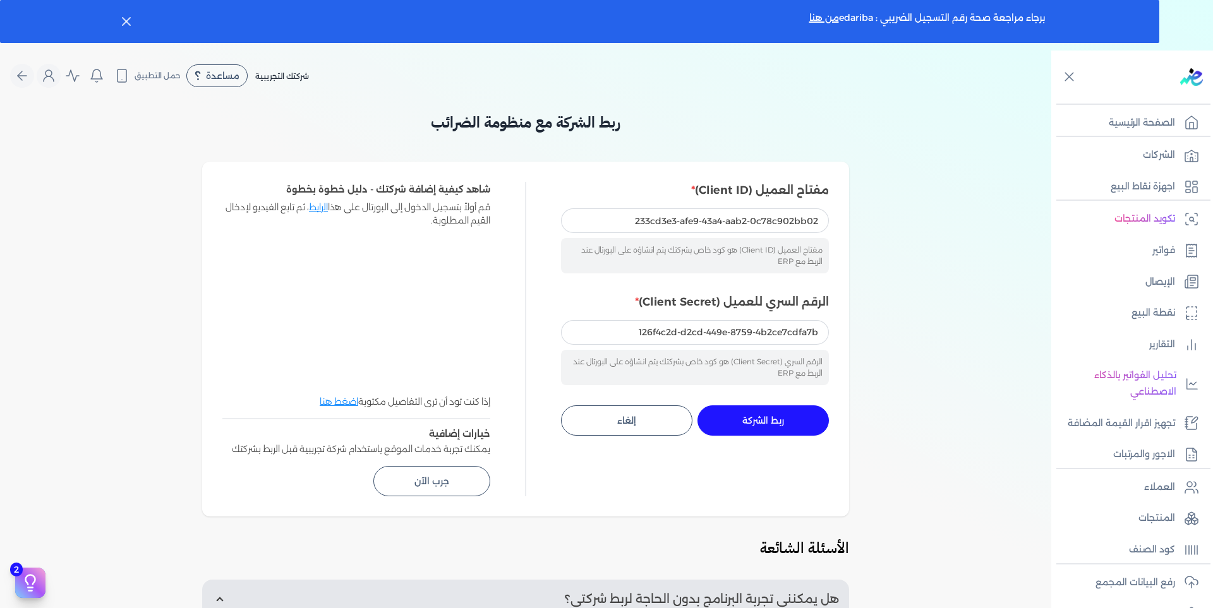
click at [742, 419] on button "ربط الشركة جاري التنفيذ" at bounding box center [762, 421] width 131 height 30
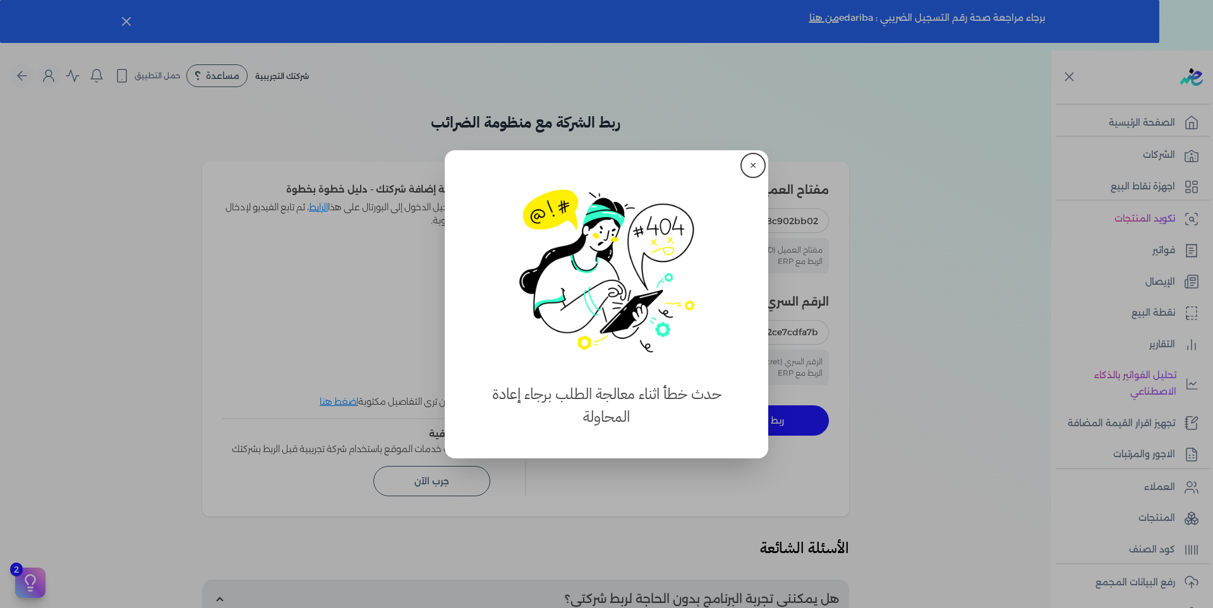
click at [748, 162] on button "✕" at bounding box center [753, 165] width 20 height 20
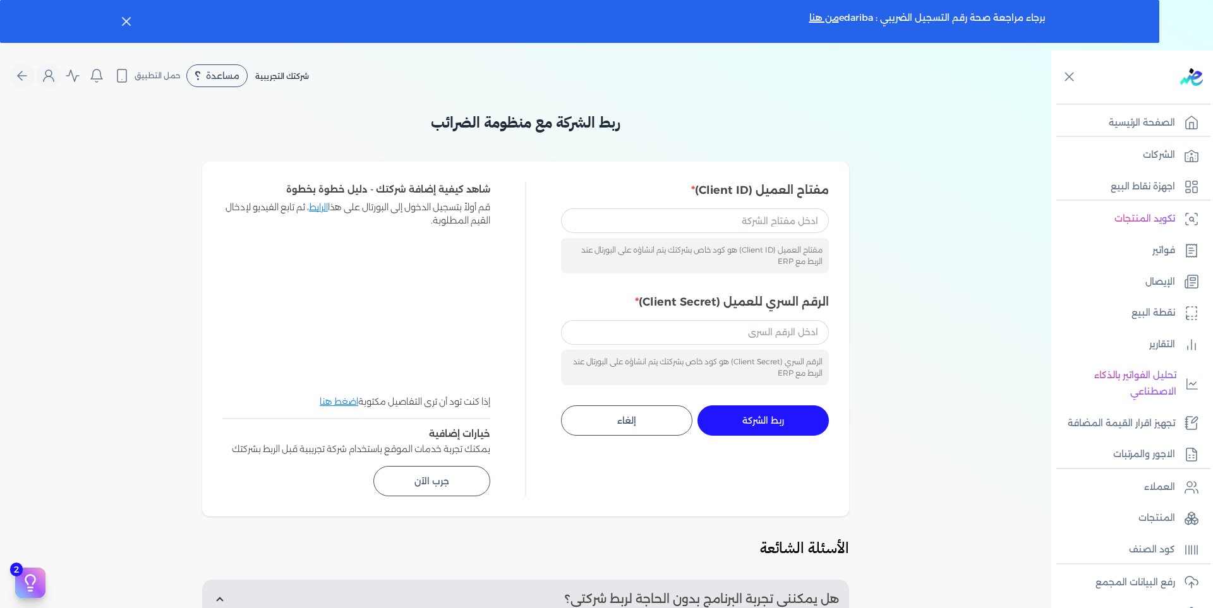
click at [665, 208] on div "مفتاح العميل (Client ID) مفتاح العميل (Client ID) هو كود خاص بشركتك يتم انشاؤه …" at bounding box center [695, 228] width 268 height 92
click at [667, 218] on input "مفتاح العميل (Client ID)" at bounding box center [695, 220] width 268 height 24
paste input "233cd3e3-afe9-43a4-aab2-0c78c902bb02"
type input "233cd3e3-afe9-43a4-aab2-0c78c902bb02"
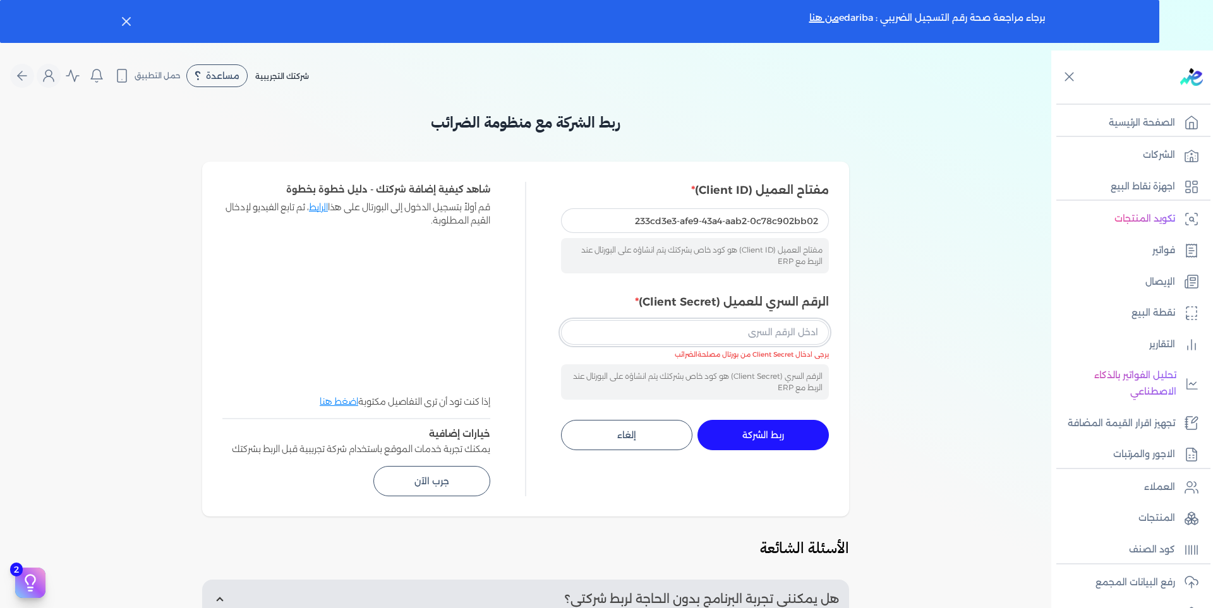
click at [743, 339] on input "الرقم السري للعميل (Client Secret)" at bounding box center [695, 332] width 268 height 24
paste input "126f4c2d-d2cd-449e-8759-4b2ce7cdfa7b"
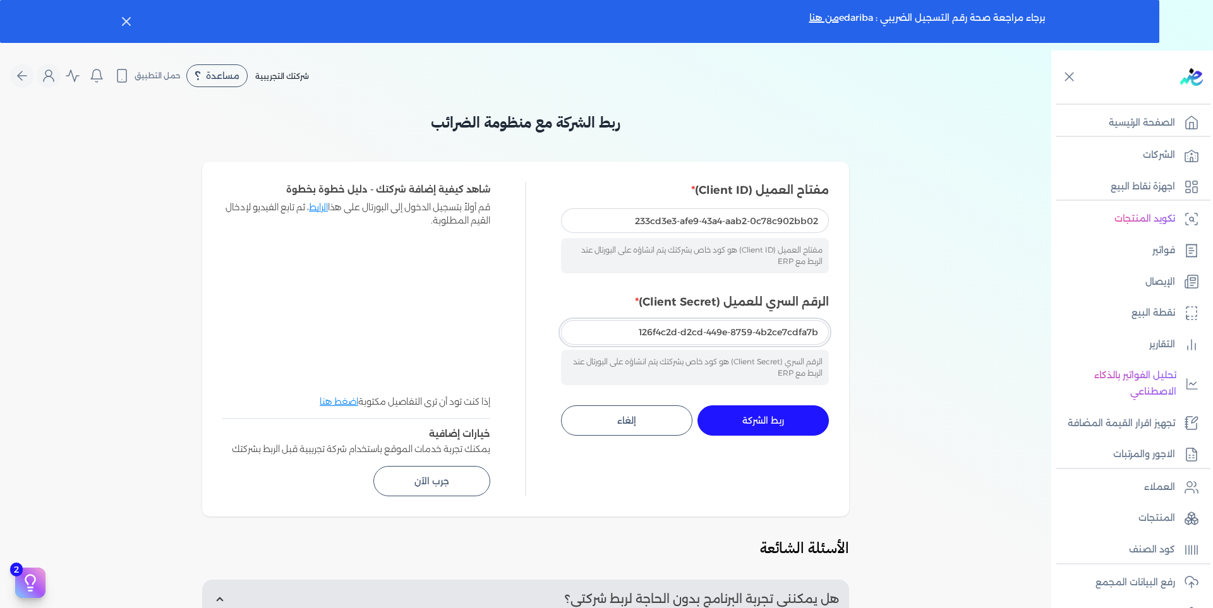
type input "126f4c2d-d2cd-449e-8759-4b2ce7cdfa7b"
click at [744, 428] on button "ربط الشركة جاري التنفيذ" at bounding box center [762, 421] width 131 height 30
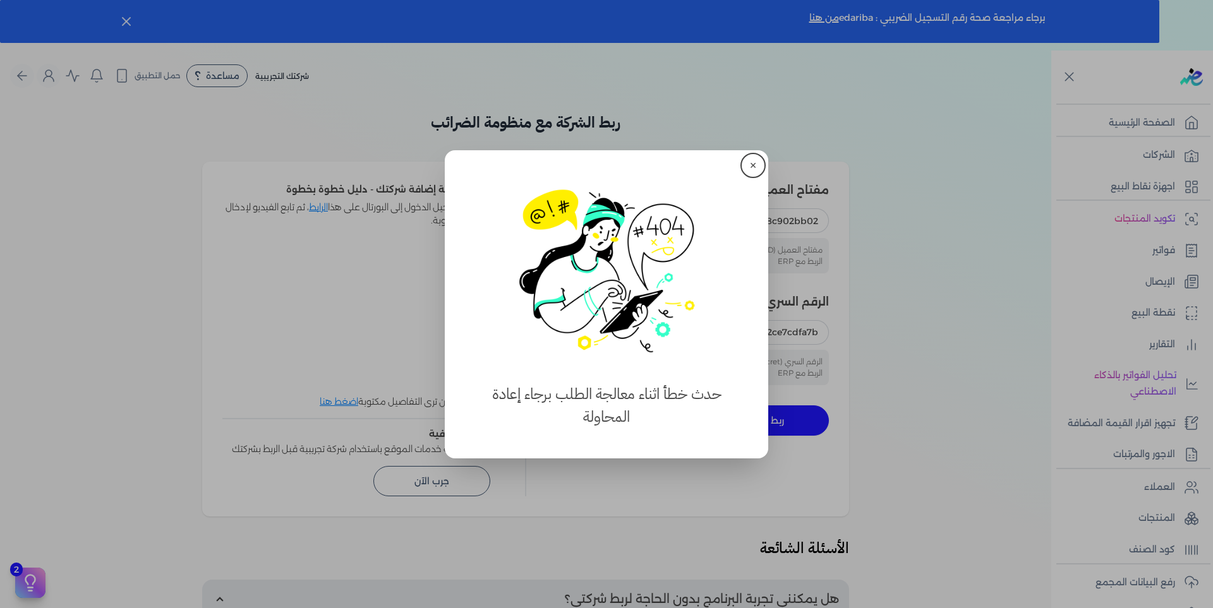
click at [755, 164] on button "✕" at bounding box center [753, 165] width 20 height 20
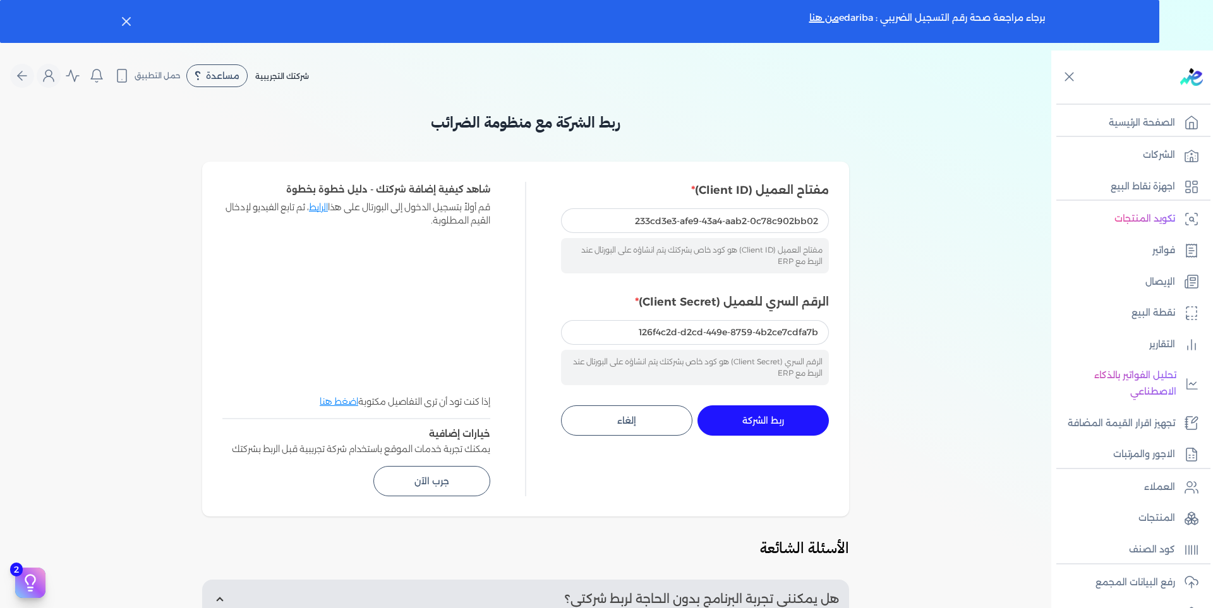
click at [770, 413] on button "ربط الشركة جاري التنفيذ" at bounding box center [762, 421] width 131 height 30
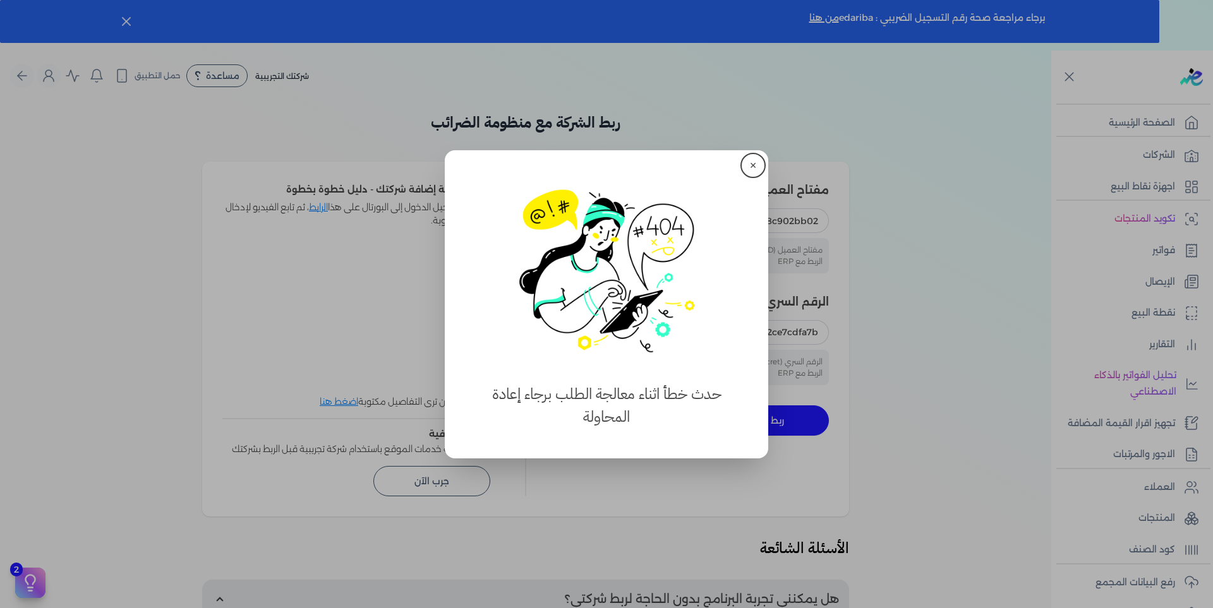
click at [754, 162] on button "✕" at bounding box center [753, 165] width 20 height 20
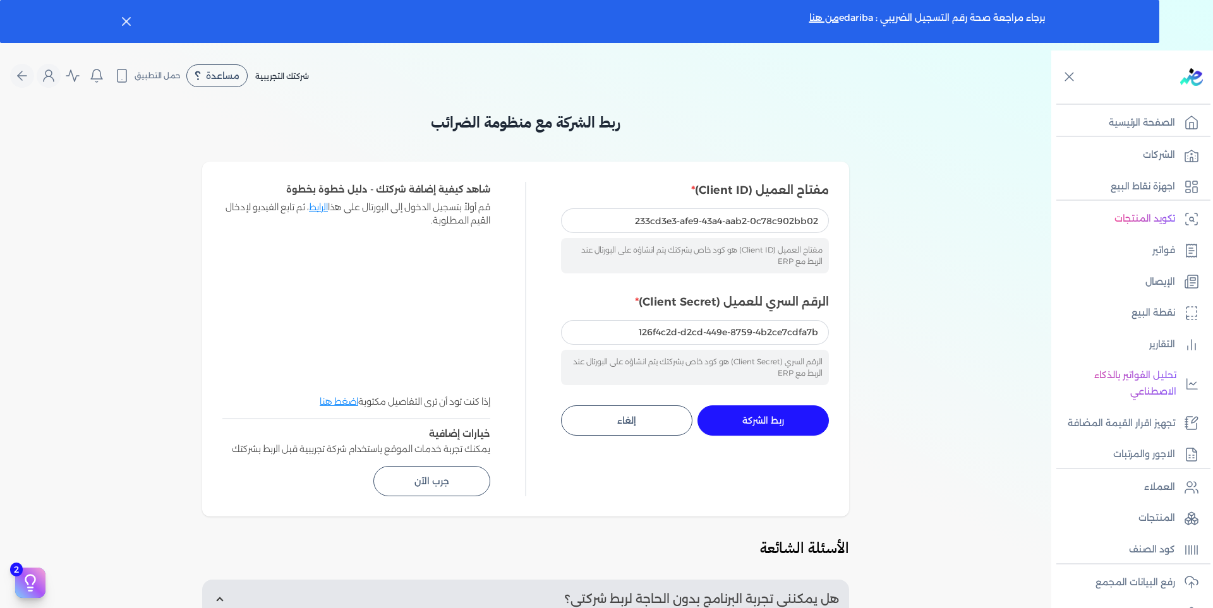
click at [770, 425] on span "ربط الشركة" at bounding box center [763, 420] width 42 height 9
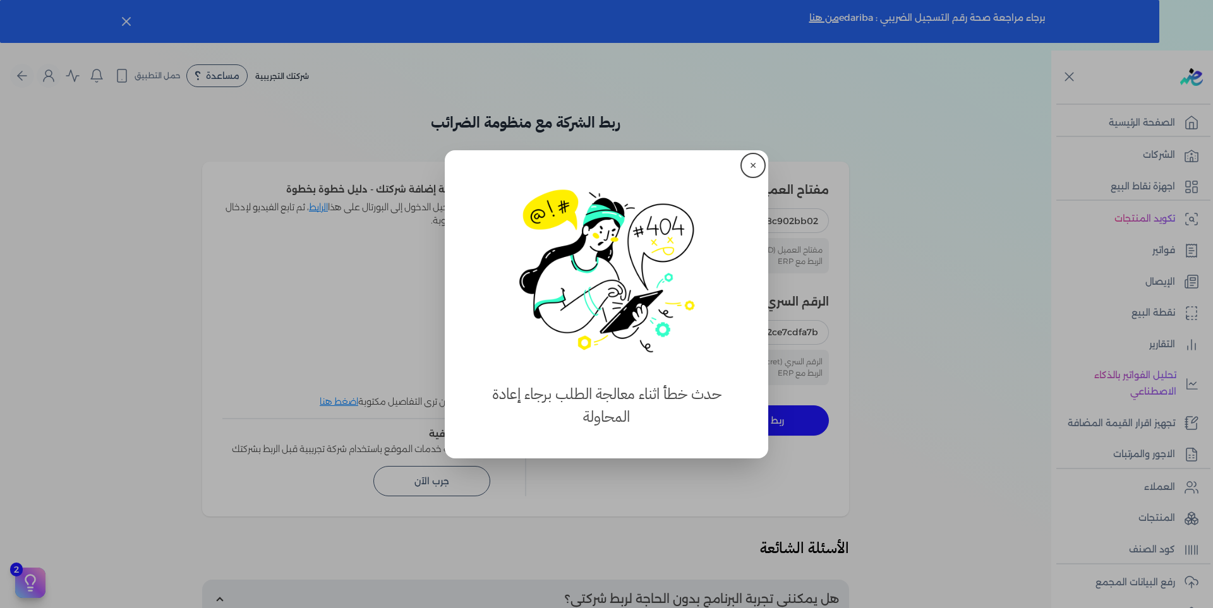
click at [752, 162] on button "✕" at bounding box center [753, 165] width 20 height 20
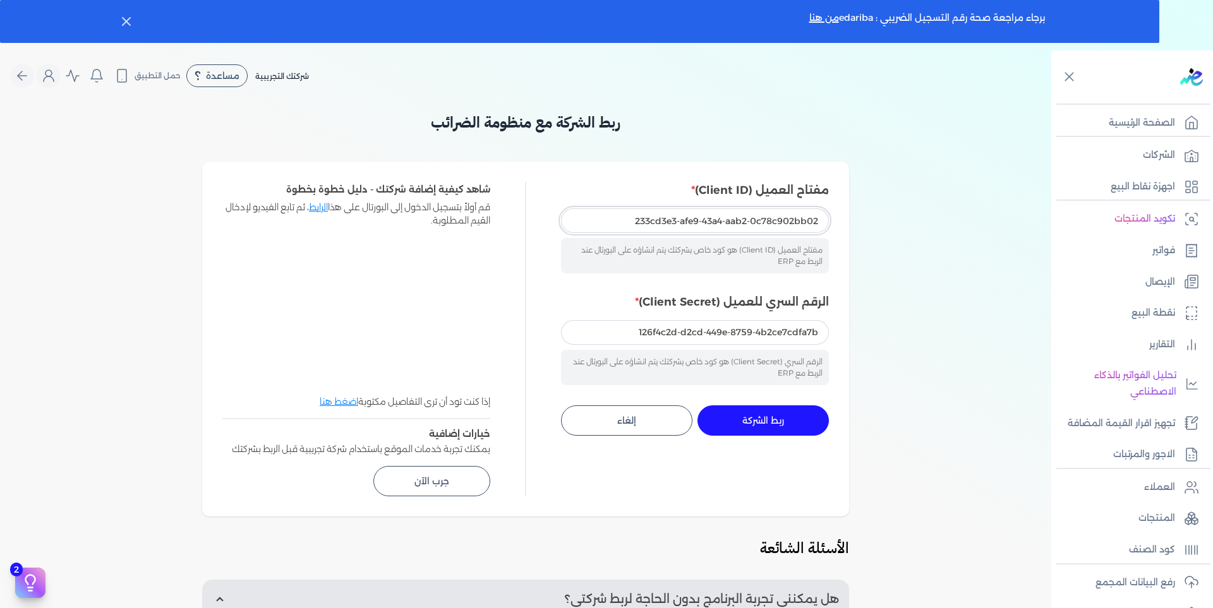
click at [629, 219] on input "233cd3e3-afe9-43a4-aab2-0c78c902bb02" at bounding box center [695, 220] width 268 height 24
click at [634, 334] on input "126f4c2d-d2cd-449e-8759-4b2ce7cdfa7b" at bounding box center [695, 332] width 268 height 24
click at [628, 222] on input "233cd3e3-afe9-43a4-aab2-0c78c902bb02" at bounding box center [695, 220] width 268 height 24
click at [759, 423] on span "ربط الشركة" at bounding box center [763, 420] width 42 height 9
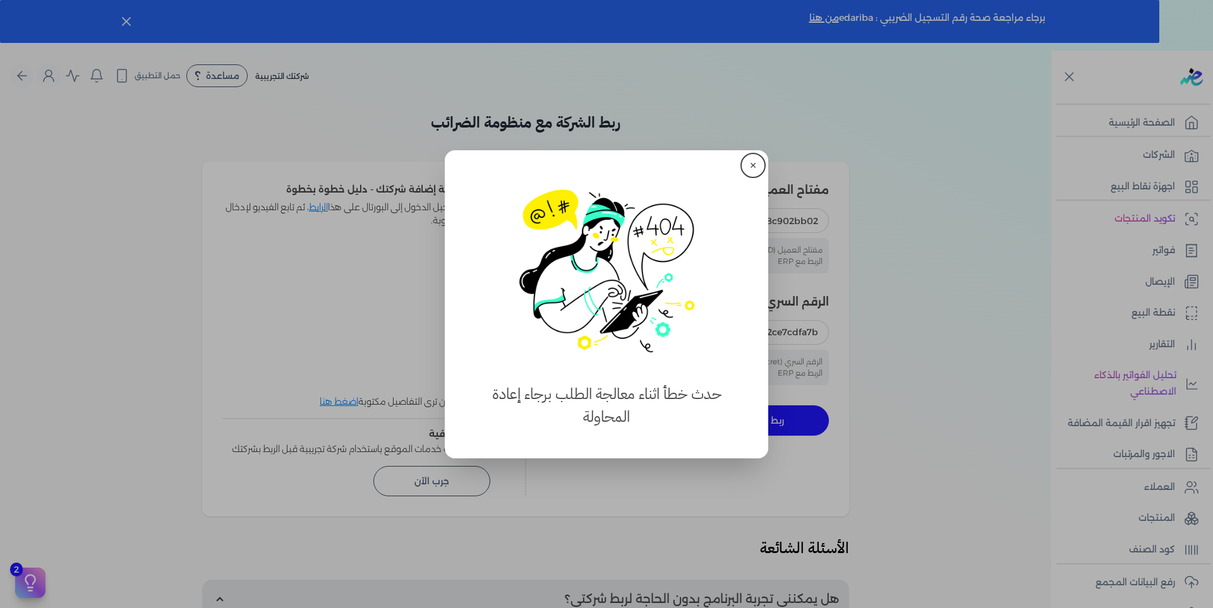
click at [758, 164] on button "✕" at bounding box center [753, 165] width 20 height 20
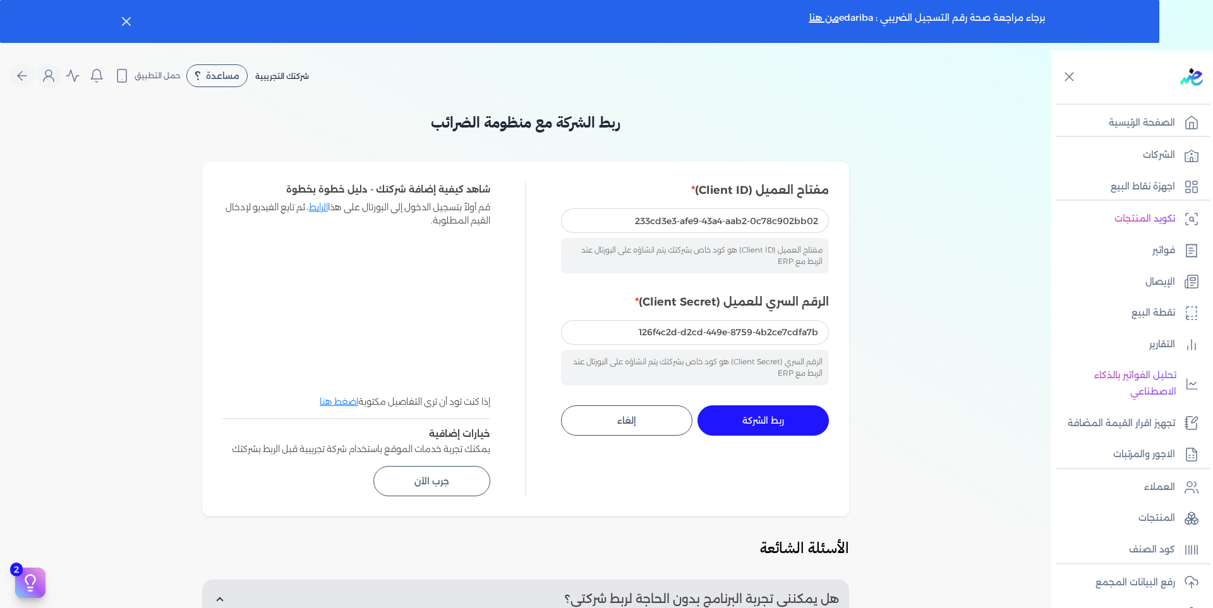
click at [753, 418] on span "ربط الشركة" at bounding box center [763, 420] width 42 height 9
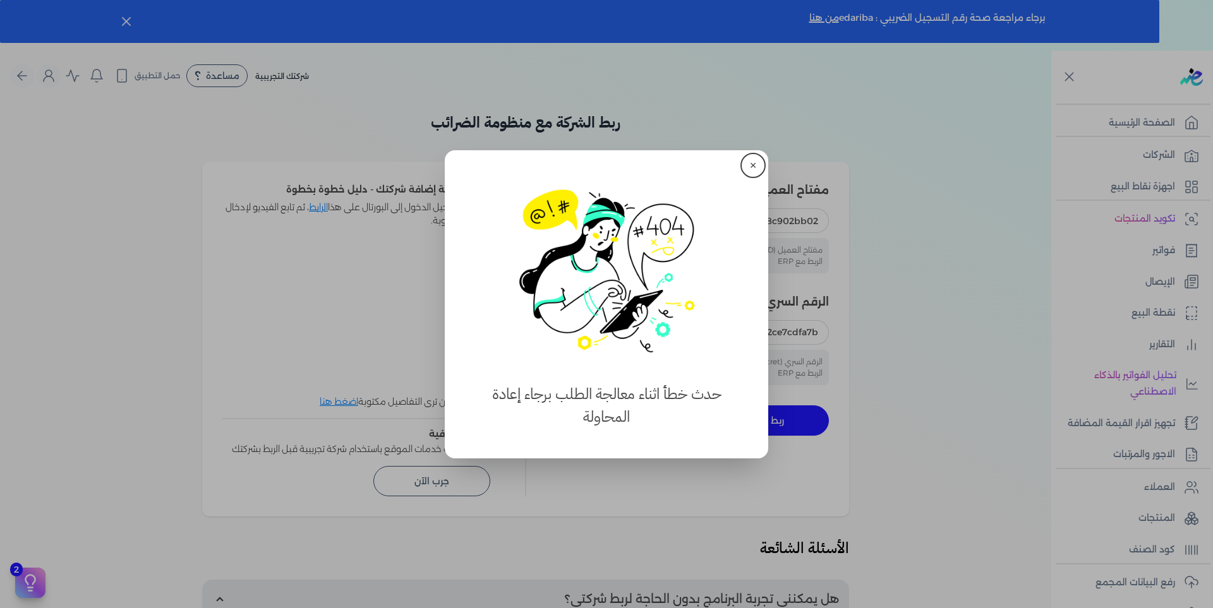
click at [755, 162] on button "✕" at bounding box center [753, 165] width 20 height 20
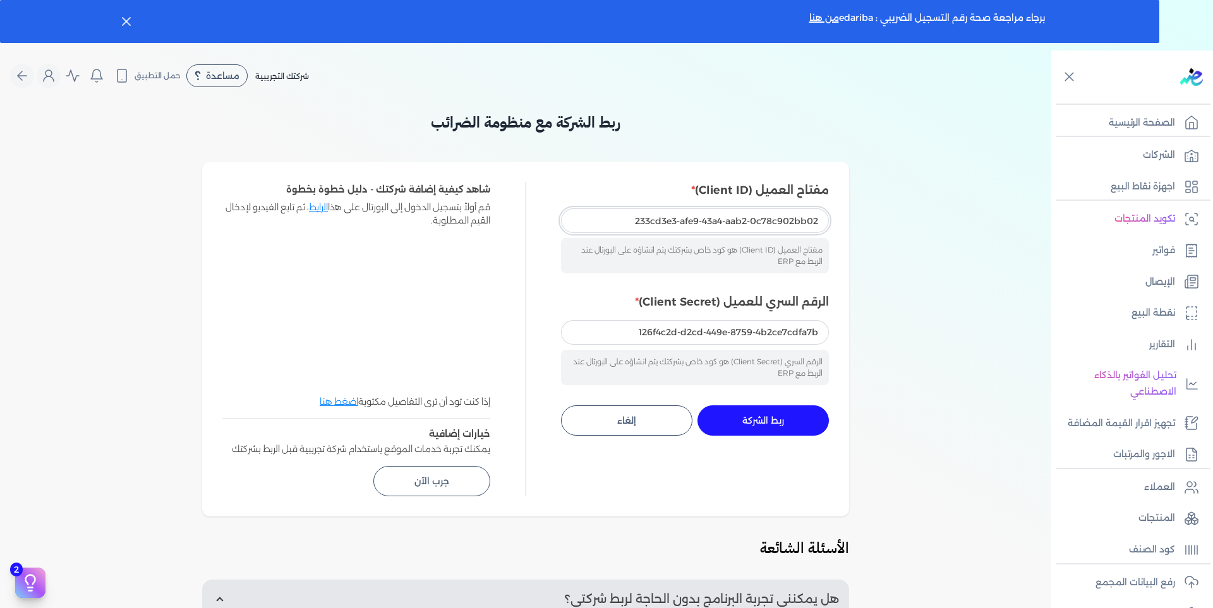
click at [613, 223] on input "233cd3e3-afe9-43a4-aab2-0c78c902bb02" at bounding box center [695, 220] width 268 height 24
click at [748, 416] on span "ربط الشركة" at bounding box center [763, 420] width 42 height 9
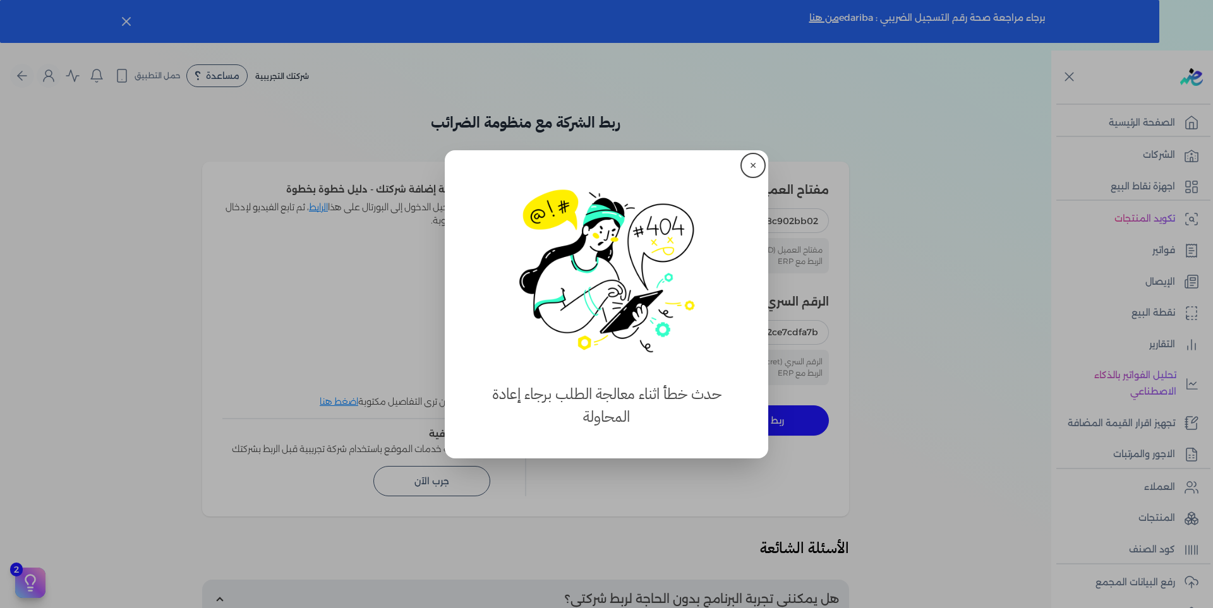
click at [755, 166] on button "✕" at bounding box center [753, 165] width 20 height 20
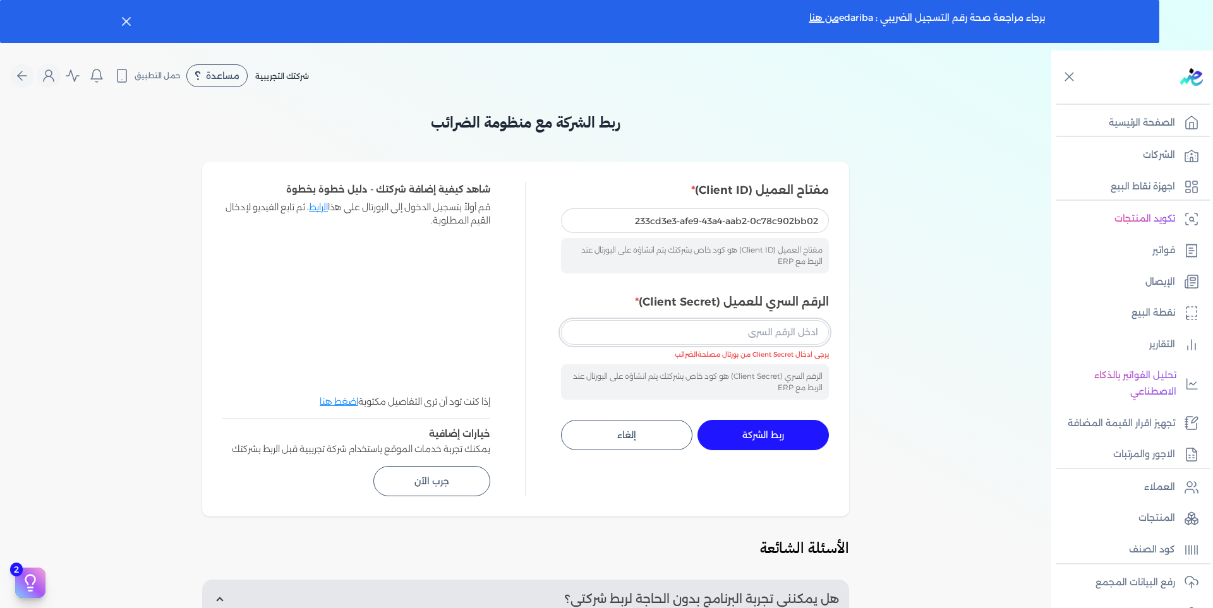
paste input "126f4c2d-d2cd-449e-8759-4b2ce7cdfa7b"
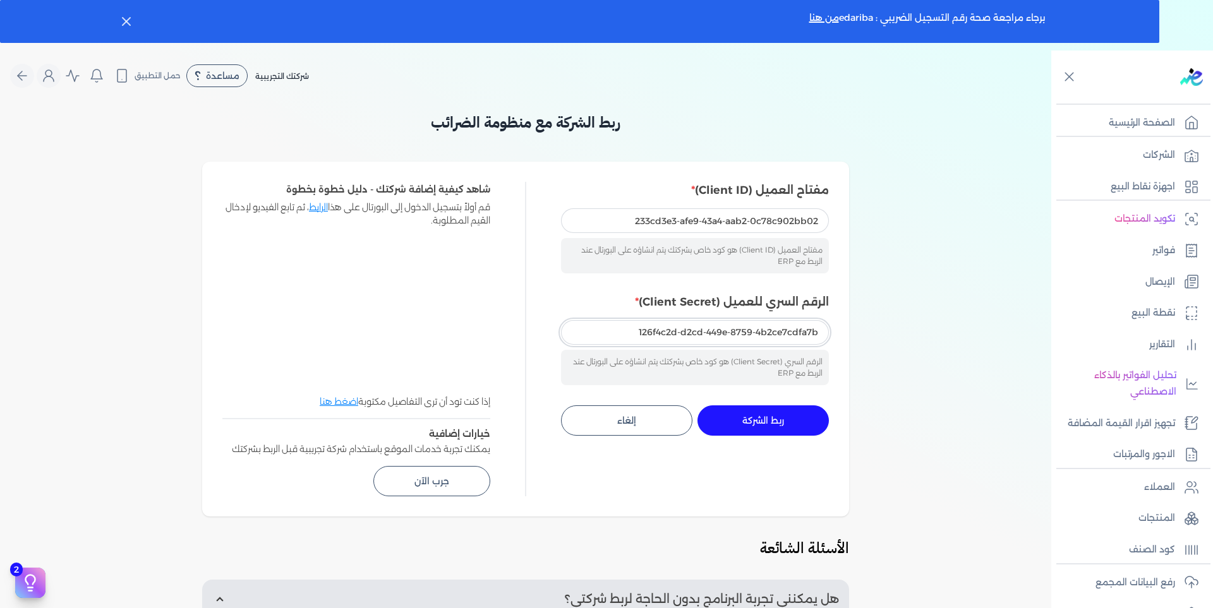
type input "126f4c2d-d2cd-449e-8759-4b2ce7cdfa7b"
click at [749, 414] on button "ربط الشركة جاري التنفيذ" at bounding box center [762, 421] width 131 height 30
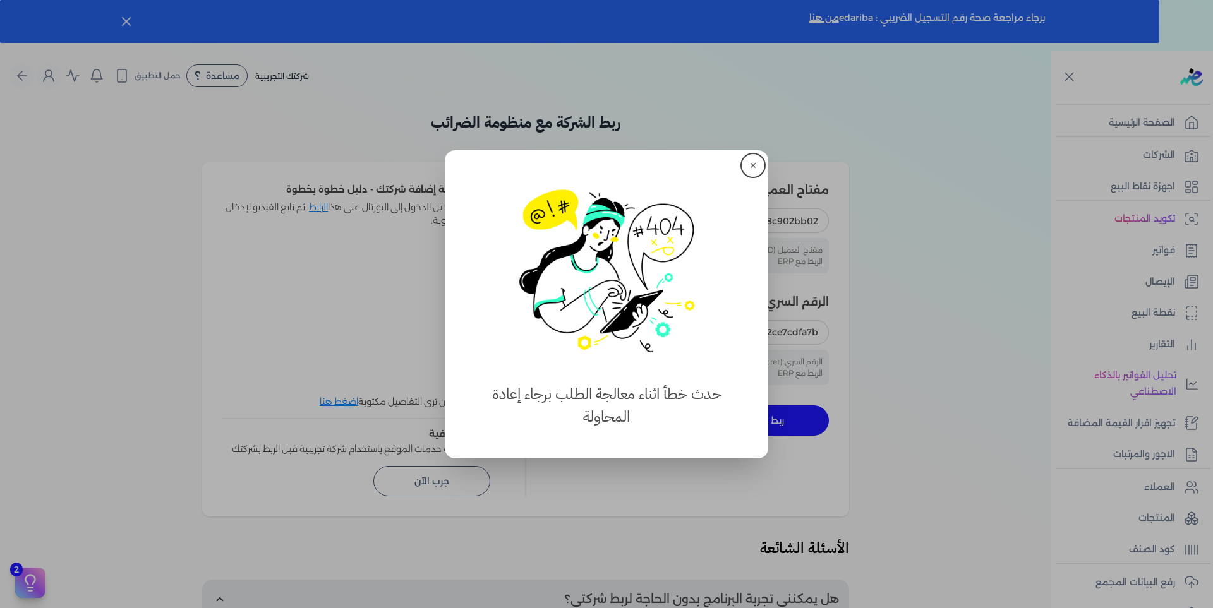
click at [756, 162] on button "✕" at bounding box center [753, 165] width 20 height 20
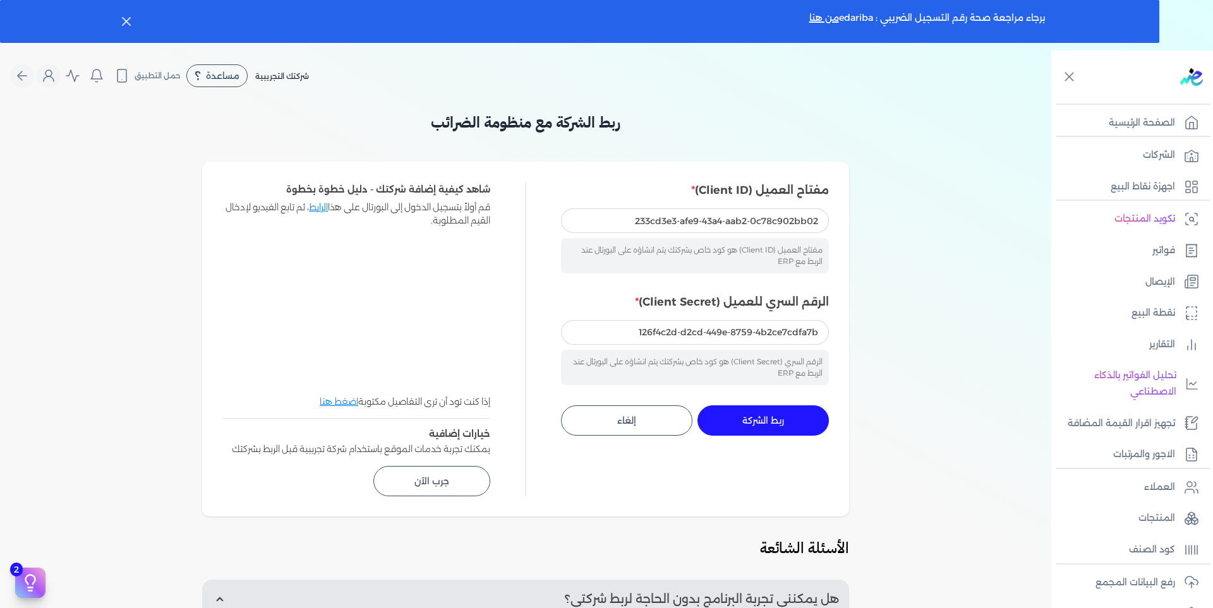
click at [763, 419] on span "ربط الشركة" at bounding box center [763, 420] width 42 height 9
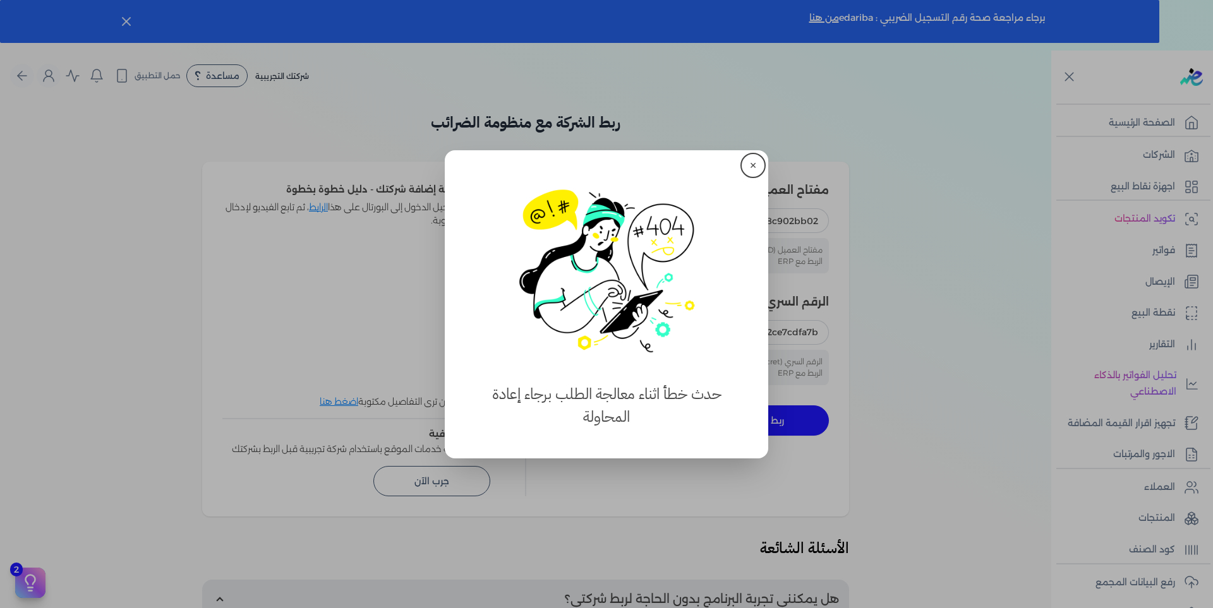
click at [752, 160] on button "✕" at bounding box center [753, 165] width 20 height 20
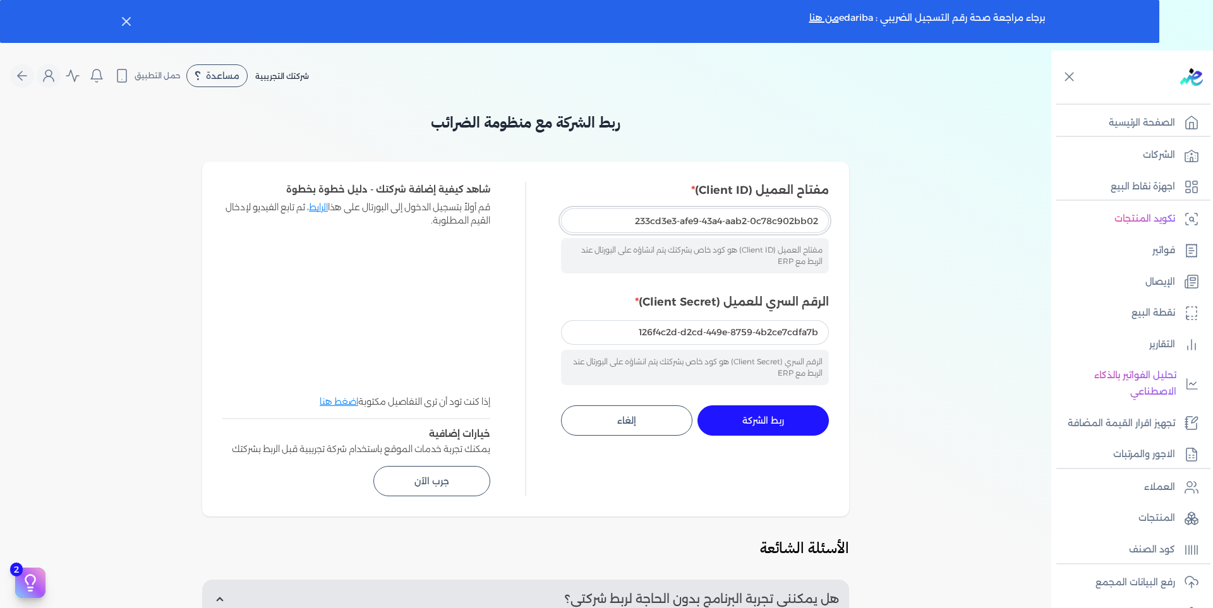
click at [600, 215] on input "233cd3e3-afe9-43a4-aab2-0c78c902bb02" at bounding box center [695, 220] width 268 height 24
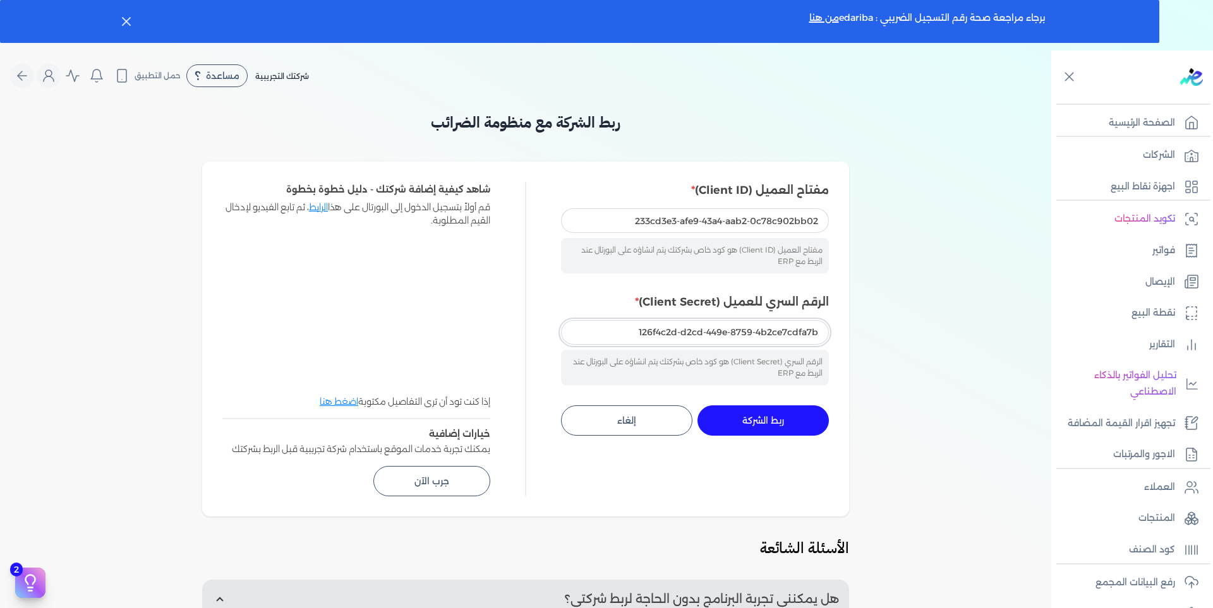
click at [632, 334] on input "126f4c2d-d2cd-449e-8759-4b2ce7cdfa7b" at bounding box center [695, 332] width 268 height 24
click at [758, 418] on span "ربط الشركة" at bounding box center [763, 420] width 42 height 9
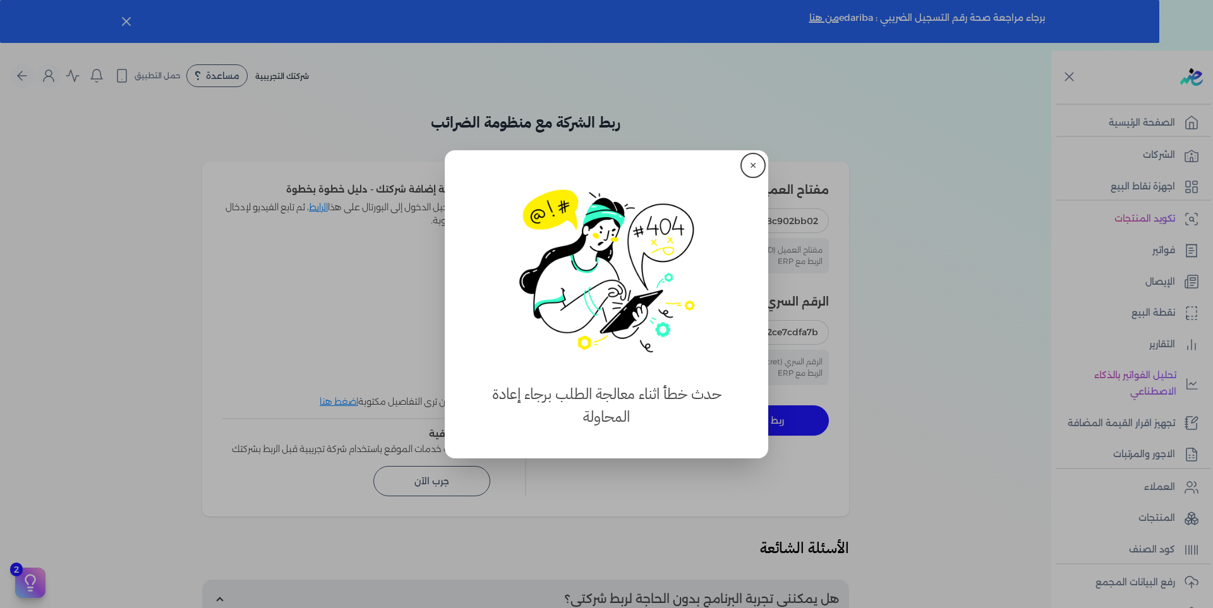
click at [753, 160] on button "✕" at bounding box center [753, 165] width 20 height 20
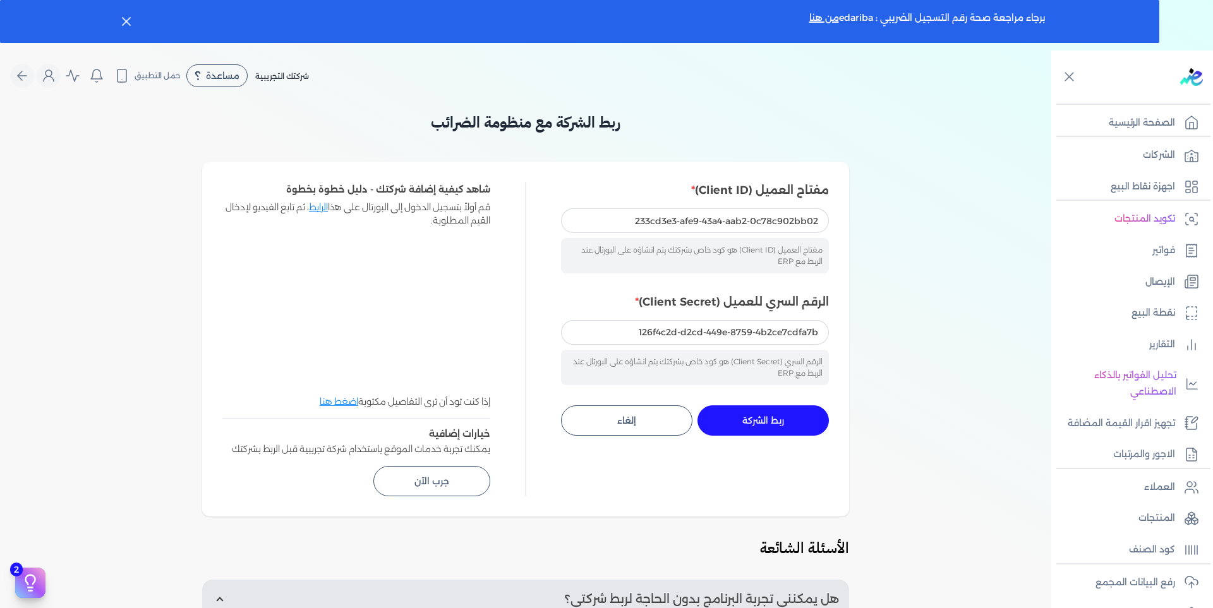
click at [761, 413] on button "ربط الشركة جاري التنفيذ" at bounding box center [762, 421] width 131 height 30
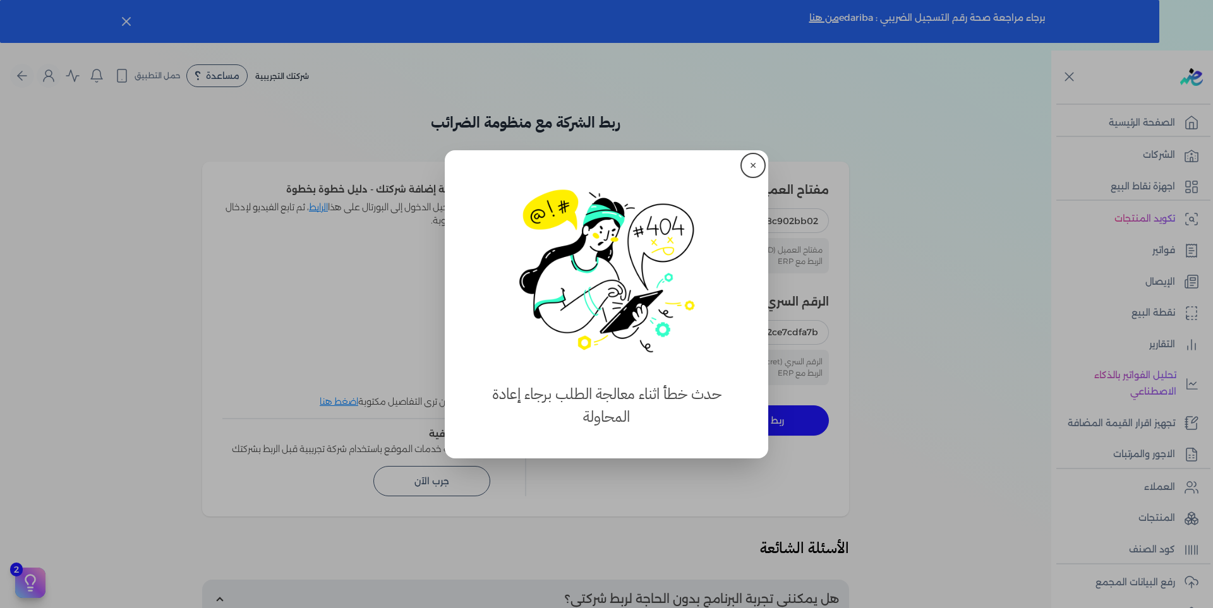
click at [752, 166] on button "✕" at bounding box center [753, 165] width 20 height 20
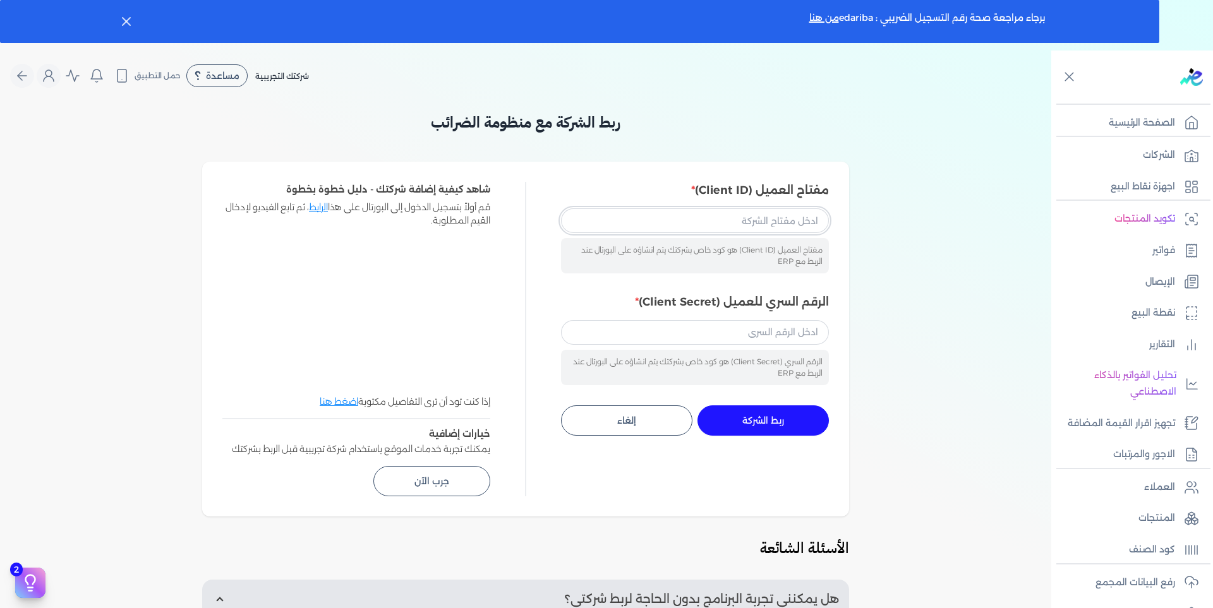
click at [643, 217] on input "مفتاح العميل (Client ID)" at bounding box center [695, 220] width 268 height 24
paste input "233cd3e3-afe9-43a4-aab2-0c78c902bb02"
type input "233cd3e3-afe9-43a4-aab2-0c78c902bb02"
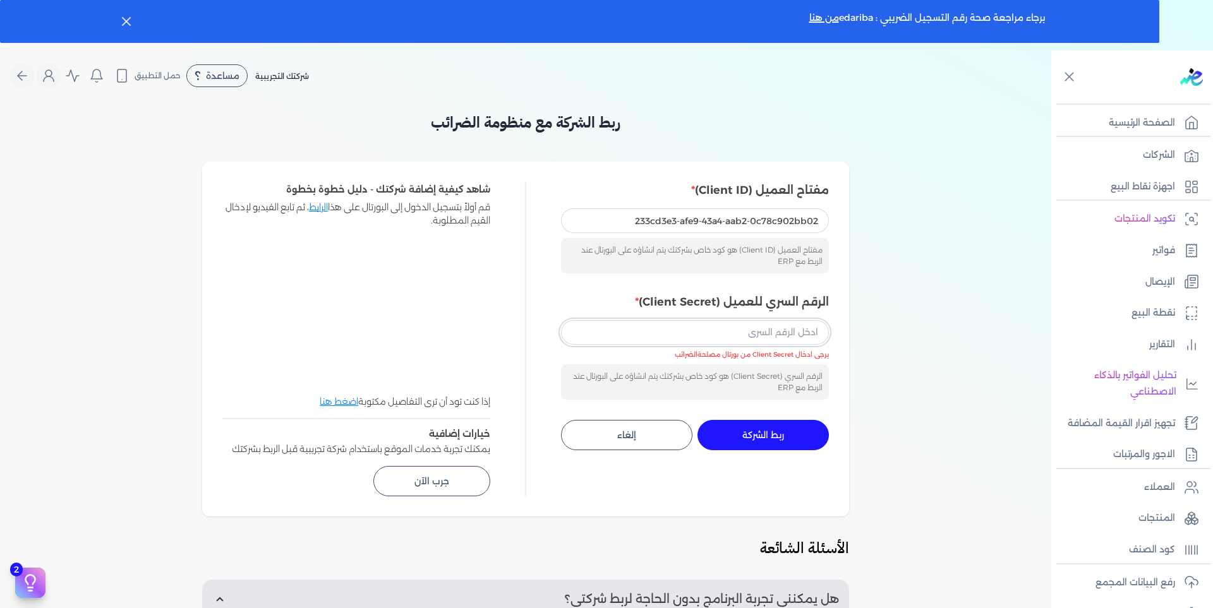
paste input "126f4c2d-d2cd-449e-8759-4b2ce7cdfa7b"
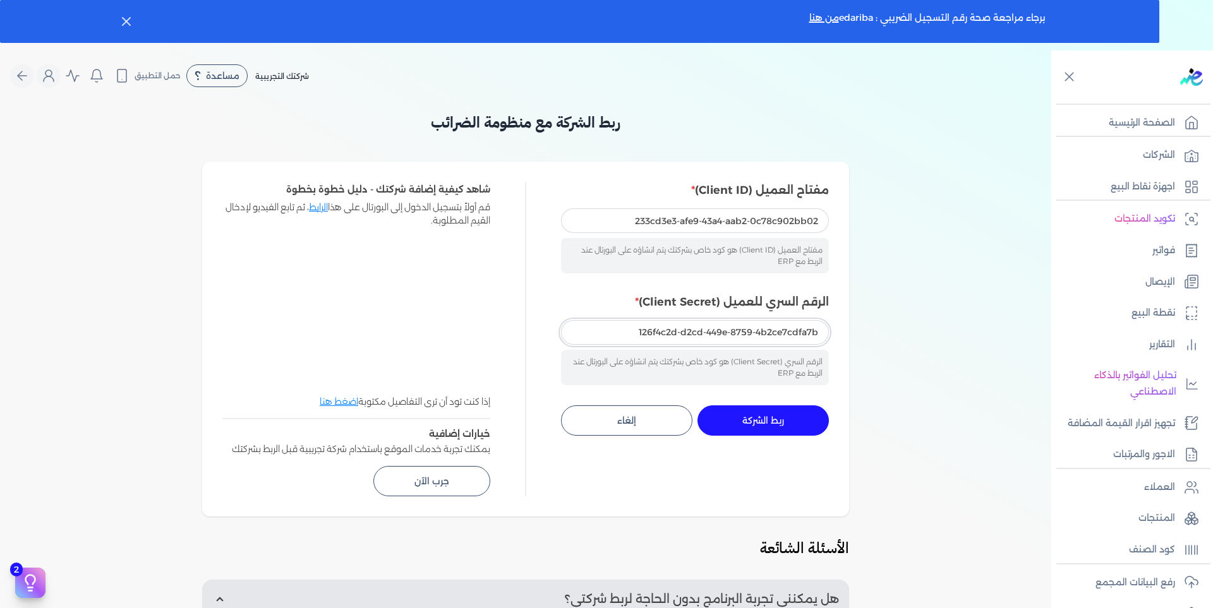
type input "126f4c2d-d2cd-449e-8759-4b2ce7cdfa7b"
click at [749, 423] on span "ربط الشركة" at bounding box center [763, 420] width 42 height 9
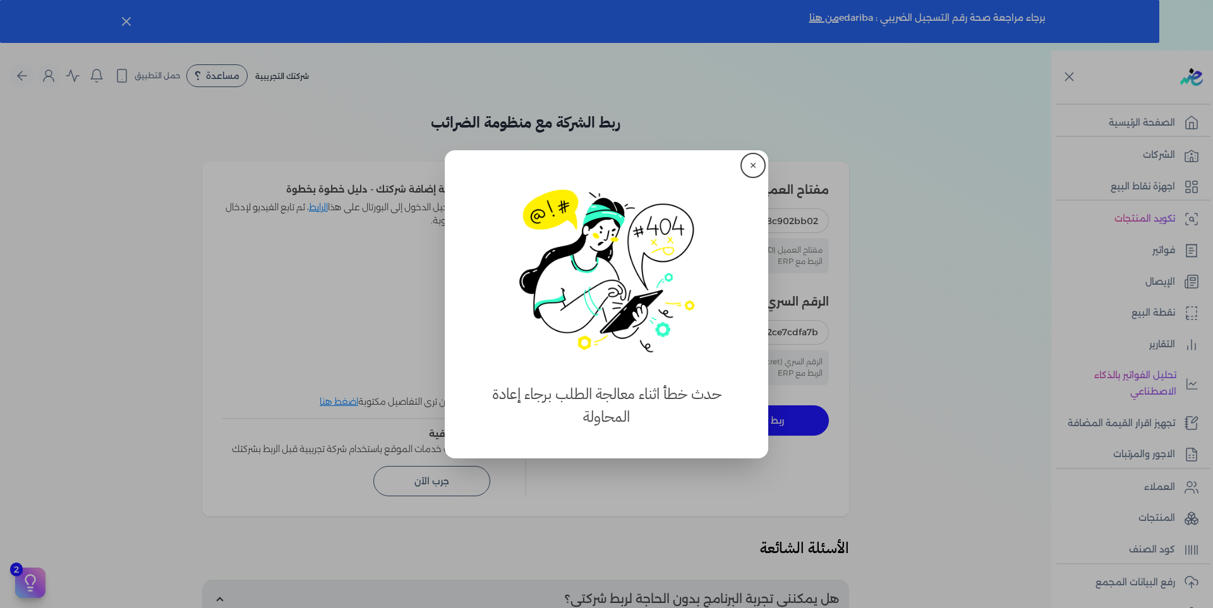
click at [749, 162] on button "✕" at bounding box center [753, 165] width 20 height 20
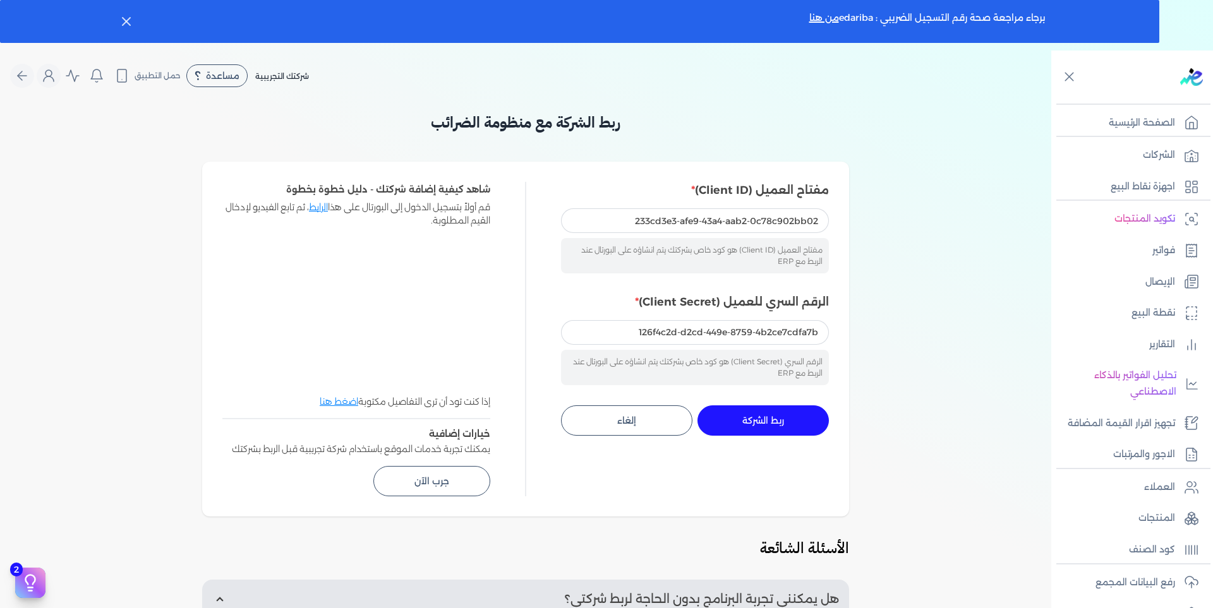
click at [757, 411] on button "ربط الشركة جاري التنفيذ" at bounding box center [762, 421] width 131 height 30
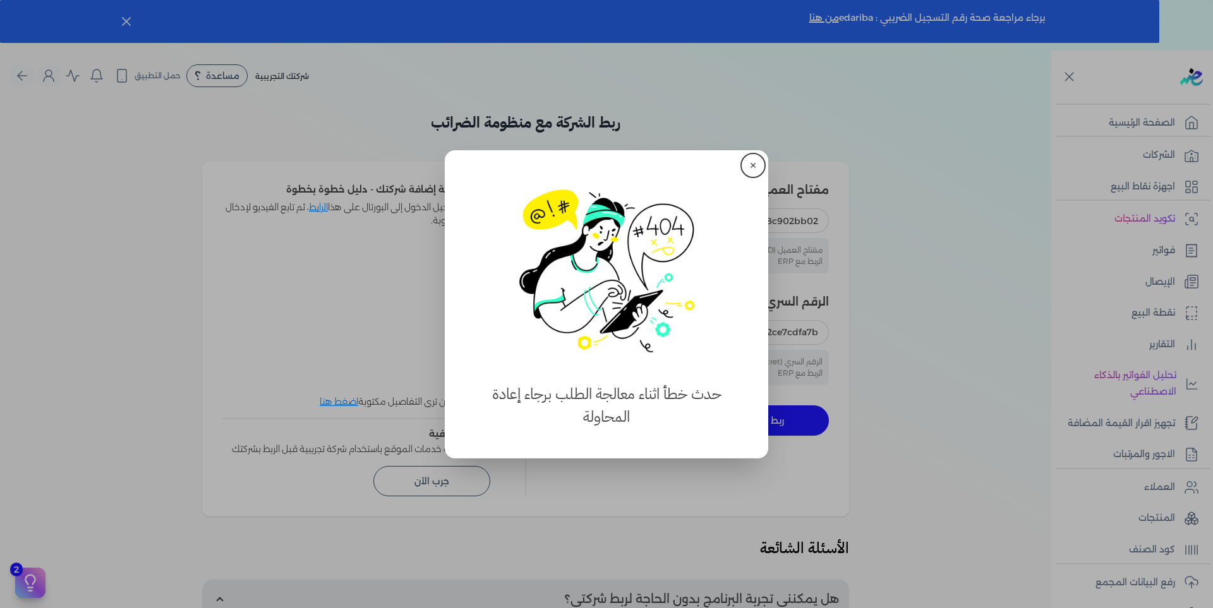
click at [759, 164] on button "✕" at bounding box center [753, 165] width 20 height 20
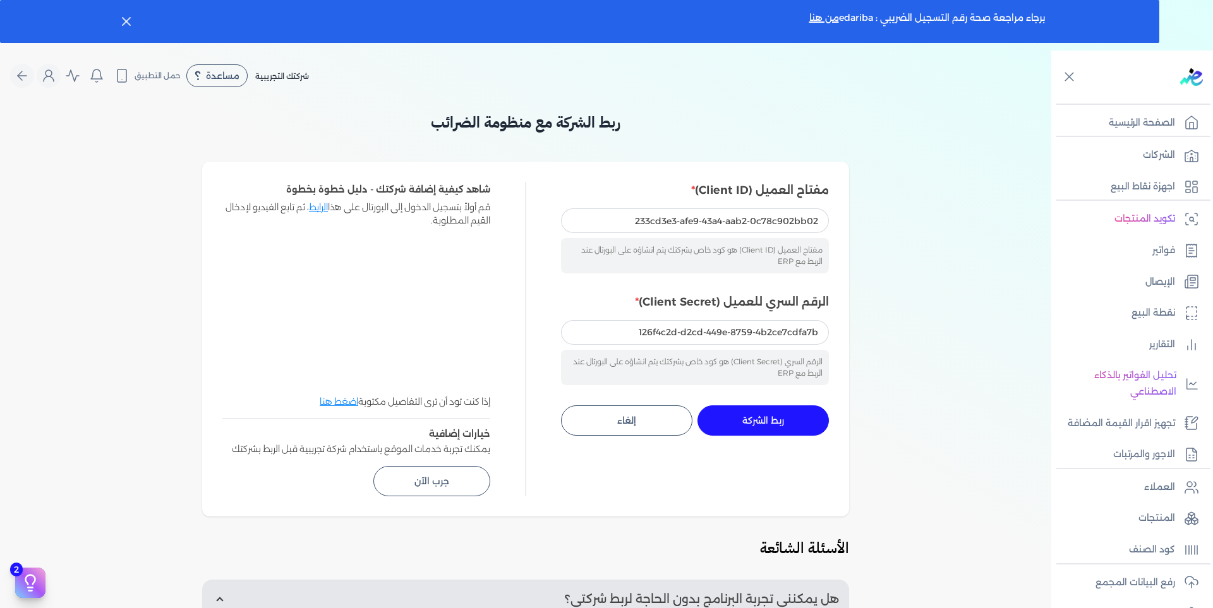
click at [780, 409] on button "ربط الشركة جاري التنفيذ" at bounding box center [762, 421] width 131 height 30
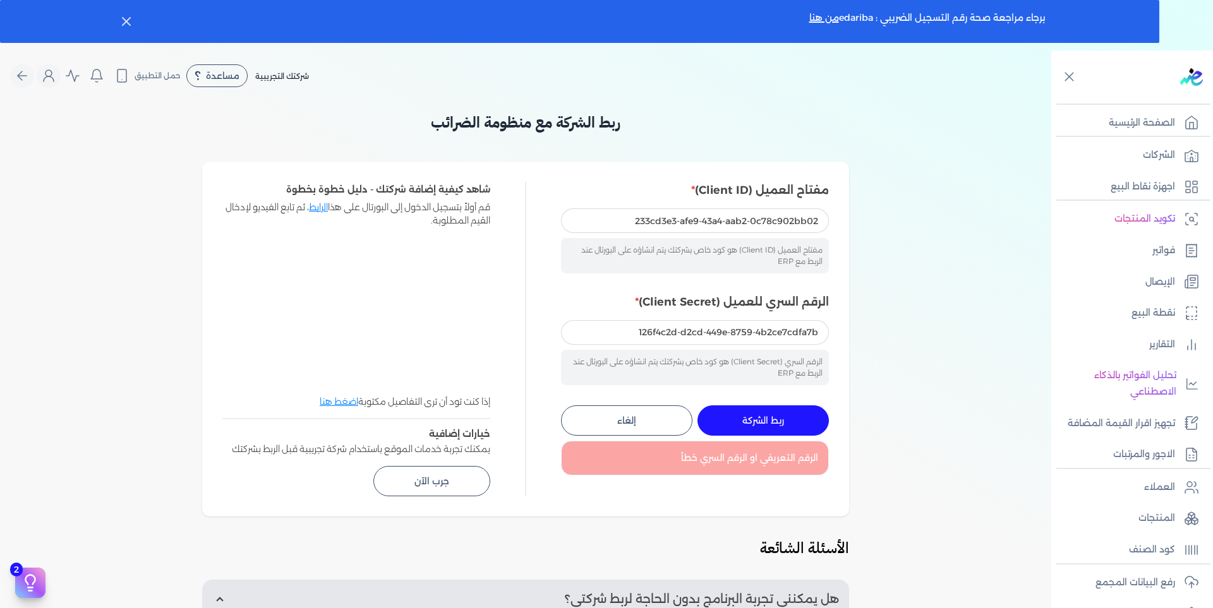
click at [767, 418] on span "ربط الشركة" at bounding box center [763, 420] width 42 height 9
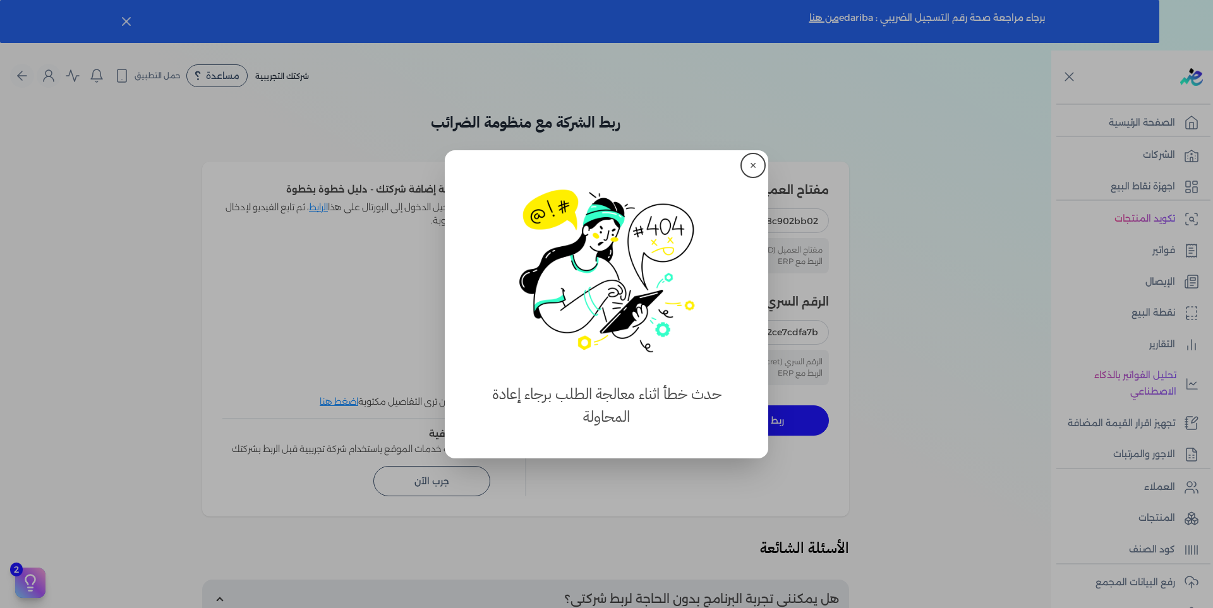
click at [754, 164] on button "✕" at bounding box center [753, 165] width 20 height 20
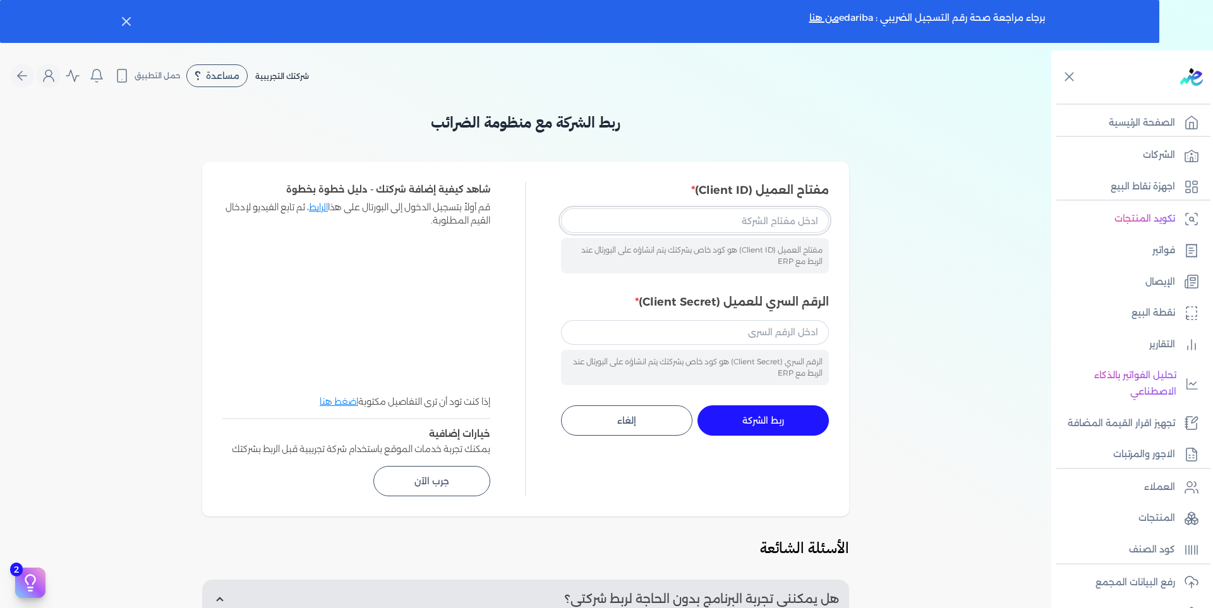
click at [644, 227] on input "مفتاح العميل (Client ID)" at bounding box center [695, 220] width 268 height 24
paste input "233cd3e3-afe9-43a4-aab2-0c78c902bb02"
type input "233cd3e3-afe9-43a4-aab2-0c78c902bb02"
click at [643, 342] on input "الرقم السري للعميل (Client Secret)" at bounding box center [695, 332] width 268 height 24
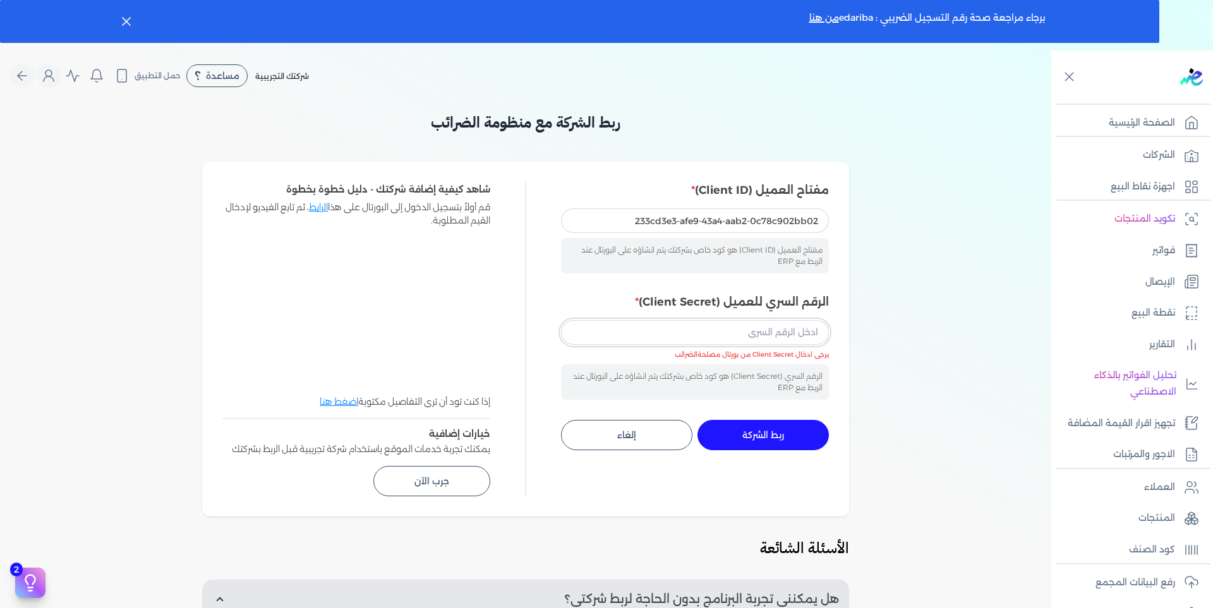
paste input "126f4c2d-d2cd-449e-8759-4b2ce7cdfa7b"
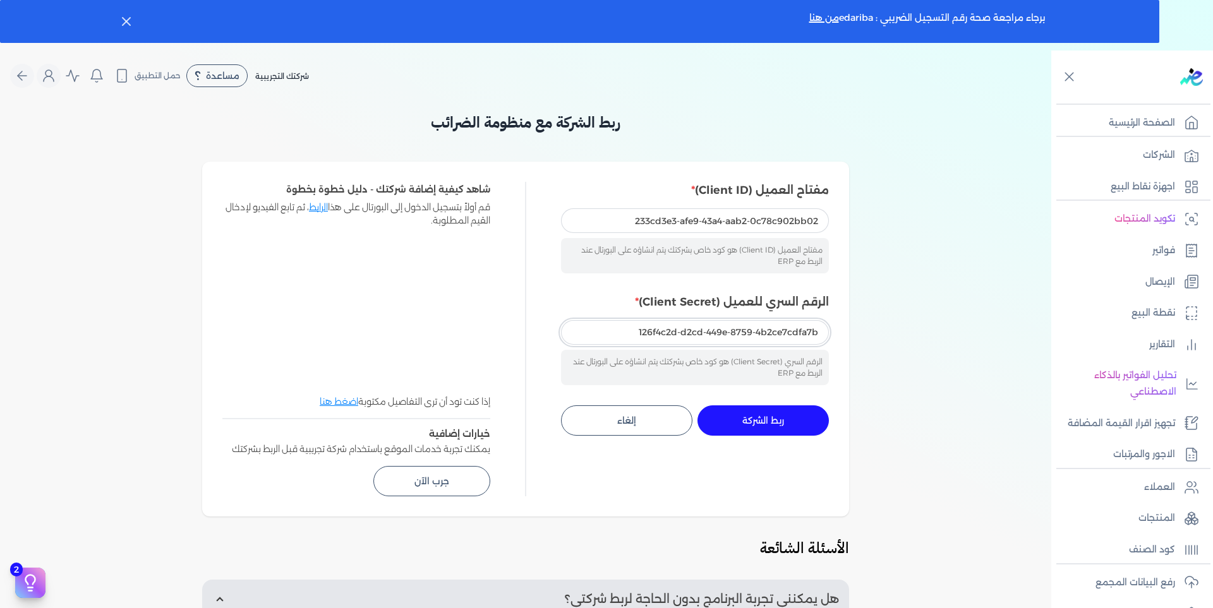
type input "126f4c2d-d2cd-449e-8759-4b2ce7cdfa7b"
click at [761, 419] on span "ربط الشركة" at bounding box center [763, 420] width 42 height 9
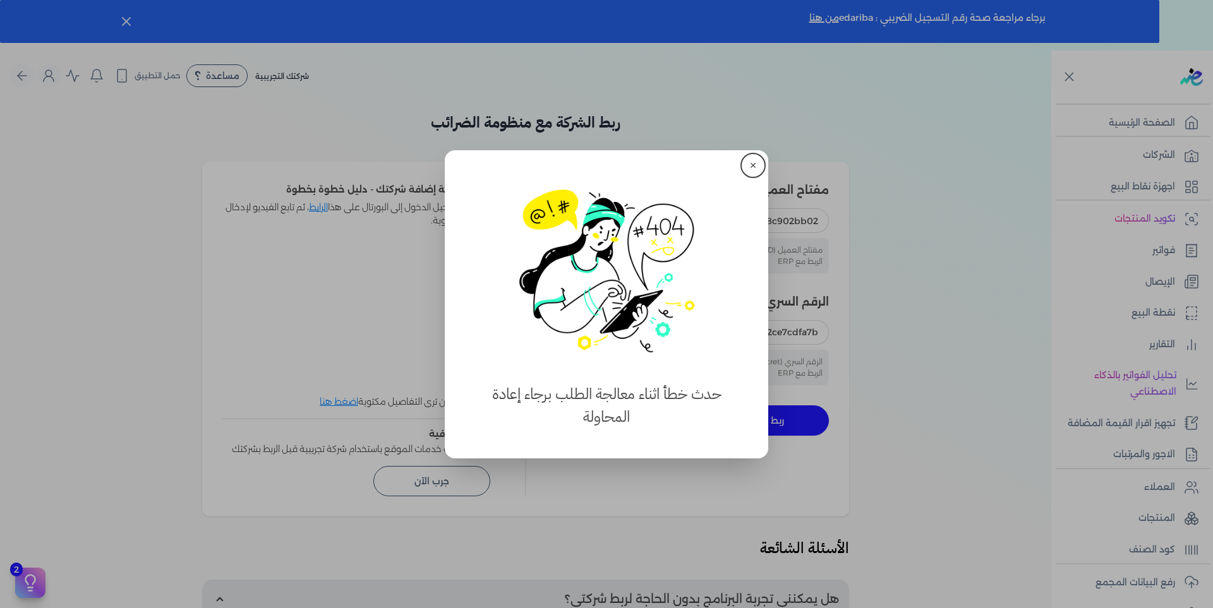
click at [751, 168] on button "✕" at bounding box center [753, 165] width 20 height 20
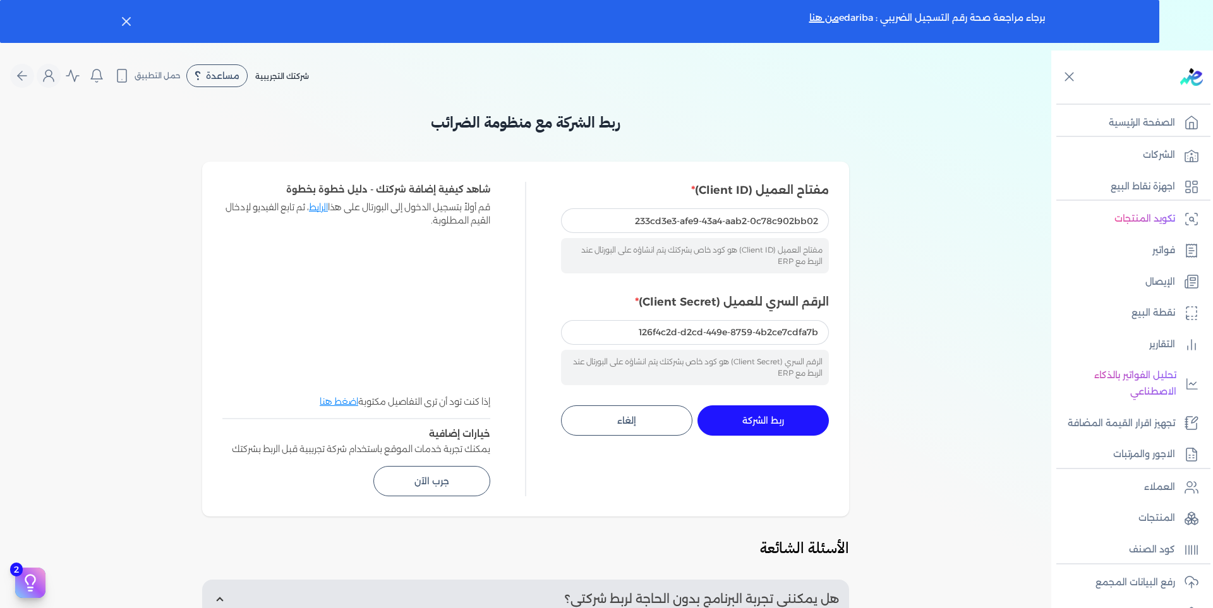
drag, startPoint x: 769, startPoint y: 421, endPoint x: 769, endPoint y: 413, distance: 7.6
click at [769, 414] on button "ربط الشركة جاري التنفيذ" at bounding box center [762, 421] width 131 height 30
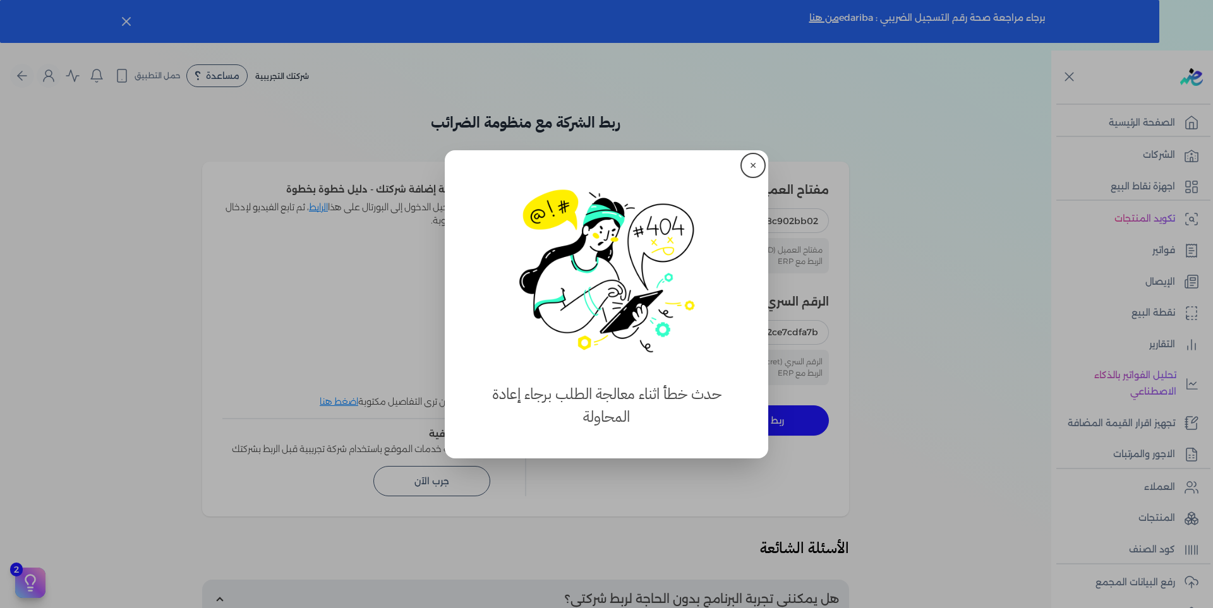
click at [755, 160] on button "✕" at bounding box center [753, 165] width 20 height 20
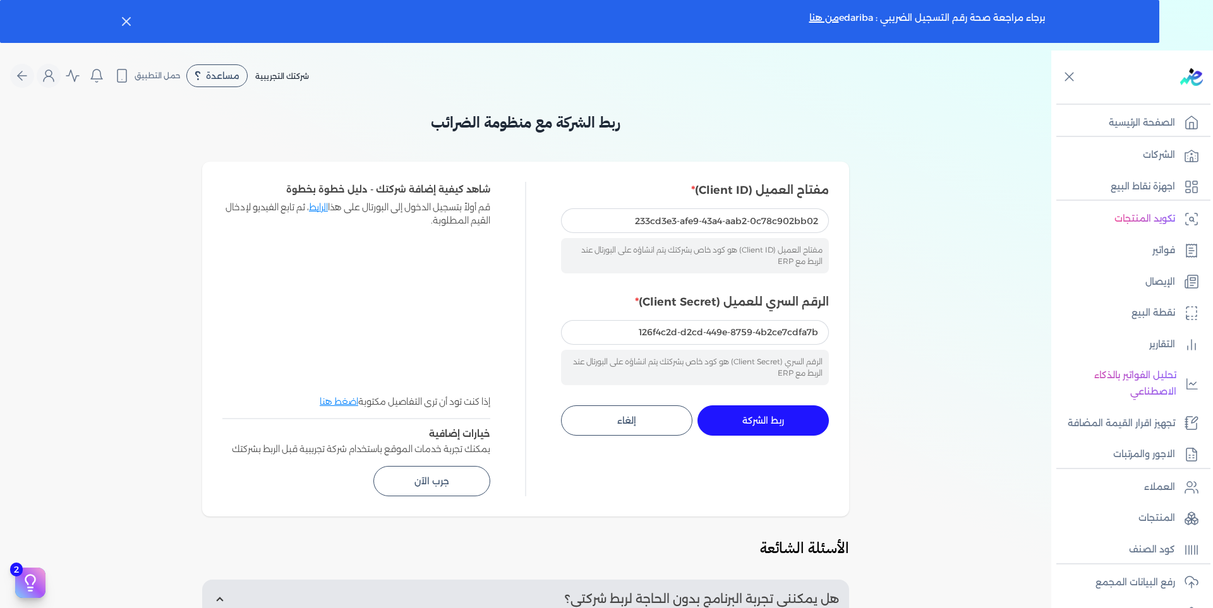
click at [777, 421] on span "ربط الشركة" at bounding box center [763, 420] width 42 height 9
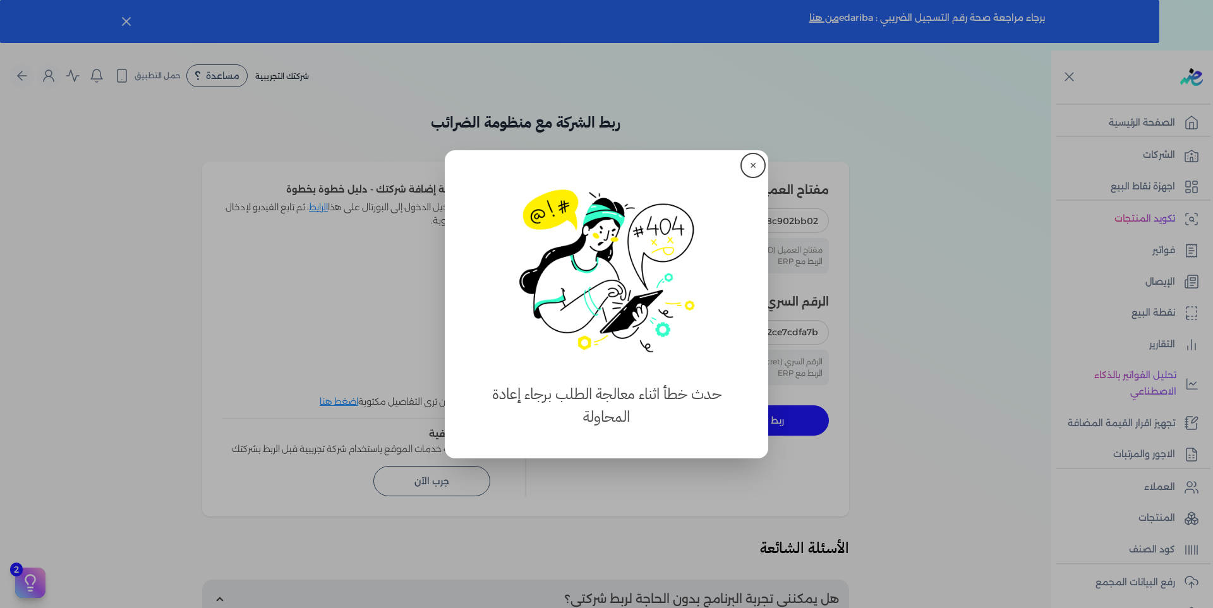
click at [753, 157] on button "✕" at bounding box center [753, 165] width 20 height 20
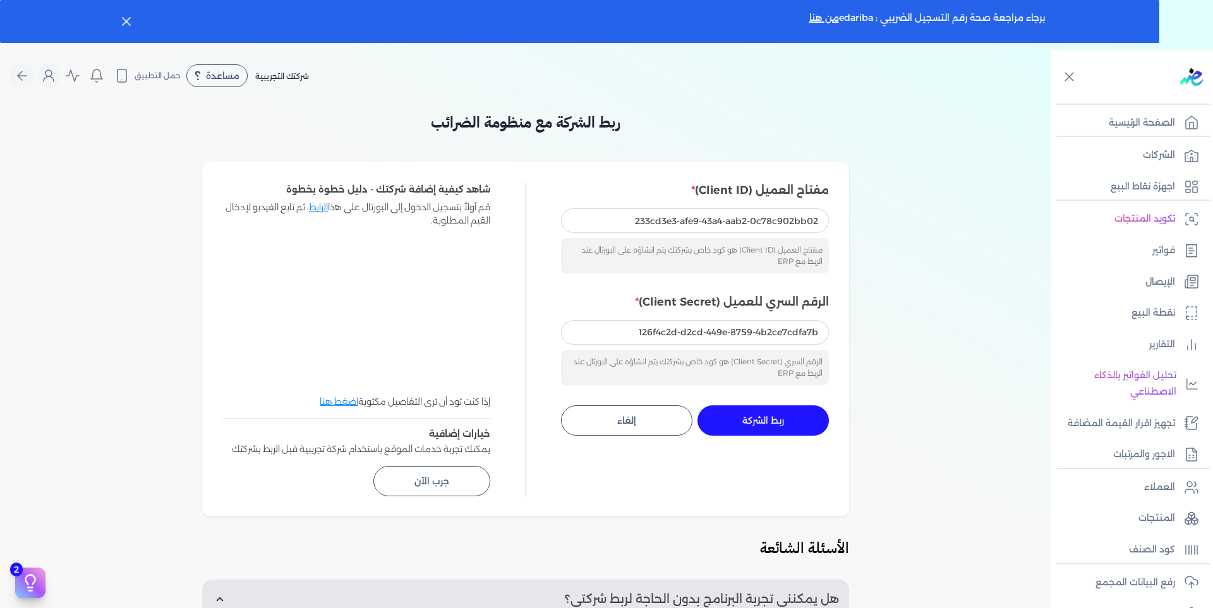
click at [748, 420] on span "ربط الشركة" at bounding box center [763, 420] width 42 height 9
